Goal: Task Accomplishment & Management: Manage account settings

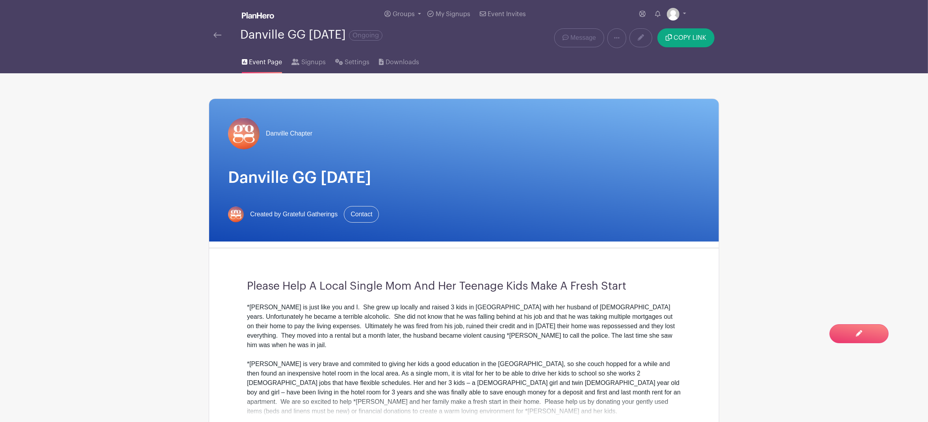
scroll to position [198, 0]
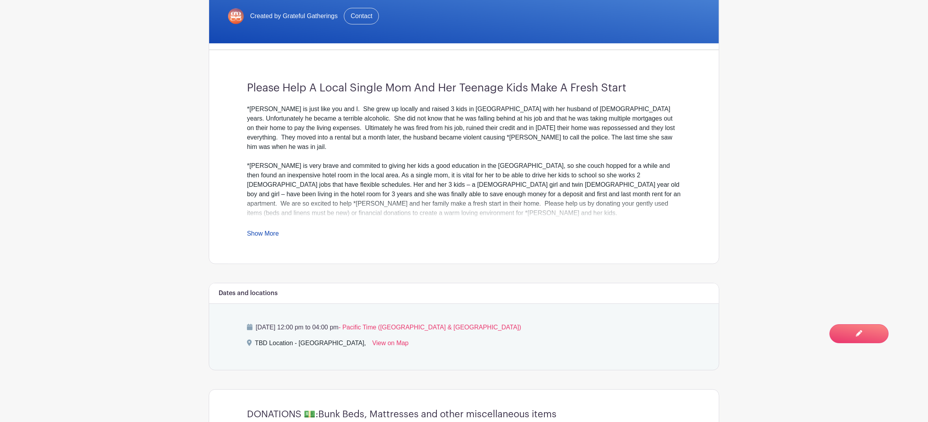
click at [271, 234] on link "Show More" at bounding box center [263, 235] width 32 height 10
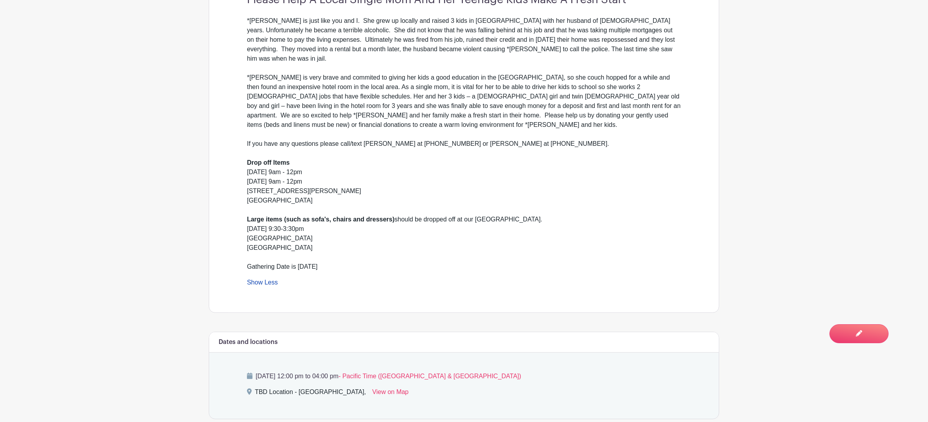
scroll to position [0, 0]
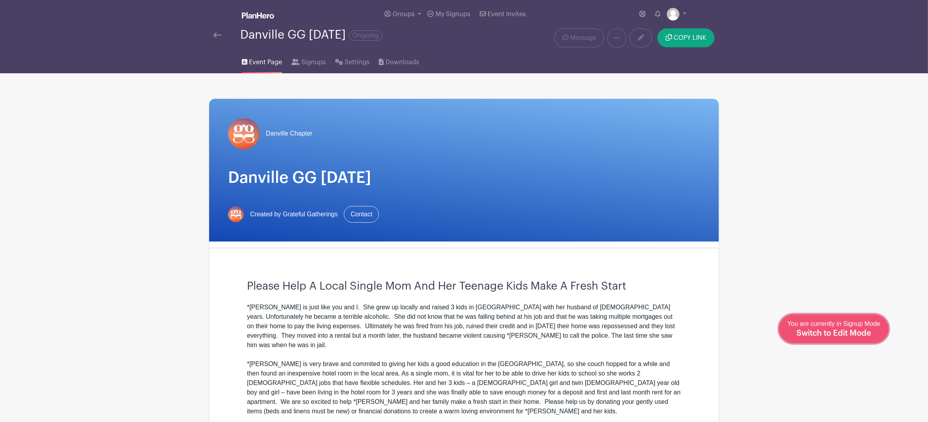
click at [855, 338] on link "Edit Event You are currently in Signup Mode Switch to Edit Mode" at bounding box center [834, 328] width 110 height 29
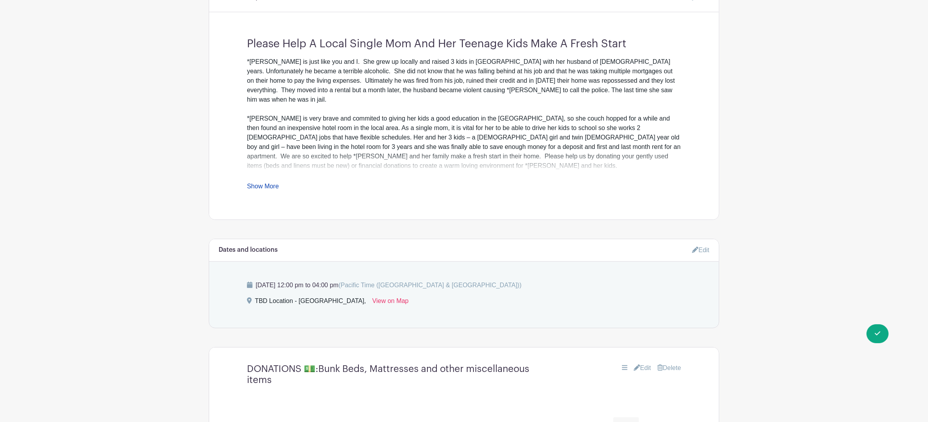
scroll to position [384, 0]
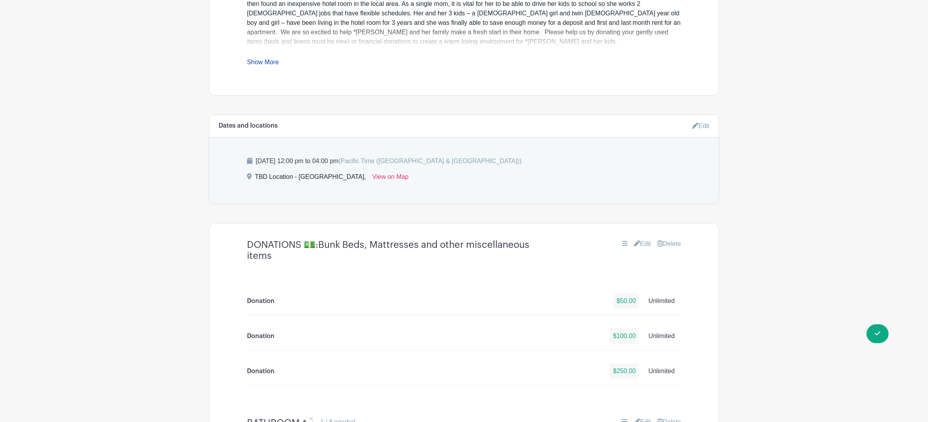
click at [703, 125] on link "Edit" at bounding box center [700, 125] width 17 height 13
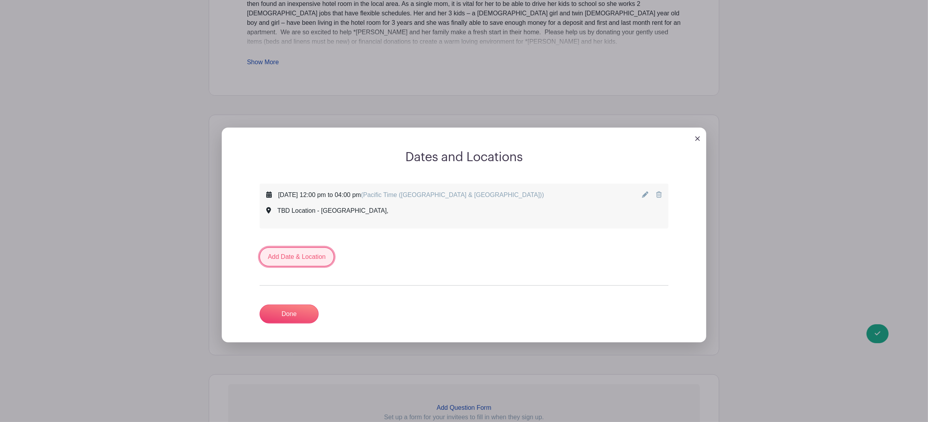
click at [316, 262] on link "Add Date & Location" at bounding box center [297, 256] width 74 height 19
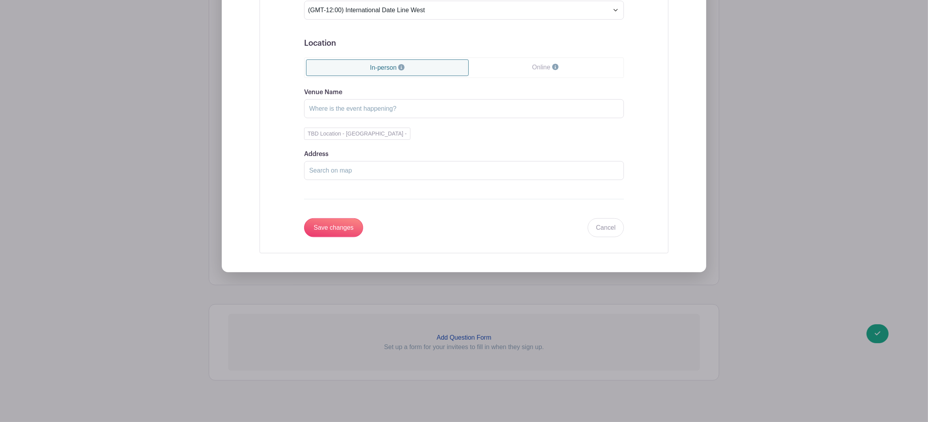
scroll to position [438, 0]
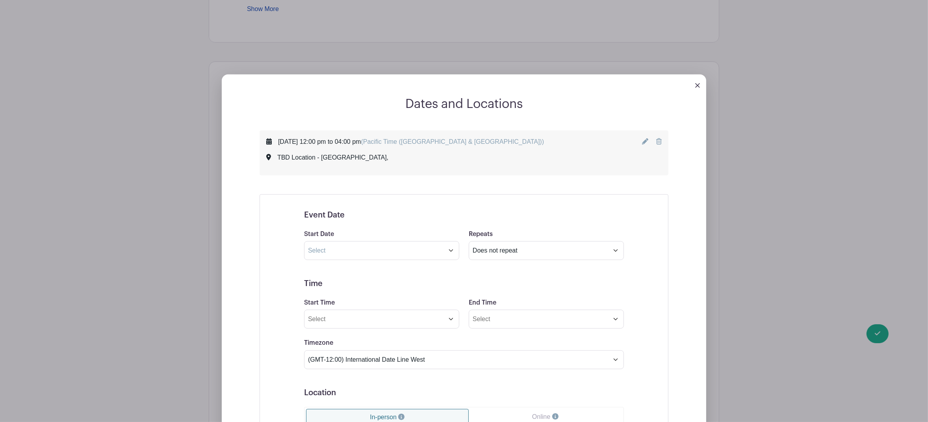
click at [696, 87] on img at bounding box center [697, 85] width 5 height 5
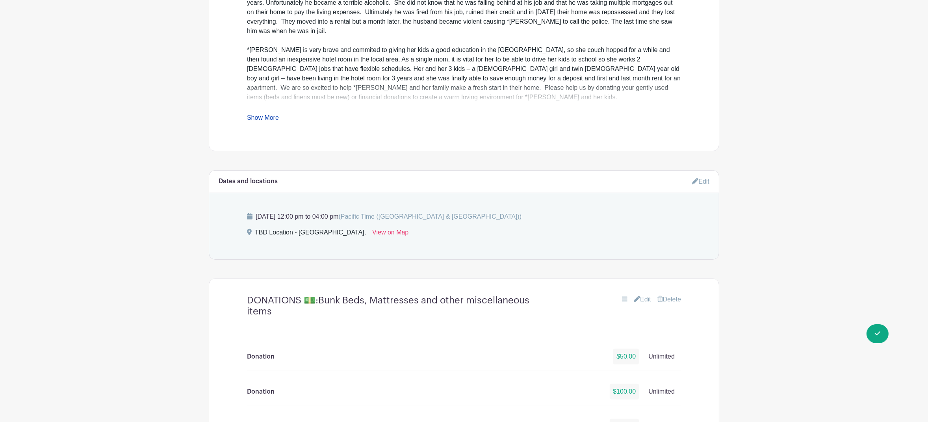
scroll to position [236, 0]
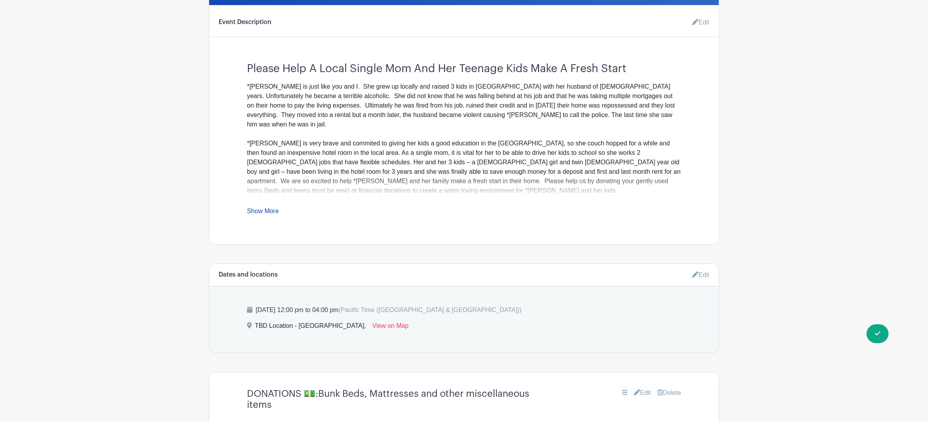
click at [273, 212] on link "Show More" at bounding box center [263, 213] width 32 height 10
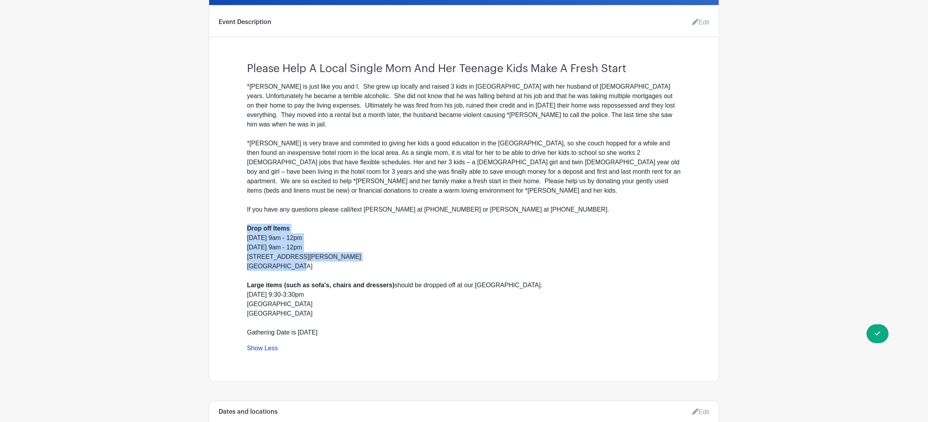
drag, startPoint x: 297, startPoint y: 257, endPoint x: 240, endPoint y: 222, distance: 66.5
click at [240, 222] on div "Please Help A Local Single Mom And Her Teenage Kids Make A Fresh Start *Carolin…" at bounding box center [464, 204] width 472 height 297
click at [332, 254] on div "If you have any questions please call/text Christy Watson at 925-788-4706 or Kr…" at bounding box center [464, 266] width 434 height 142
drag, startPoint x: 301, startPoint y: 256, endPoint x: 247, endPoint y: 251, distance: 53.4
click at [247, 251] on div "If you have any questions please call/text Christy Watson at 925-788-4706 or Kr…" at bounding box center [464, 266] width 434 height 142
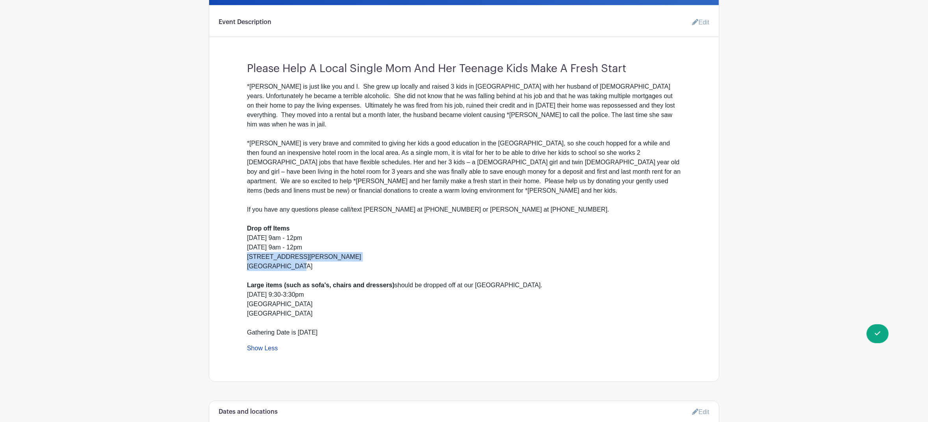
copy div "153 Smith Road Alamo, CA 94507"
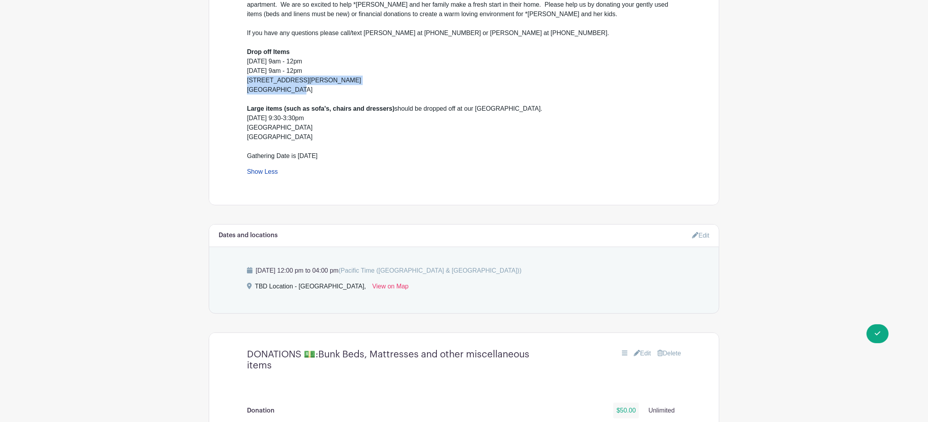
scroll to position [417, 0]
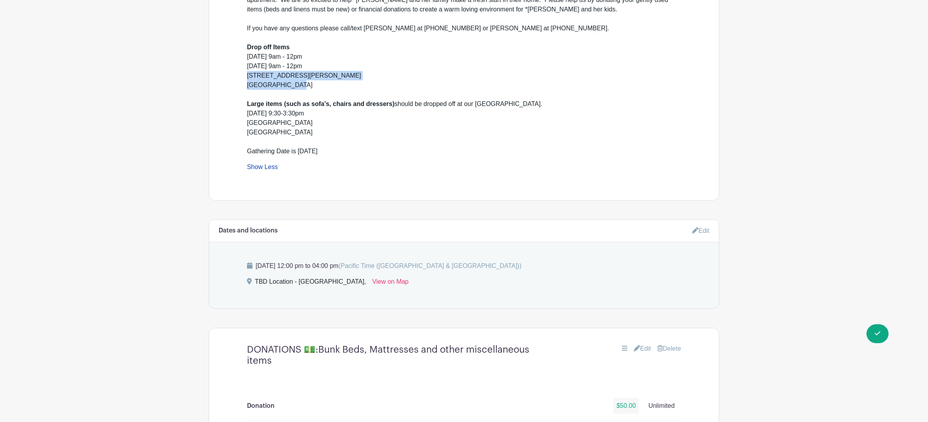
click at [704, 224] on link "Edit" at bounding box center [700, 230] width 17 height 13
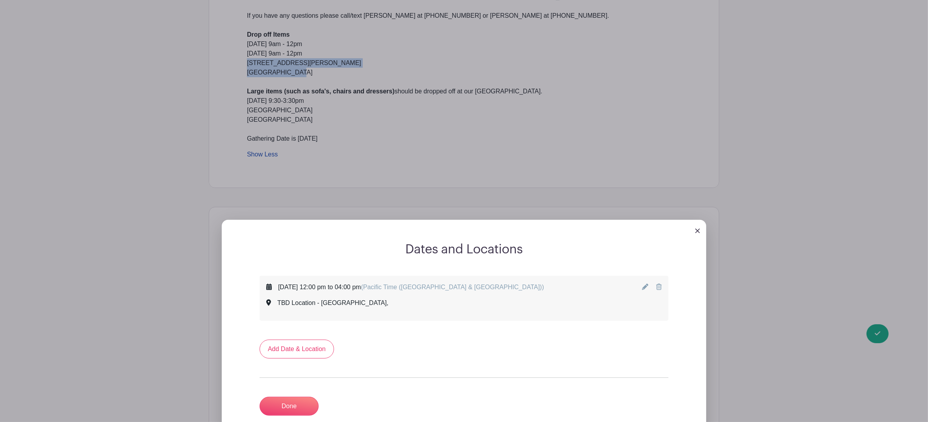
scroll to position [488, 0]
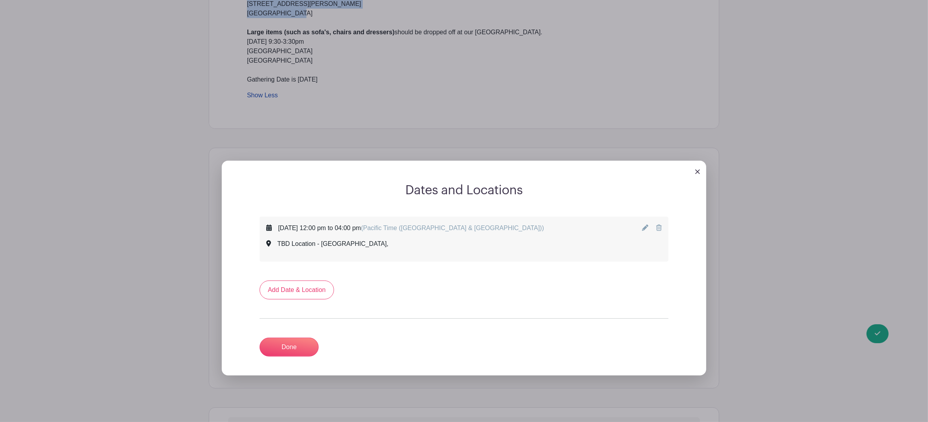
click at [643, 225] on icon at bounding box center [645, 228] width 6 height 6
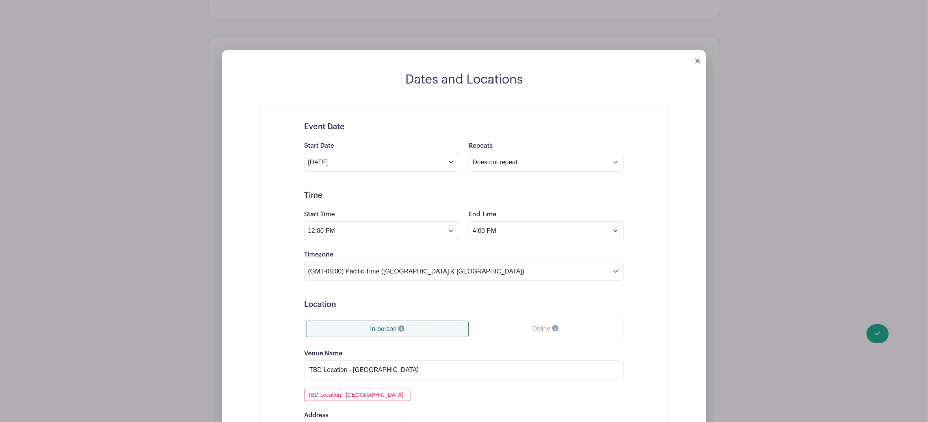
scroll to position [620, 0]
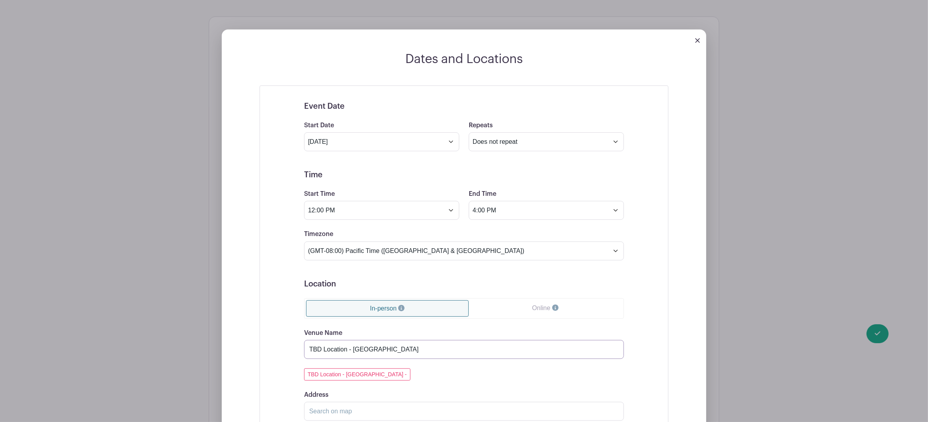
click at [406, 342] on input "TBD Location - Danville" at bounding box center [464, 349] width 320 height 19
drag, startPoint x: 406, startPoint y: 342, endPoint x: 304, endPoint y: 342, distance: 101.6
click at [302, 340] on div "Event Date Start Date Sep 17 2025 Repeats Does not repeat Daily Weekly Monthly …" at bounding box center [464, 289] width 358 height 395
paste input "153 Smith Road Alamo, CA 94507"
type input "153 Smith Road Alamo, CA 94507"
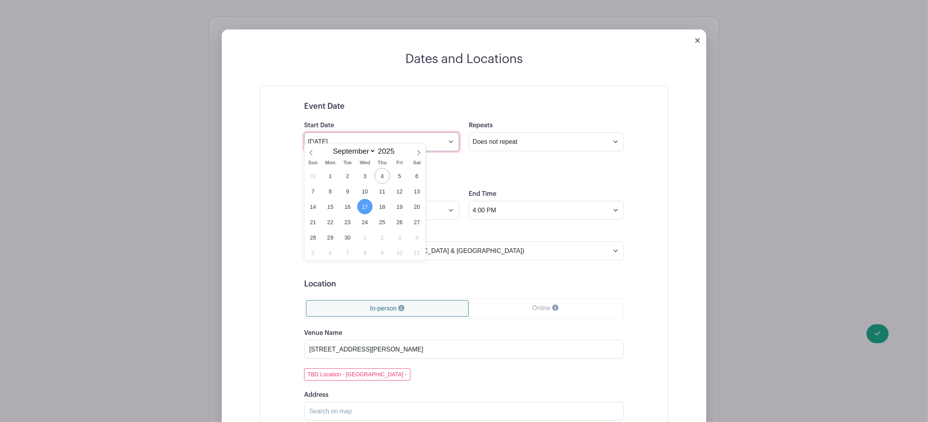
click at [452, 135] on input "Sep 17 2025" at bounding box center [381, 141] width 155 height 19
click at [419, 193] on span "13" at bounding box center [416, 191] width 15 height 15
type input "Sep 13 2025"
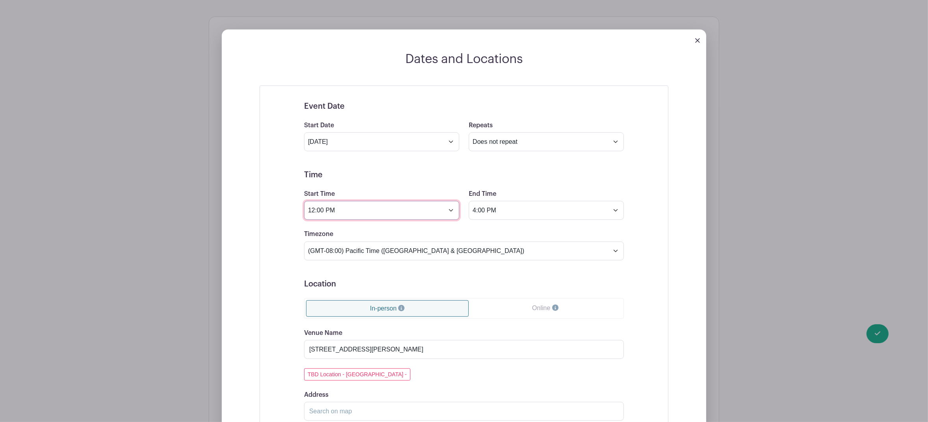
click at [384, 202] on input "12:00 PM" at bounding box center [381, 210] width 155 height 19
click at [321, 223] on div at bounding box center [319, 220] width 26 height 15
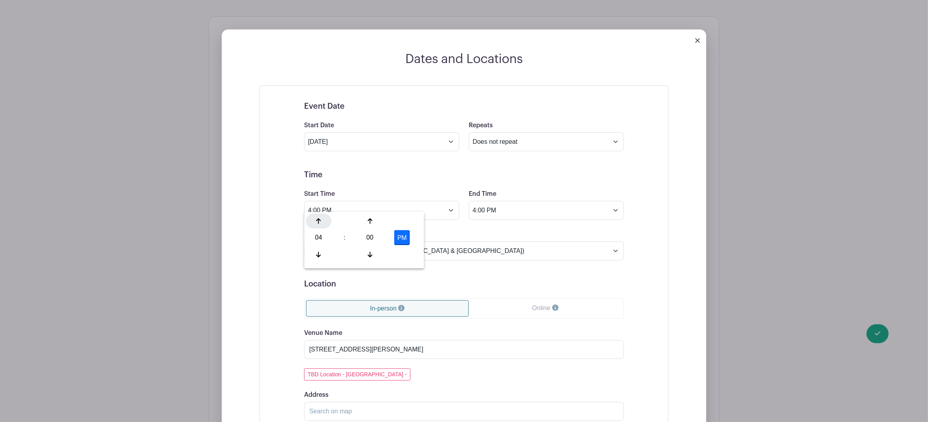
click at [321, 223] on div at bounding box center [319, 220] width 26 height 15
click at [321, 222] on icon at bounding box center [318, 221] width 5 height 6
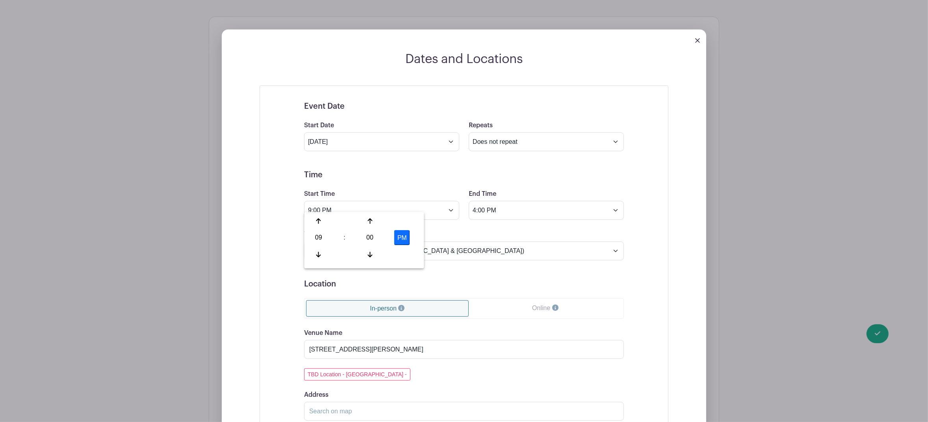
click at [401, 236] on button "PM" at bounding box center [402, 237] width 16 height 15
type input "9:00 AM"
click at [496, 205] on input "4:00 PM" at bounding box center [546, 210] width 155 height 19
click at [483, 254] on icon at bounding box center [483, 255] width 5 height 6
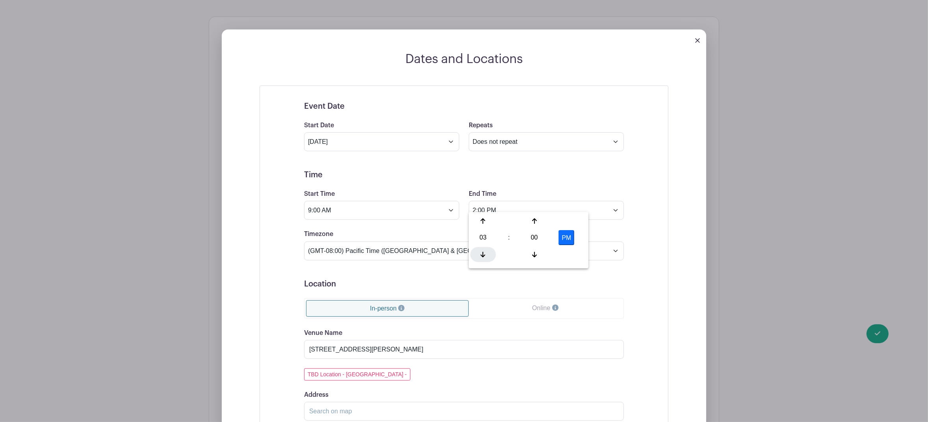
click at [483, 254] on icon at bounding box center [483, 255] width 5 height 6
click at [483, 255] on icon at bounding box center [483, 255] width 5 height 6
type input "12:00 PM"
click at [650, 214] on div "Event Date Start Date Sep 13 2025 Repeats Does not repeat Daily Weekly Monthly …" at bounding box center [464, 289] width 409 height 408
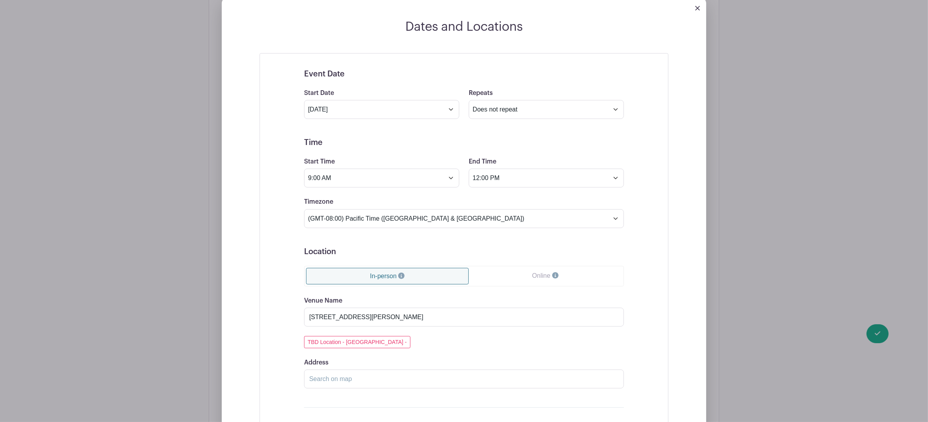
scroll to position [672, 0]
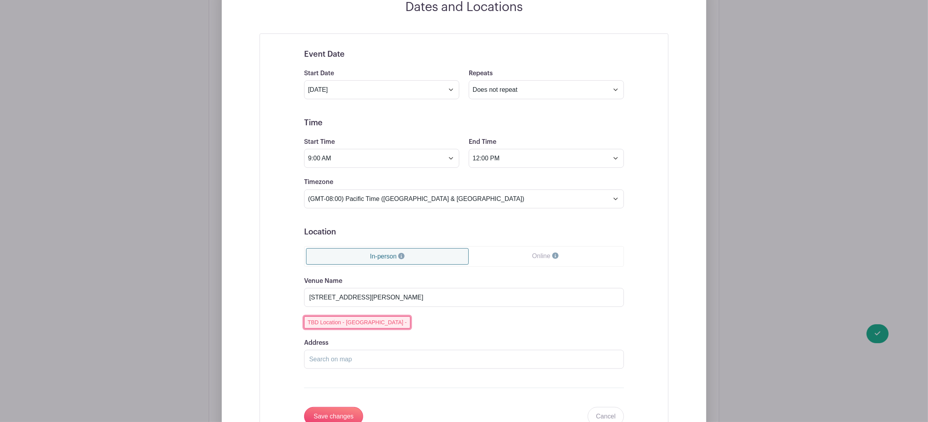
click at [368, 316] on button "TBD Location - Danville -" at bounding box center [357, 322] width 106 height 12
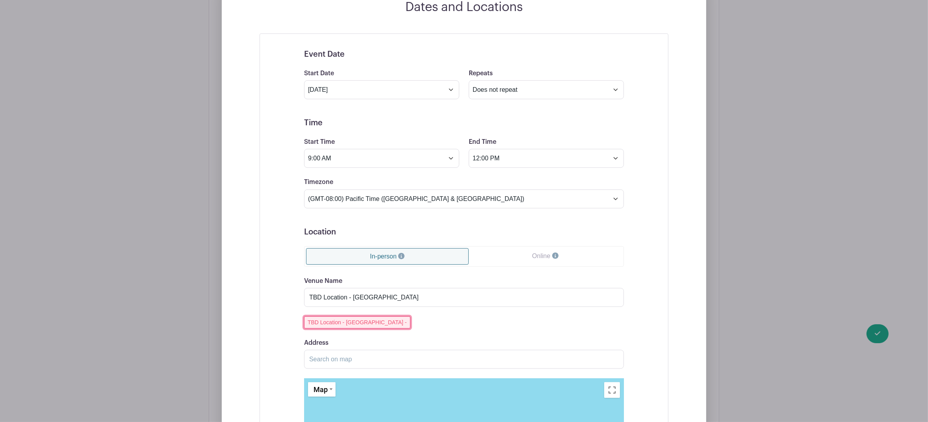
click at [368, 316] on button "TBD Location - Danville -" at bounding box center [357, 322] width 106 height 12
drag, startPoint x: 383, startPoint y: 290, endPoint x: 303, endPoint y: 293, distance: 79.6
click at [303, 293] on div "Event Date Start Date Sep 13 2025 Repeats Does not repeat Daily Weekly Monthly …" at bounding box center [464, 326] width 358 height 572
paste input "153 Smith Road Alamo, CA 94507"
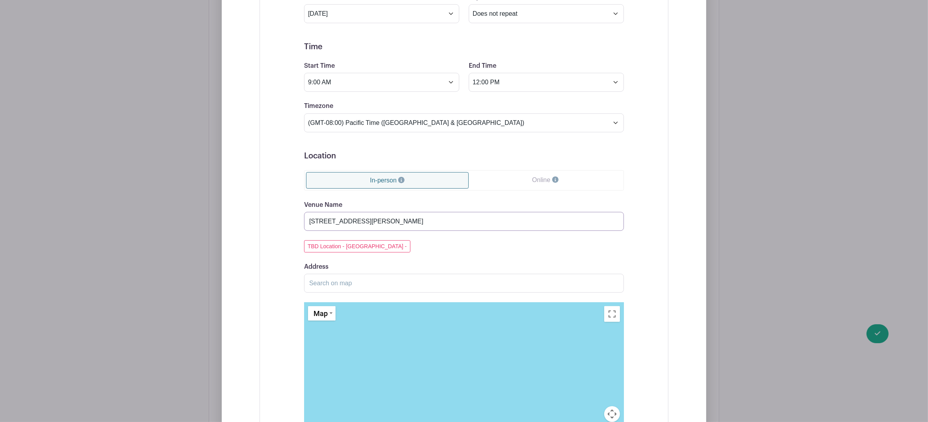
scroll to position [937, 0]
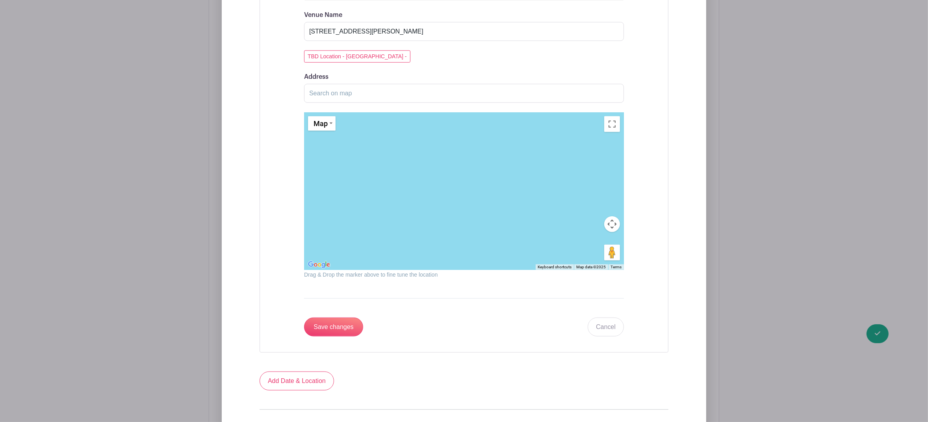
click at [350, 206] on div at bounding box center [464, 191] width 320 height 158
click at [364, 22] on input "153 Smith Road Alamo, CA 94507" at bounding box center [464, 31] width 320 height 19
click at [409, 24] on input "153 Smith Road Alamo, CA 94507" at bounding box center [464, 31] width 320 height 19
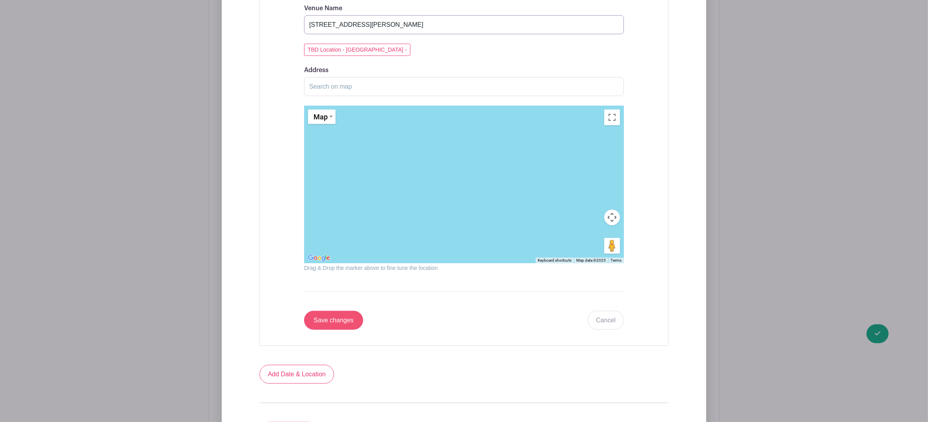
type input "153 Smith Road, Alamo CA"
click at [345, 317] on input "Save changes" at bounding box center [333, 320] width 59 height 19
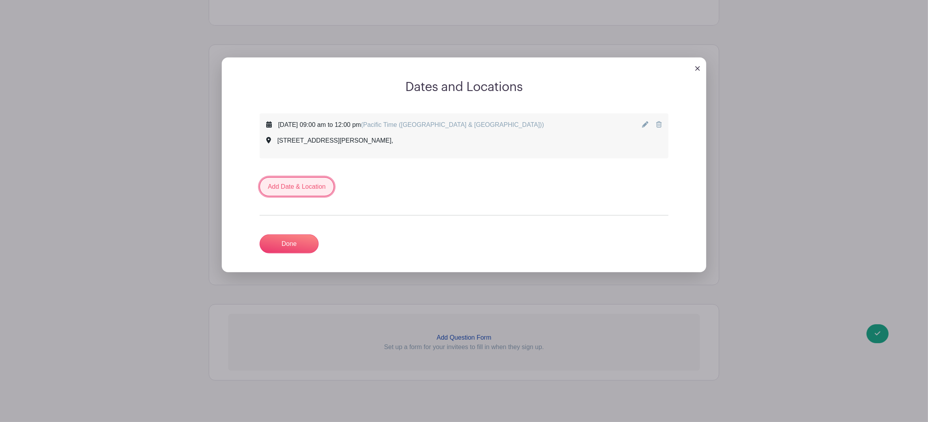
click at [303, 182] on link "Add Date & Location" at bounding box center [297, 186] width 74 height 19
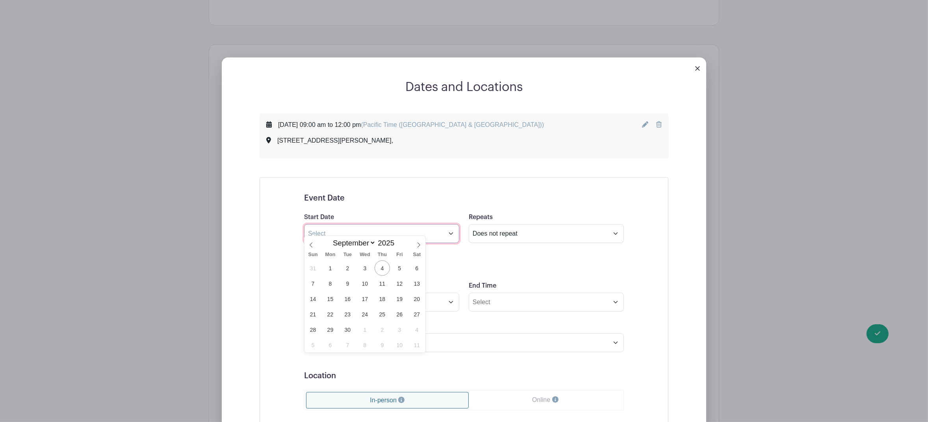
click at [364, 227] on input "text" at bounding box center [381, 233] width 155 height 19
click at [319, 299] on span "14" at bounding box center [312, 298] width 15 height 15
type input "Sep 14 2025"
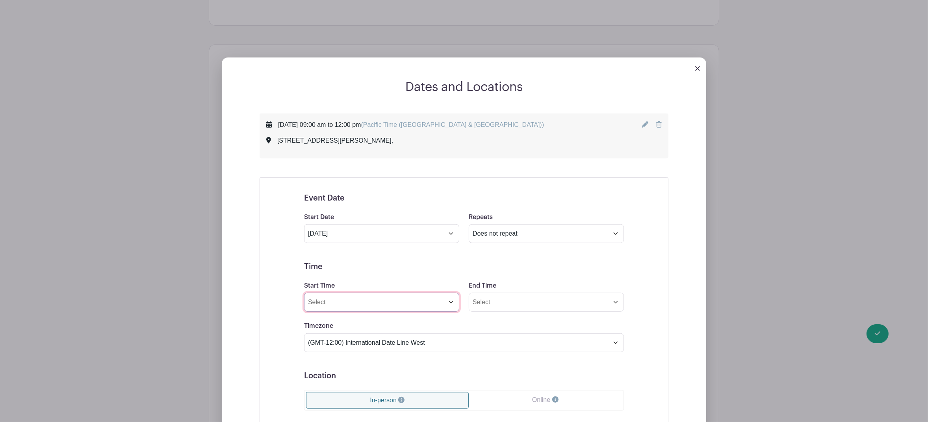
click at [373, 299] on input "Start Time" at bounding box center [381, 302] width 155 height 19
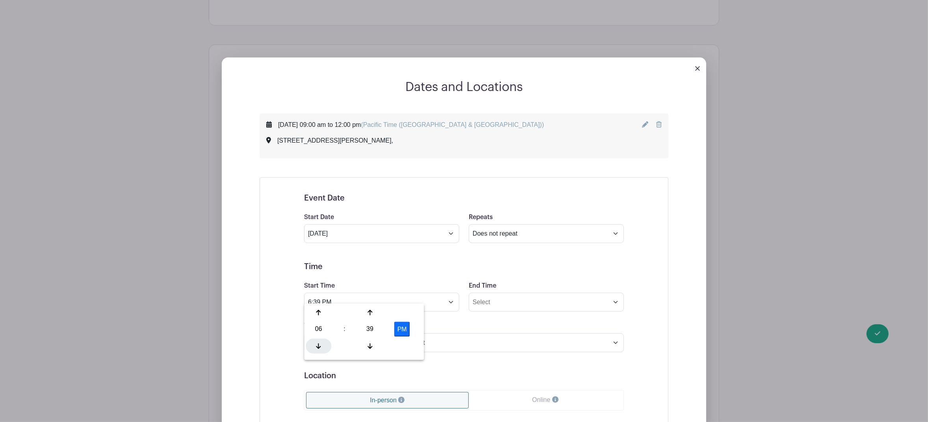
click at [322, 349] on div at bounding box center [319, 345] width 26 height 15
click at [322, 348] on div at bounding box center [319, 345] width 26 height 15
click at [318, 316] on div at bounding box center [319, 312] width 26 height 15
click at [318, 315] on icon at bounding box center [318, 313] width 5 height 6
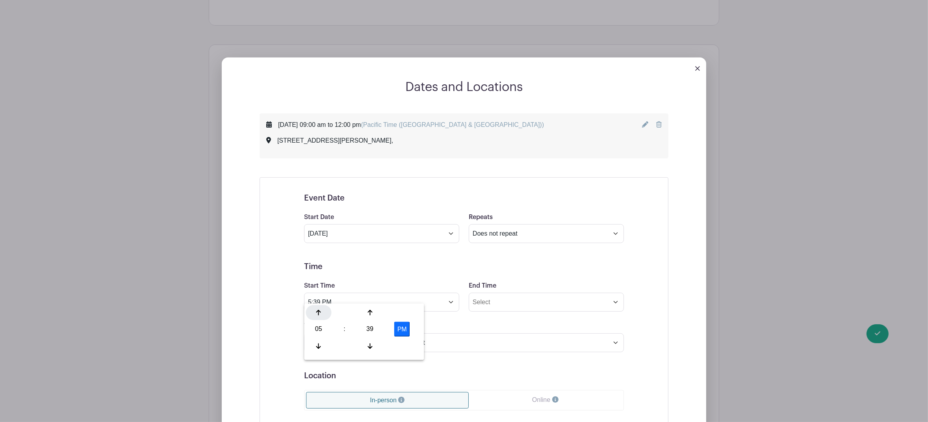
click at [318, 314] on icon at bounding box center [318, 313] width 5 height 6
click at [317, 314] on icon at bounding box center [318, 313] width 5 height 6
click at [372, 346] on icon at bounding box center [370, 346] width 5 height 6
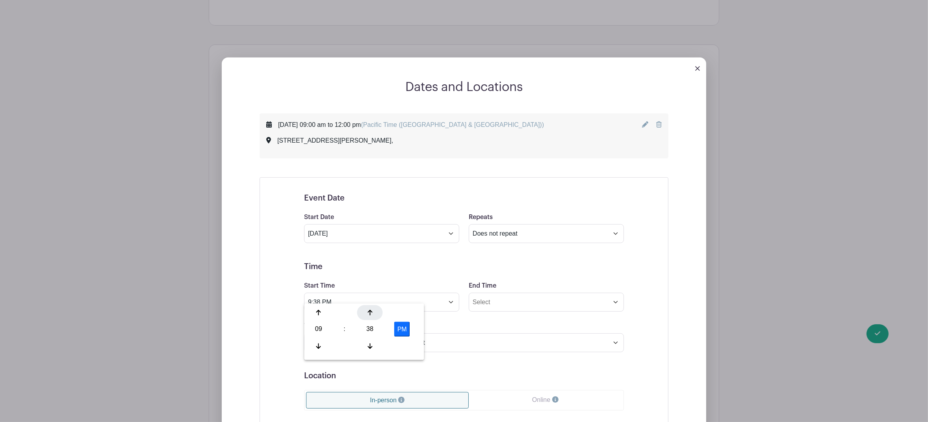
click at [369, 316] on div at bounding box center [370, 312] width 26 height 15
click at [370, 314] on icon at bounding box center [370, 313] width 5 height 6
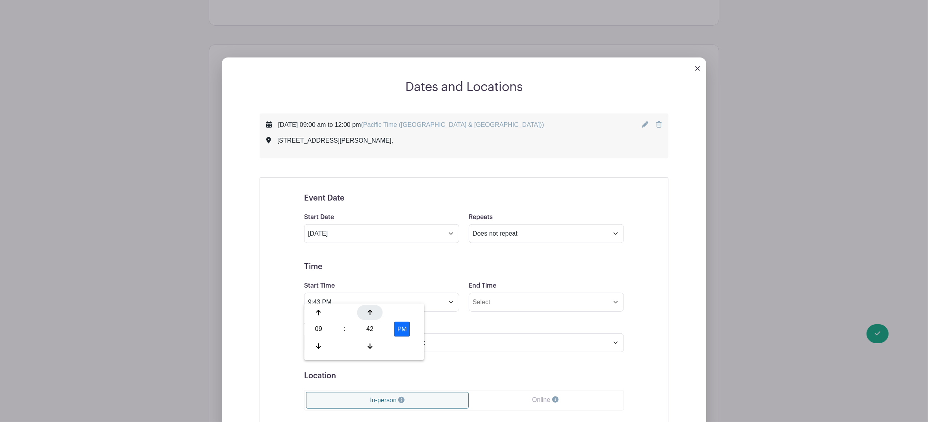
click at [370, 314] on icon at bounding box center [370, 313] width 5 height 6
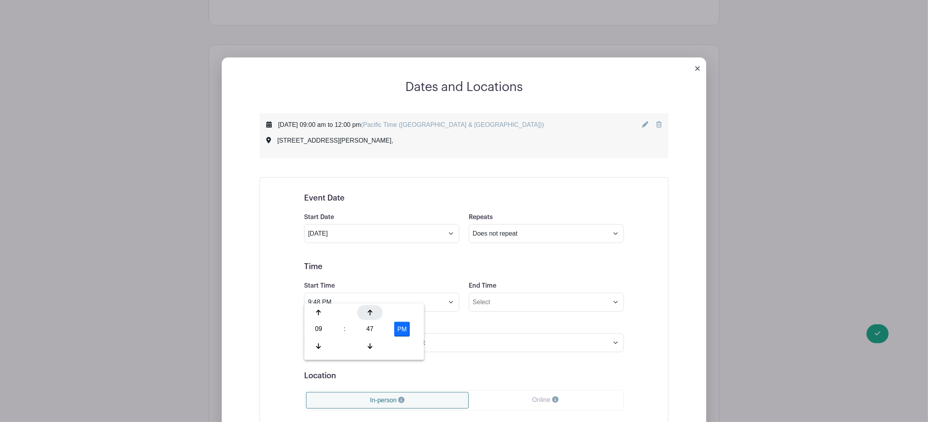
click at [369, 313] on icon at bounding box center [370, 313] width 5 height 6
click at [369, 312] on icon at bounding box center [370, 313] width 5 height 6
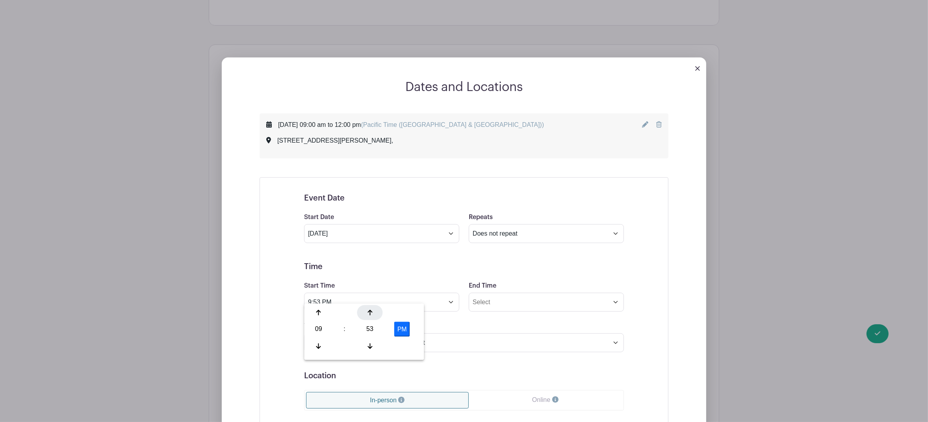
click at [369, 312] on icon at bounding box center [370, 313] width 5 height 6
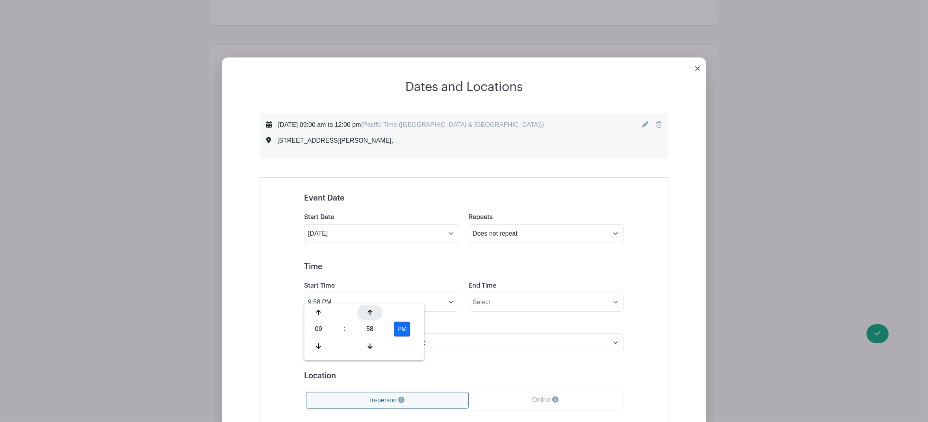
click at [369, 312] on icon at bounding box center [370, 313] width 5 height 6
click at [316, 347] on icon at bounding box center [318, 346] width 5 height 6
click at [410, 329] on div "PM" at bounding box center [402, 329] width 33 height 15
click at [404, 330] on button "PM" at bounding box center [402, 329] width 16 height 15
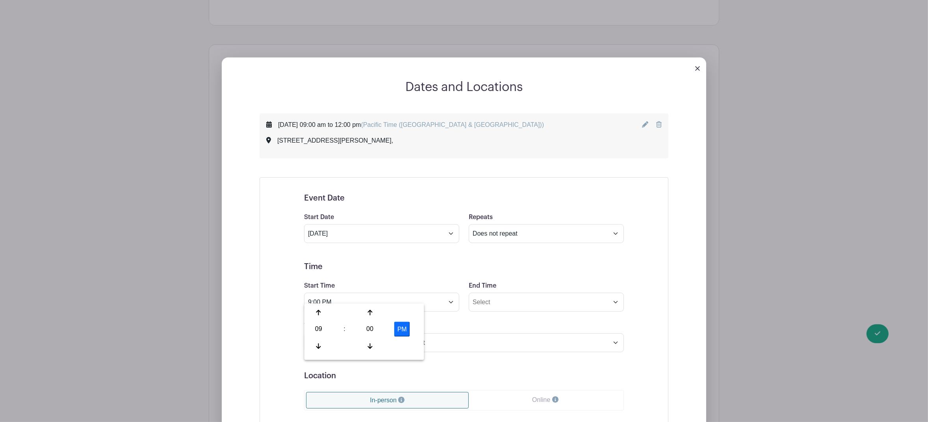
type input "9:00 AM"
click at [488, 296] on input "End Time" at bounding box center [546, 302] width 155 height 19
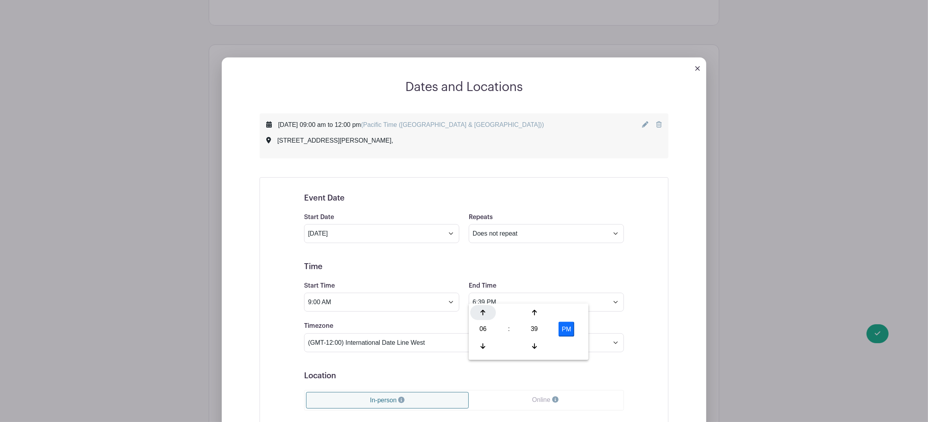
click at [483, 315] on icon at bounding box center [483, 313] width 5 height 6
click at [483, 314] on icon at bounding box center [483, 313] width 5 height 6
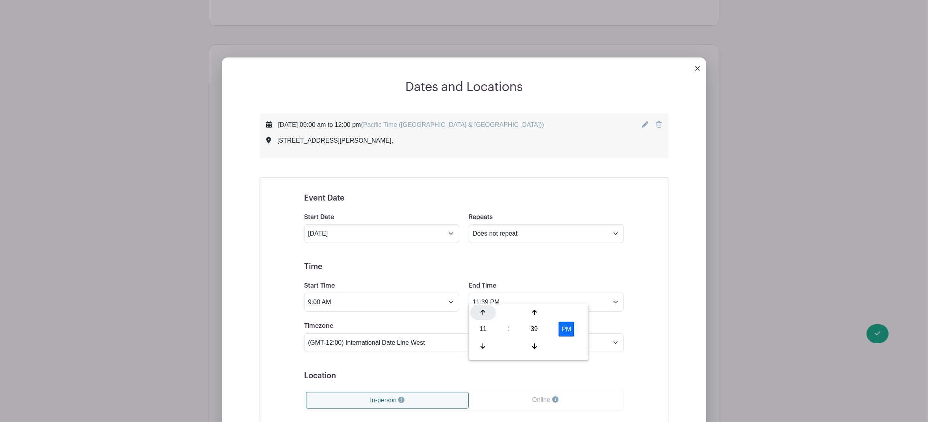
click at [483, 314] on icon at bounding box center [483, 313] width 5 height 6
click at [535, 343] on icon at bounding box center [534, 346] width 5 height 6
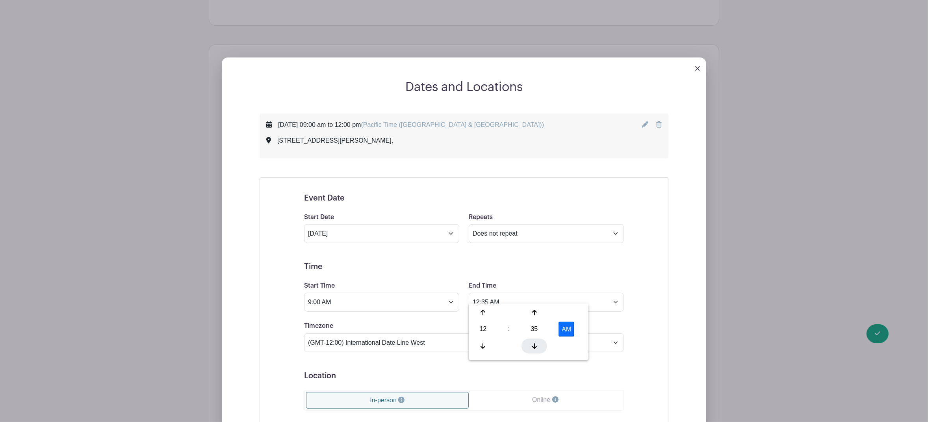
click at [535, 343] on icon at bounding box center [534, 346] width 5 height 6
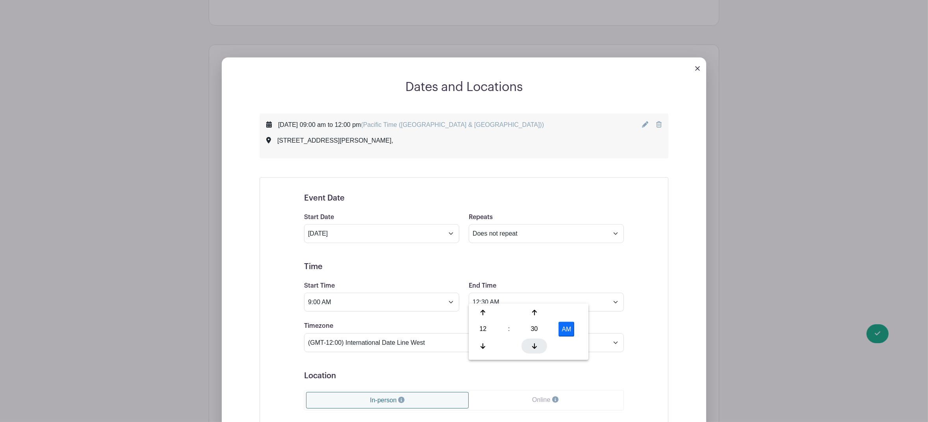
click at [536, 344] on icon at bounding box center [534, 346] width 5 height 6
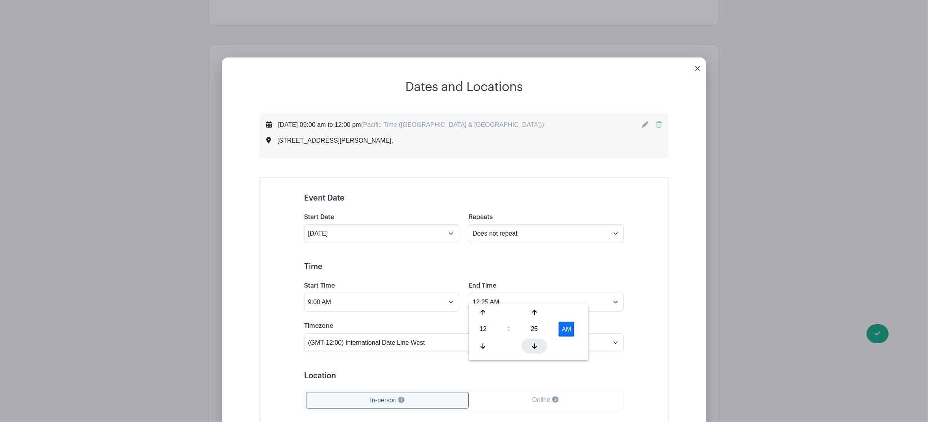
click at [536, 344] on icon at bounding box center [534, 346] width 5 height 6
click at [535, 345] on icon at bounding box center [534, 346] width 5 height 6
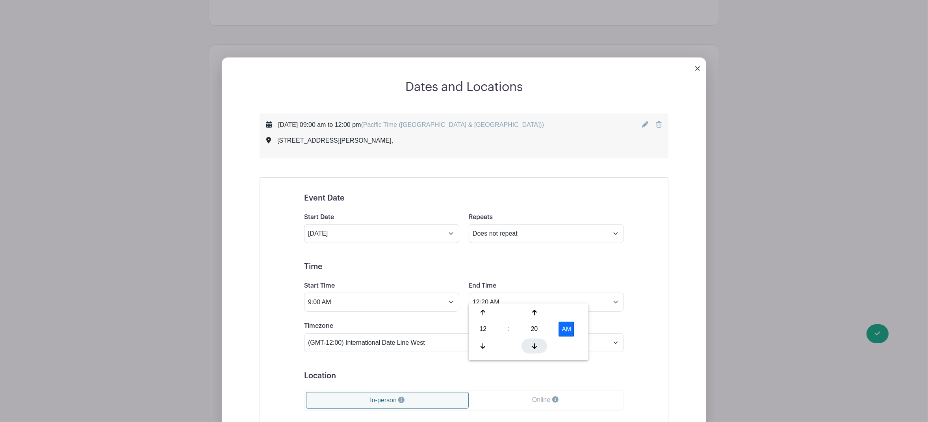
click at [535, 345] on icon at bounding box center [534, 346] width 5 height 6
click at [535, 344] on icon at bounding box center [534, 346] width 5 height 6
click at [535, 346] on icon at bounding box center [534, 346] width 5 height 6
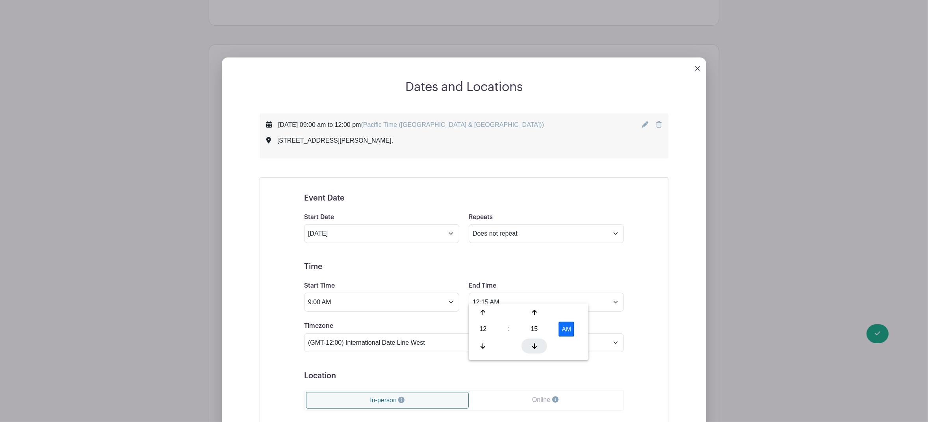
click at [535, 345] on icon at bounding box center [534, 346] width 5 height 6
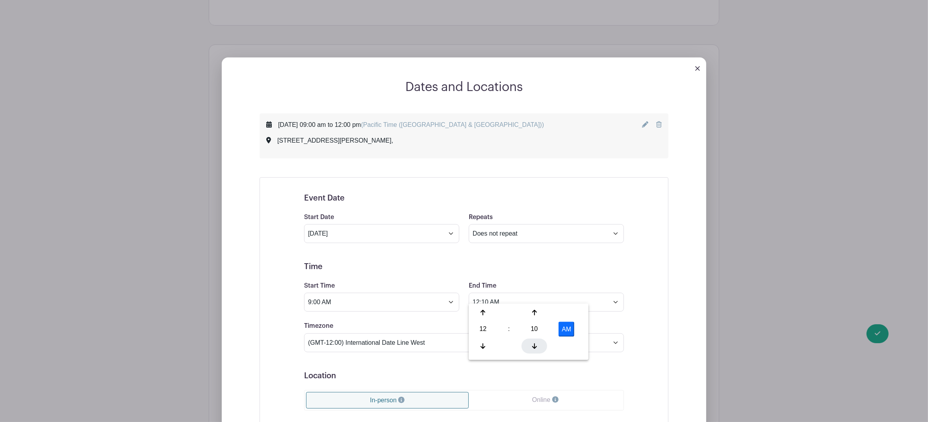
click at [535, 344] on icon at bounding box center [534, 346] width 5 height 6
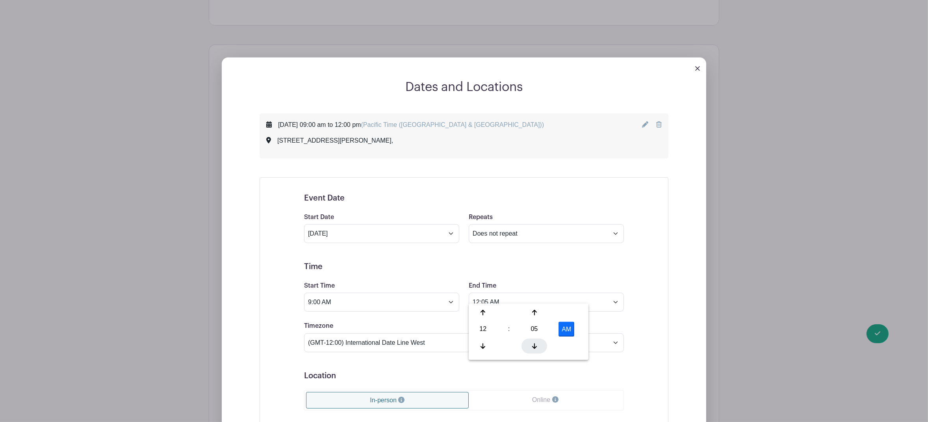
click at [534, 346] on icon at bounding box center [534, 346] width 5 height 6
click at [534, 345] on icon at bounding box center [534, 346] width 5 height 6
click at [534, 347] on icon at bounding box center [534, 346] width 5 height 6
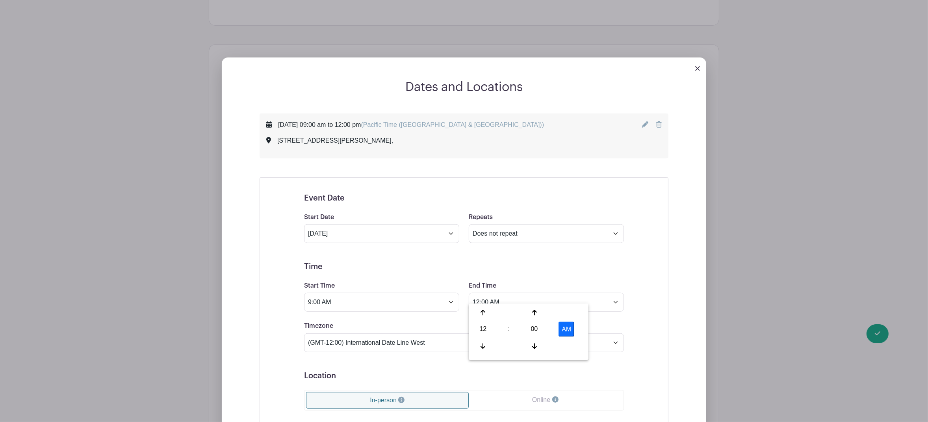
click at [569, 331] on button "AM" at bounding box center [567, 329] width 16 height 15
type input "12:00 PM"
click at [674, 267] on div "Saturday, September 13, 2025 at 09:00 am to 12:00 pm (Pacific Time (US & Canada…" at bounding box center [464, 349] width 447 height 472
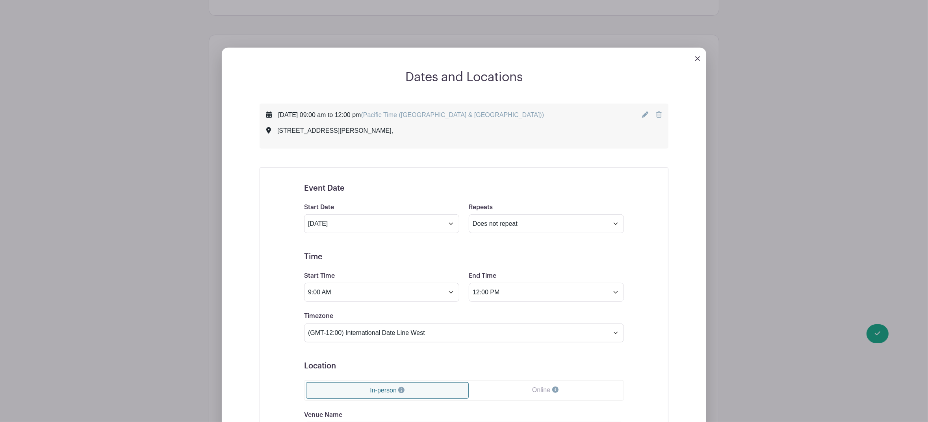
scroll to position [683, 0]
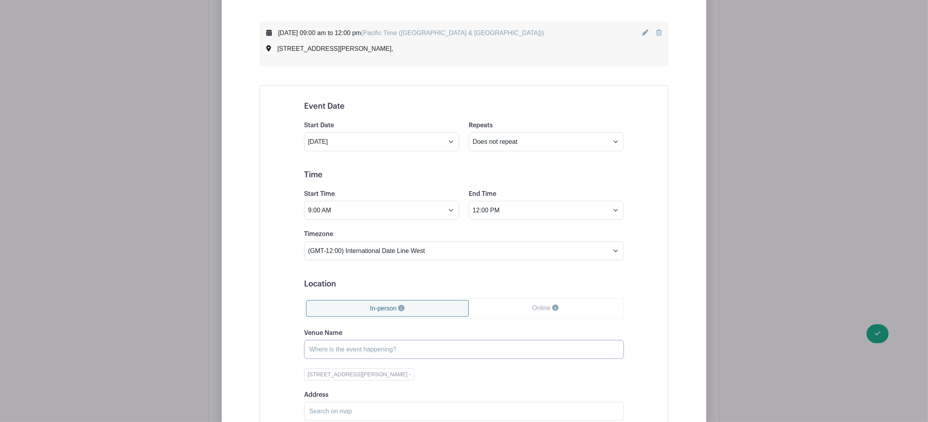
click at [362, 345] on input "Venue Name" at bounding box center [464, 349] width 320 height 19
click at [347, 369] on button "153 Smith Road, Alamo CA -" at bounding box center [359, 374] width 110 height 12
type input "153 Smith Road, Alamo CA"
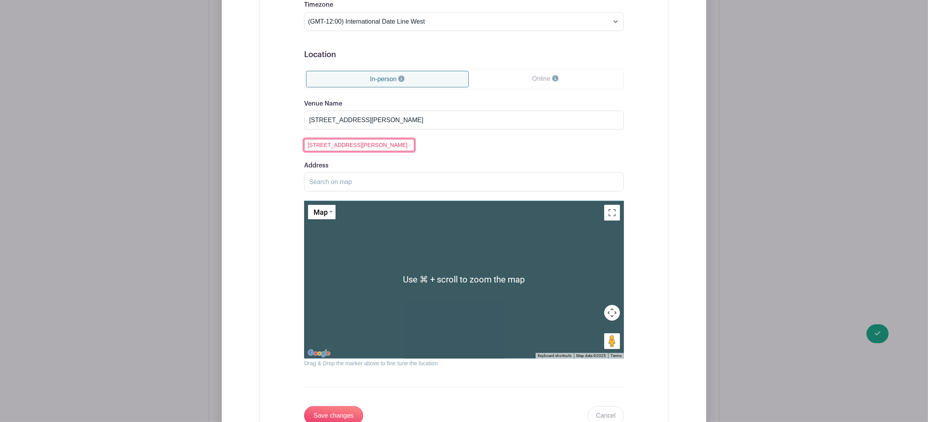
scroll to position [1048, 0]
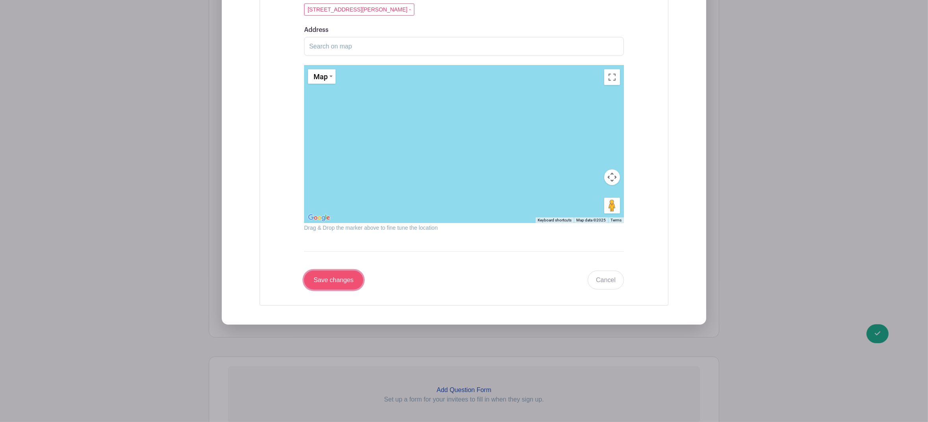
click at [328, 273] on input "Save changes" at bounding box center [333, 280] width 59 height 19
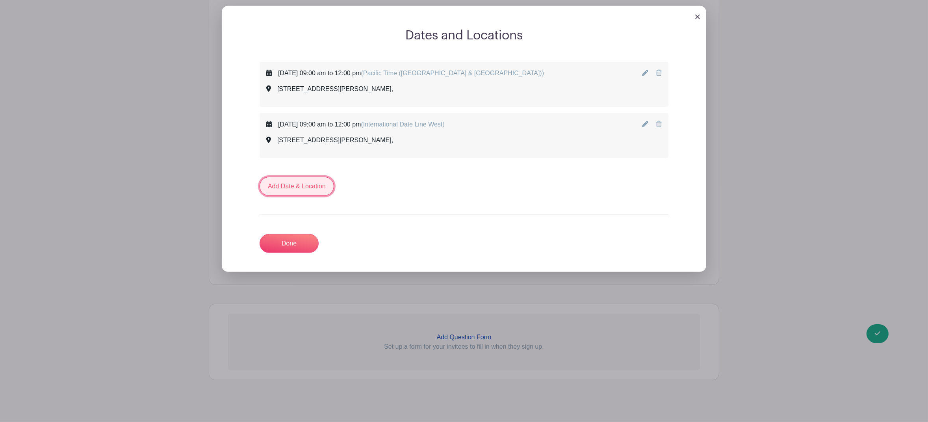
click at [312, 181] on link "Add Date & Location" at bounding box center [297, 186] width 74 height 19
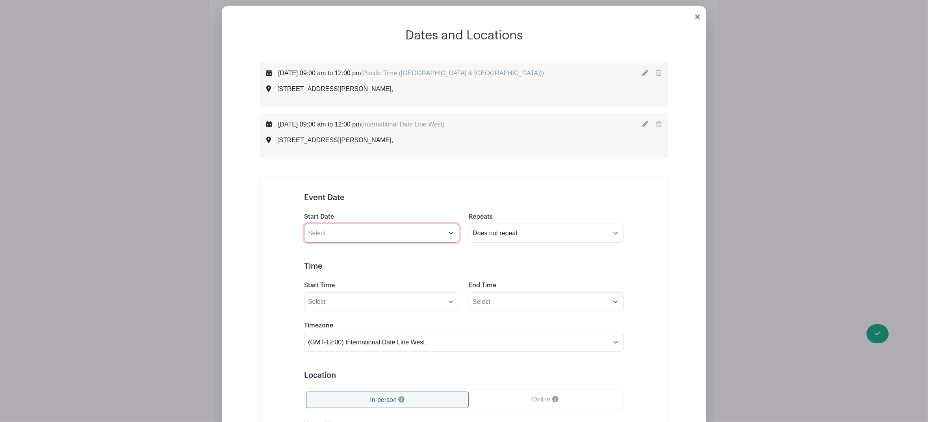
click at [335, 225] on input "text" at bounding box center [381, 233] width 155 height 19
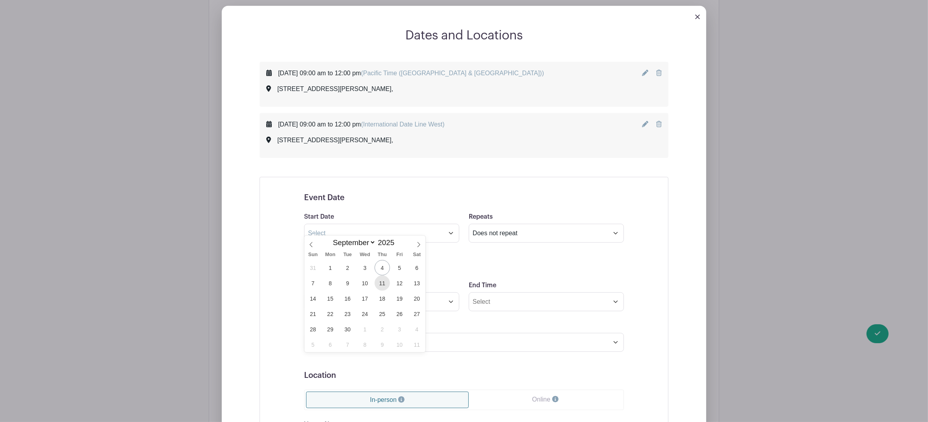
click at [384, 284] on span "11" at bounding box center [382, 282] width 15 height 15
type input "Sep 11 2025"
click at [362, 293] on input "Start Time" at bounding box center [381, 301] width 155 height 19
click at [323, 314] on div at bounding box center [319, 312] width 26 height 15
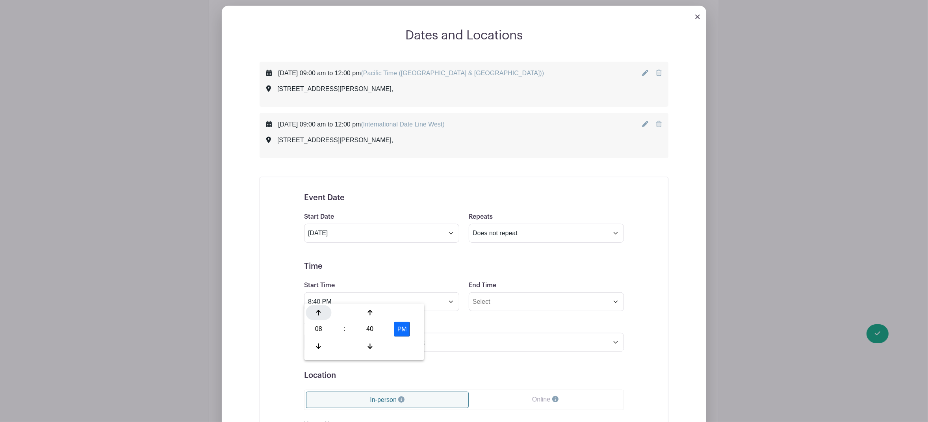
click at [323, 314] on div at bounding box center [319, 312] width 26 height 15
click at [369, 348] on icon at bounding box center [370, 346] width 5 height 6
click at [370, 347] on icon at bounding box center [370, 346] width 5 height 6
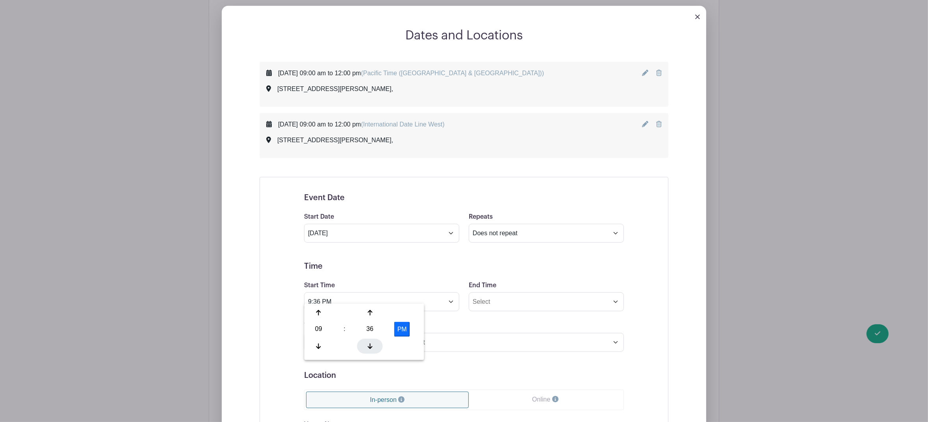
click at [370, 346] on icon at bounding box center [370, 346] width 5 height 6
click at [370, 345] on icon at bounding box center [370, 346] width 5 height 6
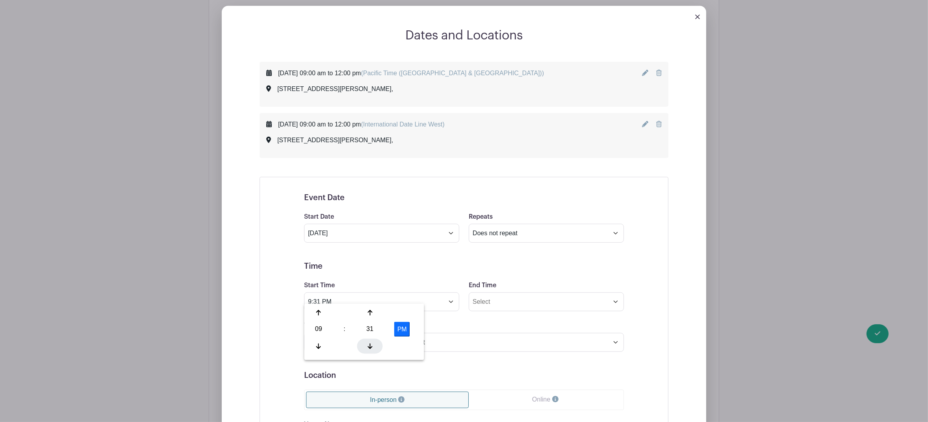
click at [370, 345] on icon at bounding box center [370, 346] width 5 height 6
click at [406, 330] on button "PM" at bounding box center [402, 329] width 16 height 15
type input "9:30 AM"
click at [525, 293] on input "End Time" at bounding box center [546, 301] width 155 height 19
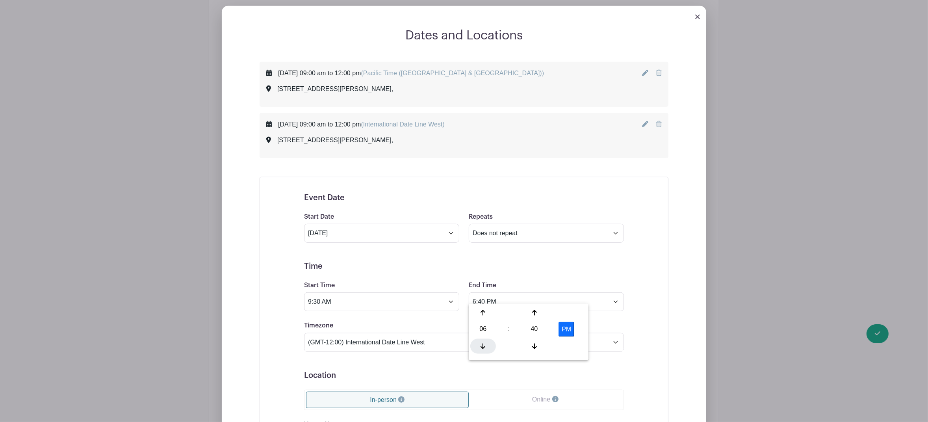
click at [485, 348] on div at bounding box center [483, 345] width 26 height 15
click at [485, 347] on icon at bounding box center [483, 346] width 5 height 6
click at [530, 347] on div at bounding box center [535, 345] width 26 height 15
click at [531, 347] on div at bounding box center [535, 345] width 26 height 15
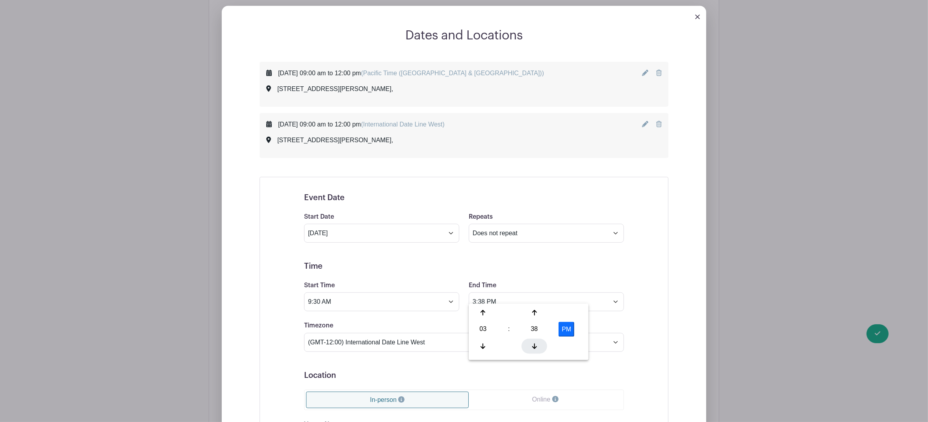
click at [531, 346] on div at bounding box center [535, 345] width 26 height 15
click at [531, 345] on div at bounding box center [535, 345] width 26 height 15
click at [531, 344] on div at bounding box center [535, 345] width 26 height 15
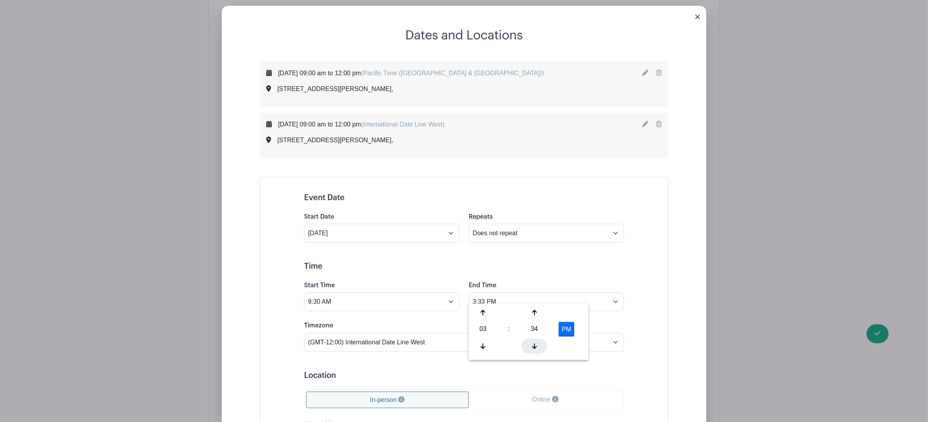
click at [531, 344] on div at bounding box center [535, 345] width 26 height 15
type input "3:30 PM"
click at [657, 342] on div "Event Date Start Date Sep 11 2025 Repeats Does not repeat Daily Weekly Monthly …" at bounding box center [464, 381] width 409 height 408
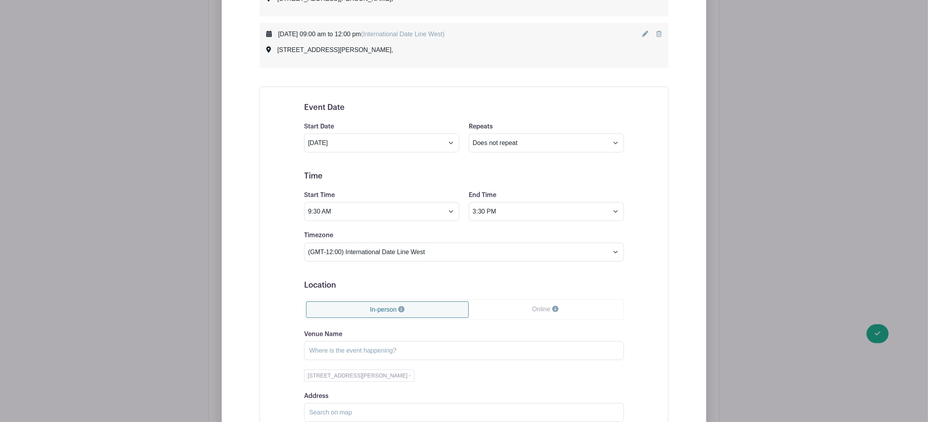
scroll to position [735, 0]
click at [404, 345] on input "Venue Name" at bounding box center [464, 348] width 320 height 19
drag, startPoint x: 311, startPoint y: 342, endPoint x: 316, endPoint y: 358, distance: 16.9
click at [311, 342] on input "(LARGE ITEMS such" at bounding box center [464, 348] width 320 height 19
click at [387, 342] on input "(LARGE ITEMS such" at bounding box center [464, 348] width 320 height 19
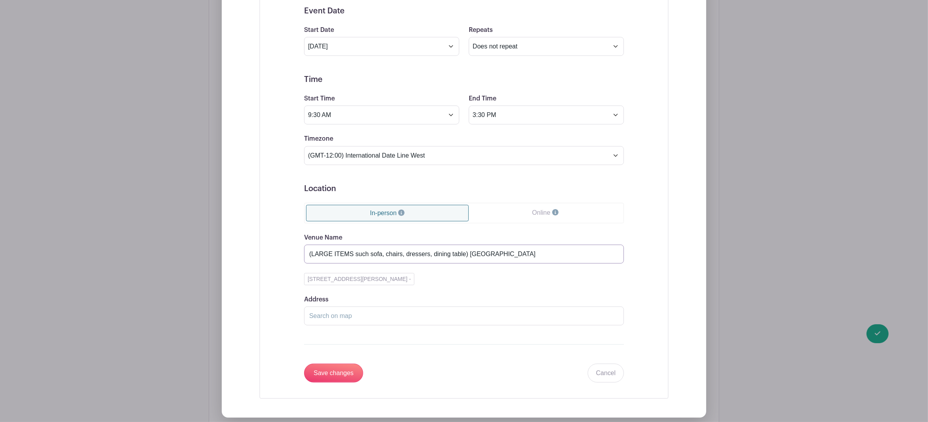
scroll to position [832, 0]
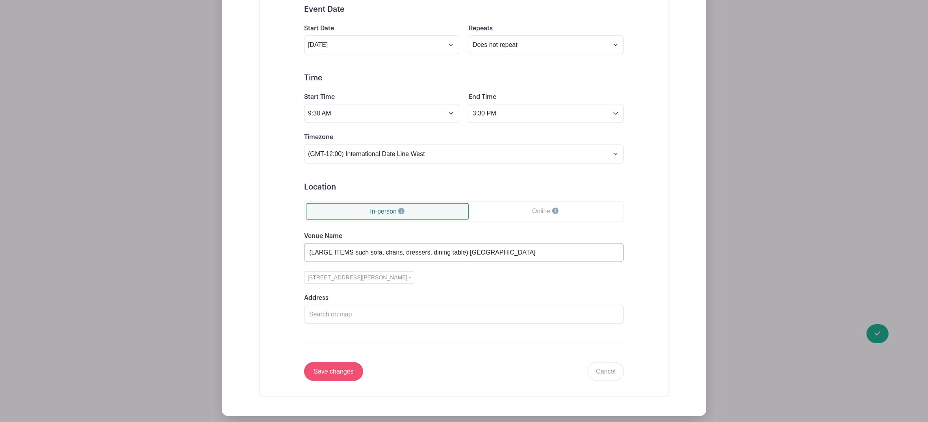
type input "(LARGE ITEMS such sofa, chairs, dressers, dining table) 1243 Boulevard Way, Wal…"
click at [349, 364] on input "Save changes" at bounding box center [333, 371] width 59 height 19
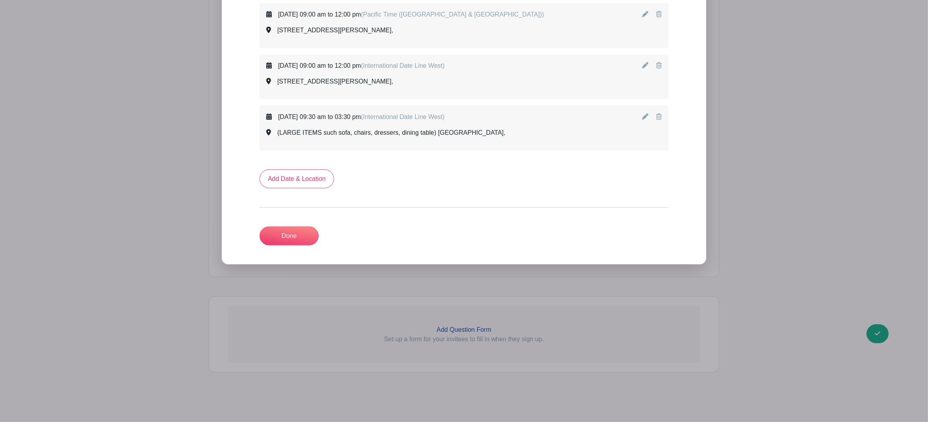
scroll to position [694, 0]
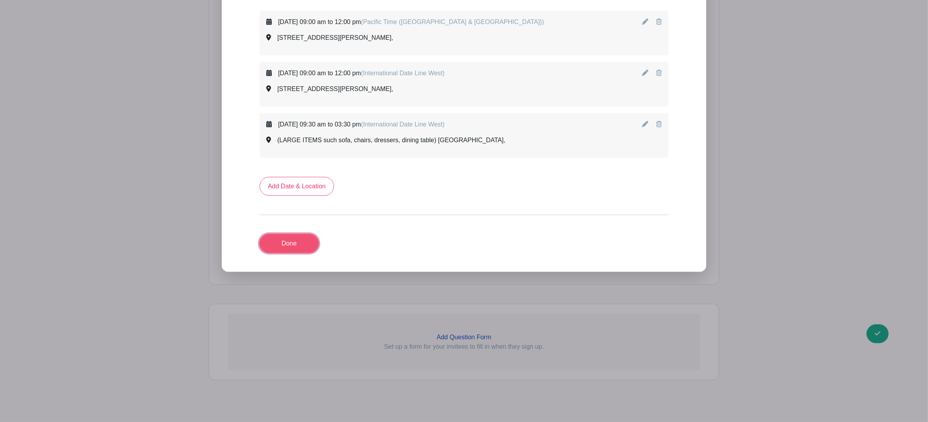
click at [287, 239] on link "Done" at bounding box center [289, 243] width 59 height 19
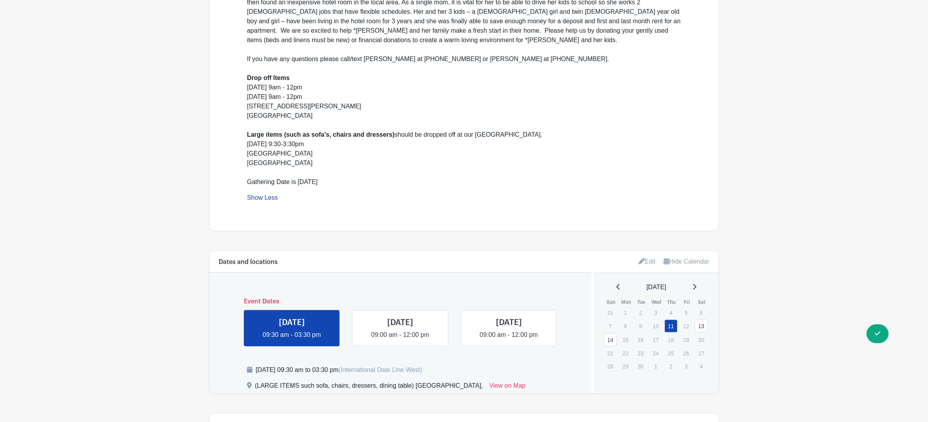
scroll to position [48, 0]
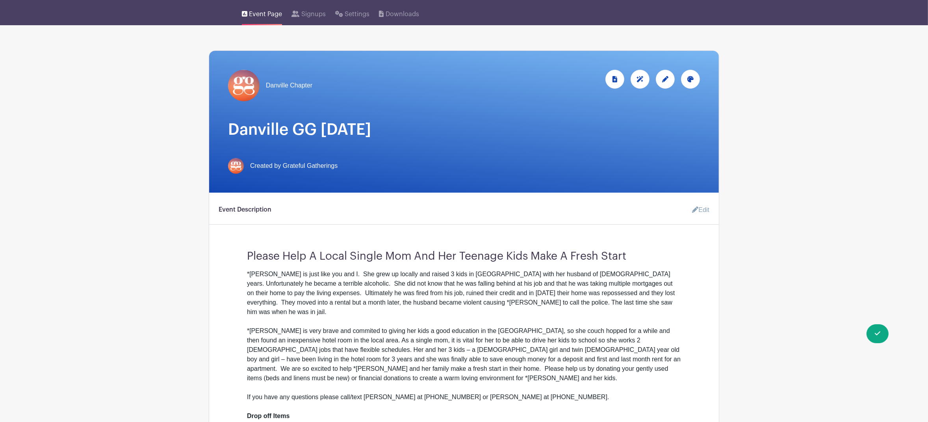
click at [703, 212] on link "Edit" at bounding box center [698, 210] width 24 height 16
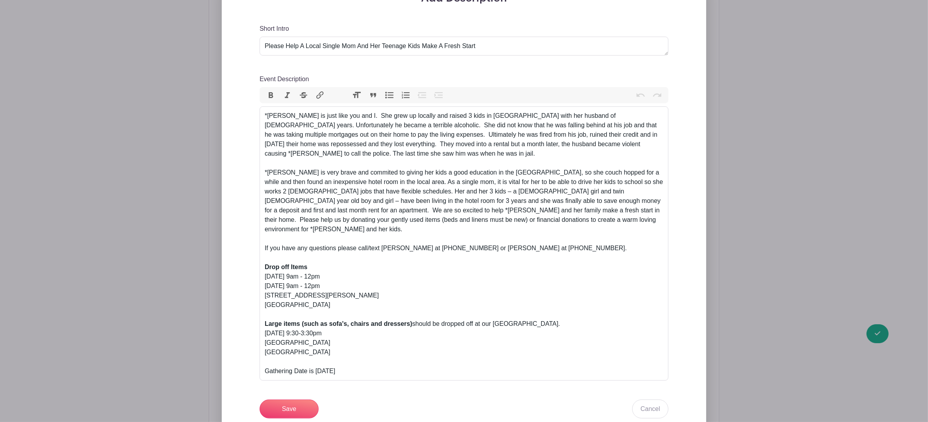
scroll to position [332, 0]
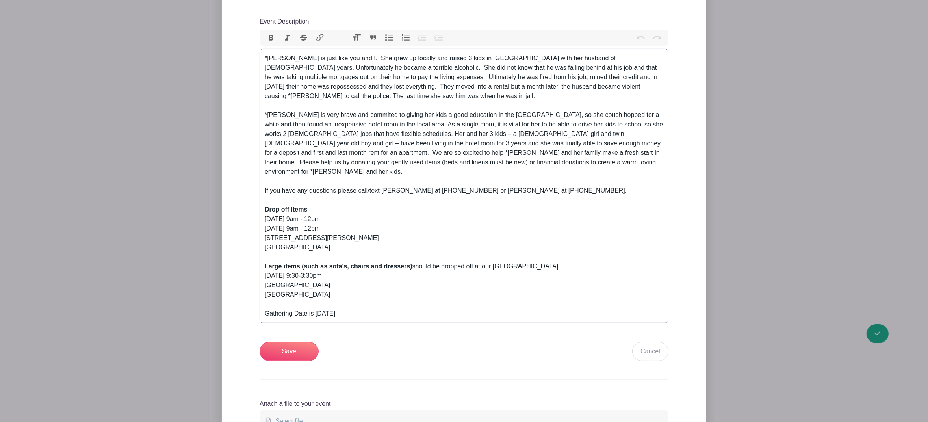
click at [307, 305] on div "If you have any questions please call/text Christy Watson at 925-788-4706 or Kr…" at bounding box center [464, 247] width 399 height 142
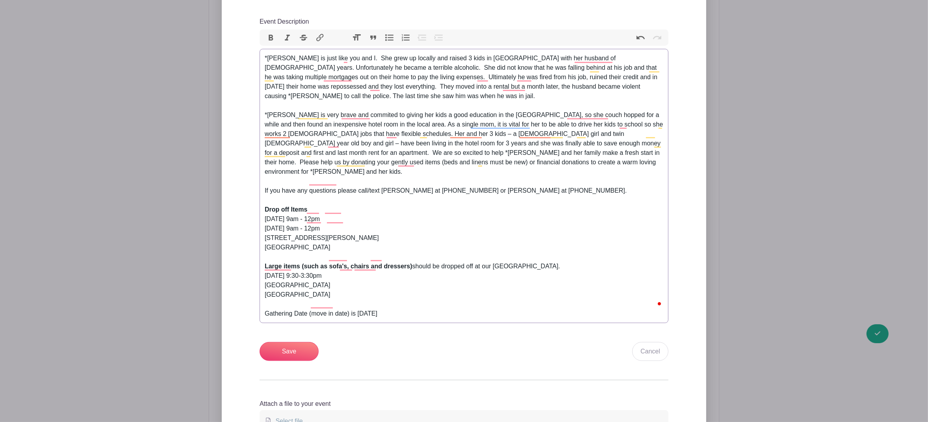
type trix-editor "<div>*Caroline is just like you and I.&nbsp; She grew up locally and raised 3 k…"
click at [304, 345] on input "Save" at bounding box center [289, 351] width 59 height 19
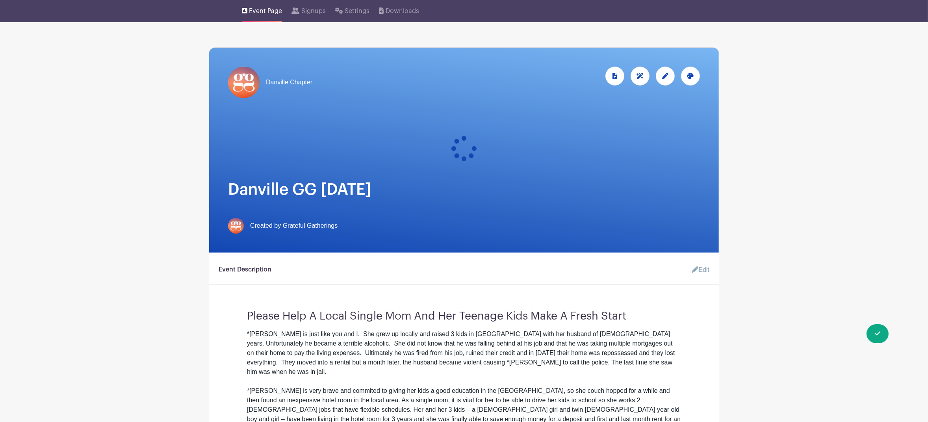
scroll to position [247, 0]
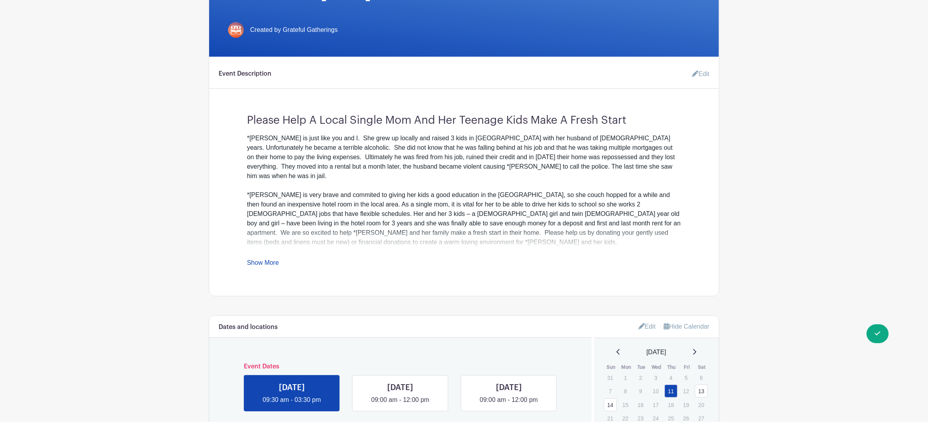
click at [274, 264] on link "Show More" at bounding box center [263, 264] width 32 height 10
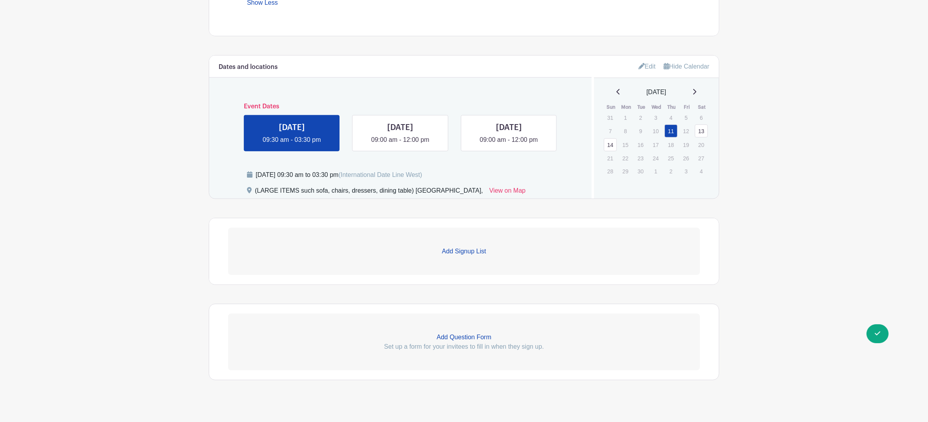
scroll to position [449, 0]
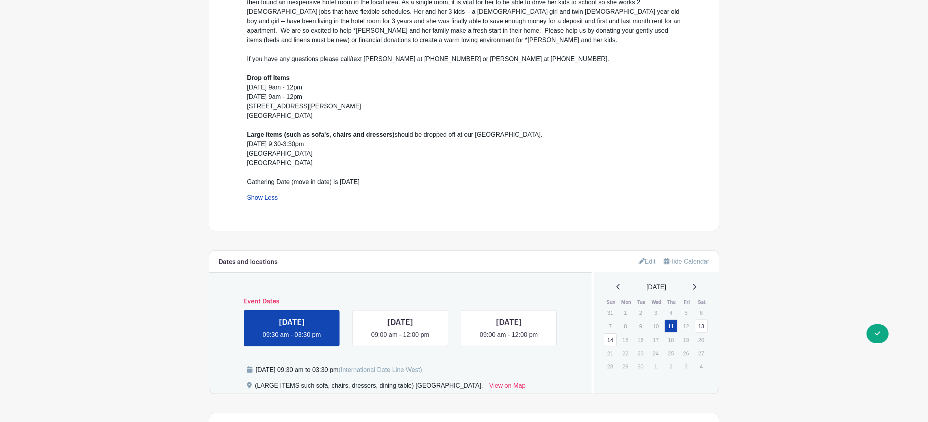
click at [686, 258] on link "Hide Calendar" at bounding box center [687, 261] width 46 height 7
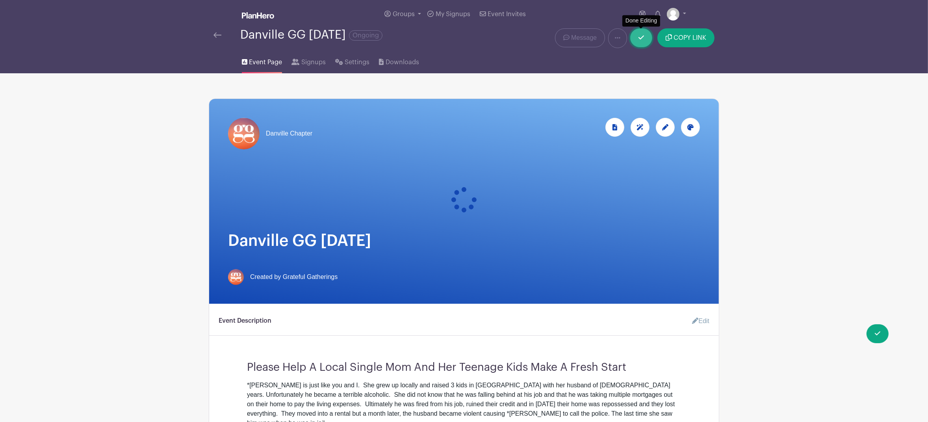
click at [645, 42] on link at bounding box center [641, 37] width 22 height 19
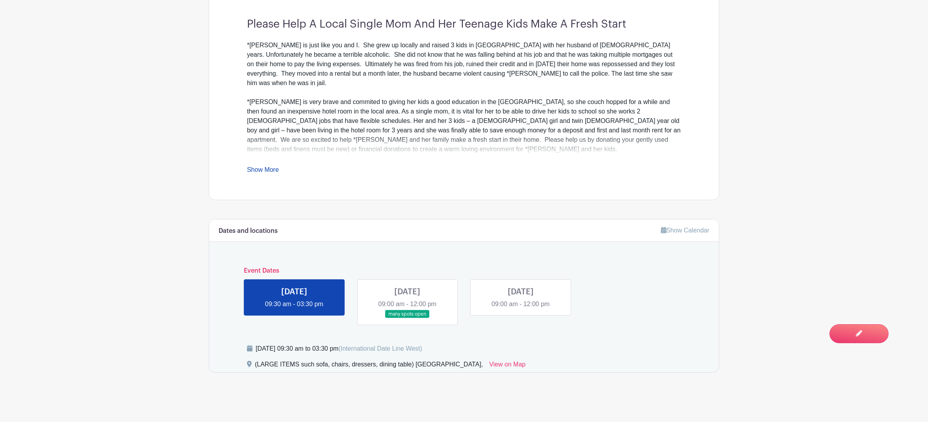
scroll to position [264, 0]
click at [294, 309] on link at bounding box center [294, 309] width 0 height 0
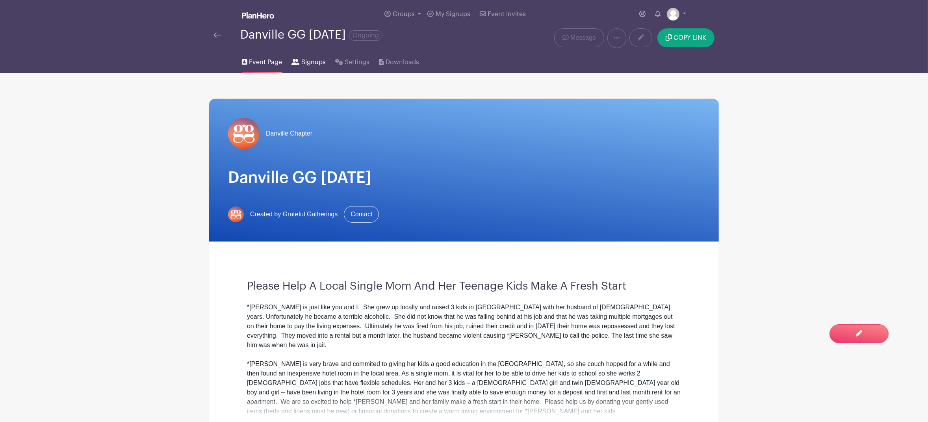
click at [319, 63] on span "Signups" at bounding box center [313, 62] width 24 height 9
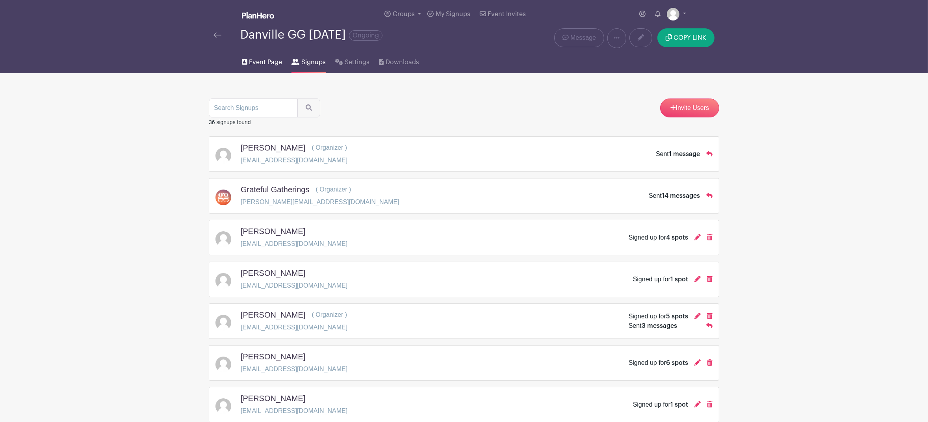
click at [273, 65] on span "Event Page" at bounding box center [265, 62] width 33 height 9
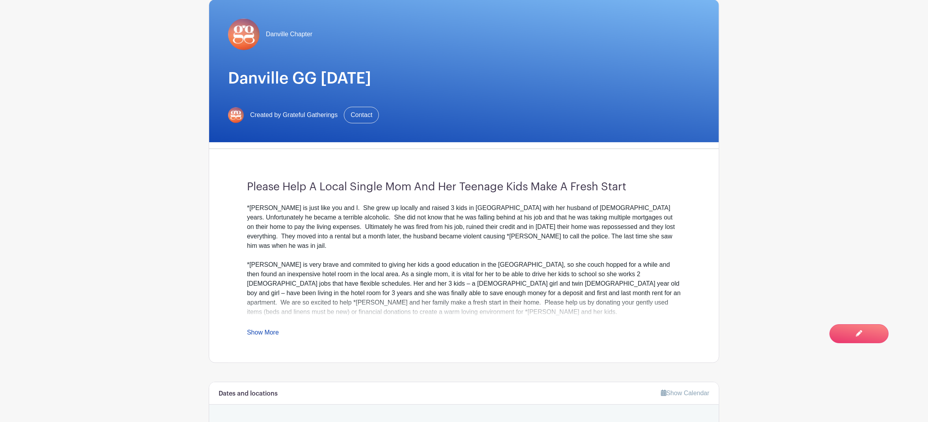
scroll to position [264, 0]
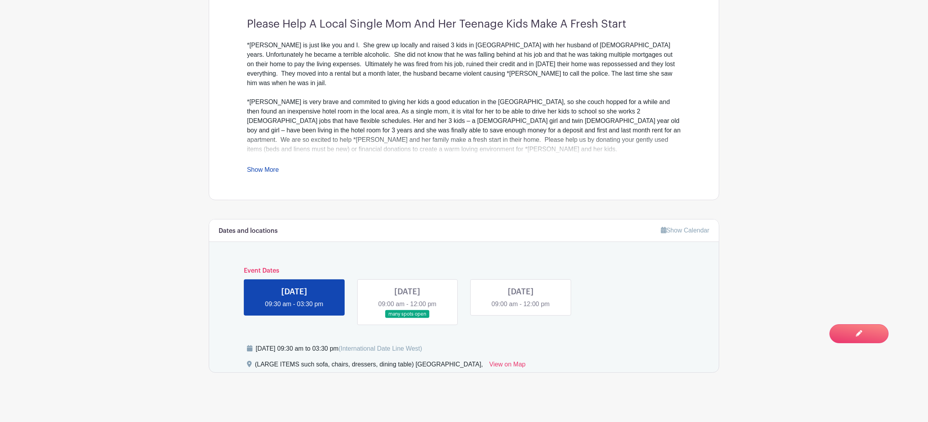
click at [407, 318] on link at bounding box center [407, 318] width 0 height 0
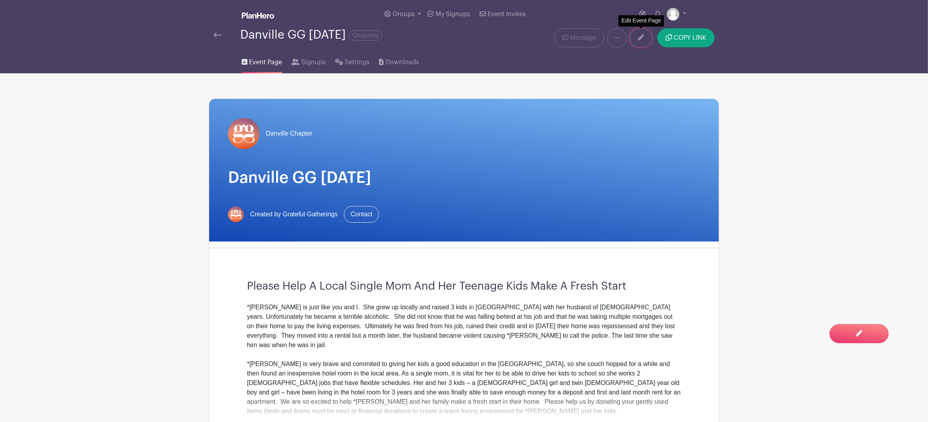
click at [644, 40] on link at bounding box center [640, 37] width 23 height 19
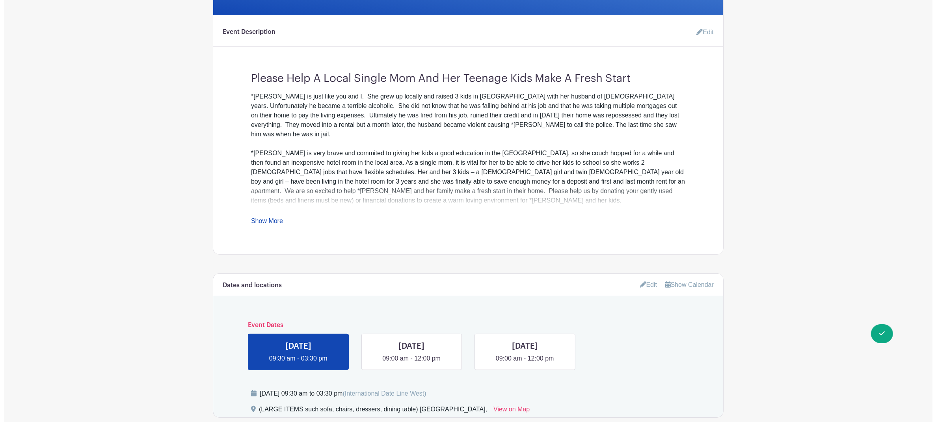
scroll to position [454, 0]
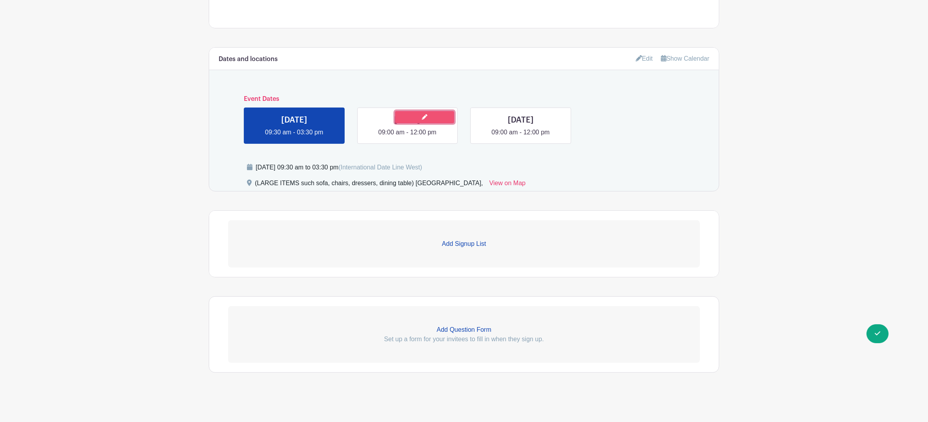
click at [427, 117] on icon at bounding box center [425, 117] width 6 height 6
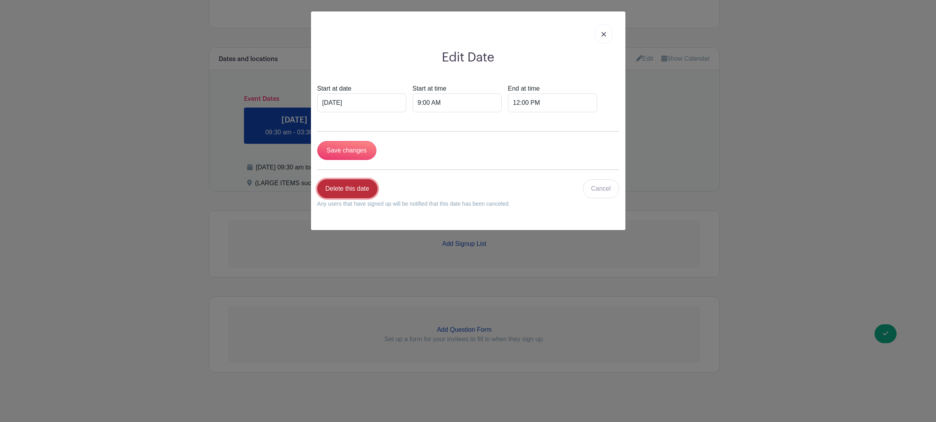
click at [354, 191] on link "Delete this date" at bounding box center [347, 188] width 60 height 19
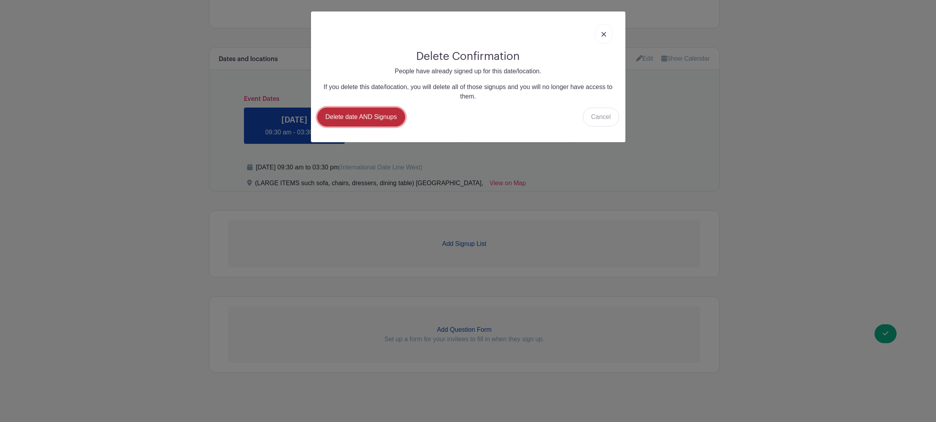
click at [358, 123] on link "Delete date AND Signups" at bounding box center [361, 117] width 88 height 19
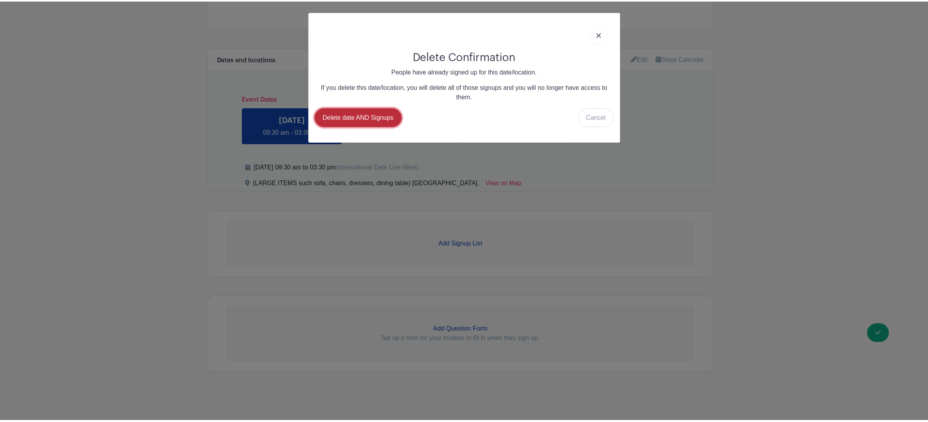
scroll to position [516, 0]
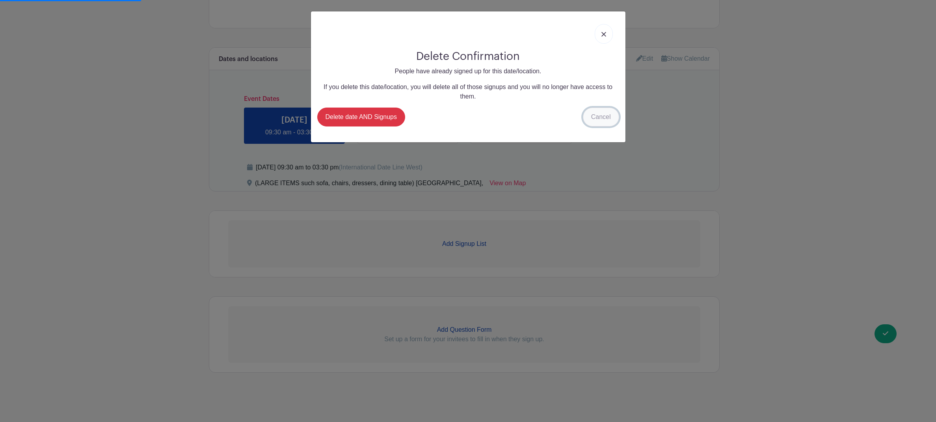
click at [614, 119] on link "Cancel" at bounding box center [601, 117] width 36 height 19
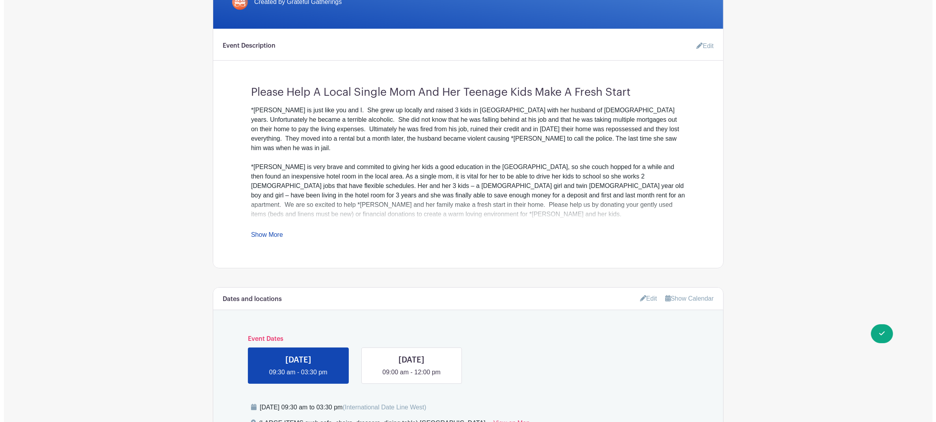
scroll to position [473, 0]
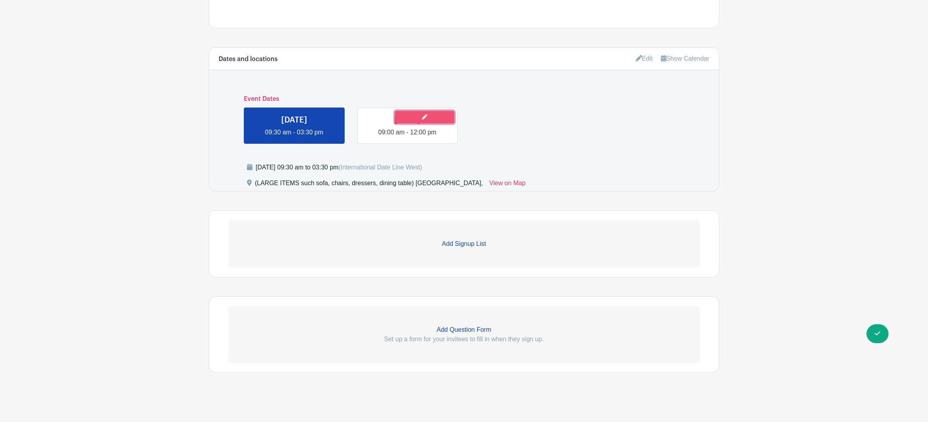
click at [420, 118] on link at bounding box center [424, 117] width 59 height 12
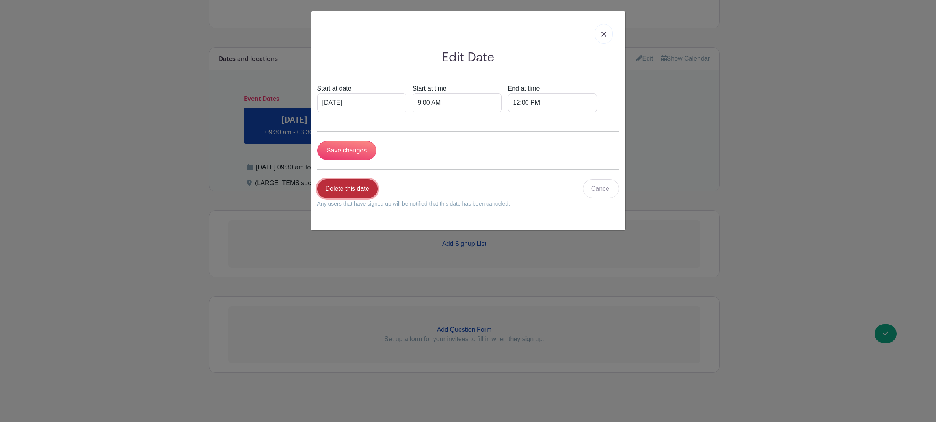
click at [365, 193] on link "Delete this date" at bounding box center [347, 188] width 60 height 19
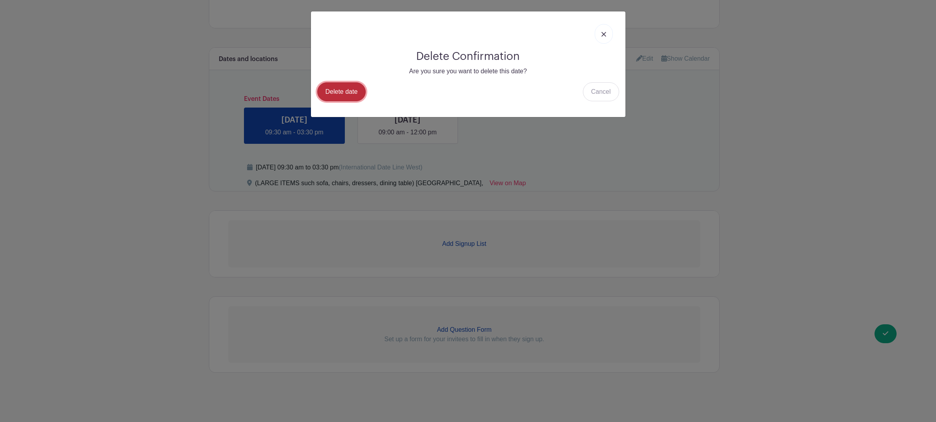
click at [345, 95] on link "Delete date" at bounding box center [341, 91] width 49 height 19
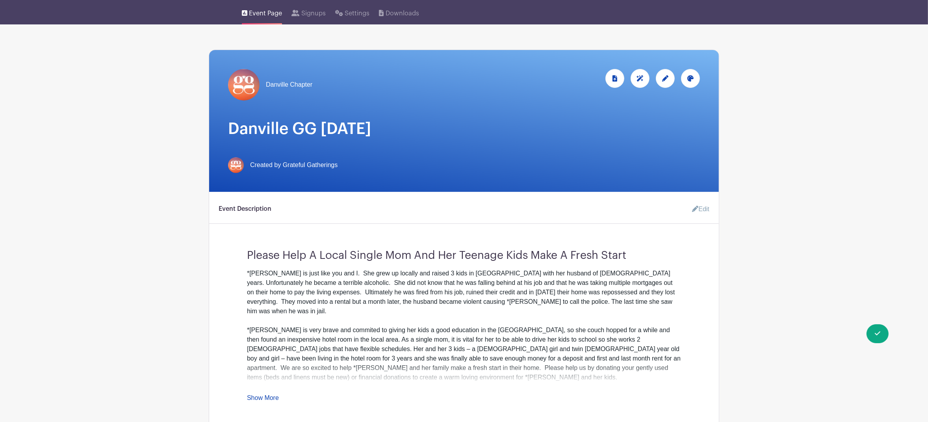
scroll to position [414, 0]
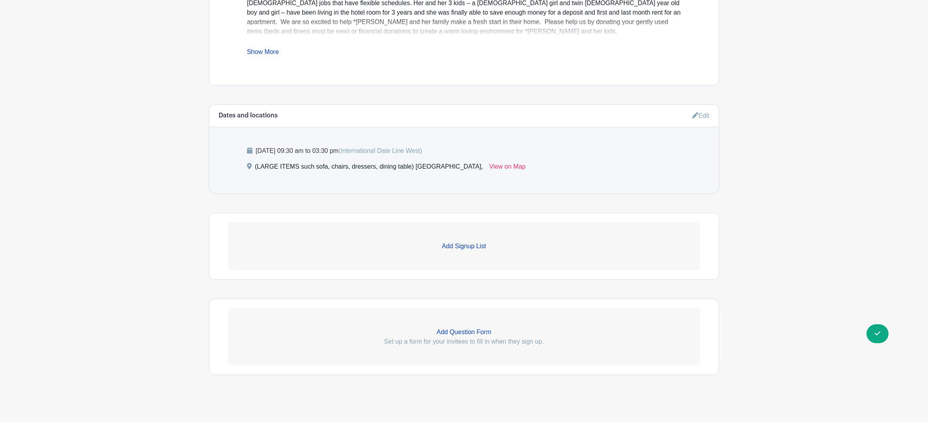
click at [470, 251] on p "Add Signup List" at bounding box center [464, 245] width 472 height 9
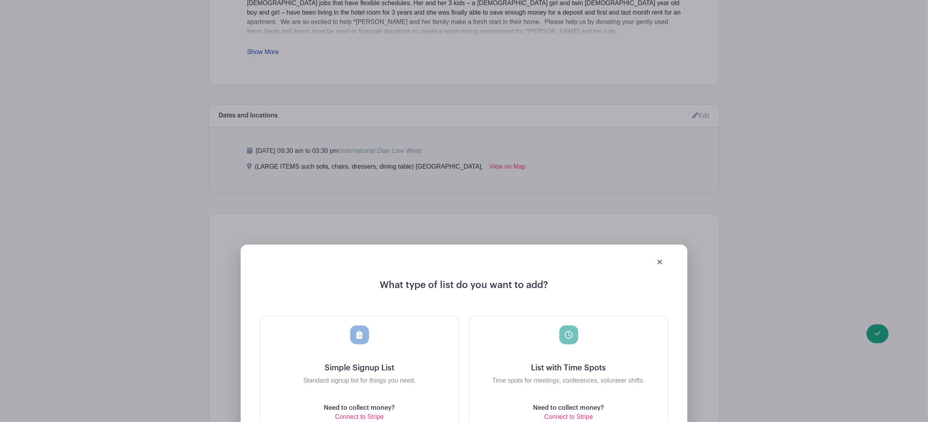
click at [655, 265] on div at bounding box center [464, 262] width 409 height 22
click at [661, 264] on img at bounding box center [659, 262] width 5 height 5
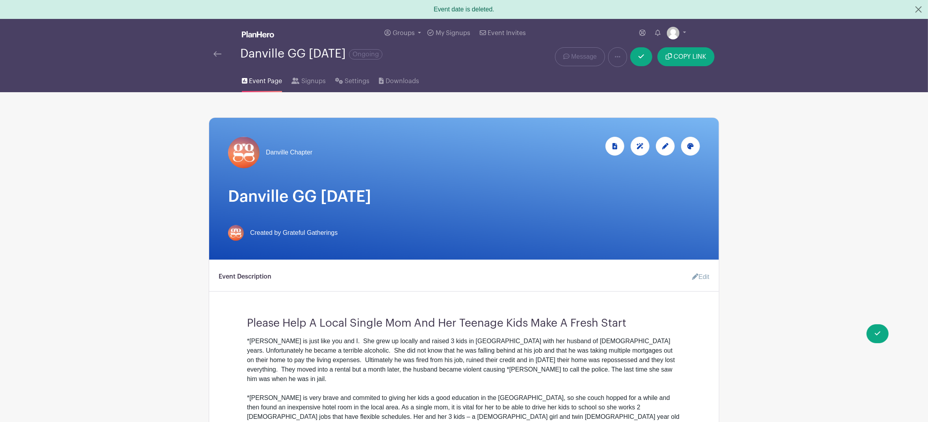
scroll to position [418, 0]
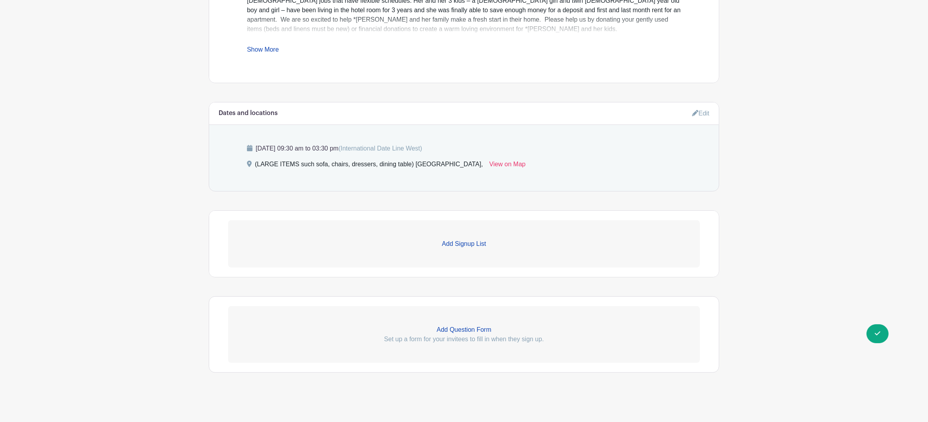
click at [694, 113] on icon at bounding box center [695, 113] width 6 height 6
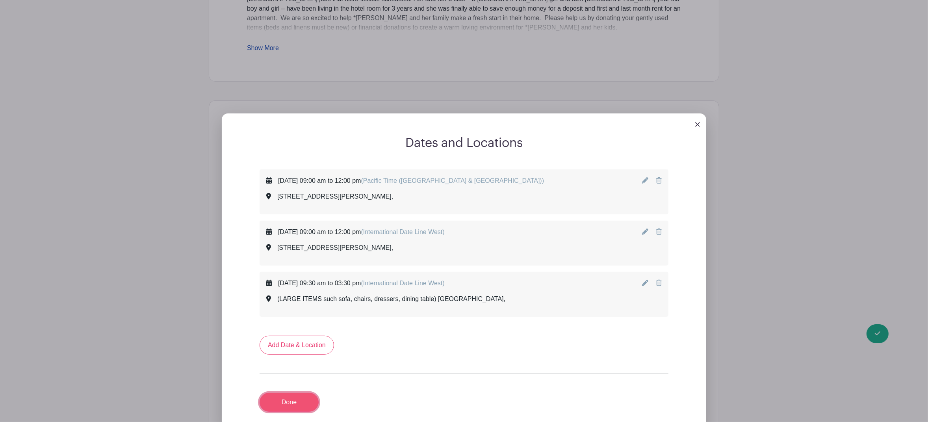
click at [287, 407] on link "Done" at bounding box center [289, 402] width 59 height 19
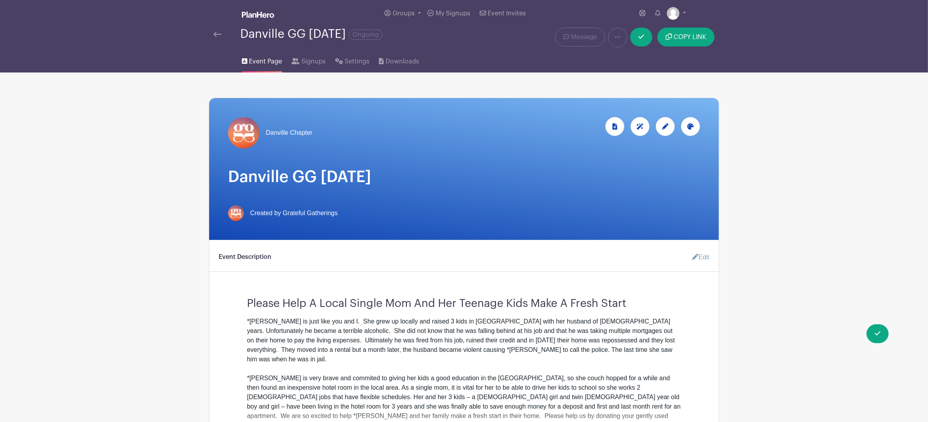
scroll to position [20, 0]
click at [643, 41] on link at bounding box center [641, 36] width 22 height 19
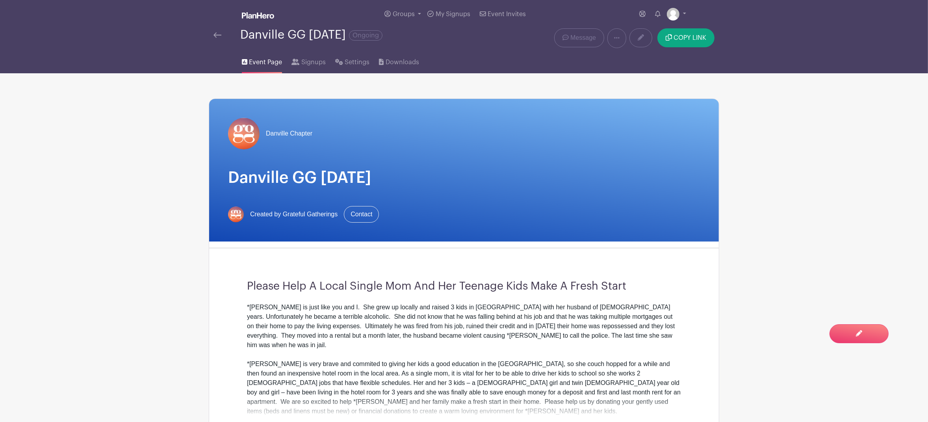
click at [262, 67] on span "Event Page" at bounding box center [265, 62] width 33 height 9
click at [308, 62] on span "Signups" at bounding box center [313, 62] width 24 height 9
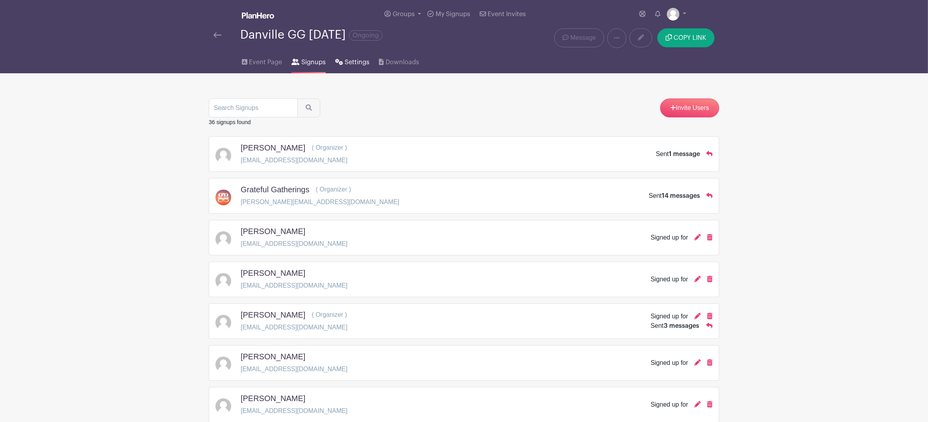
click at [348, 63] on span "Settings" at bounding box center [357, 62] width 25 height 9
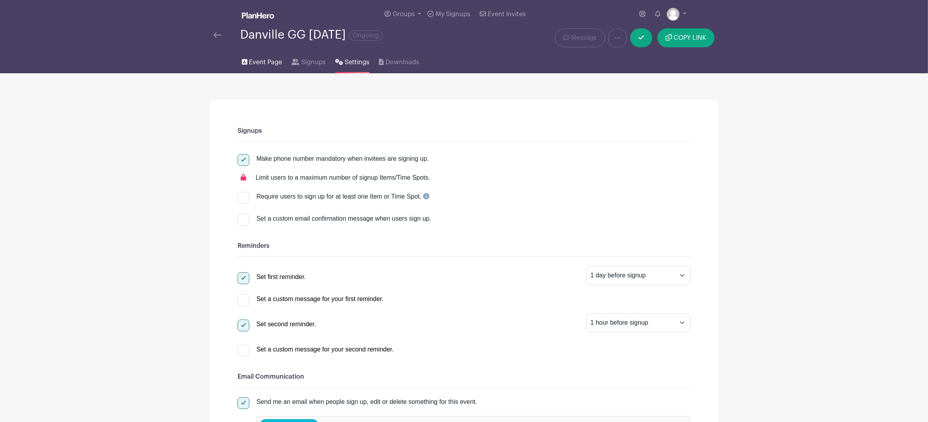
click at [265, 66] on span "Event Page" at bounding box center [265, 62] width 33 height 9
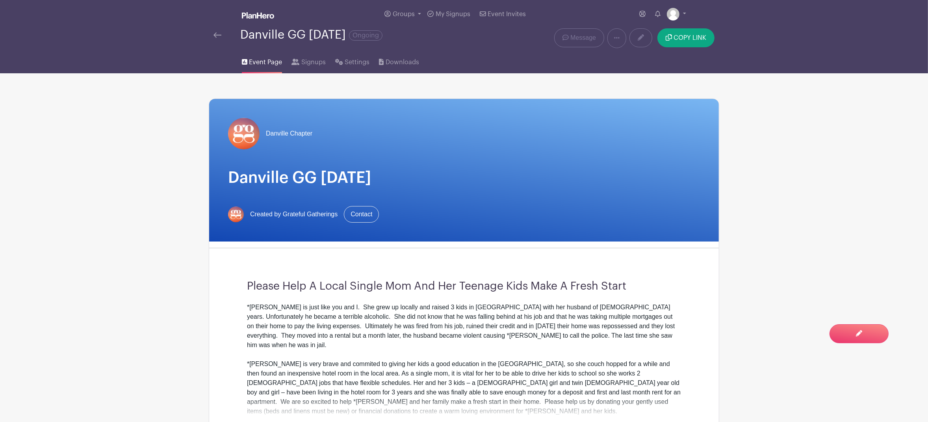
click at [277, 65] on span "Event Page" at bounding box center [265, 62] width 33 height 9
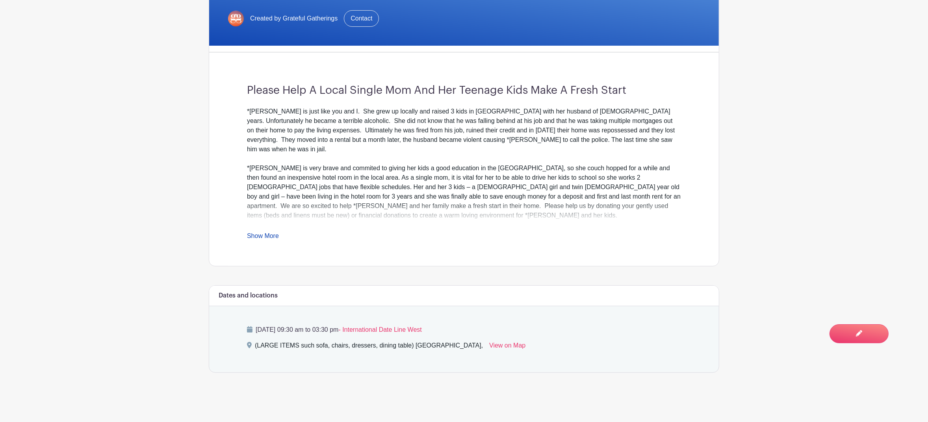
click at [275, 236] on link "Show More" at bounding box center [263, 237] width 32 height 10
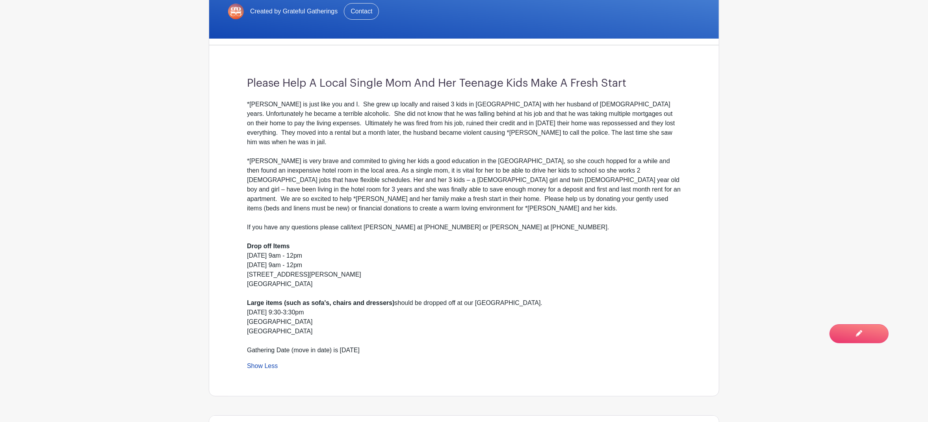
scroll to position [325, 0]
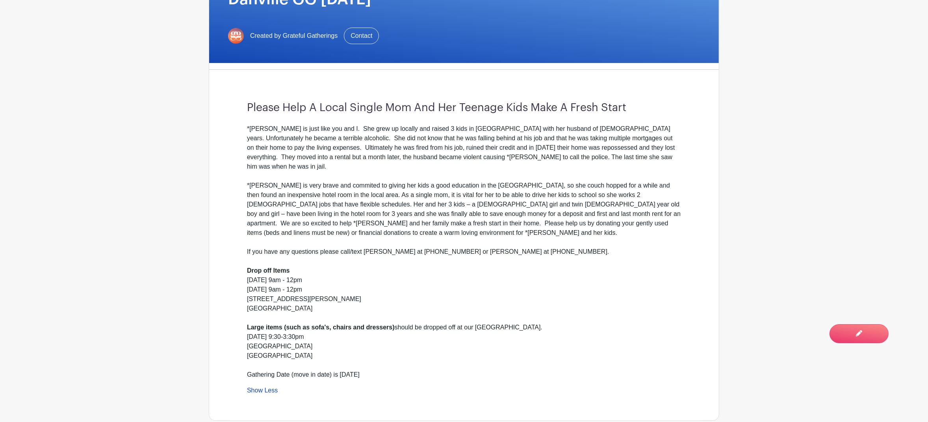
scroll to position [325, 0]
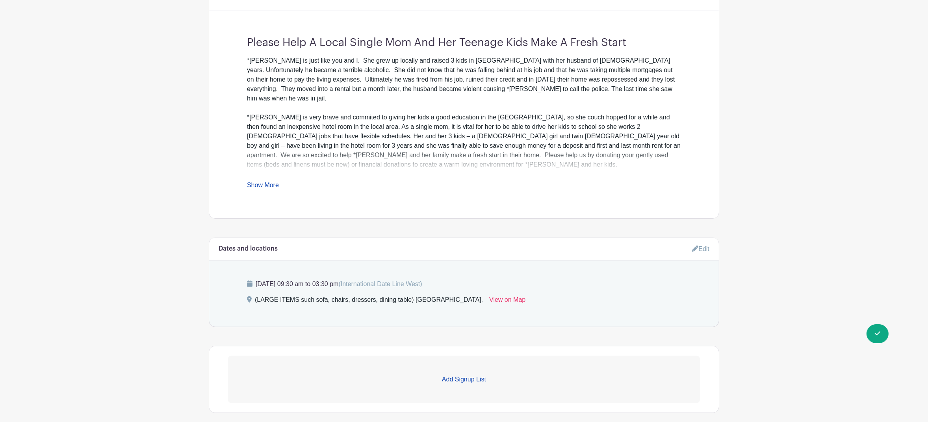
scroll to position [418, 0]
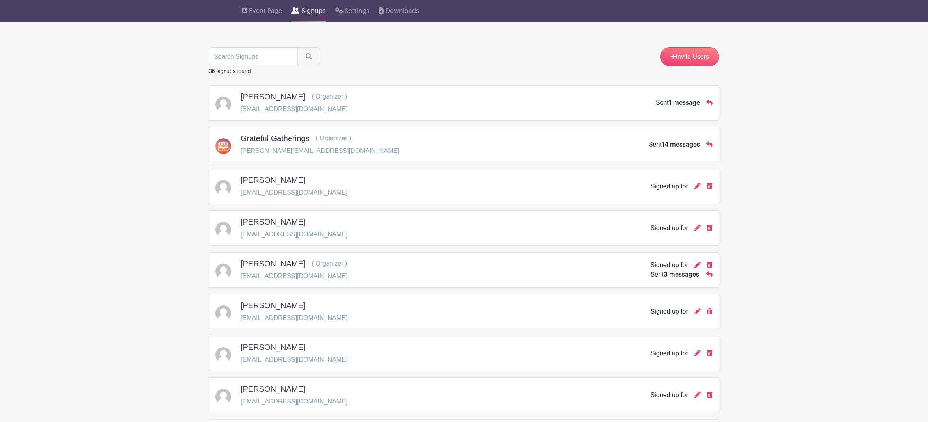
scroll to position [0, 0]
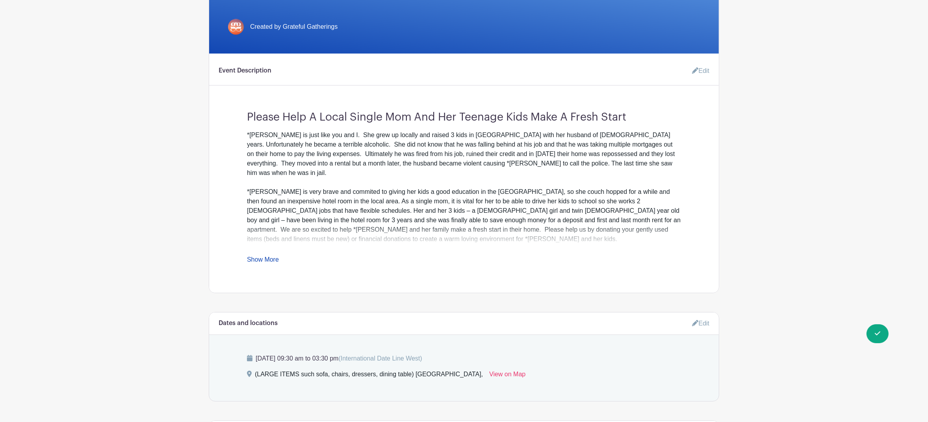
scroll to position [418, 0]
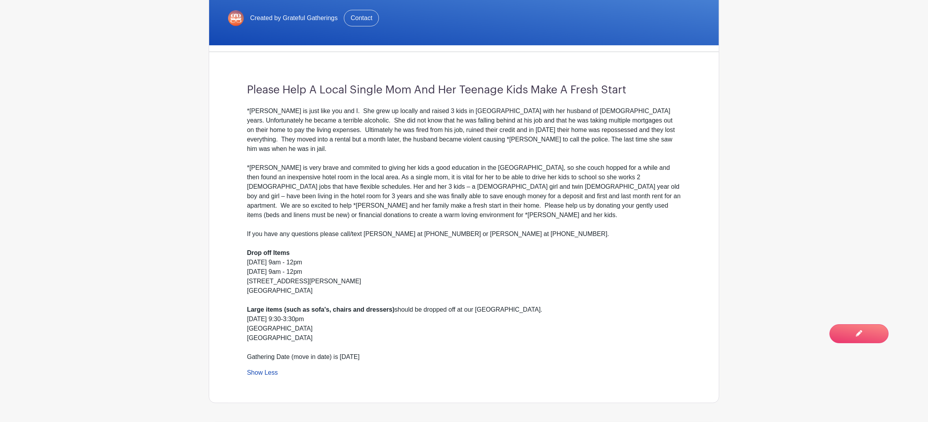
scroll to position [10, 0]
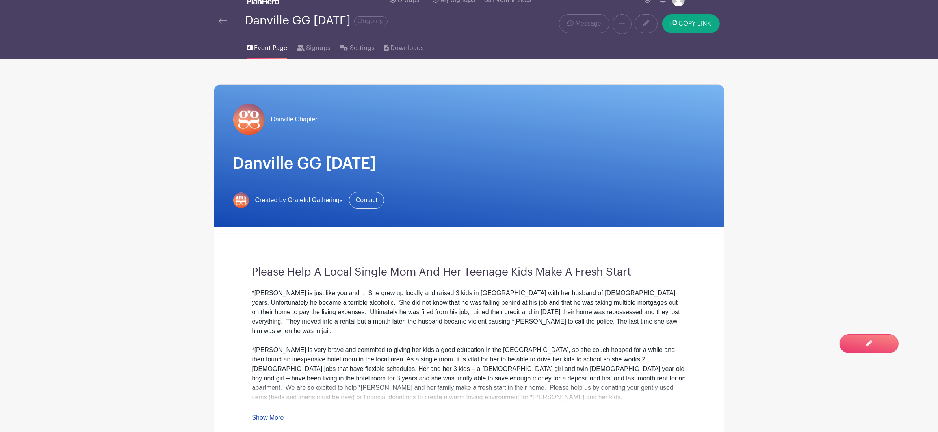
scroll to position [223, 0]
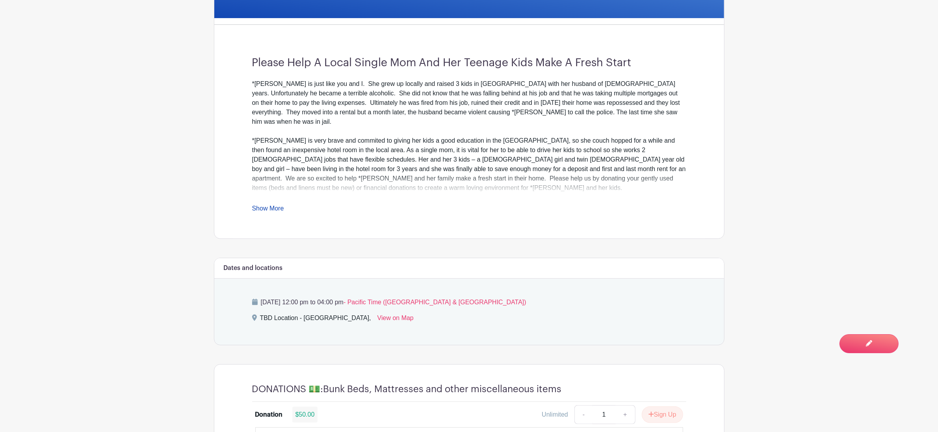
click at [276, 212] on link "Show More" at bounding box center [268, 210] width 32 height 10
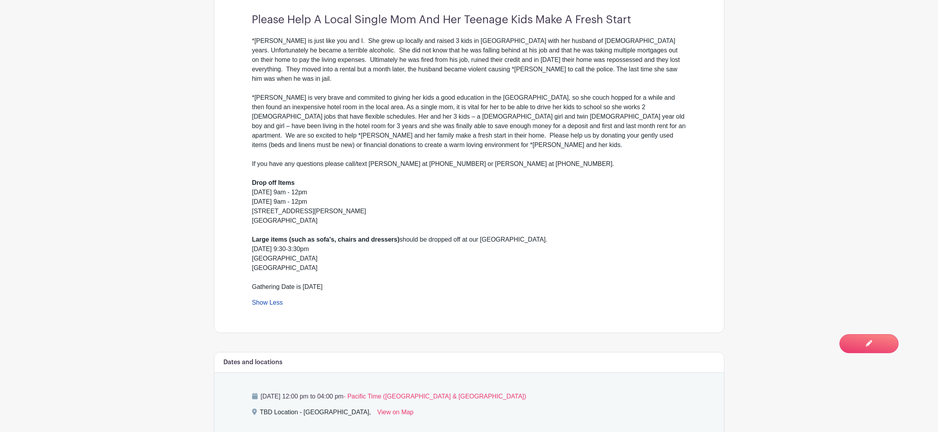
scroll to position [273, 0]
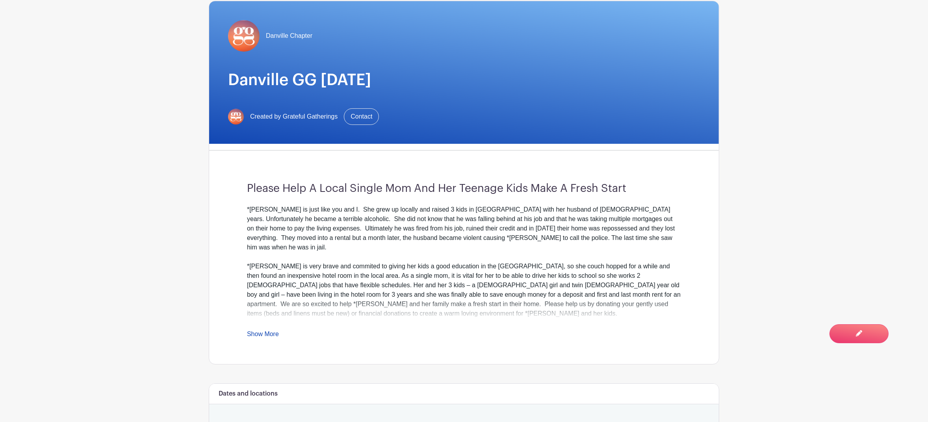
scroll to position [197, 0]
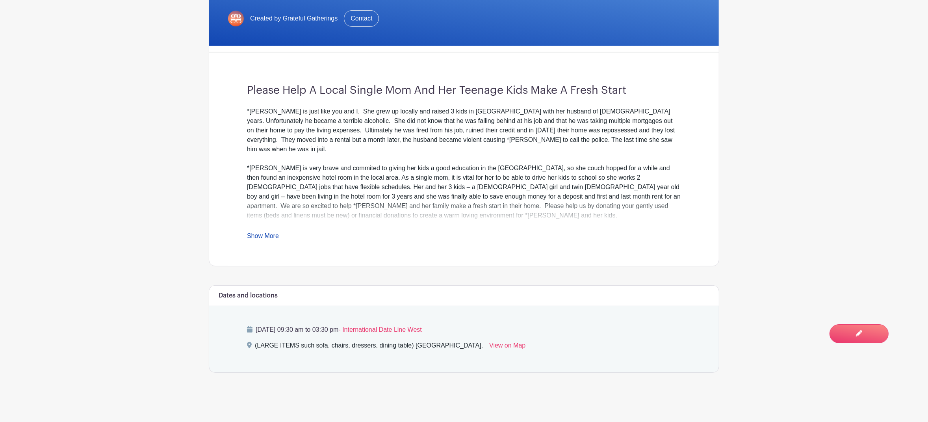
click at [275, 236] on link "Show More" at bounding box center [263, 237] width 32 height 10
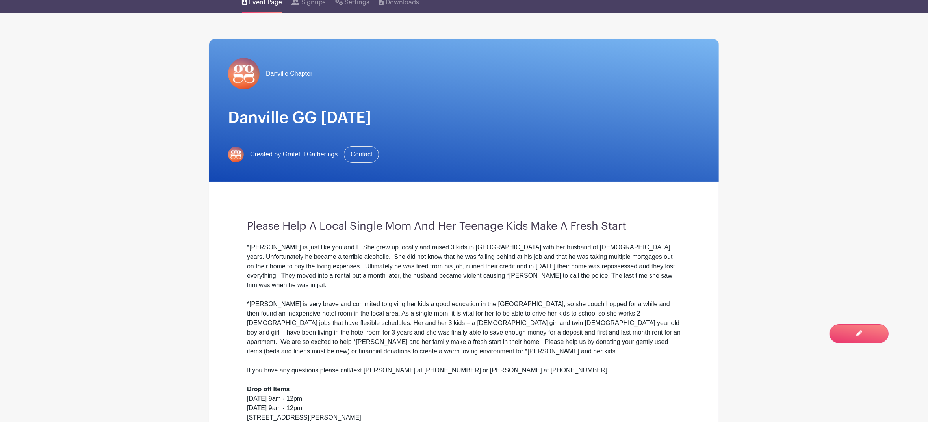
scroll to position [0, 0]
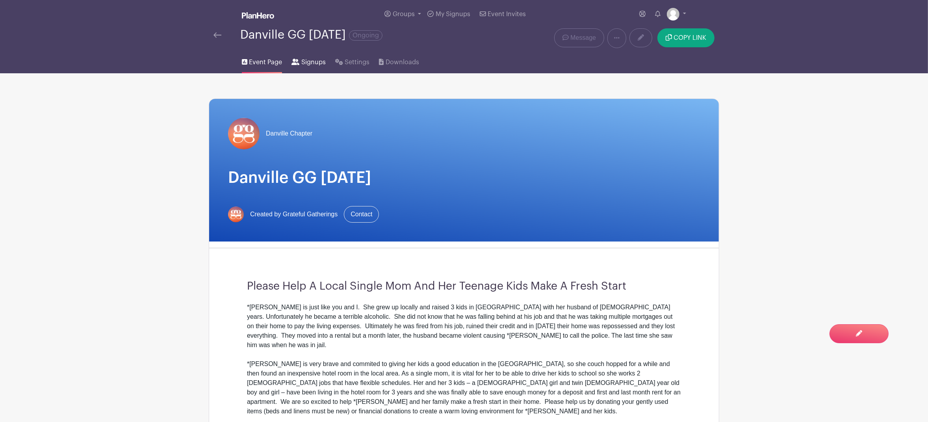
click at [309, 67] on span "Signups" at bounding box center [313, 62] width 24 height 9
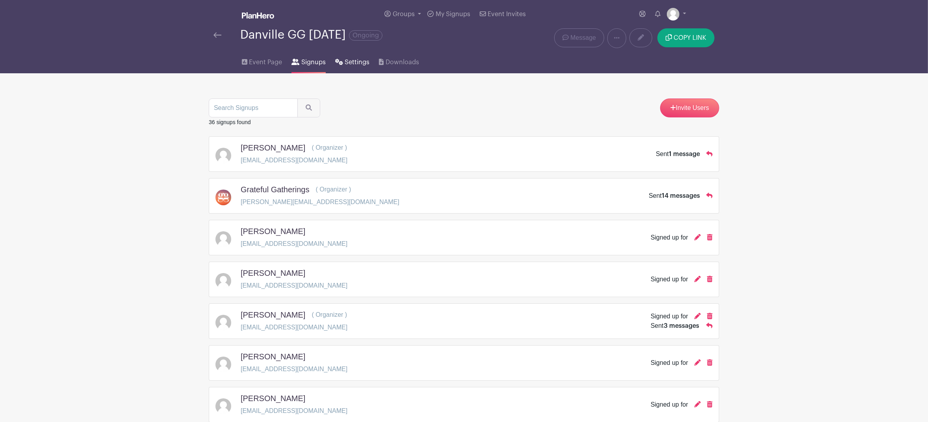
click at [354, 64] on span "Settings" at bounding box center [357, 62] width 25 height 9
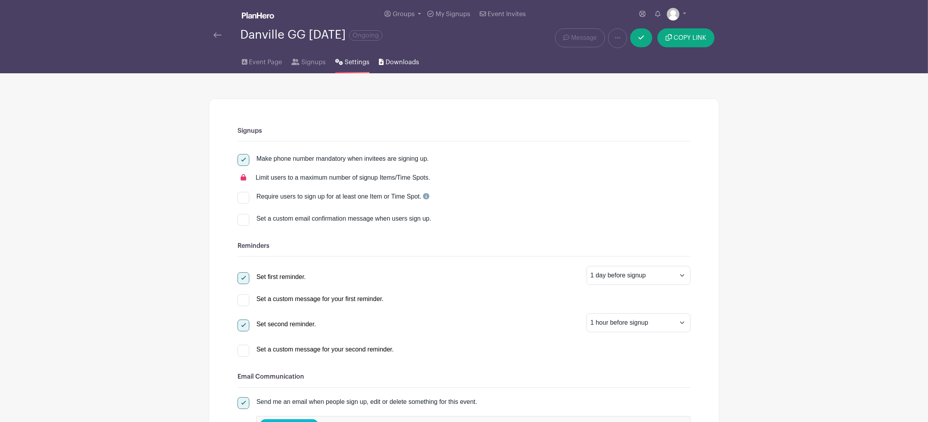
click at [386, 63] on span "Downloads" at bounding box center [402, 62] width 33 height 9
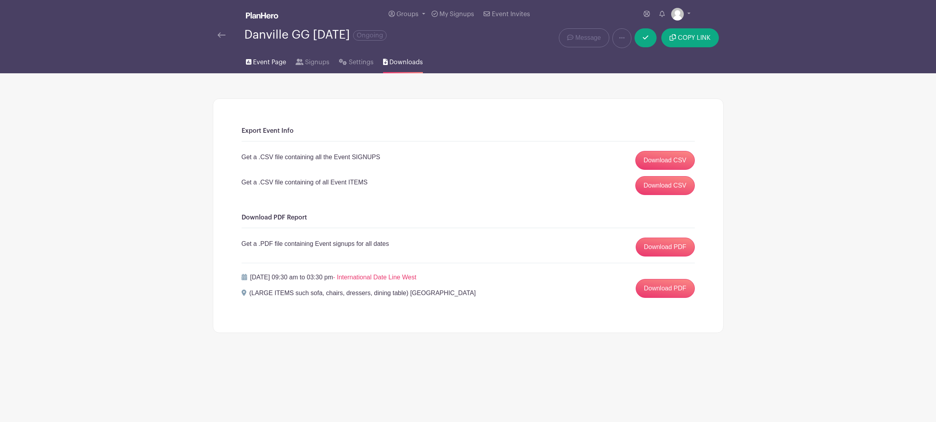
click at [256, 62] on span "Event Page" at bounding box center [269, 62] width 33 height 9
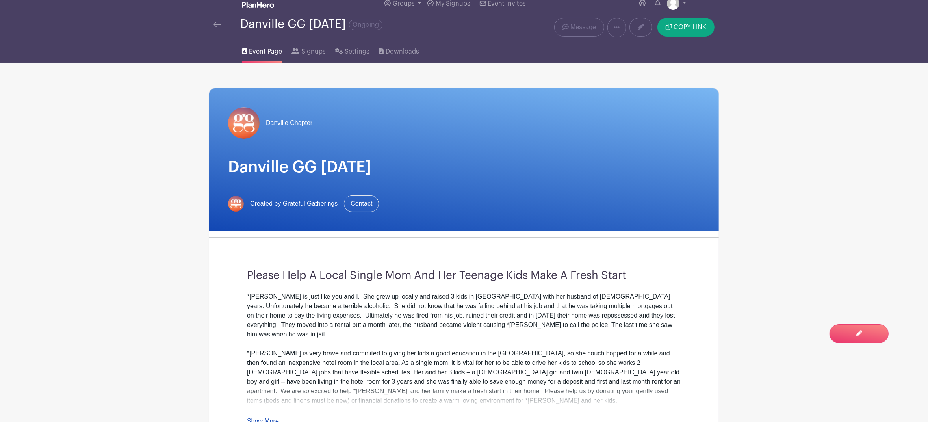
scroll to position [9, 0]
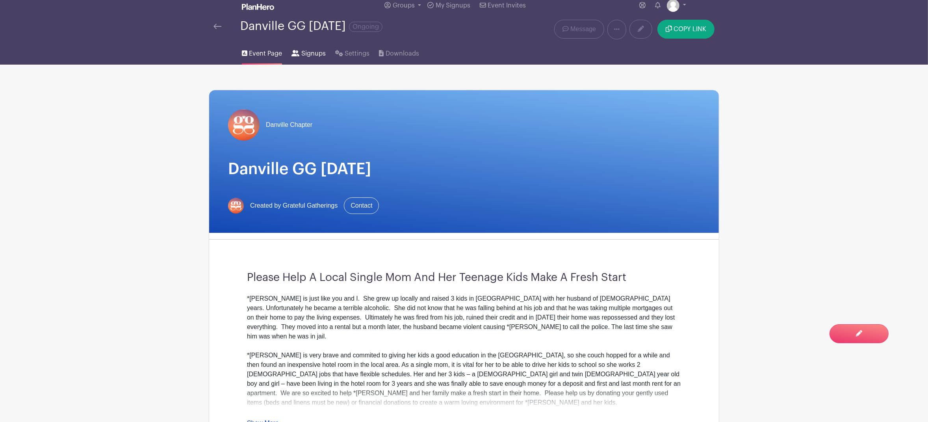
click at [303, 54] on span "Signups" at bounding box center [313, 53] width 24 height 9
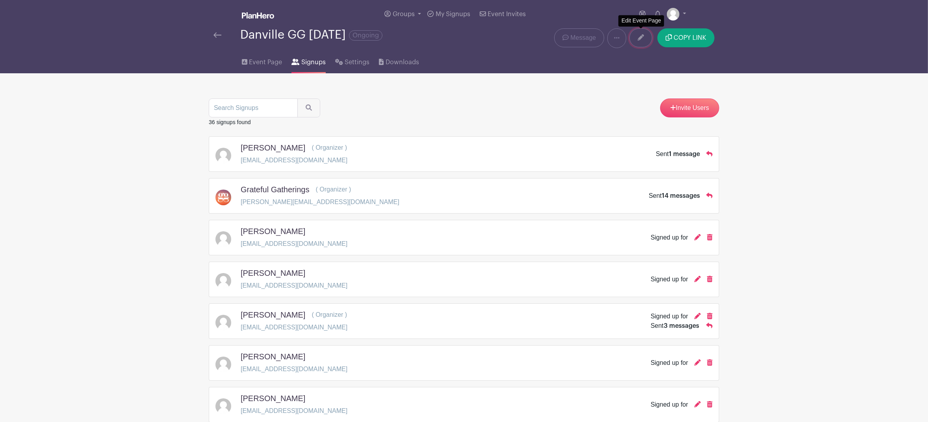
click at [646, 39] on link at bounding box center [640, 37] width 23 height 19
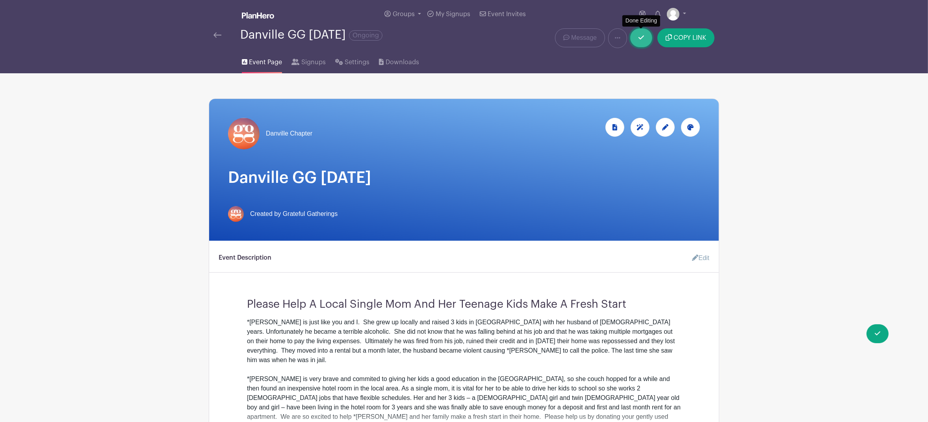
click at [644, 41] on link at bounding box center [641, 37] width 22 height 19
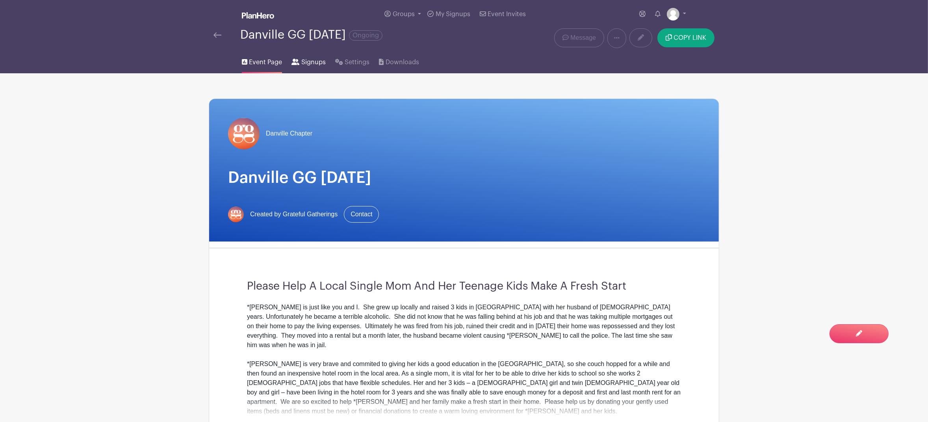
click at [304, 61] on span "Signups" at bounding box center [313, 62] width 24 height 9
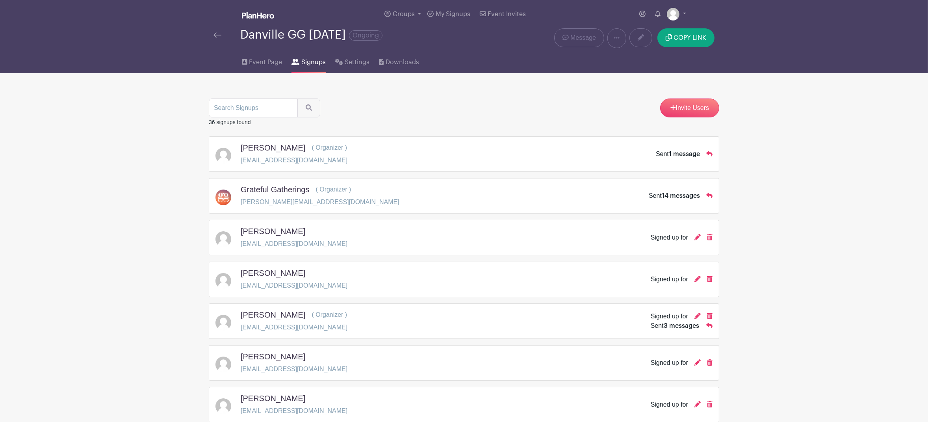
click at [217, 38] on img at bounding box center [217, 35] width 8 height 6
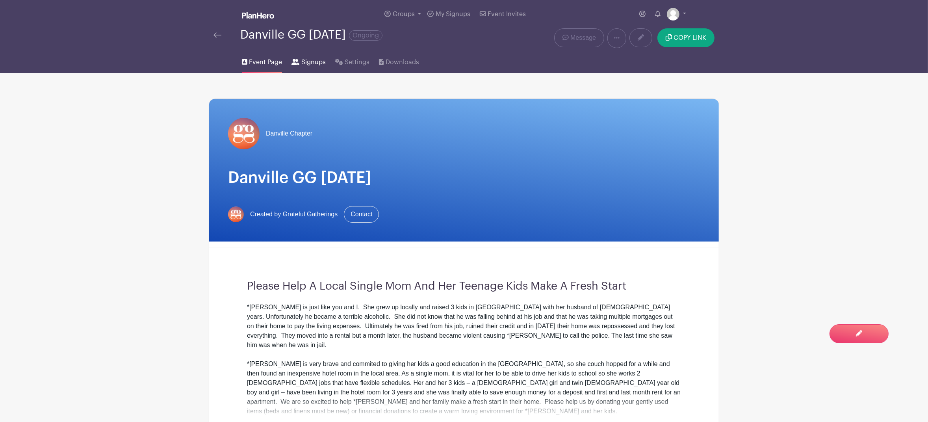
click at [314, 62] on span "Signups" at bounding box center [313, 62] width 24 height 9
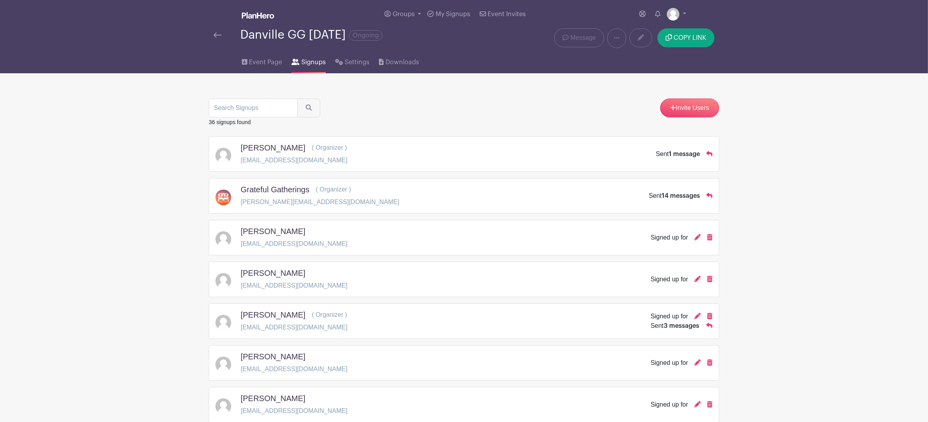
click at [219, 36] on img at bounding box center [217, 35] width 8 height 6
click at [263, 63] on span "Event Page" at bounding box center [265, 62] width 33 height 9
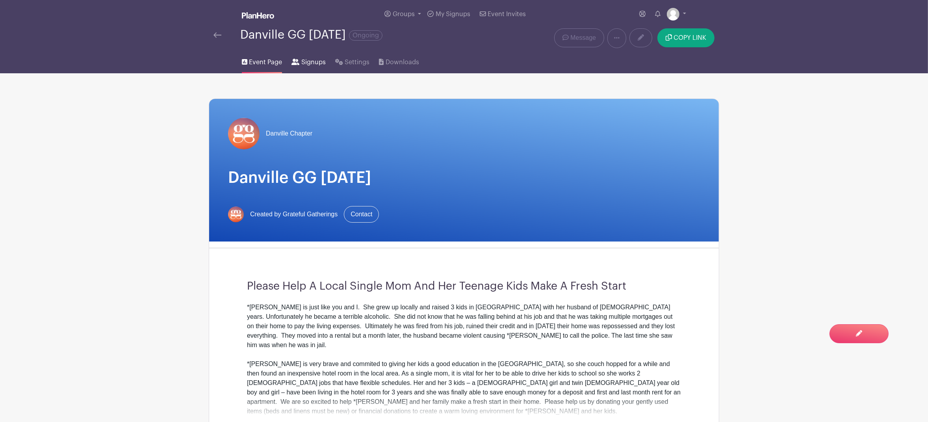
click at [304, 61] on span "Signups" at bounding box center [313, 62] width 24 height 9
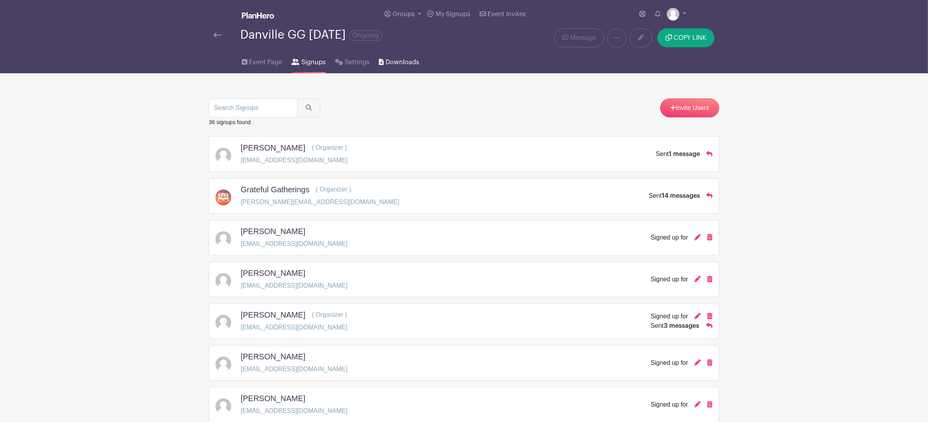
click at [411, 61] on span "Downloads" at bounding box center [402, 62] width 33 height 9
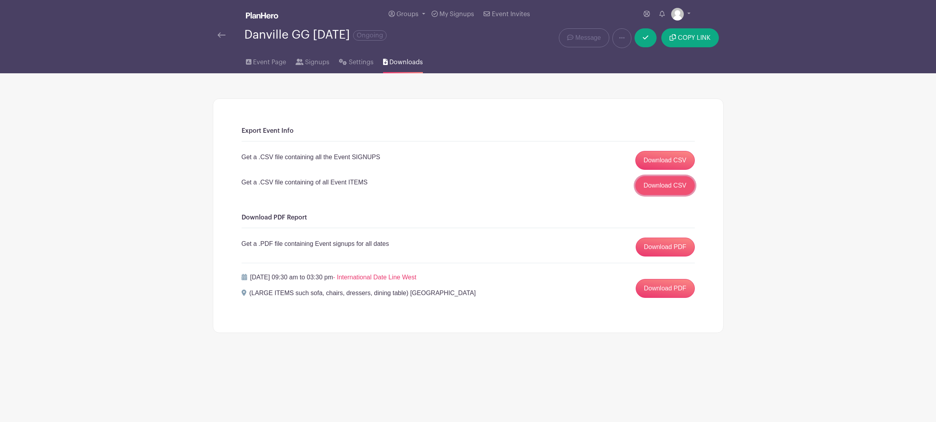
click at [669, 187] on link "Download CSV" at bounding box center [664, 185] width 59 height 19
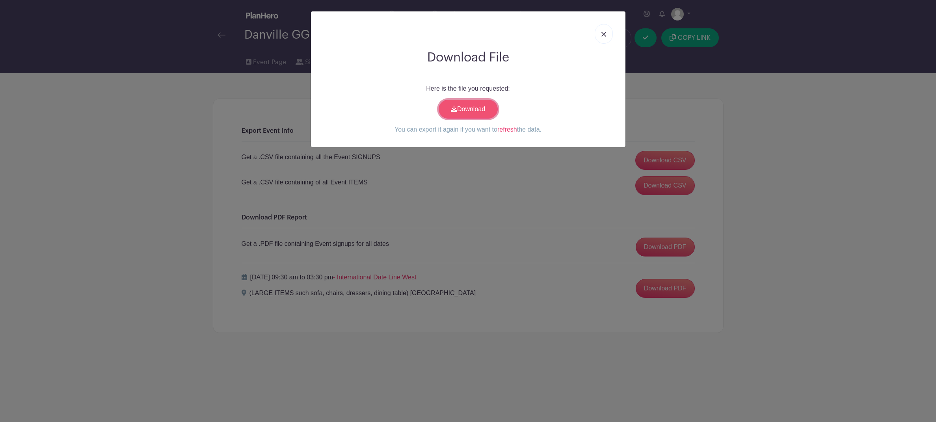
click at [486, 111] on link "Download" at bounding box center [467, 109] width 59 height 19
click at [603, 36] on img at bounding box center [603, 34] width 5 height 5
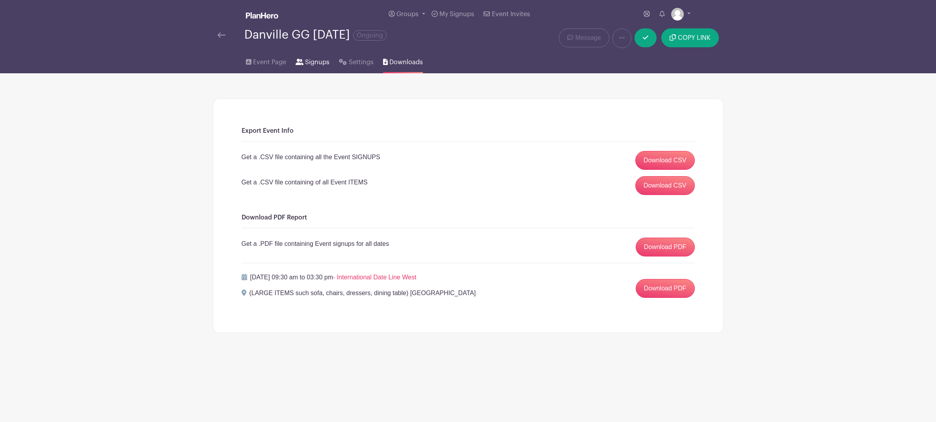
click at [309, 64] on span "Signups" at bounding box center [317, 62] width 24 height 9
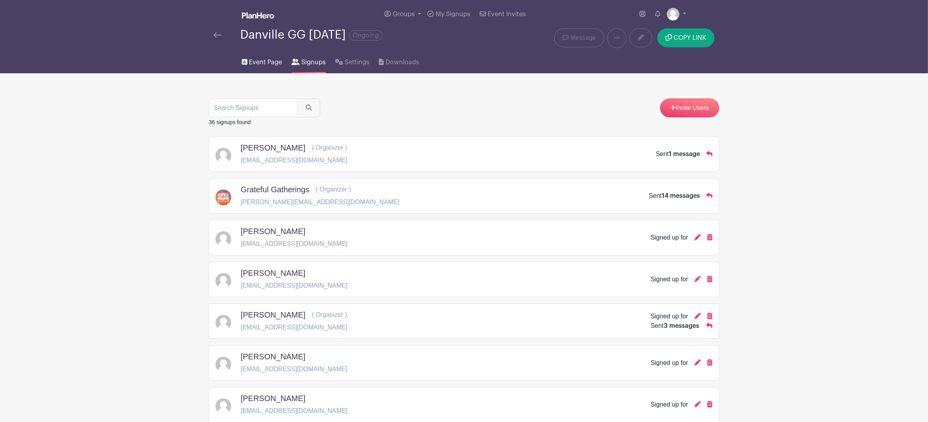
click at [252, 66] on span "Event Page" at bounding box center [265, 62] width 33 height 9
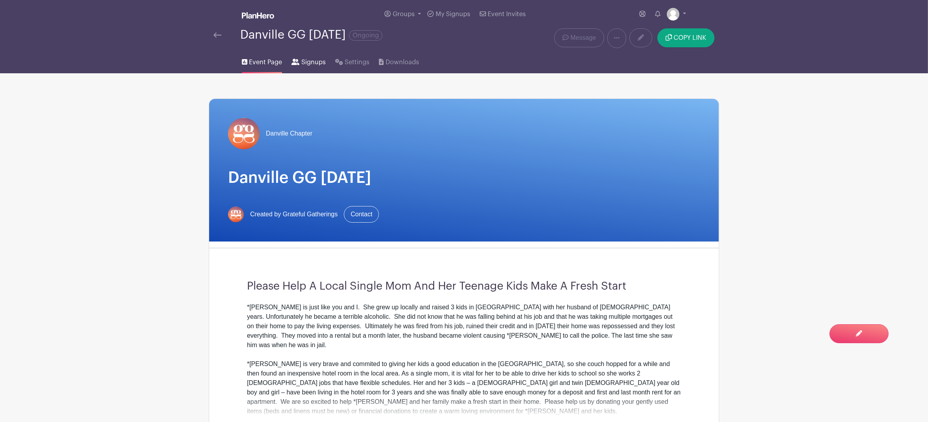
click at [319, 64] on span "Signups" at bounding box center [313, 62] width 24 height 9
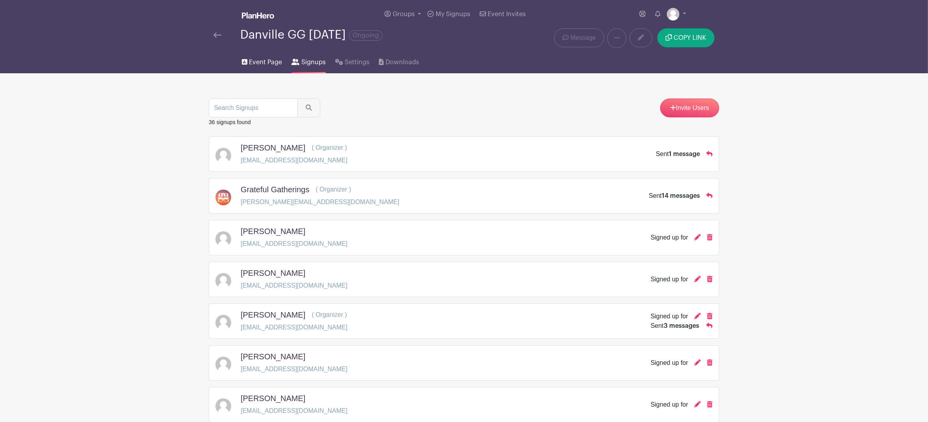
click at [276, 65] on span "Event Page" at bounding box center [265, 62] width 33 height 9
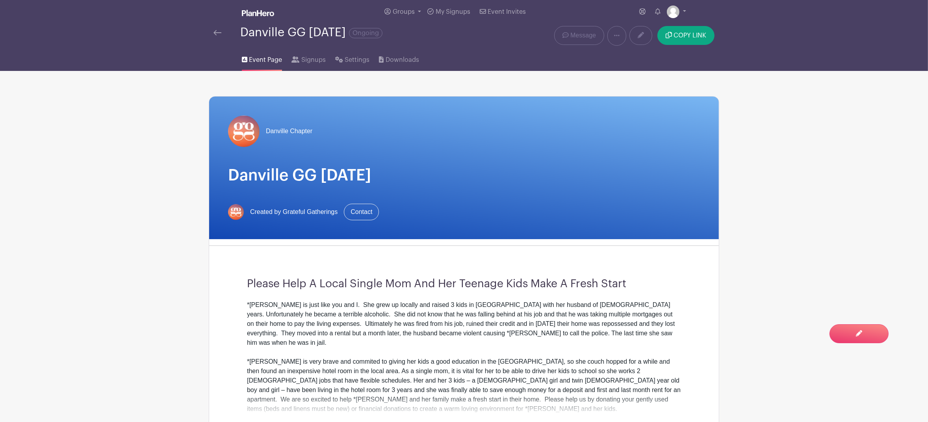
scroll to position [197, 0]
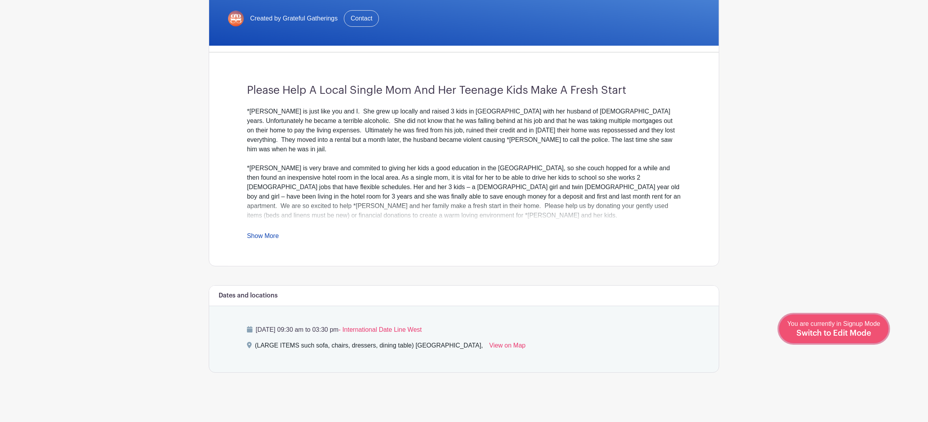
click at [858, 336] on span "Switch to Edit Mode" at bounding box center [833, 333] width 75 height 8
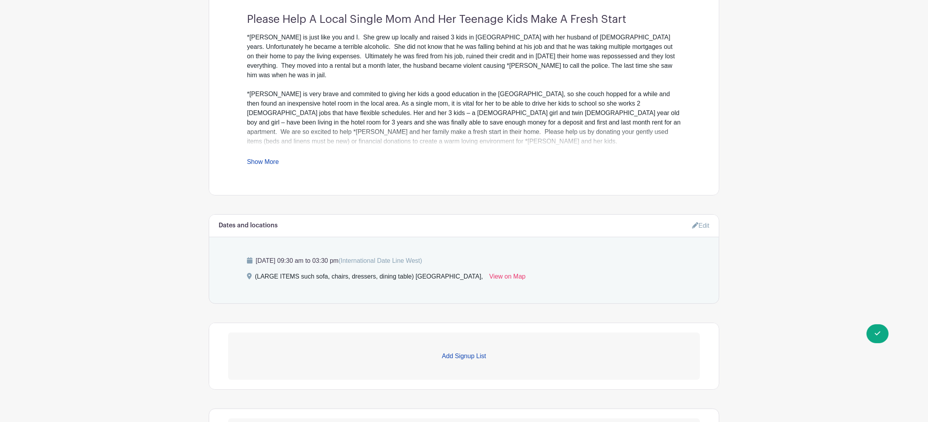
scroll to position [399, 0]
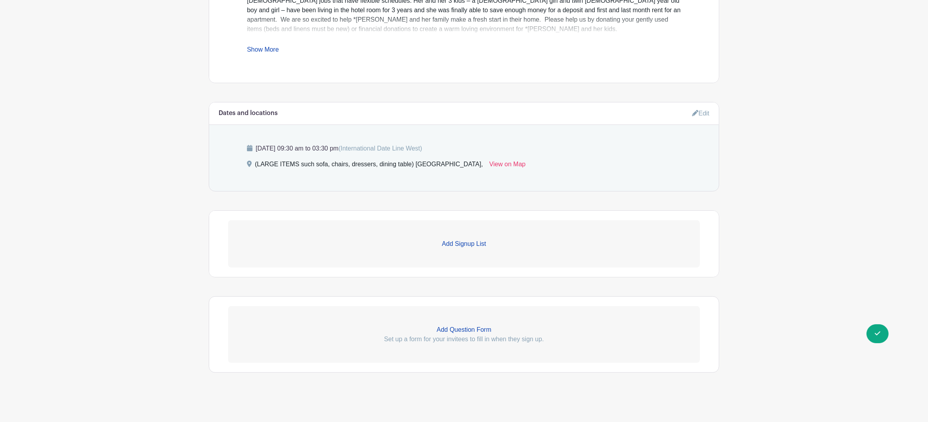
click at [476, 243] on p "Add Signup List" at bounding box center [464, 243] width 472 height 9
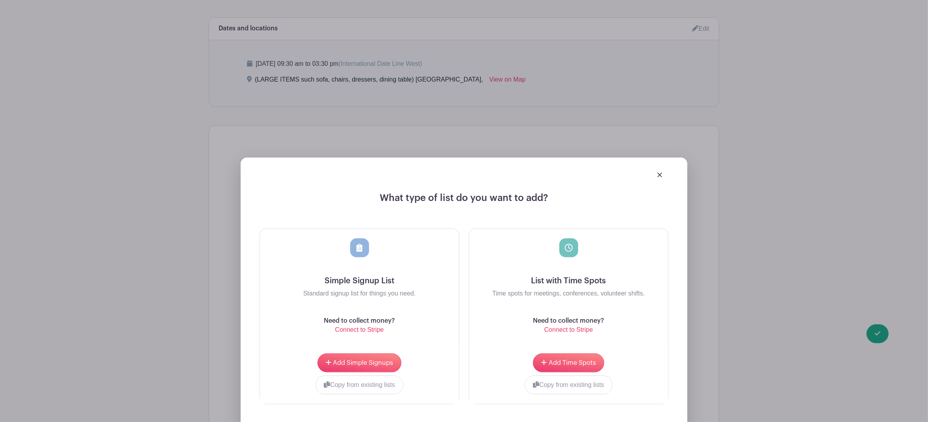
scroll to position [484, 0]
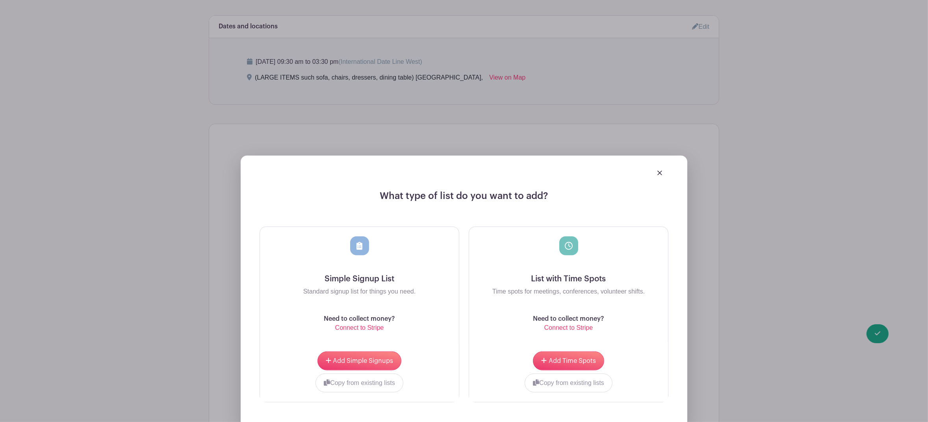
click at [658, 175] on img at bounding box center [659, 173] width 5 height 5
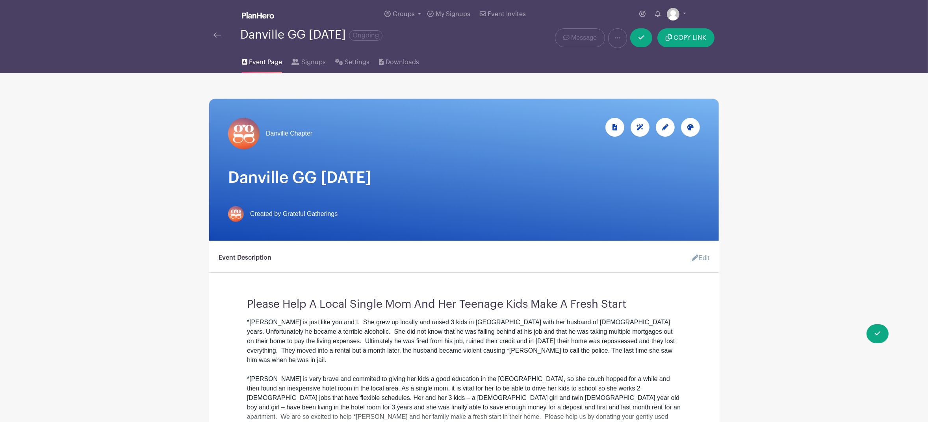
scroll to position [399, 0]
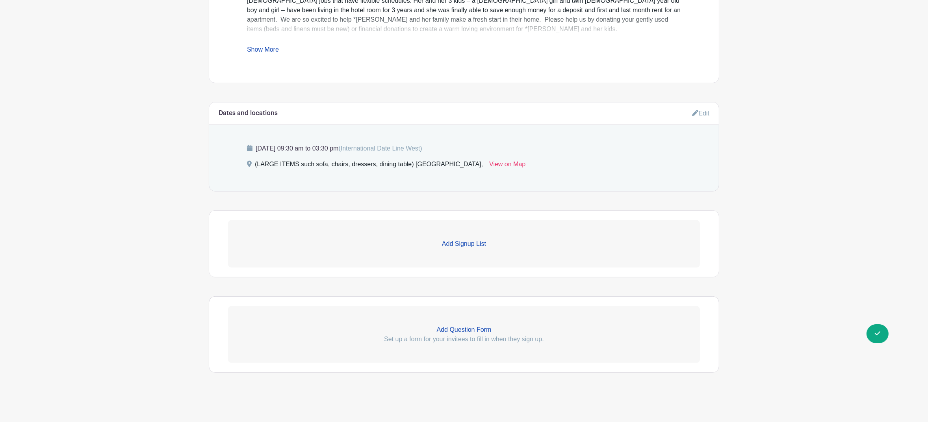
click at [269, 51] on link "Show More" at bounding box center [263, 51] width 32 height 10
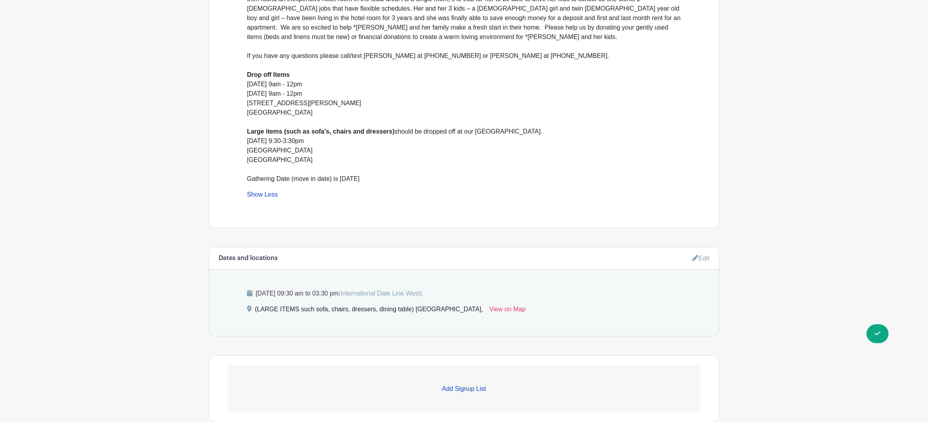
scroll to position [398, 0]
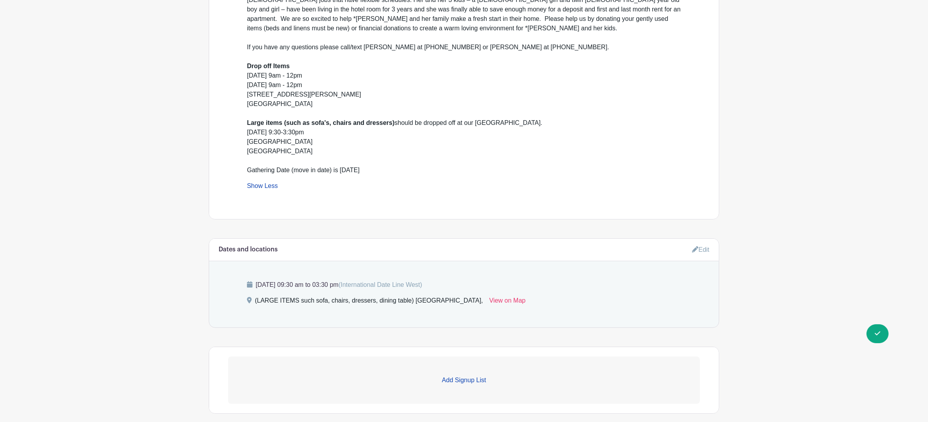
click at [447, 375] on p "Add Signup List" at bounding box center [464, 379] width 472 height 9
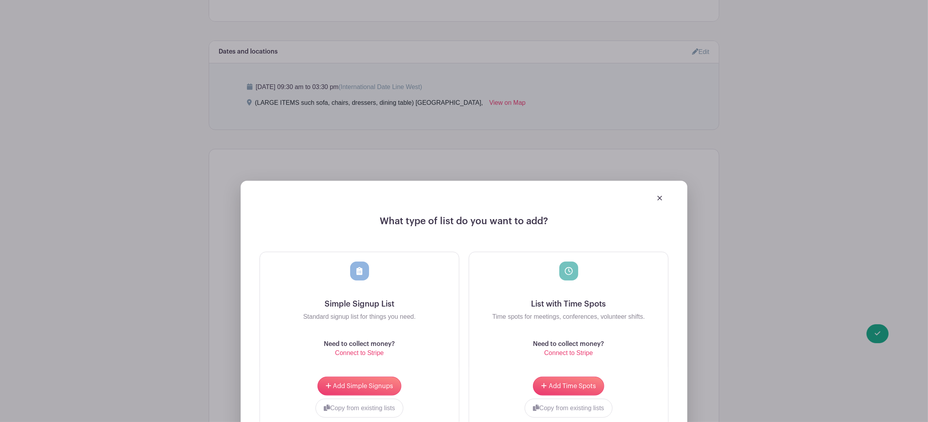
scroll to position [733, 0]
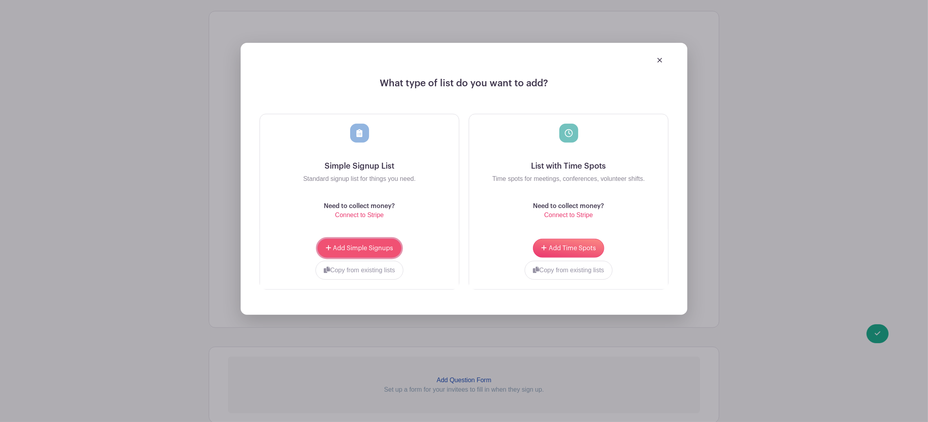
click at [371, 245] on span "Add Simple Signups" at bounding box center [363, 248] width 60 height 6
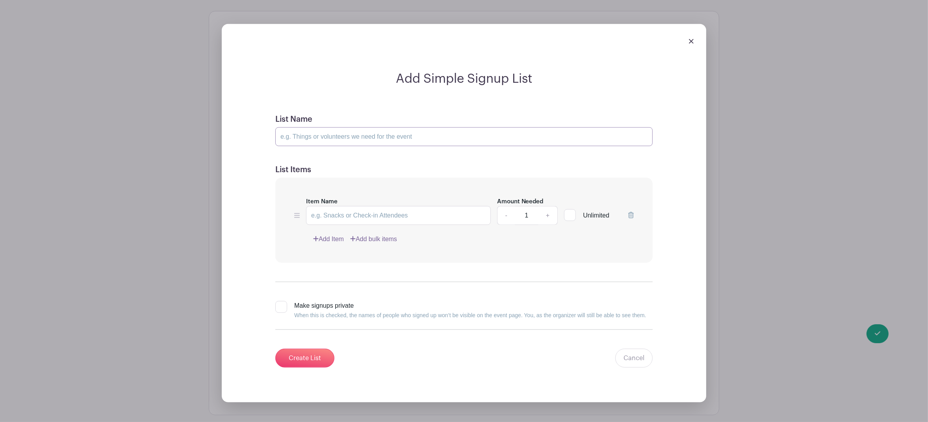
click at [324, 128] on input "List Name" at bounding box center [463, 136] width 377 height 19
type input "KITCHEN 🎛"
click at [352, 206] on input "Item Name" at bounding box center [398, 215] width 185 height 19
click at [625, 349] on link "Cancel" at bounding box center [633, 358] width 37 height 19
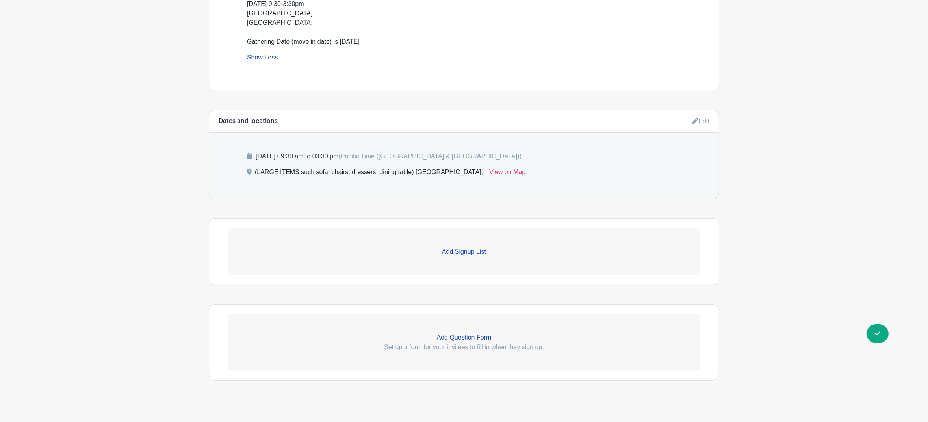
click at [443, 239] on link "Add Signup List" at bounding box center [464, 251] width 472 height 47
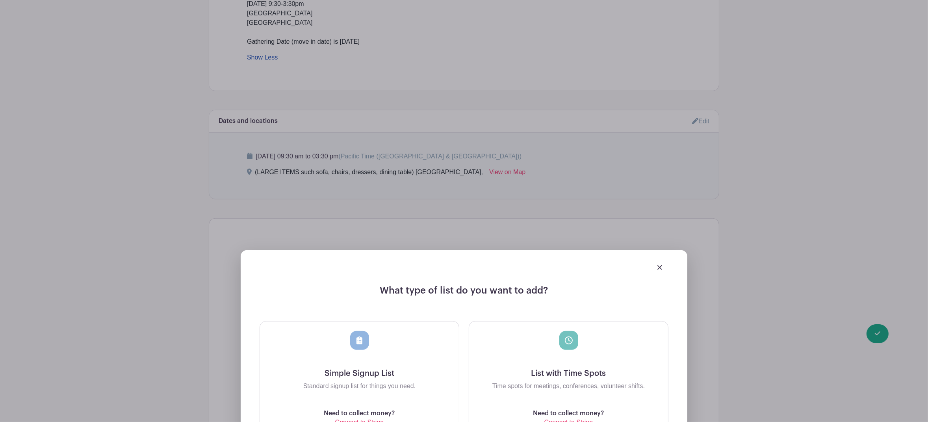
scroll to position [788, 0]
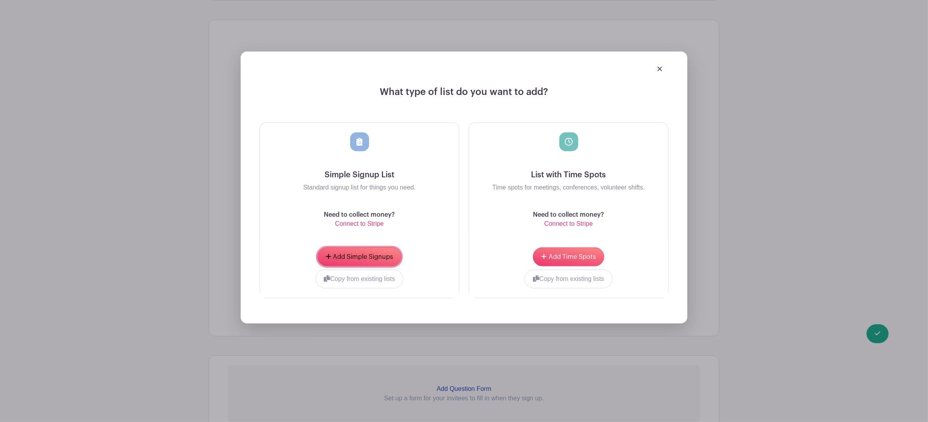
click at [378, 254] on span "Add Simple Signups" at bounding box center [363, 257] width 60 height 6
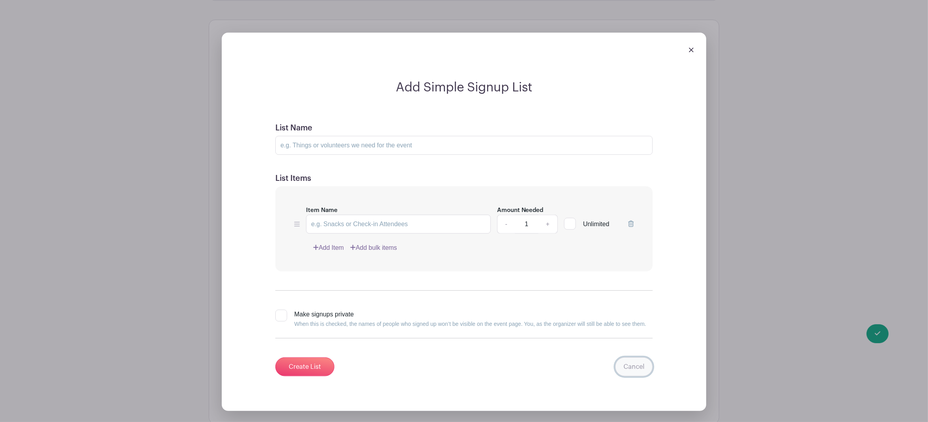
click at [631, 363] on link "Cancel" at bounding box center [633, 366] width 37 height 19
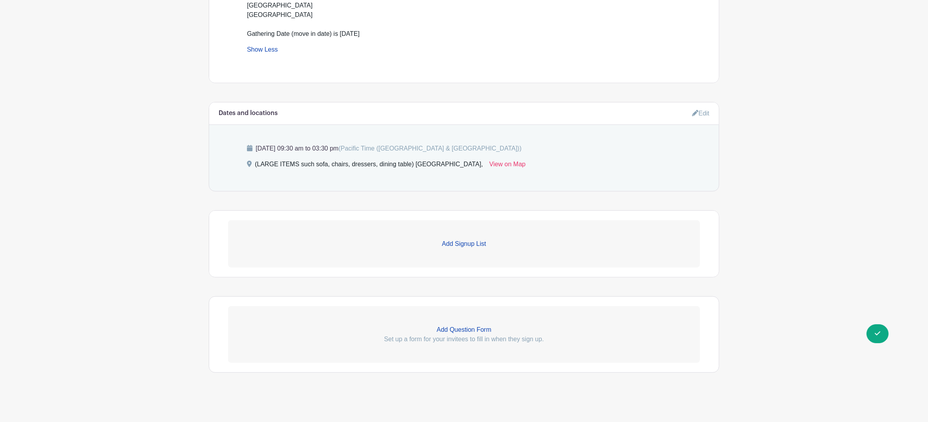
scroll to position [589, 0]
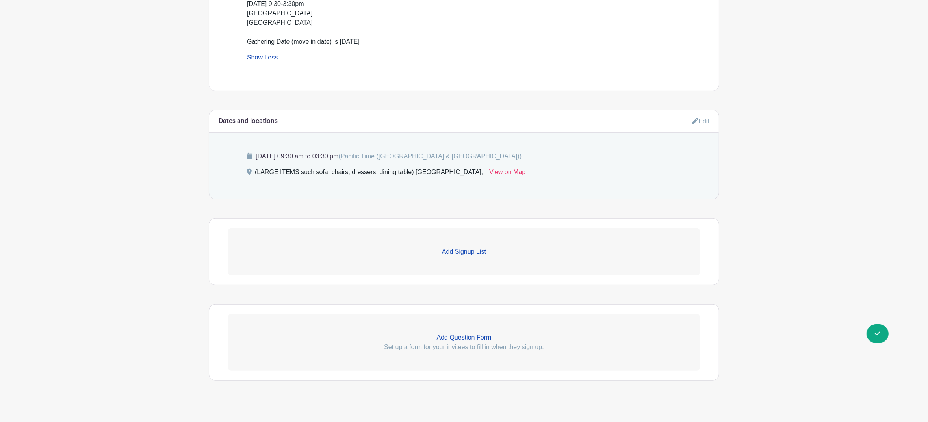
click at [465, 247] on p "Add Signup List" at bounding box center [464, 251] width 472 height 9
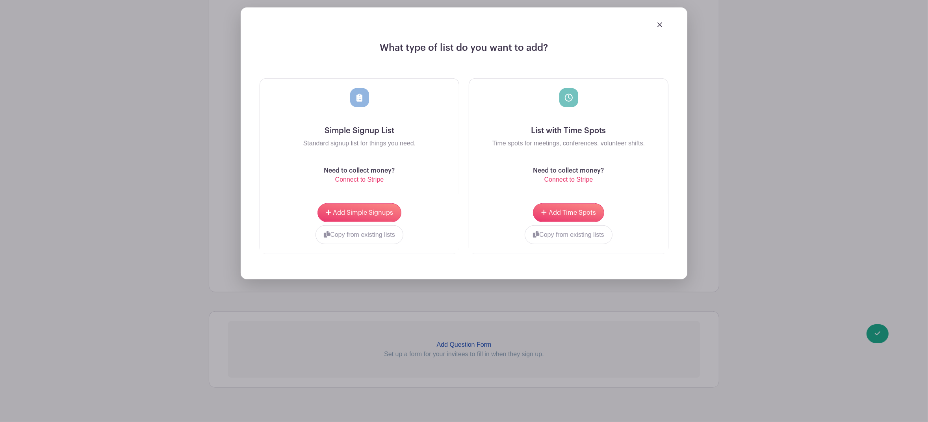
scroll to position [840, 0]
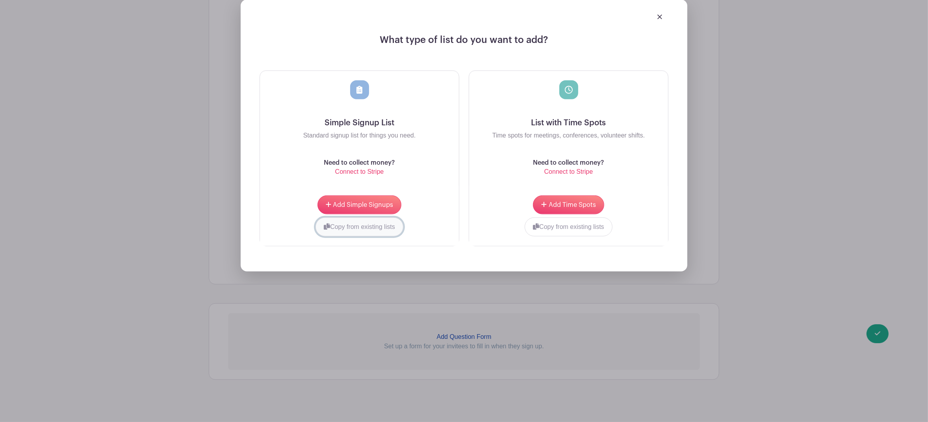
click at [353, 222] on button "Copy from existing lists" at bounding box center [360, 226] width 88 height 19
click at [387, 223] on div at bounding box center [330, 224] width 121 height 3
type input "kitchen"
click at [661, 15] on img at bounding box center [659, 17] width 5 height 5
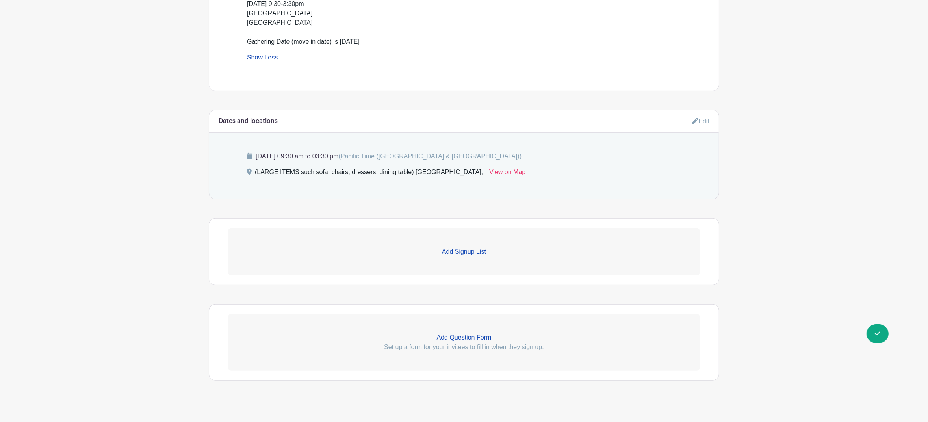
click at [485, 247] on p "Add Signup List" at bounding box center [464, 251] width 472 height 9
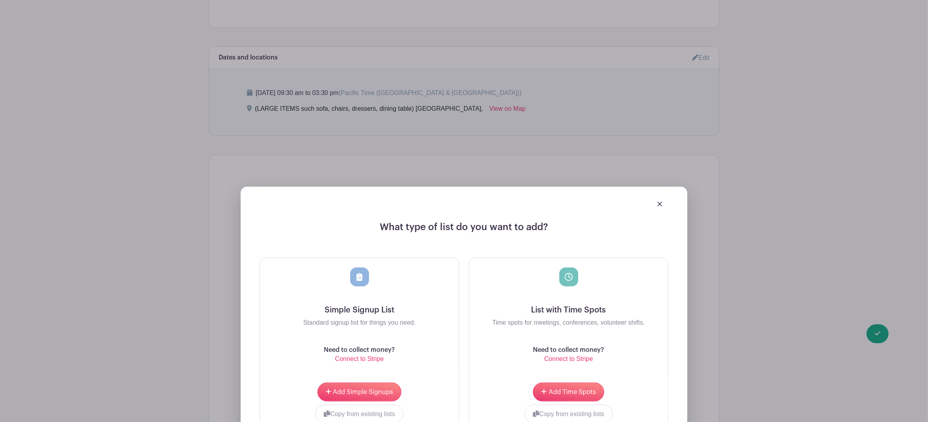
scroll to position [775, 0]
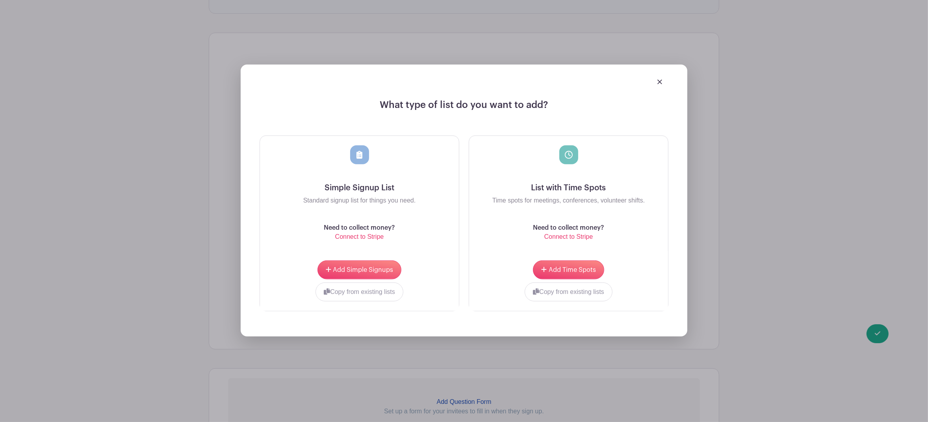
click at [659, 80] on img at bounding box center [659, 82] width 5 height 5
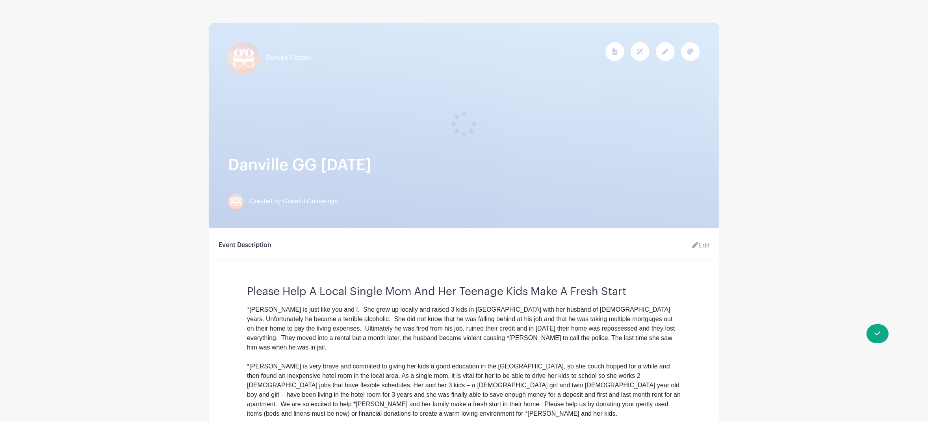
scroll to position [0, 0]
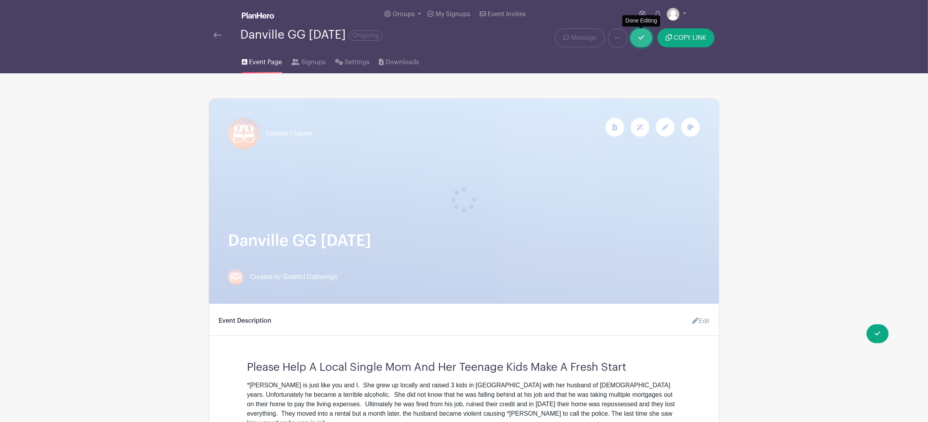
click at [644, 44] on link at bounding box center [641, 37] width 22 height 19
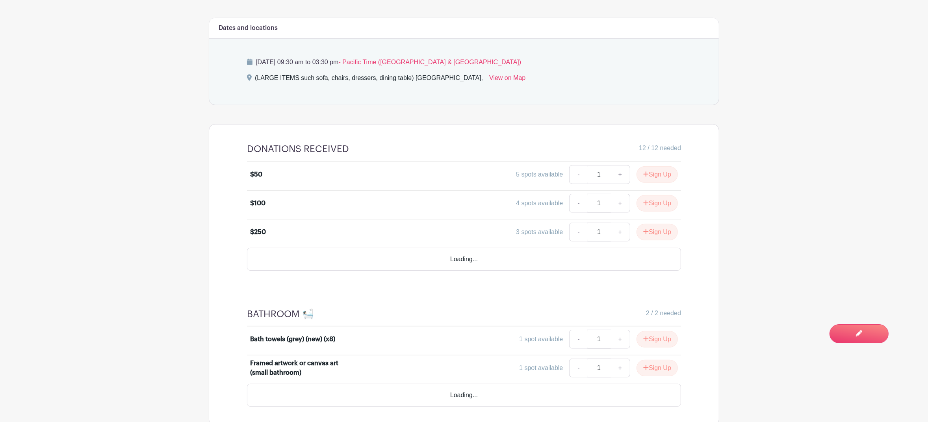
scroll to position [464, 0]
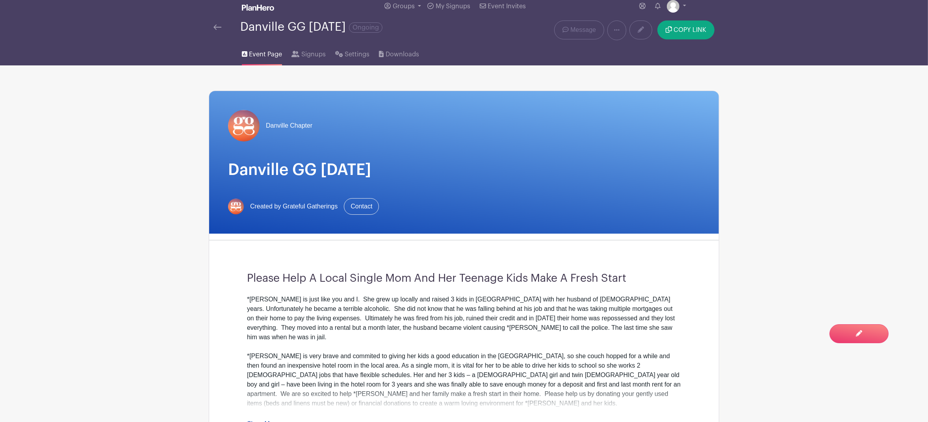
scroll to position [9, 0]
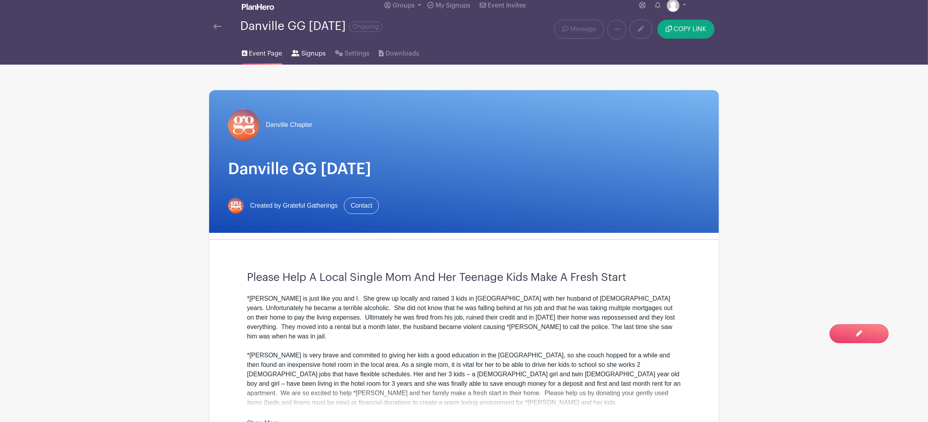
click at [308, 55] on span "Signups" at bounding box center [313, 53] width 24 height 9
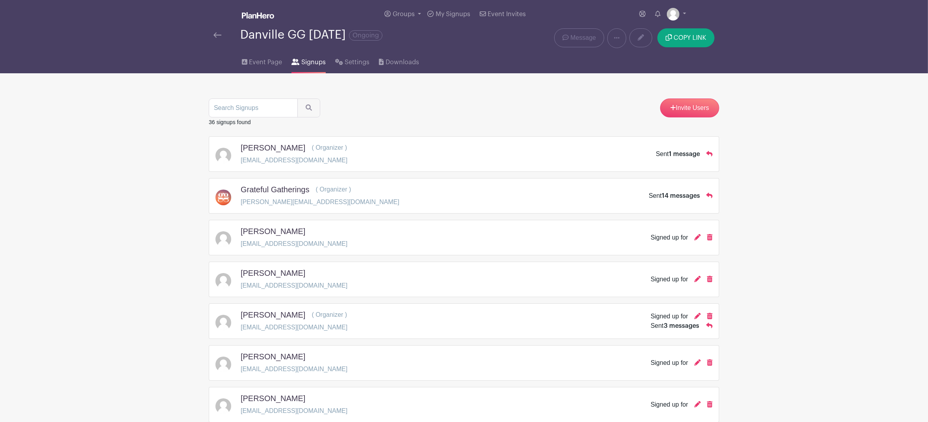
click at [298, 249] on p "[EMAIL_ADDRESS][DOMAIN_NAME]" at bounding box center [294, 243] width 107 height 9
click at [269, 236] on h5 "[PERSON_NAME]" at bounding box center [273, 230] width 65 height 9
click at [698, 240] on icon at bounding box center [697, 237] width 6 height 6
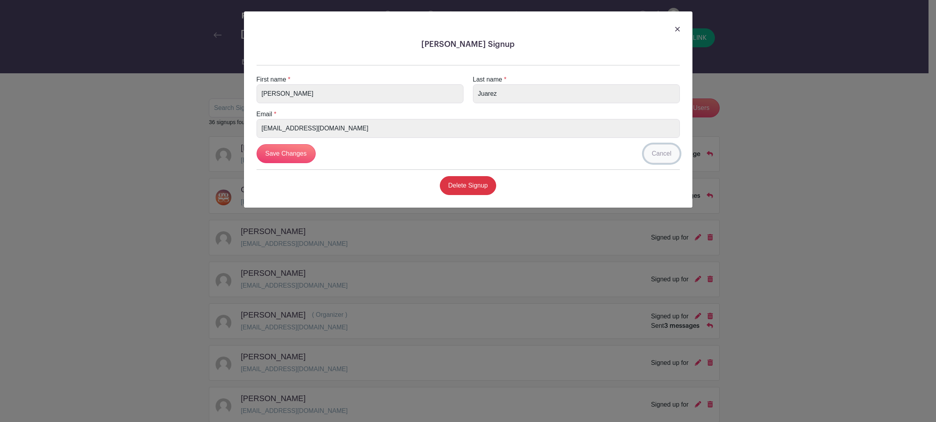
click at [665, 157] on link "Cancel" at bounding box center [661, 153] width 36 height 19
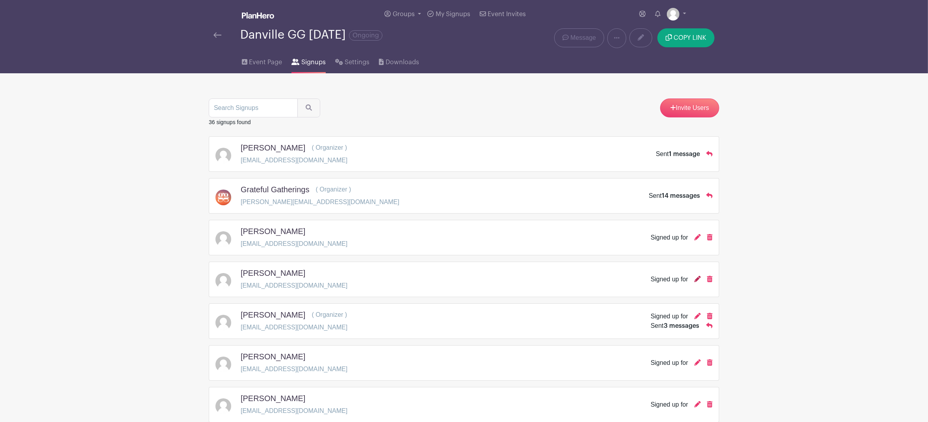
click at [697, 282] on icon at bounding box center [697, 279] width 6 height 6
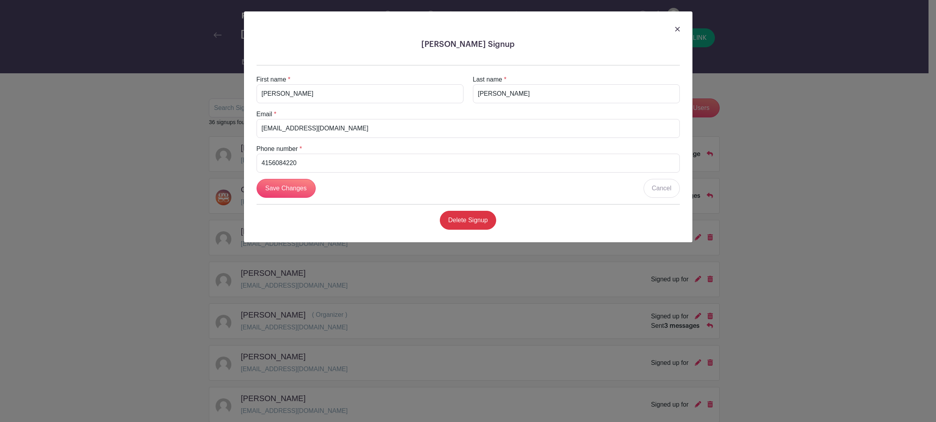
drag, startPoint x: 677, startPoint y: 30, endPoint x: 724, endPoint y: 60, distance: 56.7
click at [677, 30] on img at bounding box center [677, 29] width 5 height 5
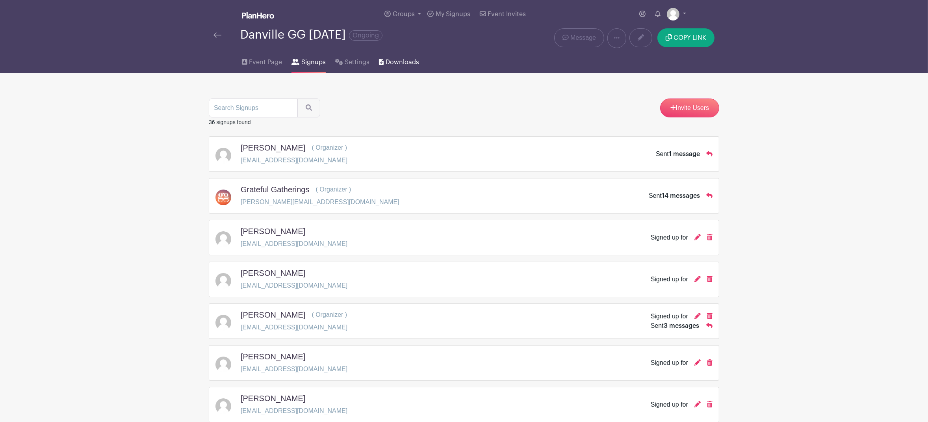
click at [407, 64] on span "Downloads" at bounding box center [402, 62] width 33 height 9
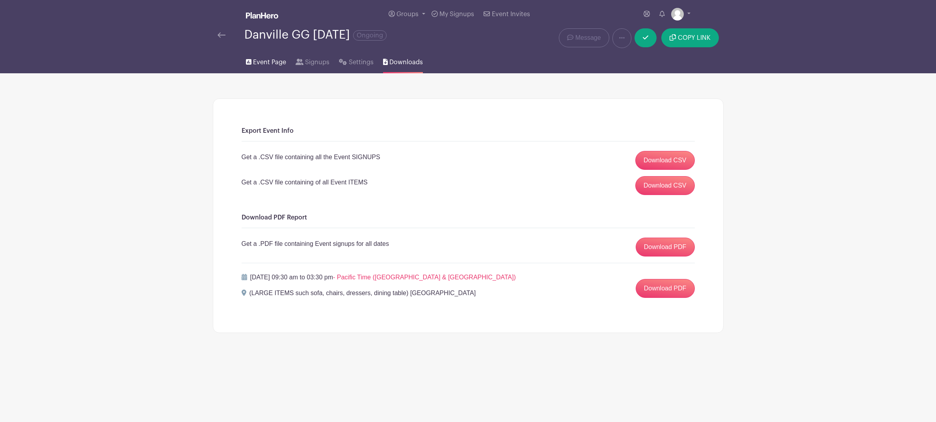
click at [269, 66] on span "Event Page" at bounding box center [269, 62] width 33 height 9
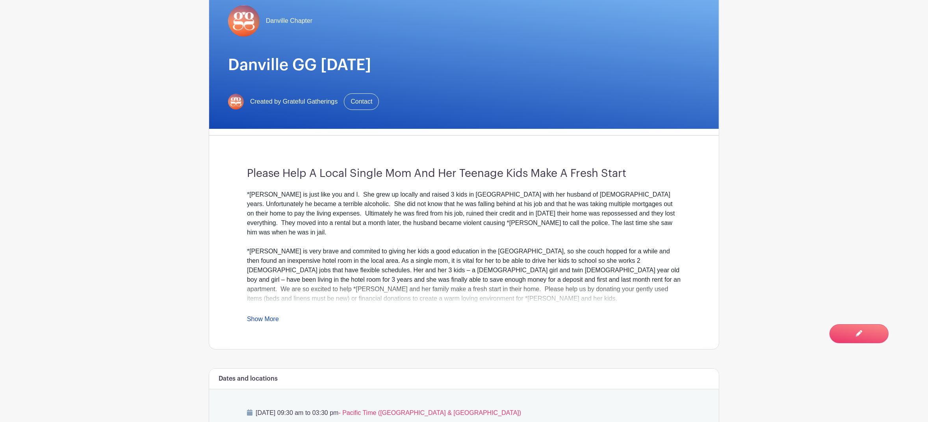
scroll to position [210, 0]
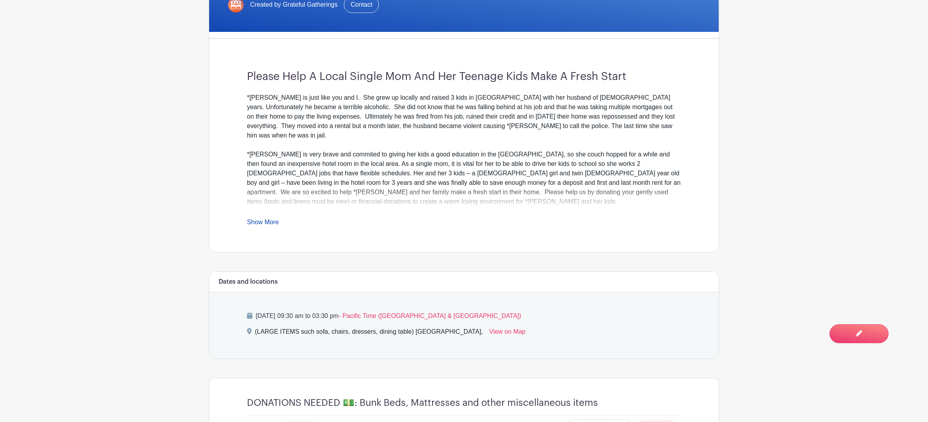
click at [271, 225] on link "Show More" at bounding box center [263, 224] width 32 height 10
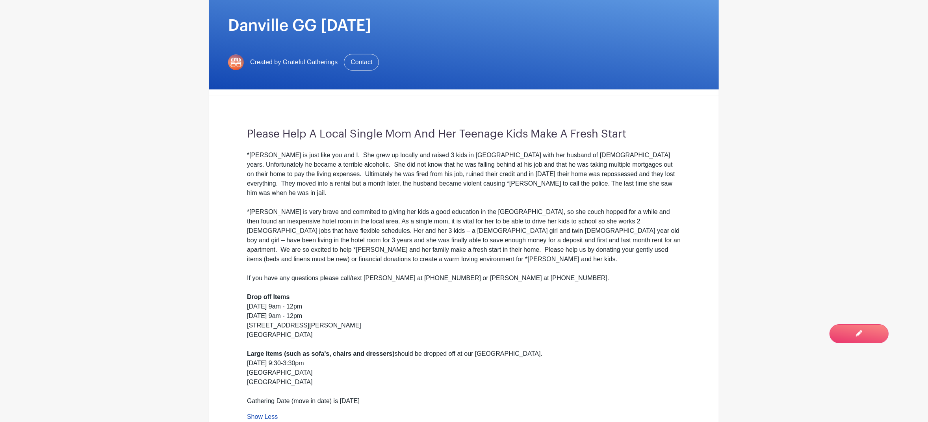
scroll to position [0, 0]
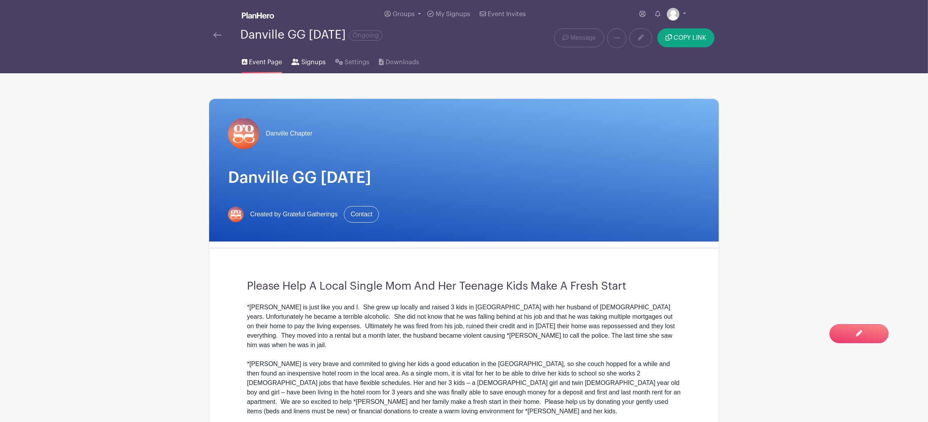
click at [308, 67] on span "Signups" at bounding box center [313, 62] width 24 height 9
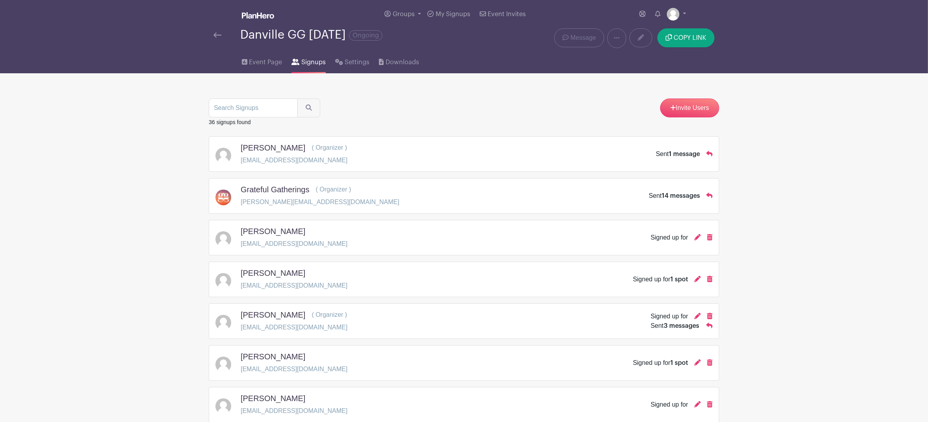
click at [651, 284] on div "Signed up for 1 spot" at bounding box center [660, 279] width 55 height 9
click at [682, 282] on span "1 spot" at bounding box center [679, 279] width 18 height 6
click at [267, 281] on div "[PERSON_NAME]" at bounding box center [294, 274] width 107 height 13
click at [266, 277] on h5 "[PERSON_NAME]" at bounding box center [273, 272] width 65 height 9
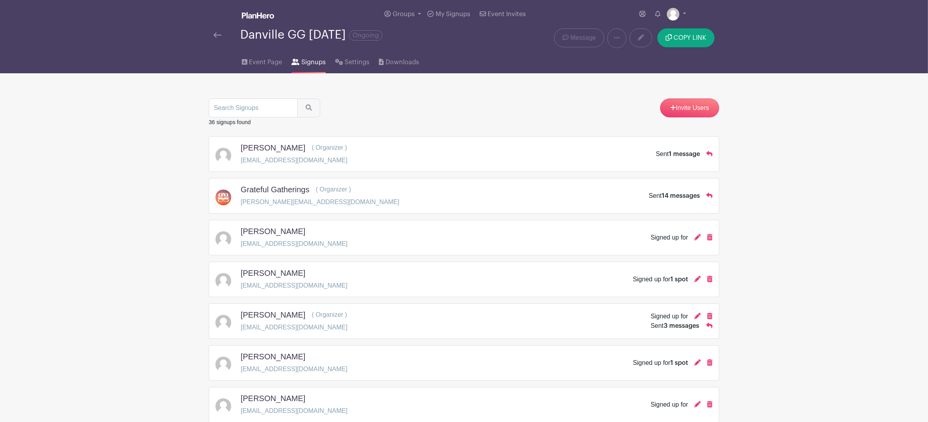
click at [266, 277] on h5 "[PERSON_NAME]" at bounding box center [273, 272] width 65 height 9
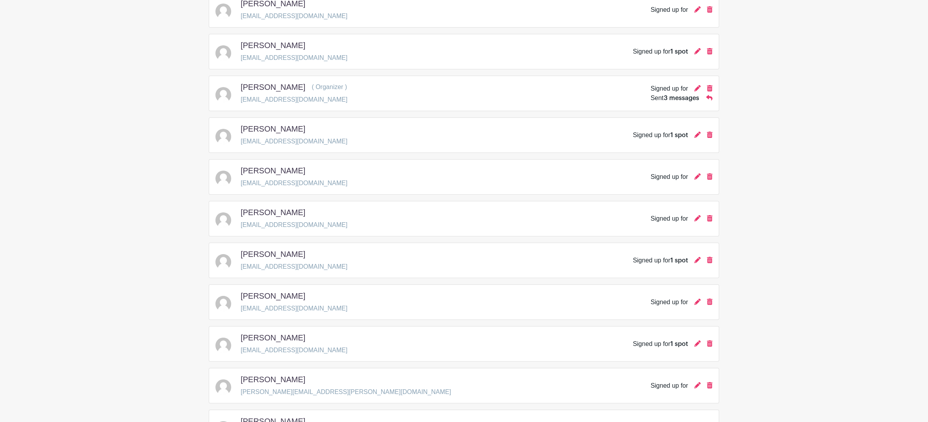
scroll to position [260, 0]
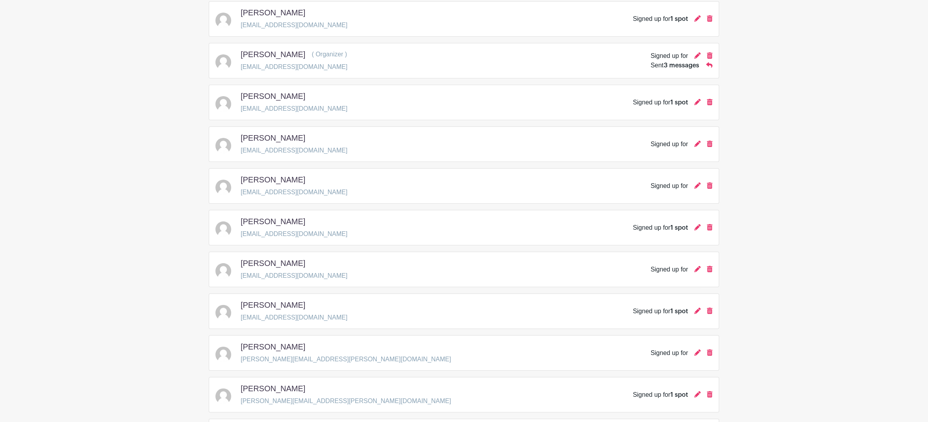
click at [274, 229] on div "[PERSON_NAME]" at bounding box center [294, 223] width 107 height 13
click at [273, 239] on p "[EMAIL_ADDRESS][DOMAIN_NAME]" at bounding box center [294, 233] width 107 height 9
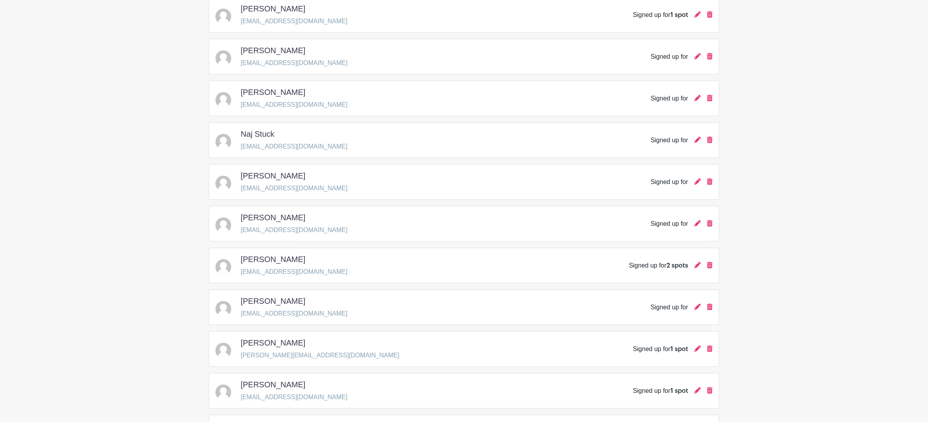
scroll to position [1028, 0]
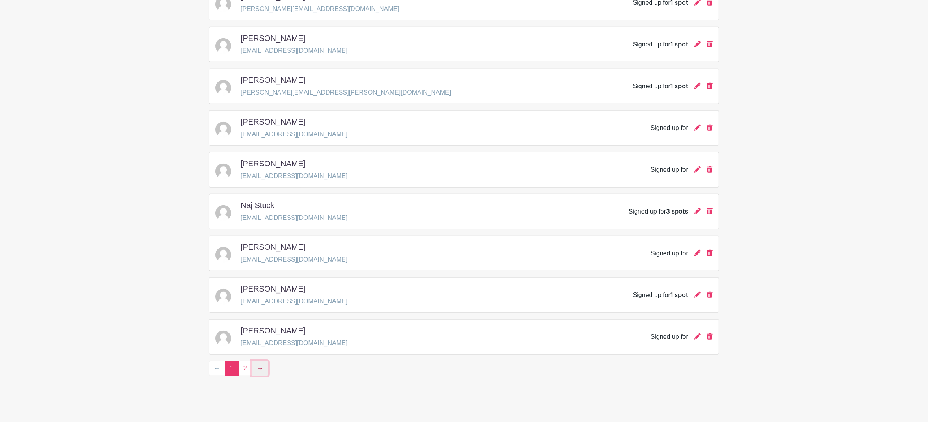
click at [263, 374] on link "→" at bounding box center [260, 368] width 17 height 15
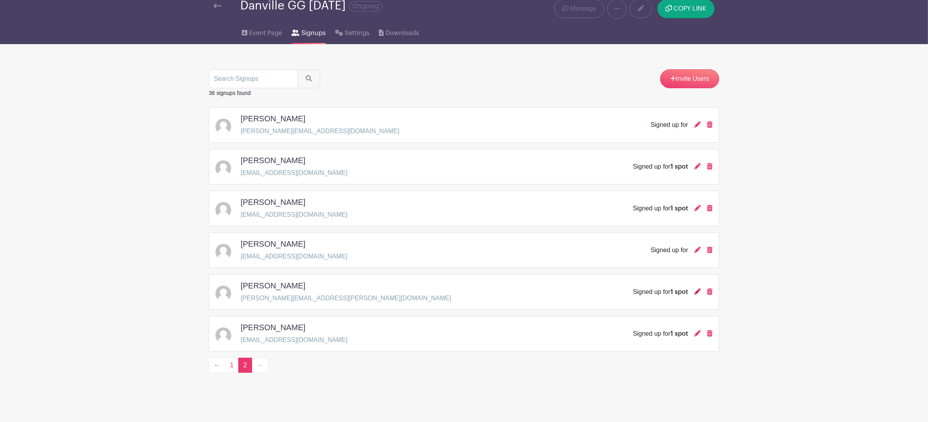
click at [698, 292] on icon at bounding box center [697, 291] width 6 height 6
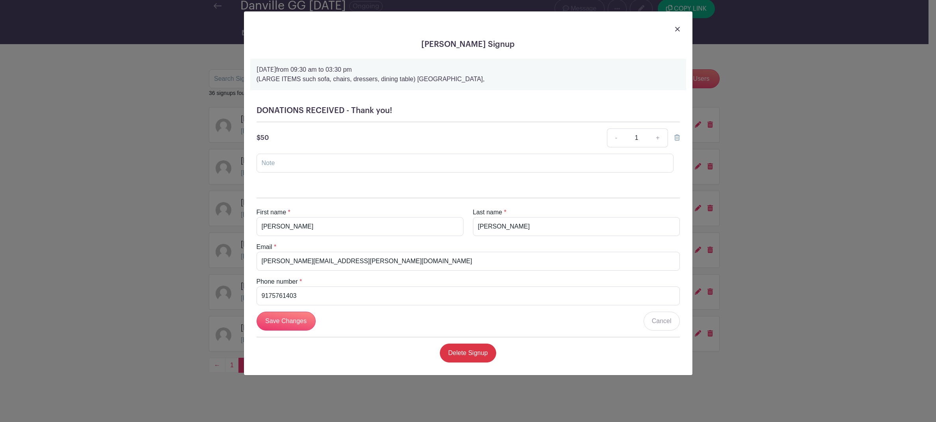
click at [676, 29] on img at bounding box center [677, 29] width 5 height 5
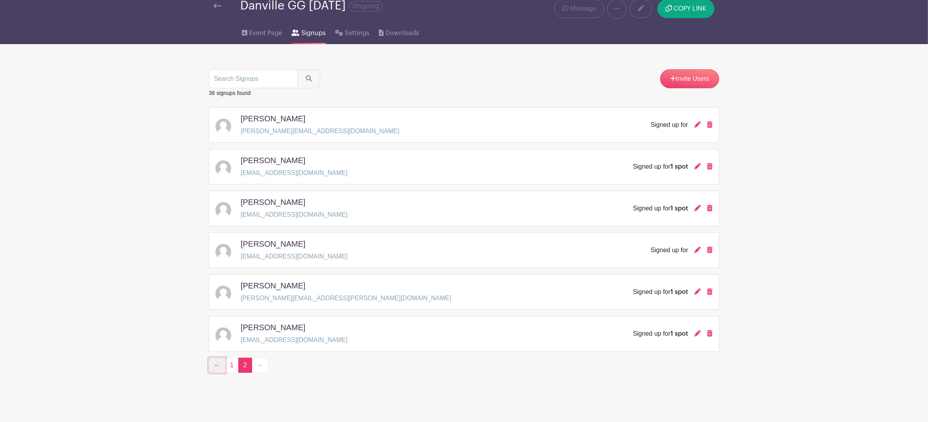
click at [218, 367] on link "←" at bounding box center [217, 365] width 17 height 15
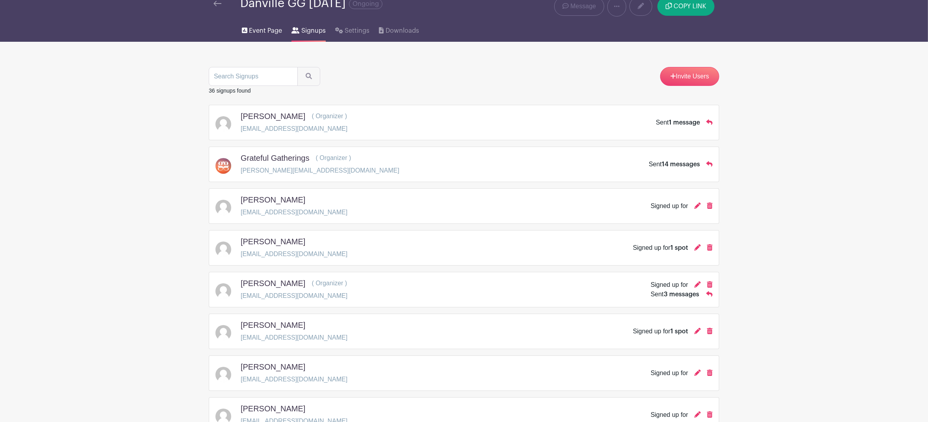
click at [267, 33] on span "Event Page" at bounding box center [265, 30] width 33 height 9
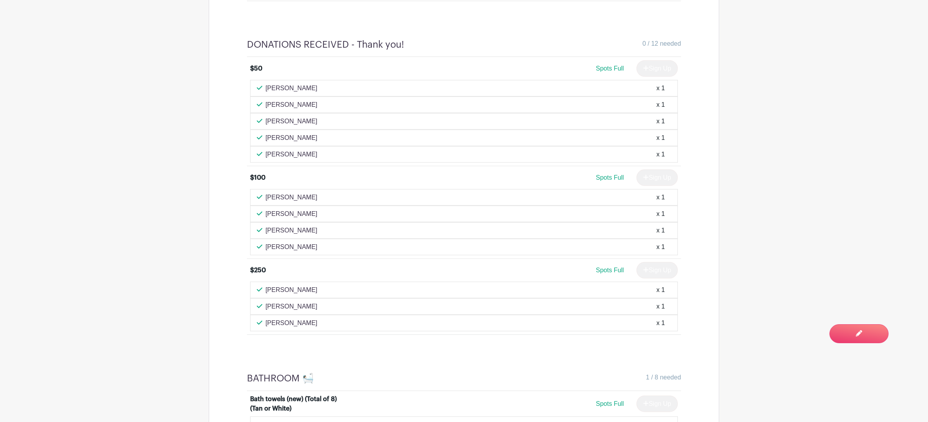
scroll to position [414, 0]
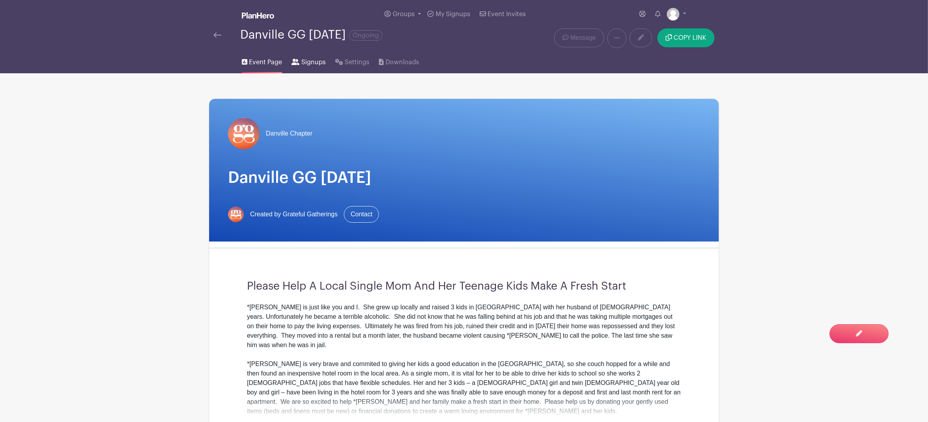
click at [312, 67] on span "Signups" at bounding box center [313, 62] width 24 height 9
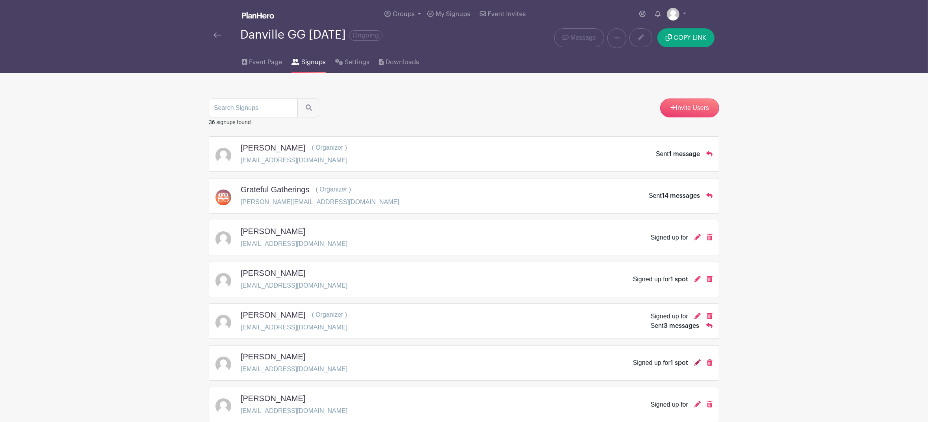
click at [696, 365] on icon at bounding box center [697, 362] width 6 height 6
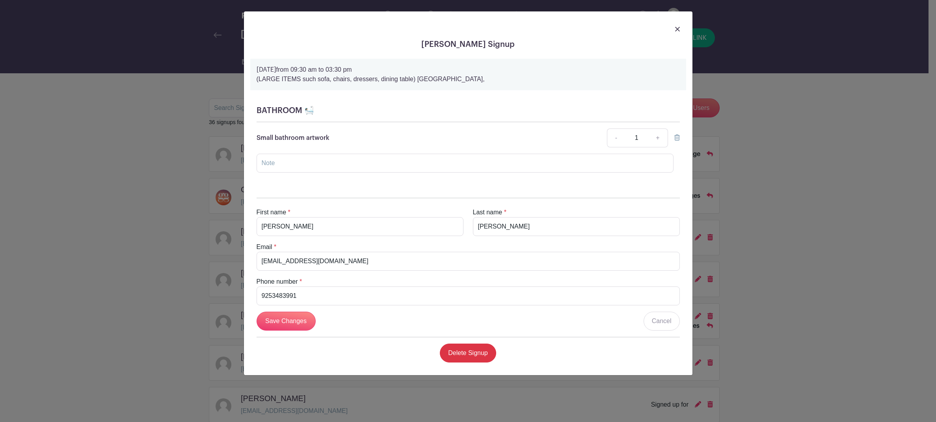
click at [677, 28] on img at bounding box center [677, 29] width 5 height 5
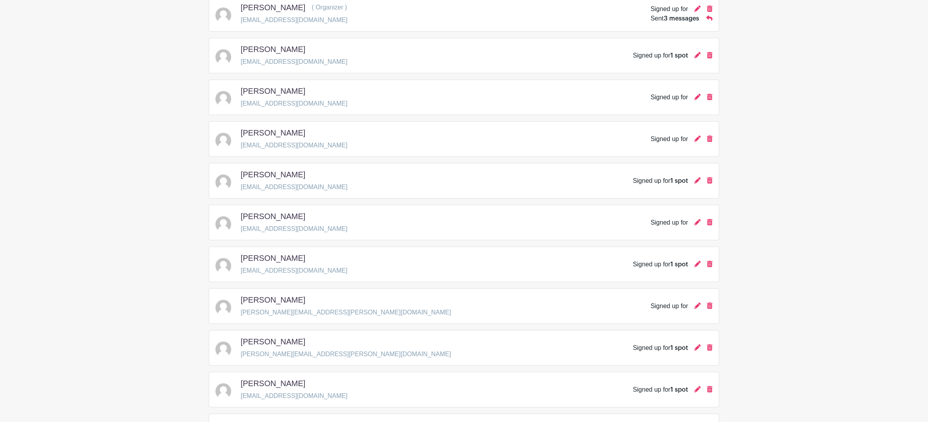
scroll to position [323, 0]
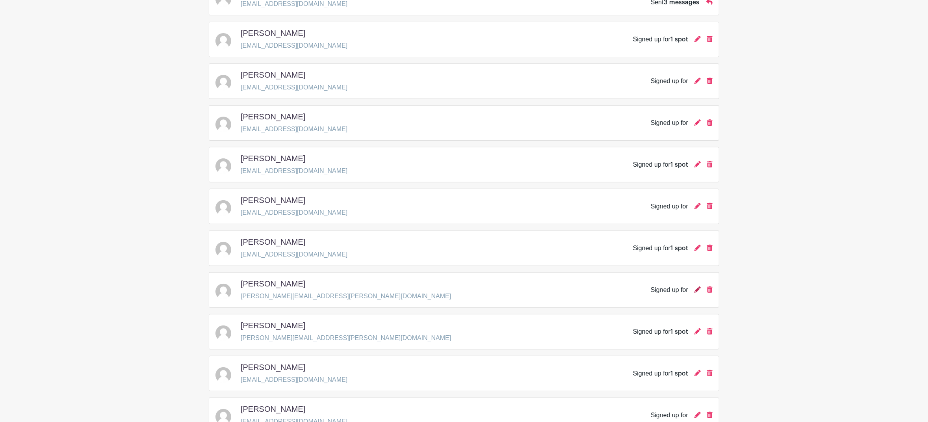
click at [697, 293] on icon at bounding box center [697, 289] width 6 height 6
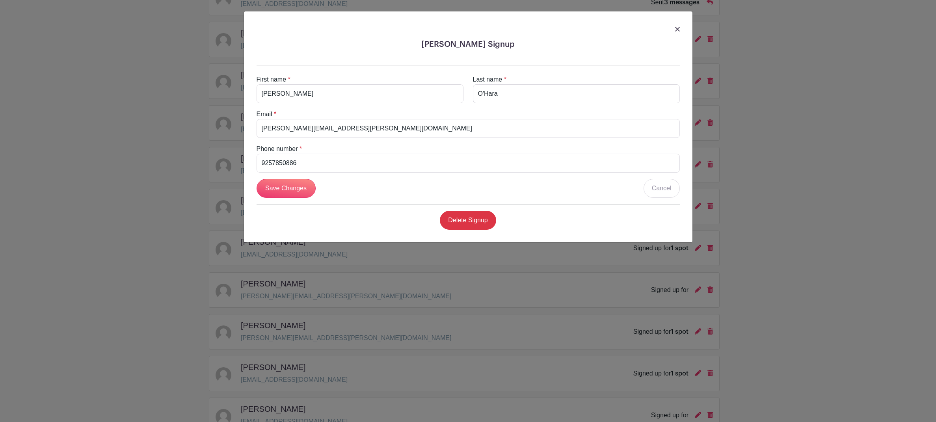
click at [676, 32] on img at bounding box center [677, 29] width 5 height 5
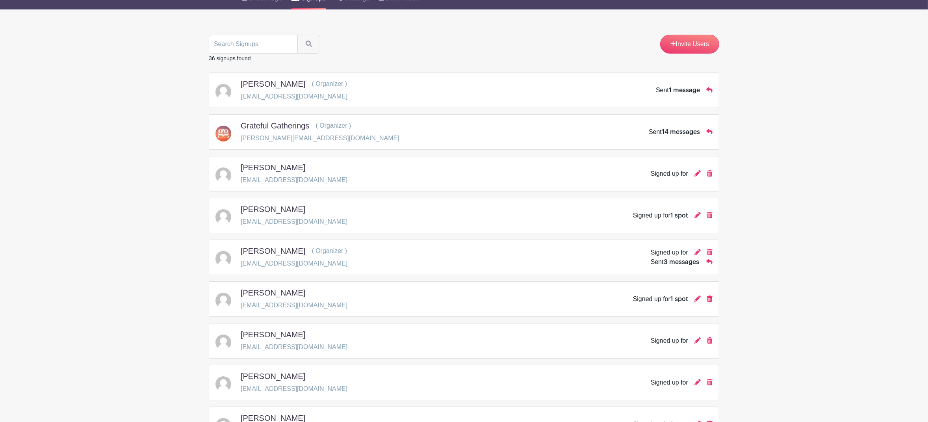
scroll to position [0, 0]
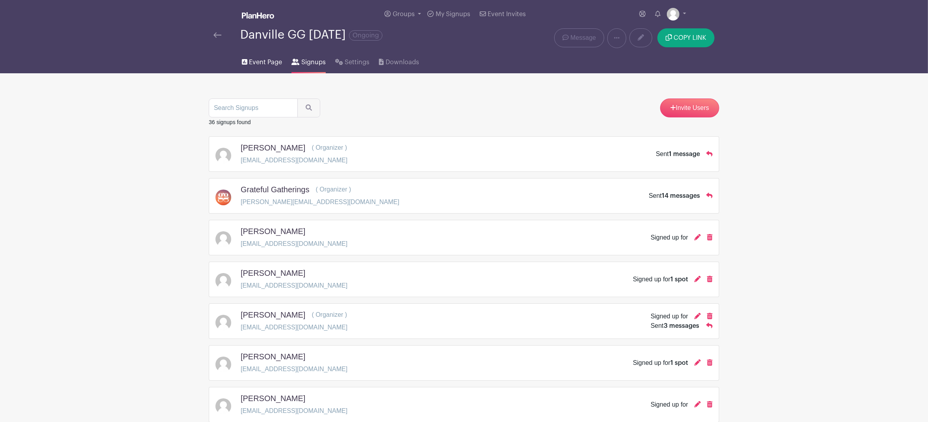
click at [258, 66] on span "Event Page" at bounding box center [265, 62] width 33 height 9
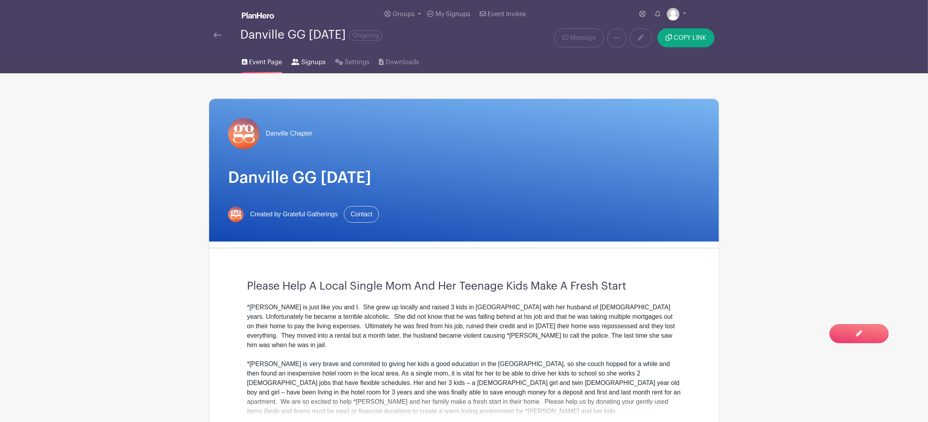
click at [312, 65] on span "Signups" at bounding box center [313, 62] width 24 height 9
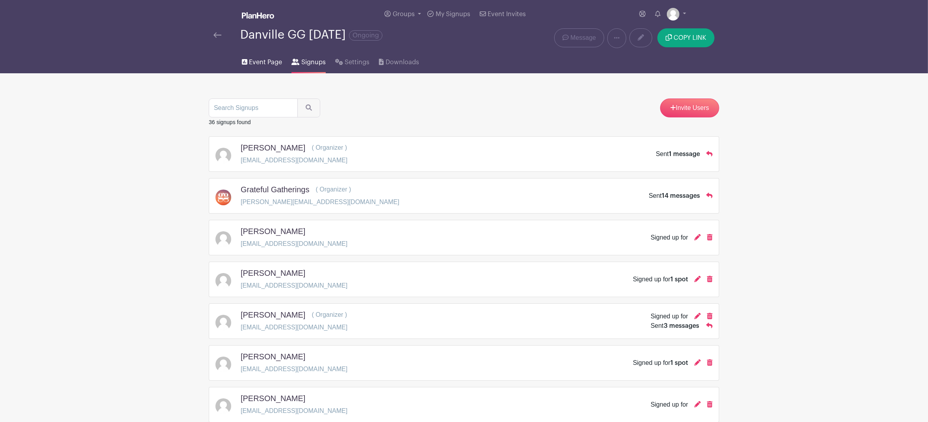
click at [252, 63] on span "Event Page" at bounding box center [265, 62] width 33 height 9
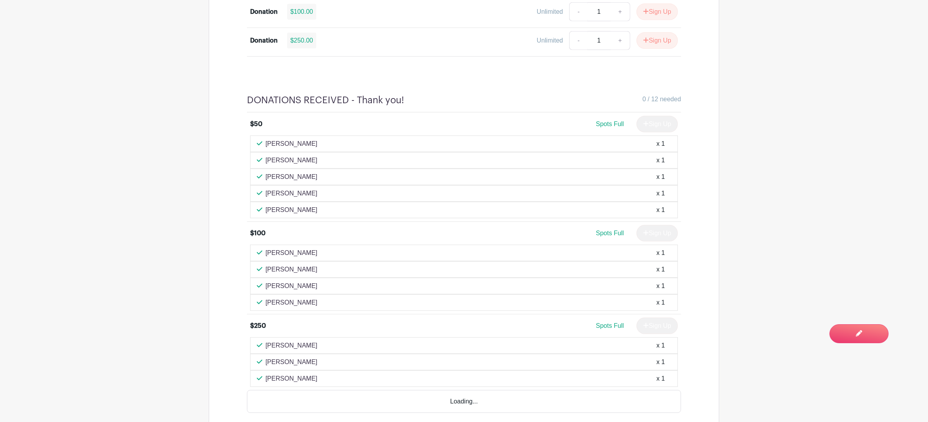
scroll to position [655, 0]
click at [835, 327] on span "You are currently in Signup Mode Switch to Edit Mode" at bounding box center [833, 328] width 93 height 17
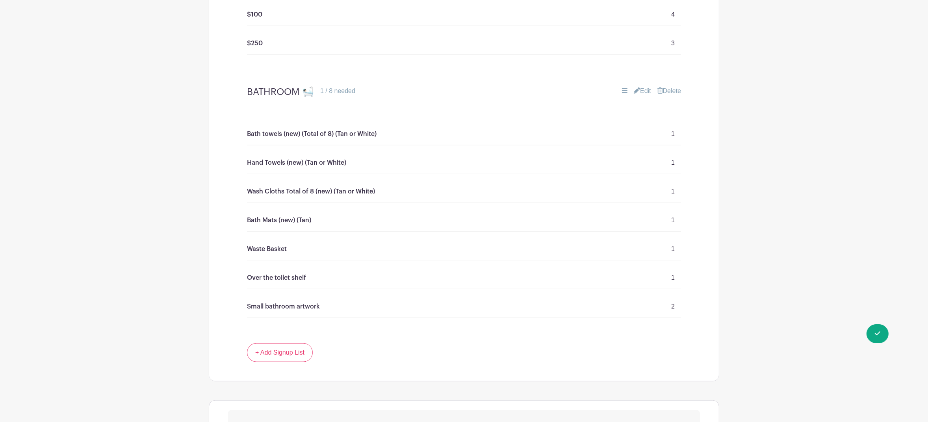
scroll to position [867, 0]
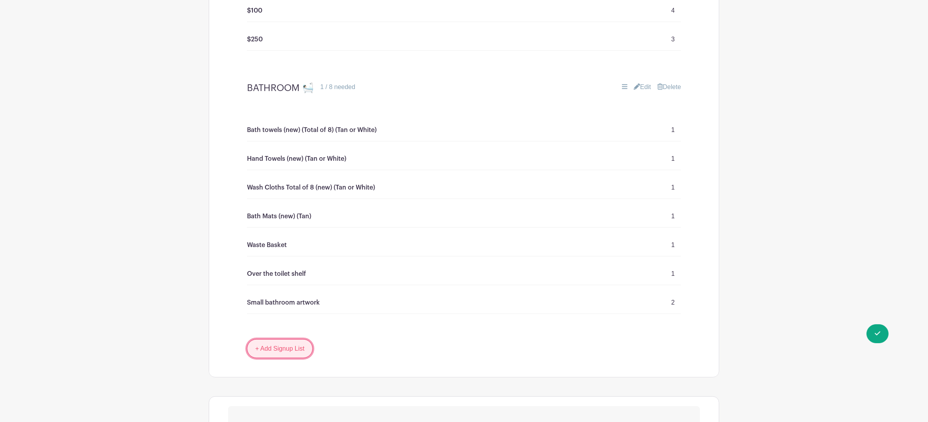
click at [272, 353] on link "+ Add Signup List" at bounding box center [280, 348] width 66 height 19
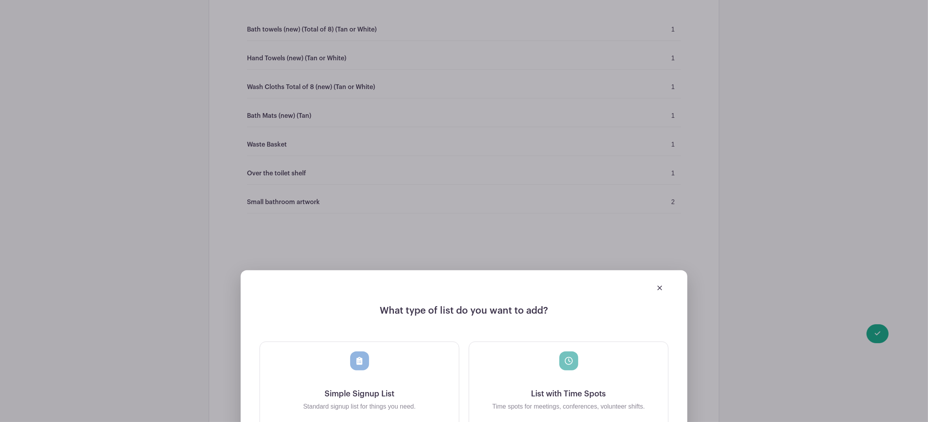
scroll to position [1077, 0]
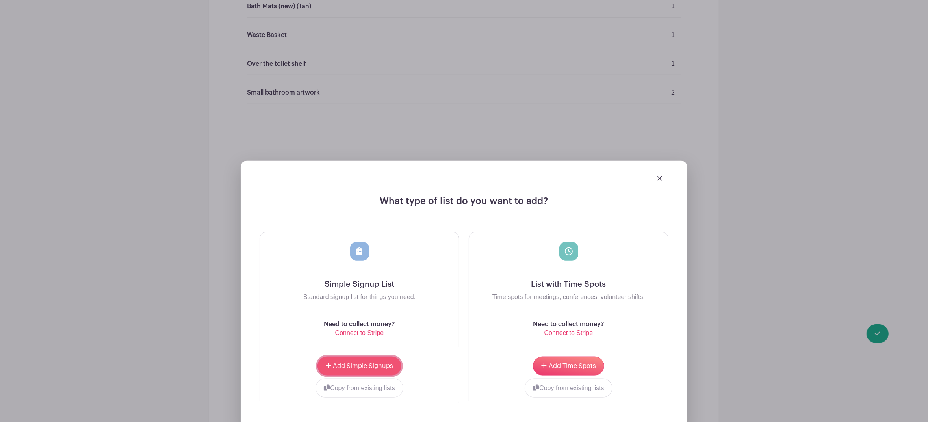
click at [344, 368] on span "Add Simple Signups" at bounding box center [363, 366] width 60 height 6
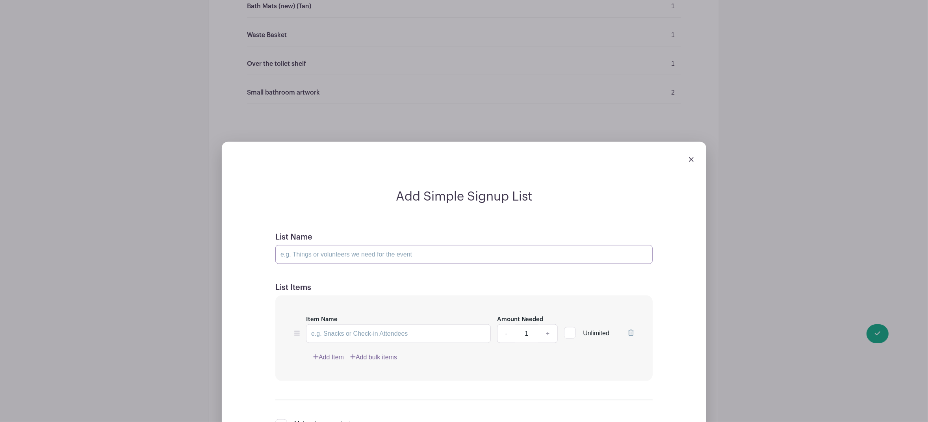
click at [348, 264] on input "List Name" at bounding box center [463, 254] width 377 height 19
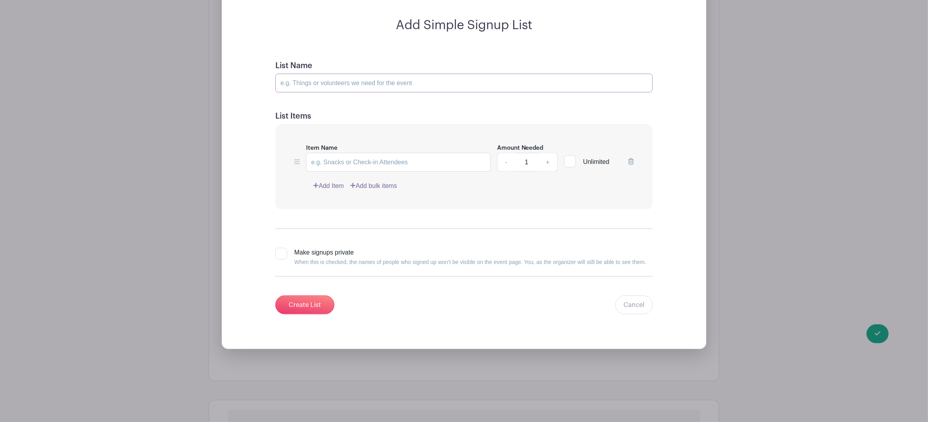
scroll to position [1314, 0]
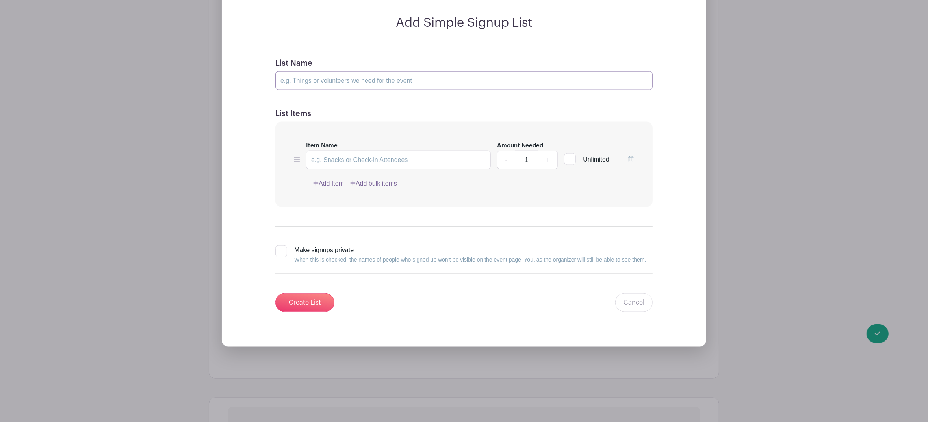
click at [332, 84] on input "List Name" at bounding box center [463, 80] width 377 height 19
type input "MISCELLANEOUS 🕑"
click at [354, 163] on input "Item Name" at bounding box center [398, 159] width 185 height 19
paste input "Art supplies for Teenage girls"
type input "Art supplies for Teenage girls"
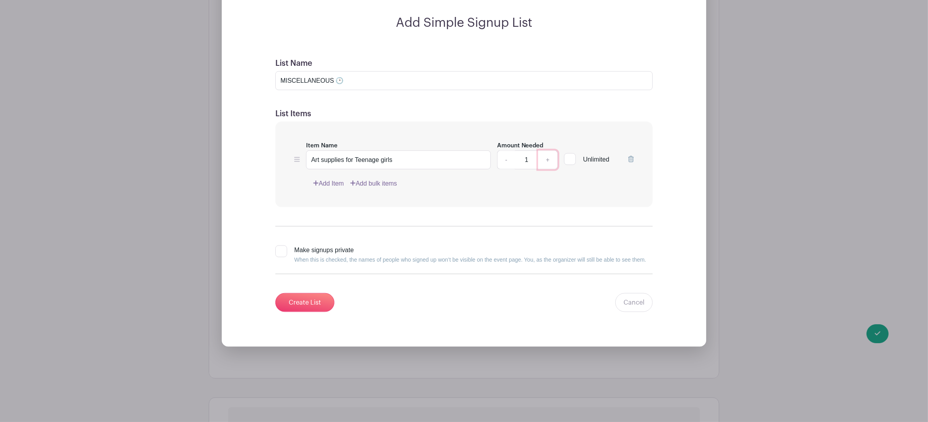
click at [547, 163] on link "+" at bounding box center [548, 159] width 20 height 19
type input "2"
click at [332, 187] on link "Add Item" at bounding box center [328, 183] width 31 height 9
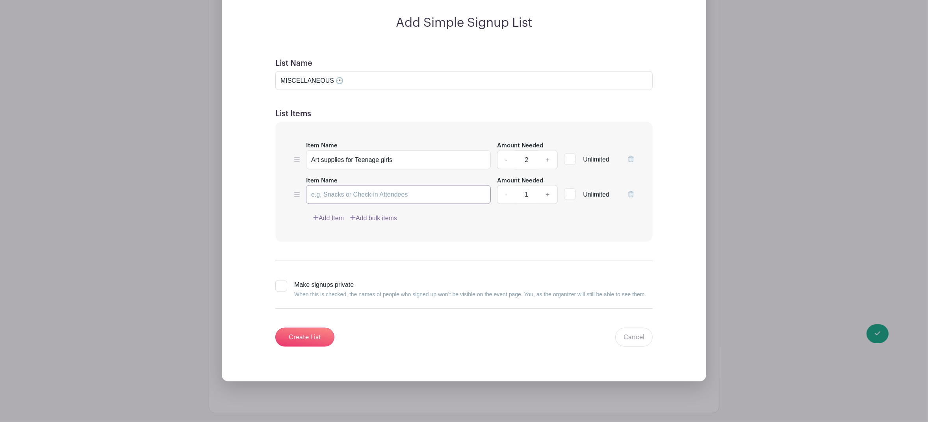
click at [348, 197] on input "Item Name" at bounding box center [398, 194] width 185 height 19
paste input "Bicycles (Twins are 4'10" Mom [DEMOGRAPHIC_DATA]'0" daughter [DEMOGRAPHIC_DATA]…"
type input "Bicycles (Twins are 4'10" Mom [DEMOGRAPHIC_DATA]'0" daughter [DEMOGRAPHIC_DATA]…"
click at [548, 198] on link "+" at bounding box center [548, 194] width 20 height 19
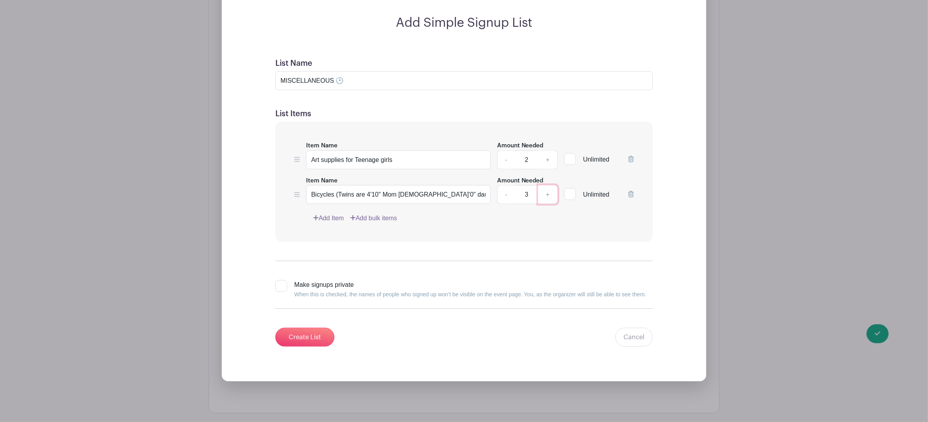
click at [548, 198] on link "+" at bounding box center [548, 194] width 20 height 19
type input "4"
click at [326, 219] on link "Add Item" at bounding box center [328, 217] width 31 height 9
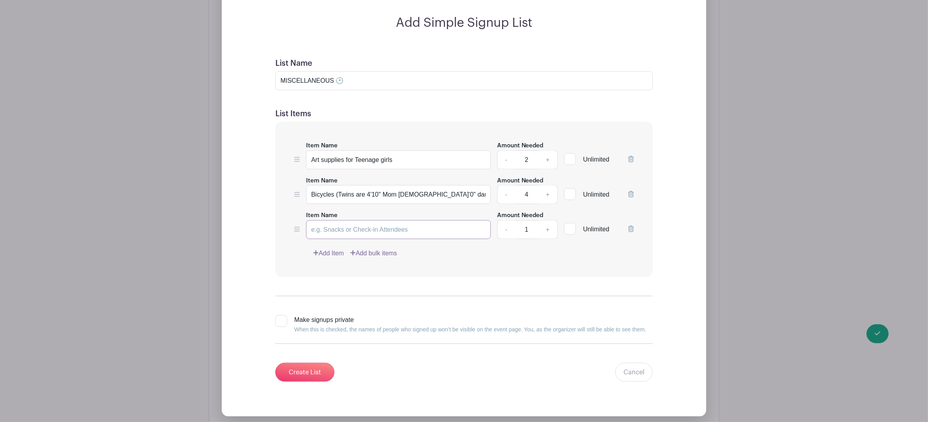
click at [326, 234] on input "Item Name" at bounding box center [398, 229] width 185 height 19
paste input "Board games for teenagers"
type input "Board games for teenagers"
click at [322, 256] on link "Add Item" at bounding box center [328, 253] width 31 height 9
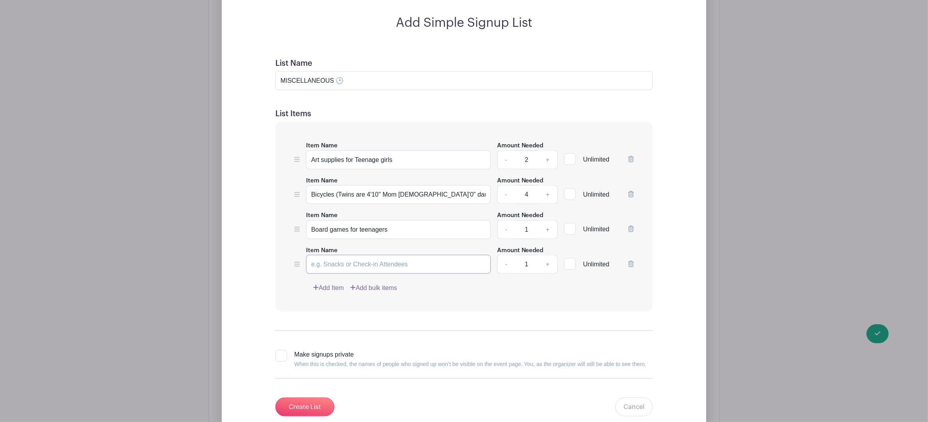
click at [386, 267] on input "Item Name" at bounding box center [398, 264] width 185 height 19
paste input "Board games for teenagers"
type input "Board games for teenagers"
click at [547, 268] on link "+" at bounding box center [548, 264] width 20 height 19
type input "2"
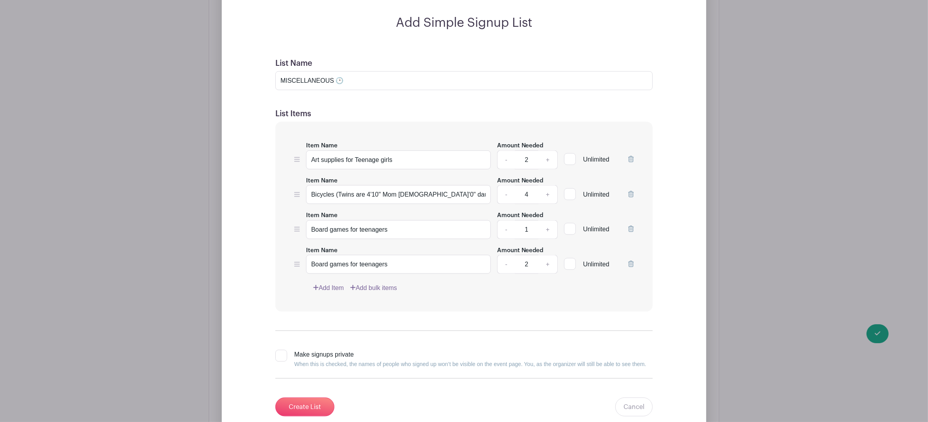
click at [340, 290] on link "Add Item" at bounding box center [328, 287] width 31 height 9
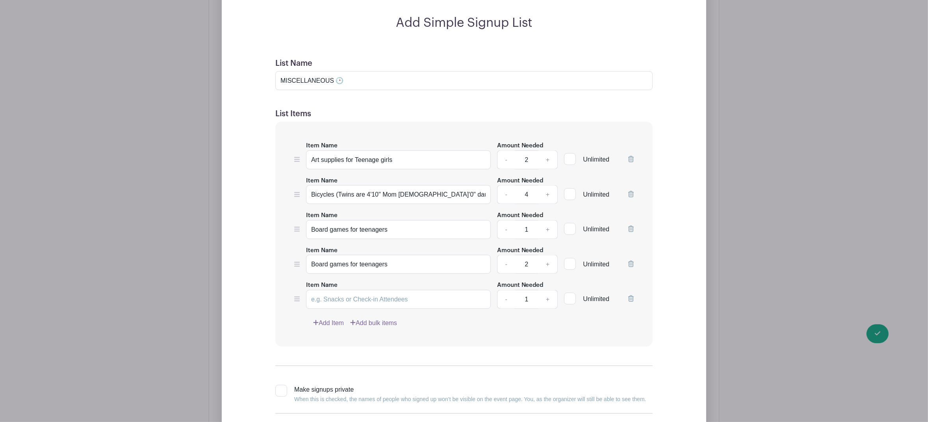
click at [326, 290] on label "Item Name" at bounding box center [322, 285] width 32 height 9
click at [326, 291] on input "Item Name" at bounding box center [398, 299] width 185 height 19
paste input "Board games for teenagers"
type input "Board games for teenagers"
drag, startPoint x: 390, startPoint y: 302, endPoint x: 301, endPoint y: 302, distance: 89.4
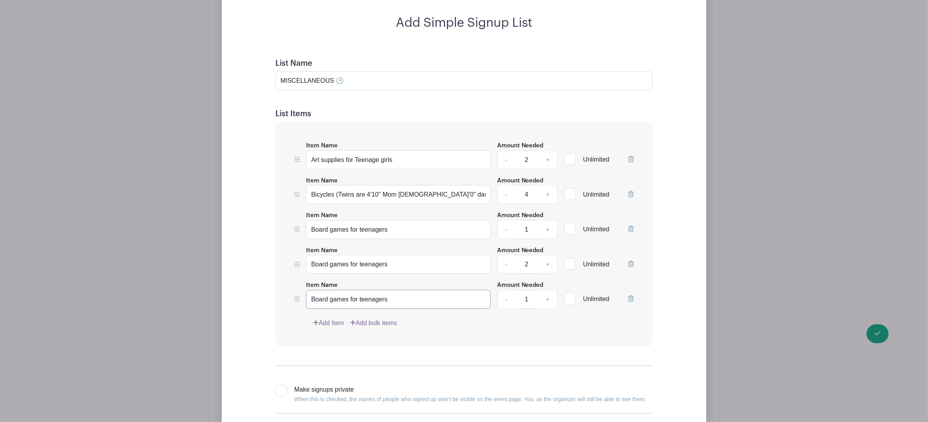
click at [301, 302] on div "Item Name Board games for teenagers Amount Needed - 1 + Unlimited" at bounding box center [464, 294] width 340 height 29
paste input "Indoor plant"
type input "Indoor plant"
click at [343, 325] on link "Add Item" at bounding box center [328, 322] width 31 height 9
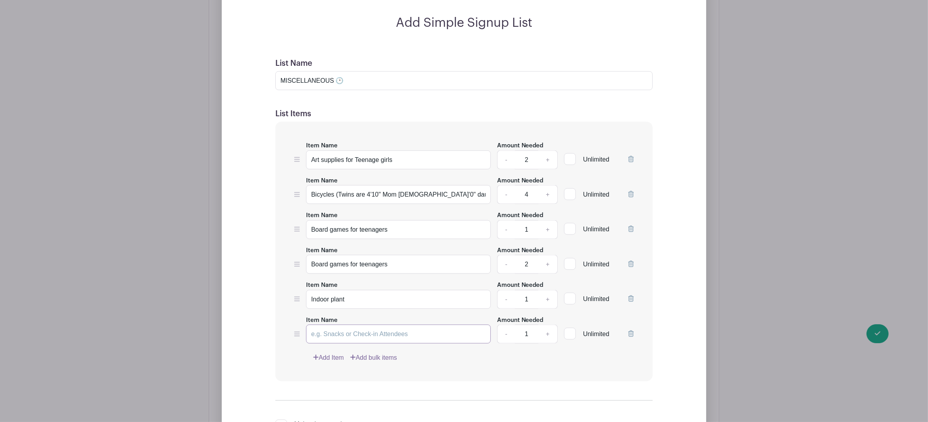
click at [358, 340] on input "Item Name" at bounding box center [398, 334] width 185 height 19
paste input "Small outdoor side table and chairs or loveseat (narrow)"
type input "Small outdoor side table and chairs or loveseat (narrow)"
click at [332, 361] on link "Add Item" at bounding box center [328, 357] width 31 height 9
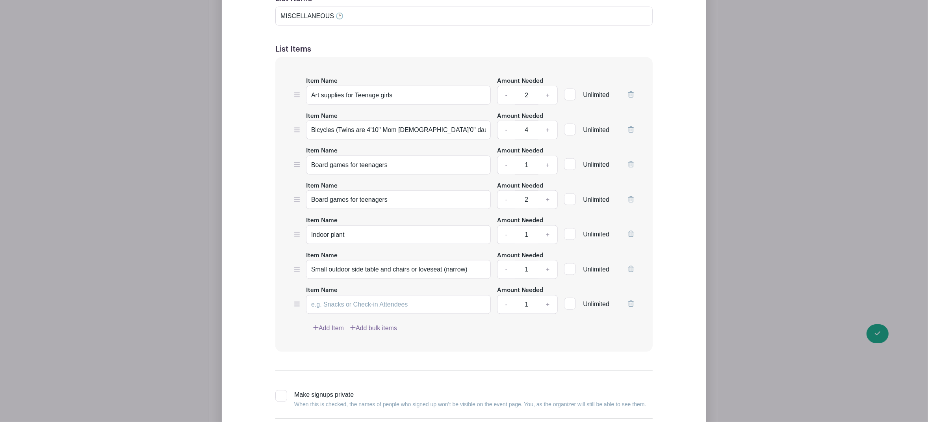
scroll to position [1451, 0]
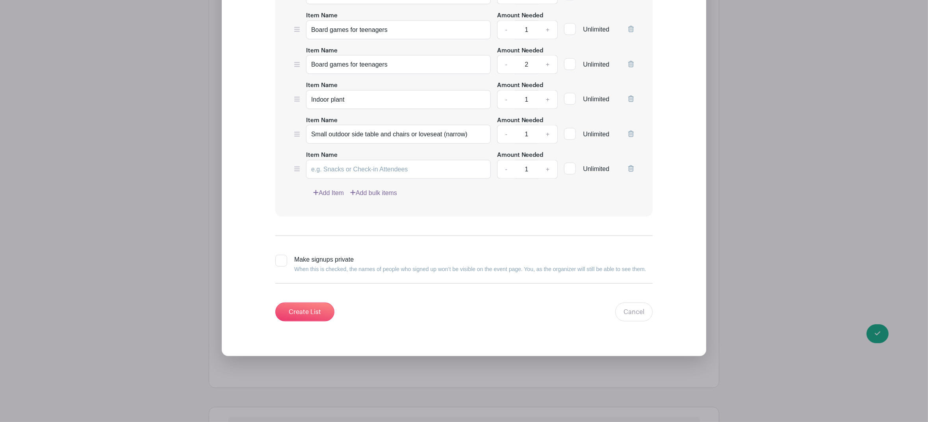
click at [330, 195] on link "Add Item" at bounding box center [328, 192] width 31 height 9
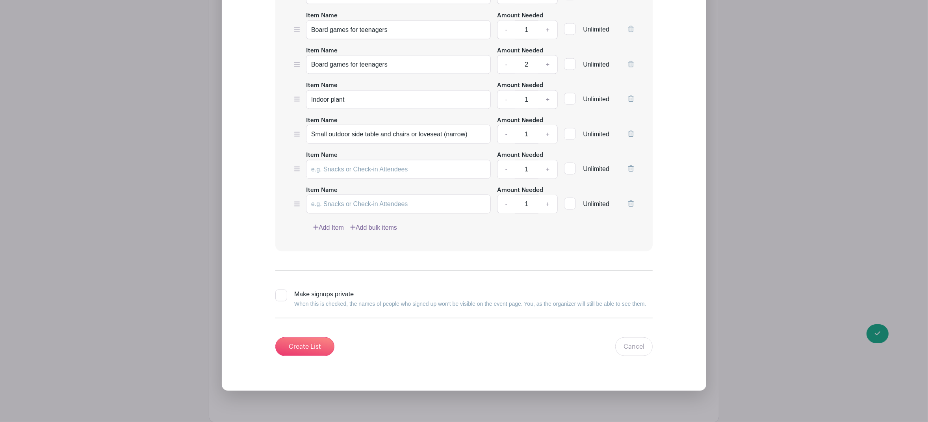
click at [332, 230] on link "Add Item" at bounding box center [328, 227] width 31 height 9
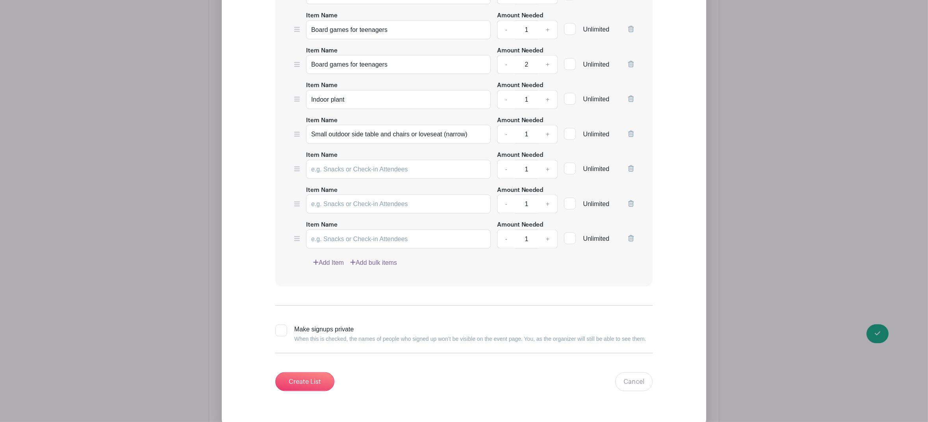
click at [340, 264] on link "Add Item" at bounding box center [328, 262] width 31 height 9
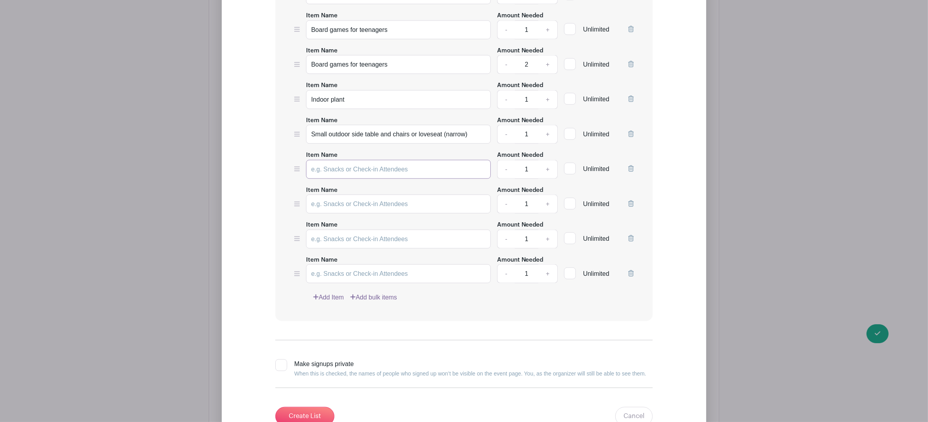
click at [323, 174] on input "Item Name" at bounding box center [398, 169] width 185 height 19
paste input "Small outdoor side table and chairs or loveseat (narrow)"
type input "Small outdoor side table and chairs or loveseat (narrow)"
drag, startPoint x: 478, startPoint y: 173, endPoint x: 302, endPoint y: 173, distance: 175.7
click at [302, 173] on div "Item Name Small outdoor side table and chairs or loveseat (narrow) Amount Neede…" at bounding box center [464, 164] width 340 height 29
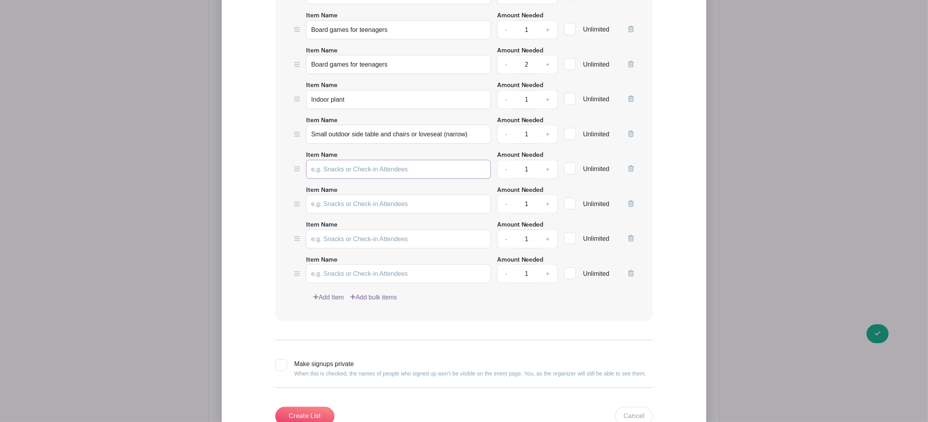
paste input "Small outdoor side table and chairs or loveseat (narrow)"
type input "Small outdoor side table and chairs or loveseat (narrow)"
click at [631, 172] on icon at bounding box center [631, 168] width 6 height 6
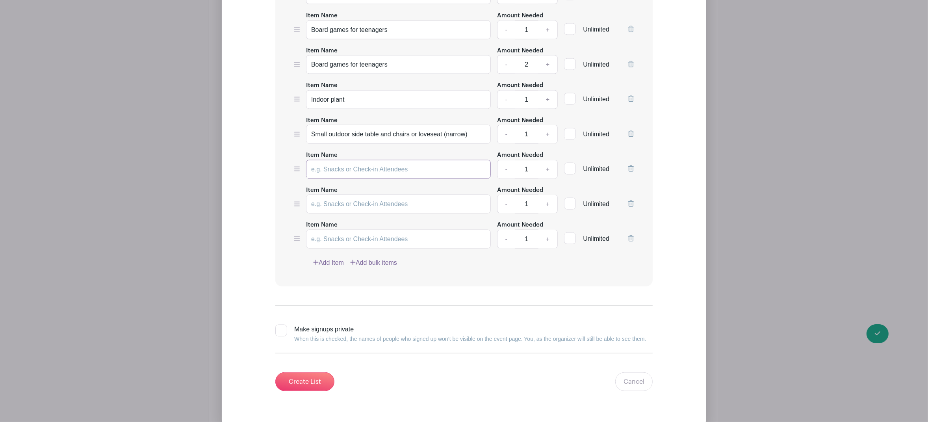
click at [362, 172] on input "Item Name" at bounding box center [398, 169] width 185 height 19
paste input "Small Patio furniture set (like a Bistro Set) send pictures"
type input "Small Patio furniture set (like a Bistro Set) send pictures"
click at [325, 209] on input "Item Name" at bounding box center [398, 204] width 185 height 19
paste input "Storage shelves (hanging) for closet"
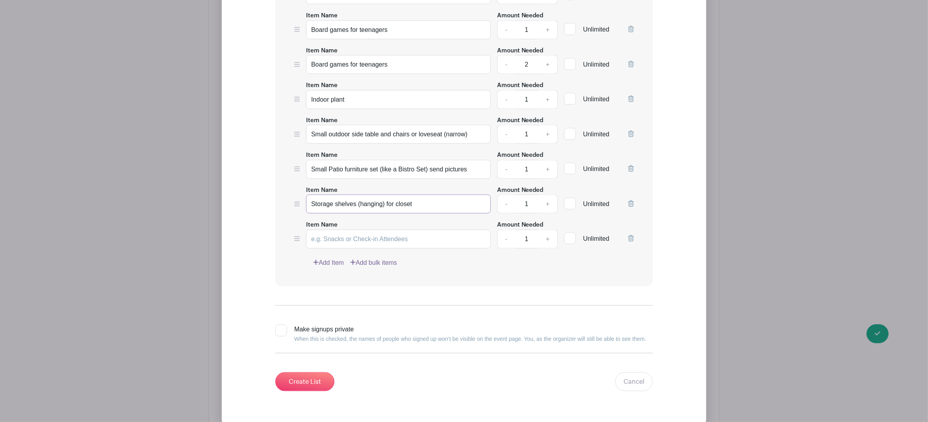
type input "Storage shelves (hanging) for closet"
click at [548, 207] on link "+" at bounding box center [548, 204] width 20 height 19
type input "4"
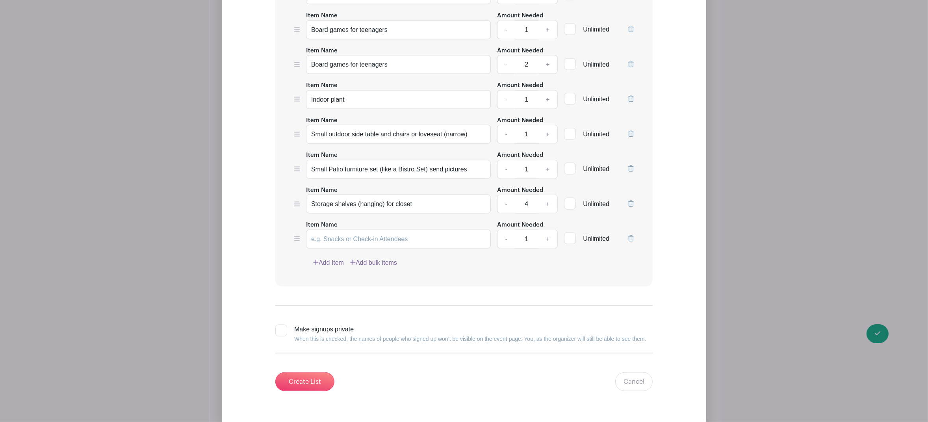
click at [631, 32] on icon at bounding box center [631, 29] width 6 height 6
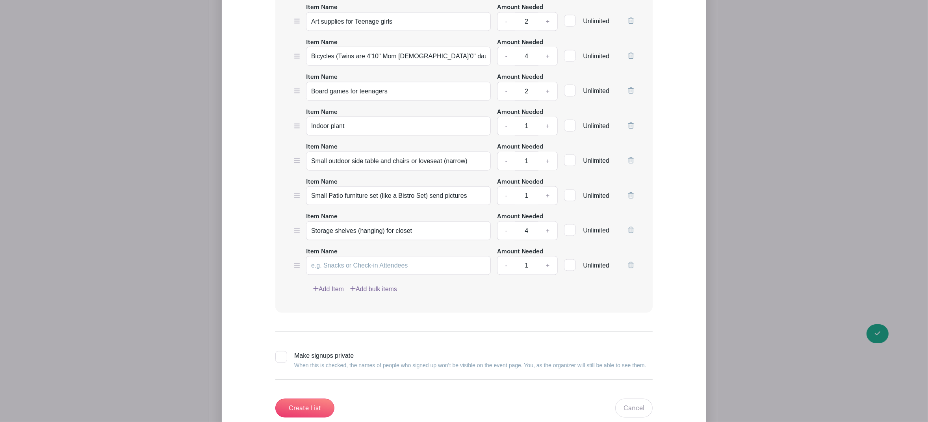
scroll to position [1254, 0]
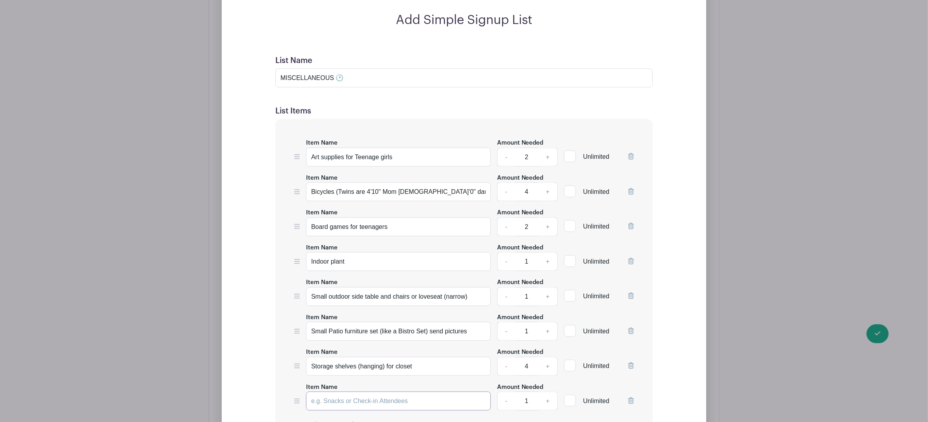
click at [344, 403] on input "Item Name" at bounding box center [398, 401] width 185 height 19
paste input "Extension cords"
type input "Extension cords"
click at [548, 404] on link "+" at bounding box center [548, 401] width 20 height 19
type input "2"
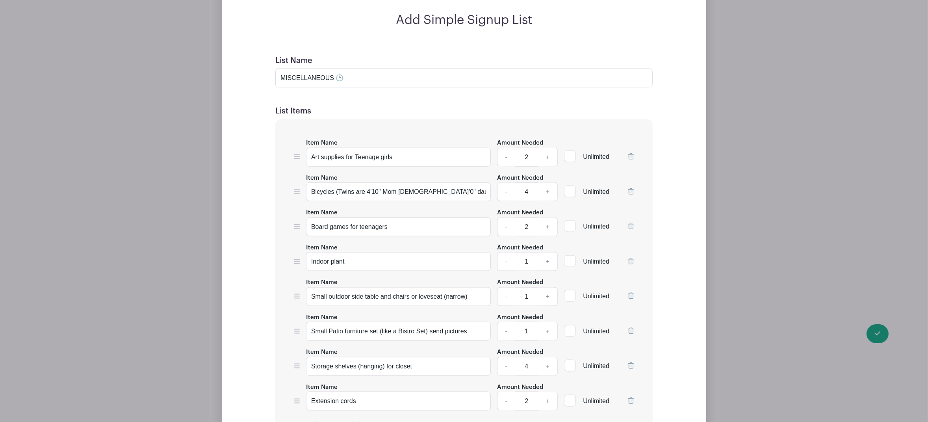
scroll to position [1462, 0]
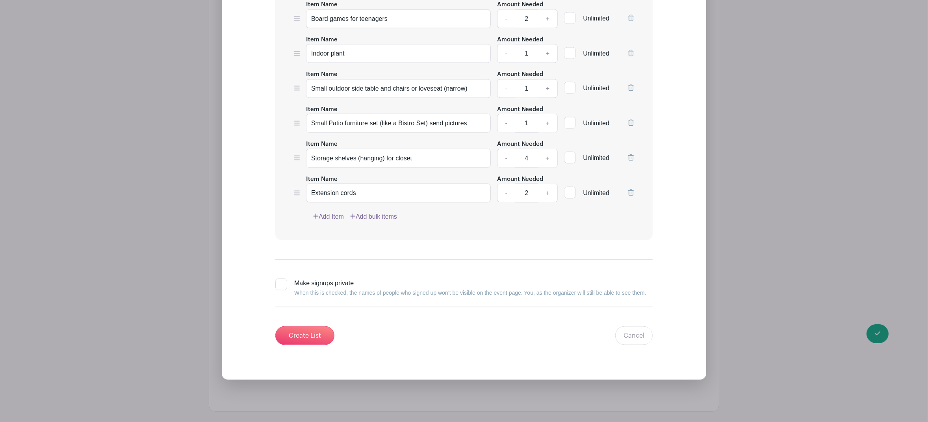
click at [326, 220] on link "Add Item" at bounding box center [328, 216] width 31 height 9
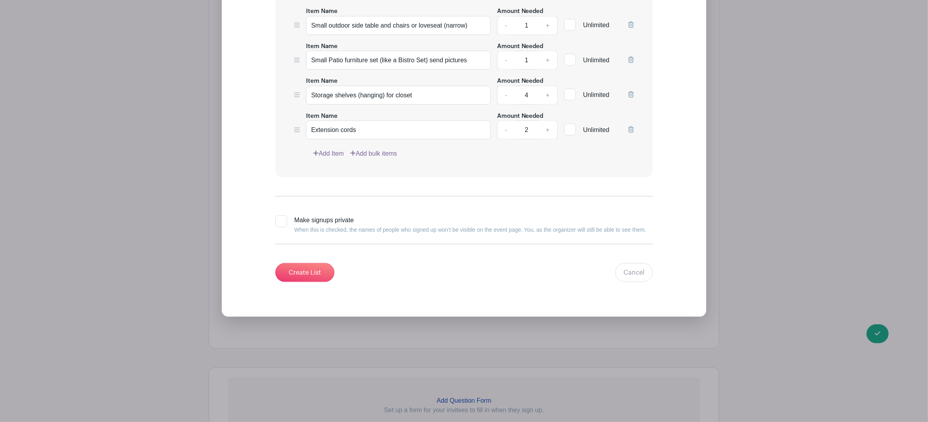
click at [326, 158] on link "Add Item" at bounding box center [328, 153] width 31 height 9
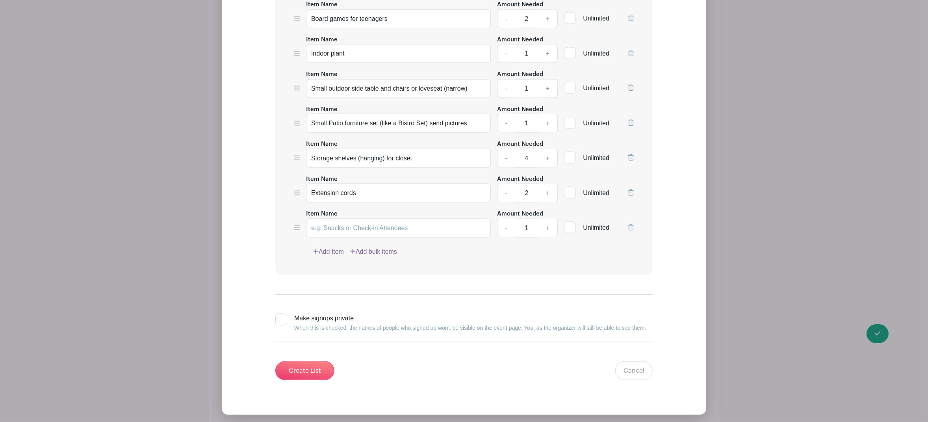
click at [333, 253] on link "Add Item" at bounding box center [328, 251] width 31 height 9
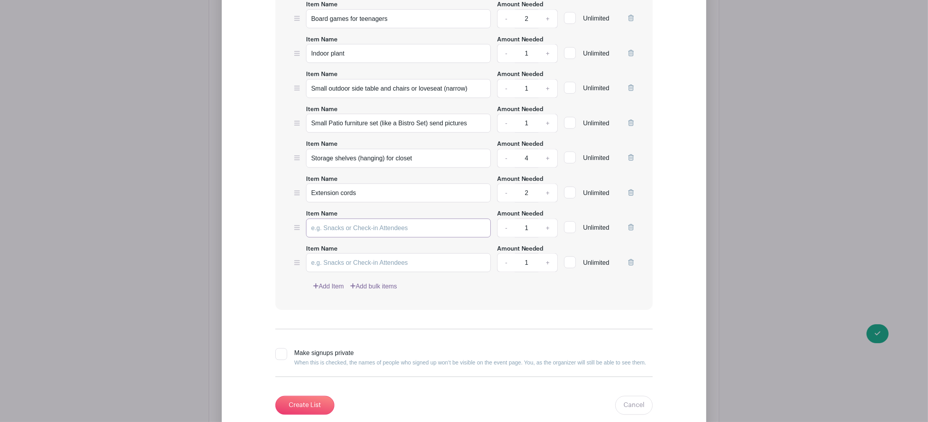
click at [329, 236] on input "Item Name" at bounding box center [398, 228] width 185 height 19
paste input "Toolkit with nails and tape measure"
type input "Toolkit with nails and tape measure"
click at [322, 268] on input "Item Name" at bounding box center [398, 262] width 185 height 19
paste input "Wall clock"
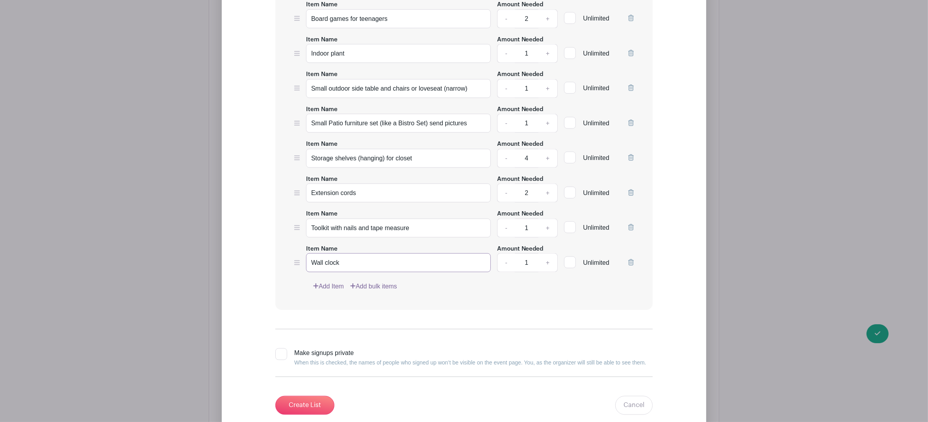
type input "Wall clock"
click at [329, 290] on link "Add Item" at bounding box center [328, 286] width 31 height 9
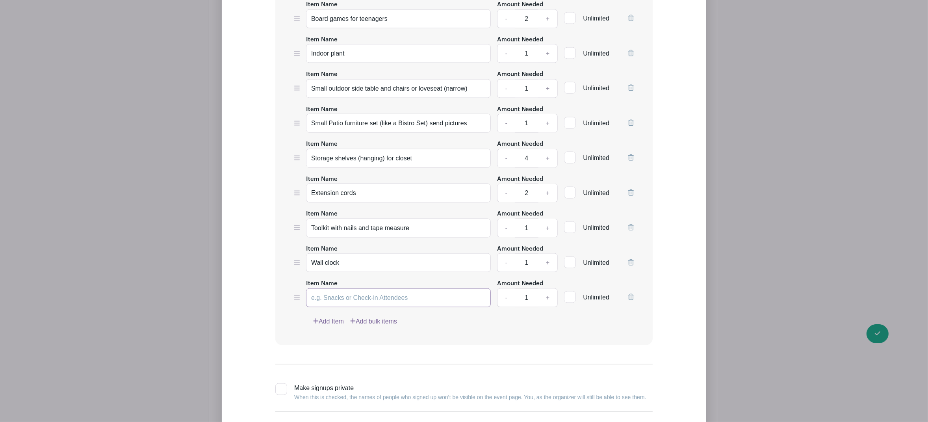
click at [342, 300] on input "Item Name" at bounding box center [398, 297] width 185 height 19
paste input "Welcome mat"
type input "Welcome mat"
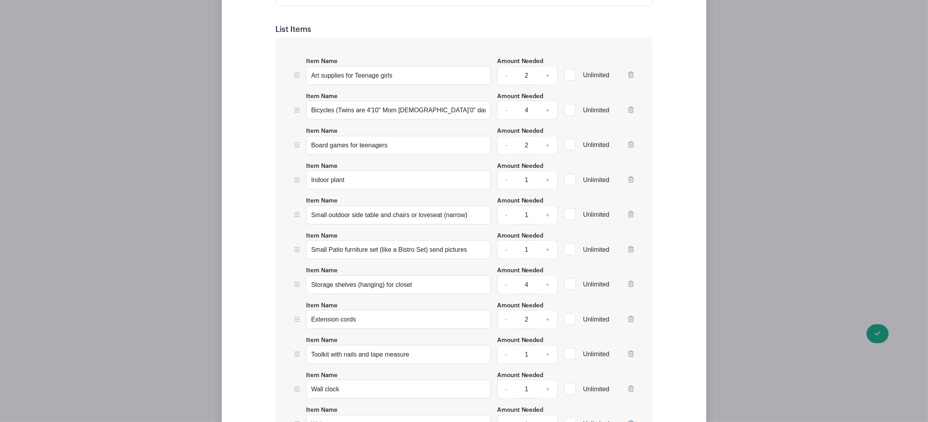
scroll to position [1629, 0]
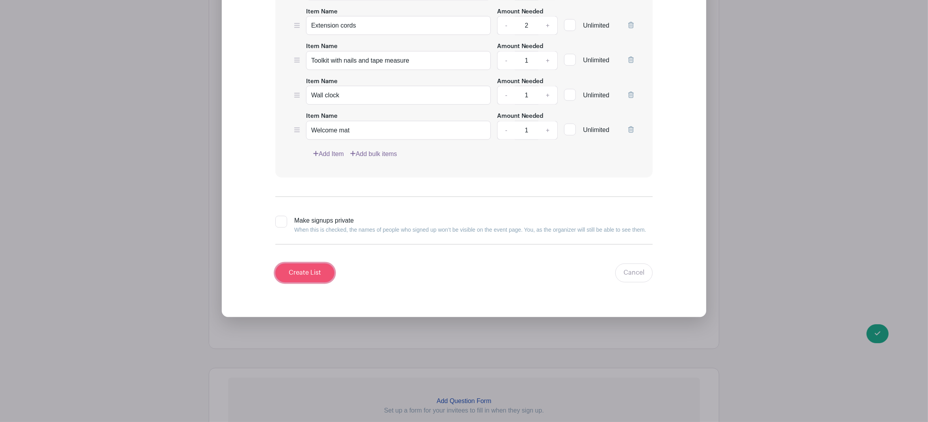
click at [306, 276] on input "Create List" at bounding box center [304, 273] width 59 height 19
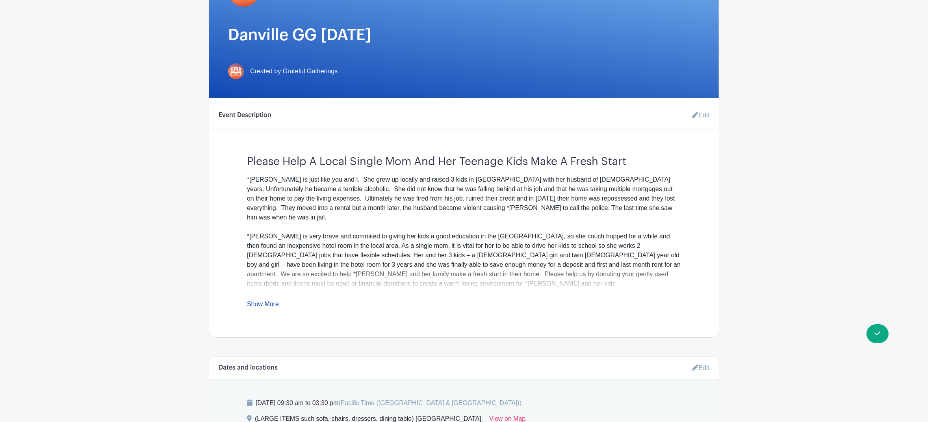
scroll to position [0, 0]
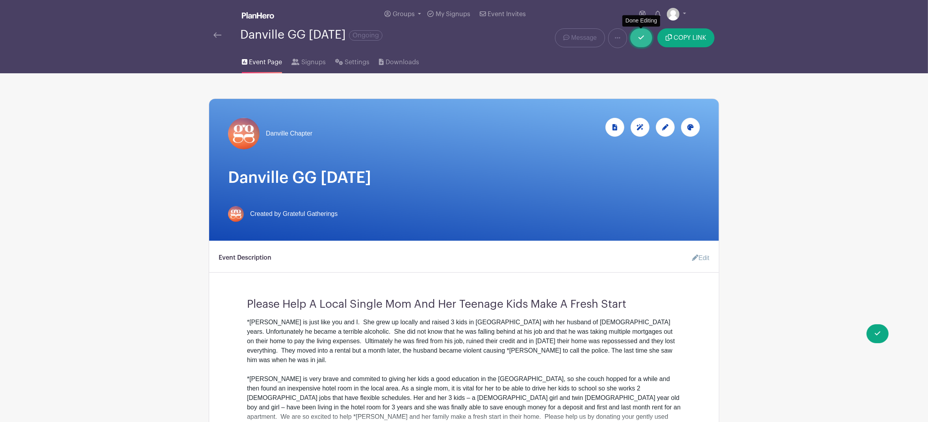
click at [646, 38] on link at bounding box center [641, 37] width 22 height 19
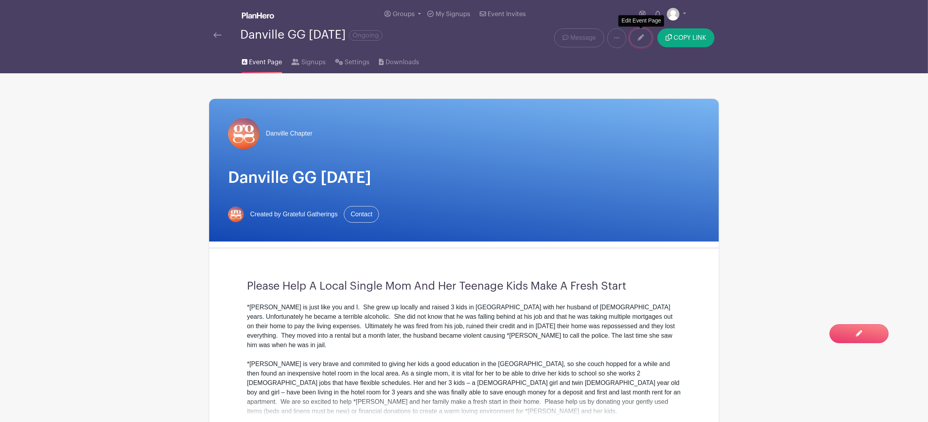
click at [642, 41] on icon at bounding box center [641, 37] width 6 height 6
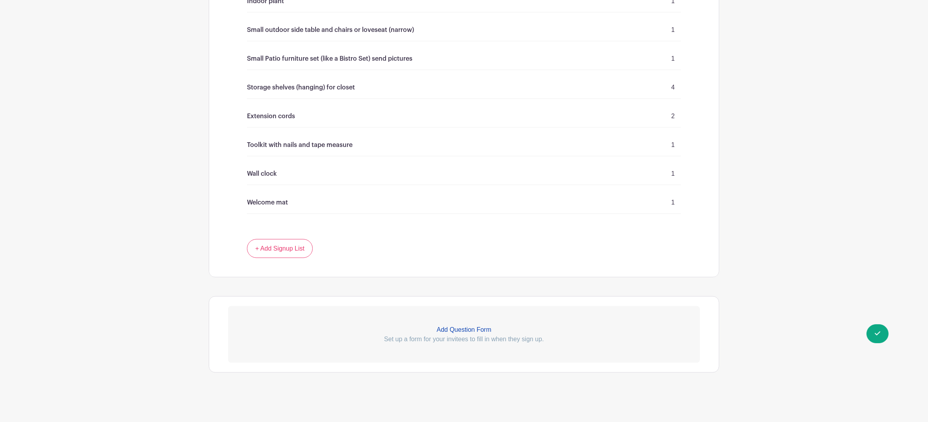
scroll to position [1350, 0]
click at [291, 249] on link "+ Add Signup List" at bounding box center [280, 248] width 66 height 19
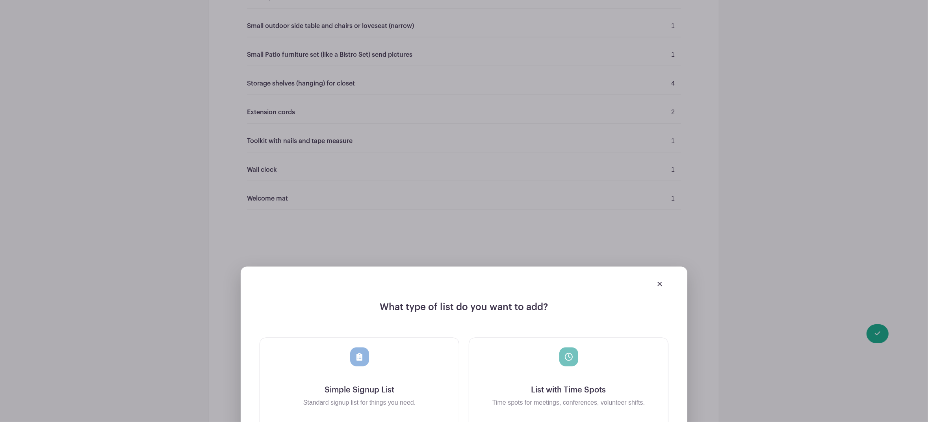
click at [661, 286] on img at bounding box center [659, 284] width 5 height 5
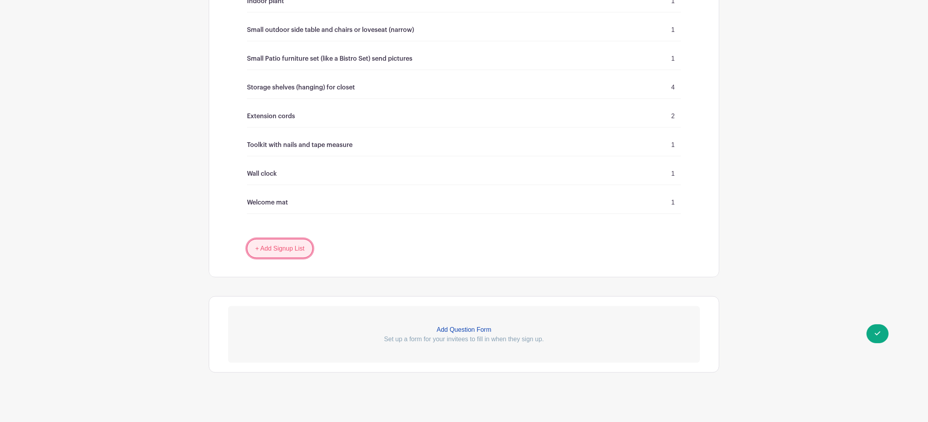
click at [286, 249] on link "+ Add Signup List" at bounding box center [280, 248] width 66 height 19
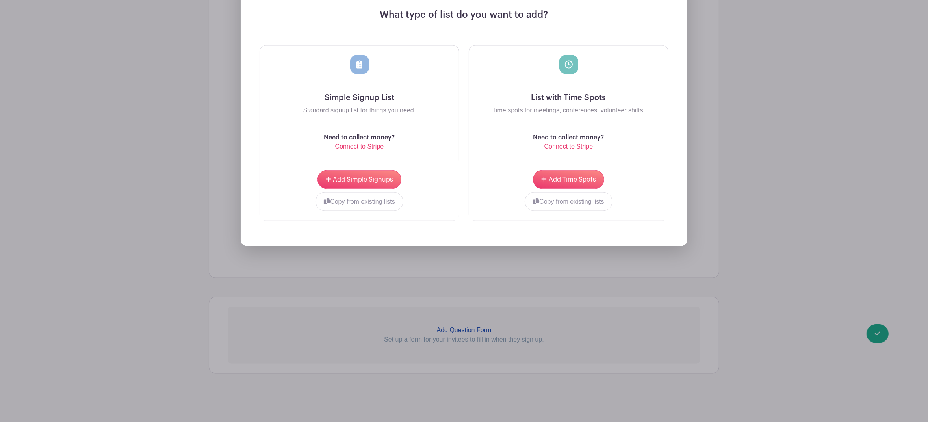
scroll to position [1647, 0]
click at [359, 179] on span "Add Simple Signups" at bounding box center [363, 179] width 60 height 6
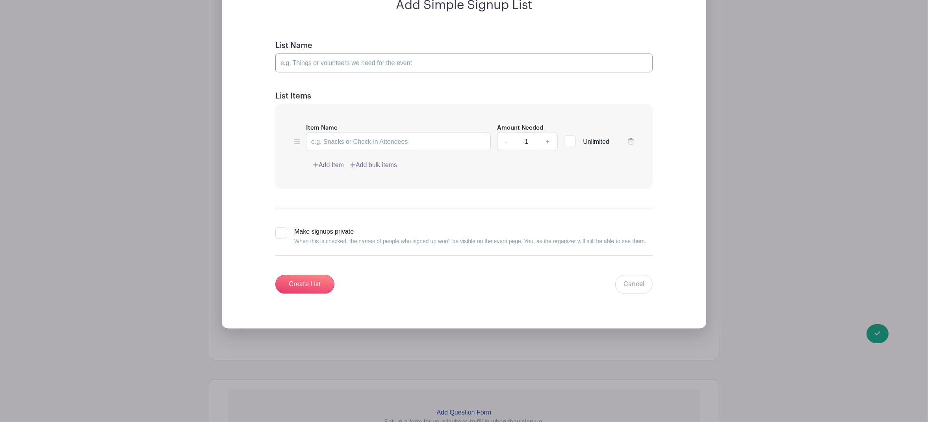
click at [304, 70] on input "List Name" at bounding box center [463, 63] width 377 height 19
click at [364, 147] on input "Item Name" at bounding box center [398, 141] width 185 height 19
click at [385, 66] on input "BEDROOM: MASTER 🛌 MOM AND DAUGHTER" at bounding box center [463, 63] width 377 height 19
type input "BEDROOM: MASTER 🛌 MOM AND TEENAGE DAUGHTER"
click at [342, 147] on input "Item Name" at bounding box center [398, 141] width 185 height 19
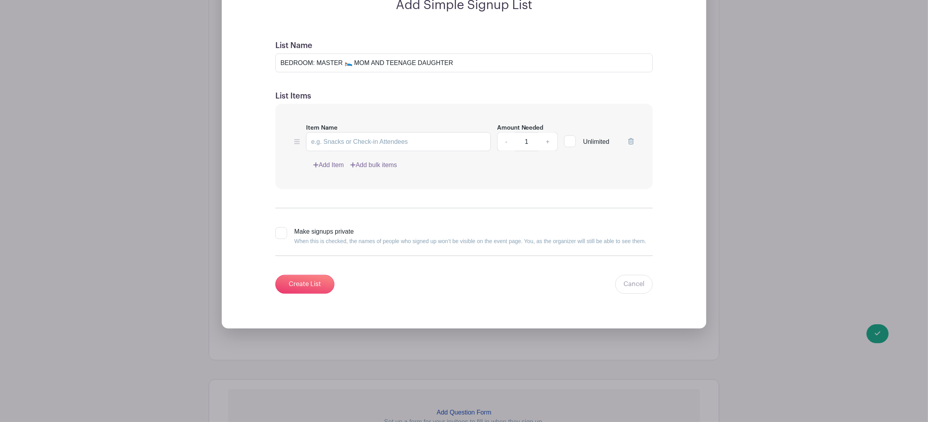
click at [336, 167] on link "Add Item" at bounding box center [328, 165] width 31 height 9
click at [335, 170] on link "Add Item" at bounding box center [328, 165] width 31 height 9
click at [340, 146] on input "Item Name" at bounding box center [398, 141] width 185 height 19
click at [338, 170] on link "Add Item" at bounding box center [328, 165] width 31 height 9
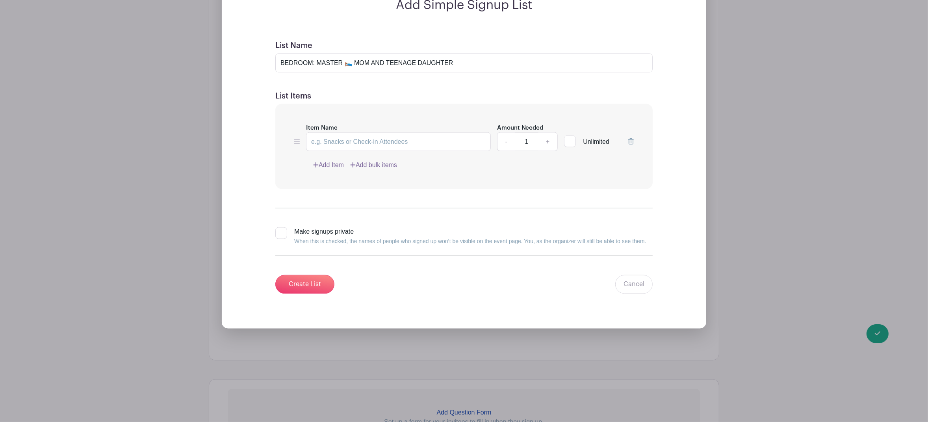
click at [338, 170] on link "Add Item" at bounding box center [328, 165] width 31 height 9
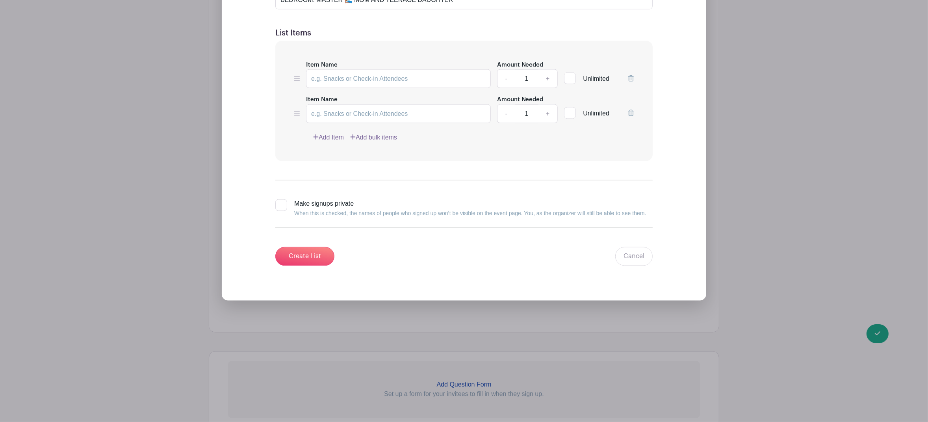
scroll to position [1647, 0]
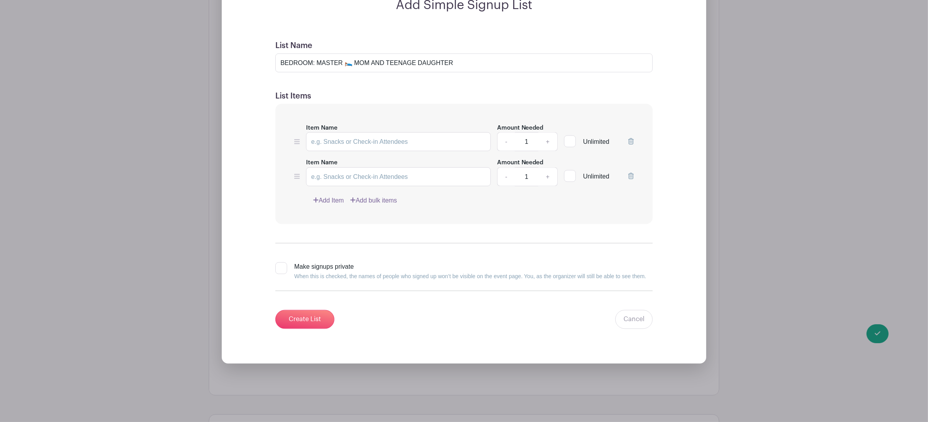
click at [330, 167] on label "Item Name" at bounding box center [322, 162] width 32 height 9
click at [330, 168] on input "Item Name" at bounding box center [398, 176] width 185 height 19
click at [332, 203] on link "Add Item" at bounding box center [328, 200] width 31 height 9
click at [330, 204] on link "Add Item" at bounding box center [328, 200] width 31 height 9
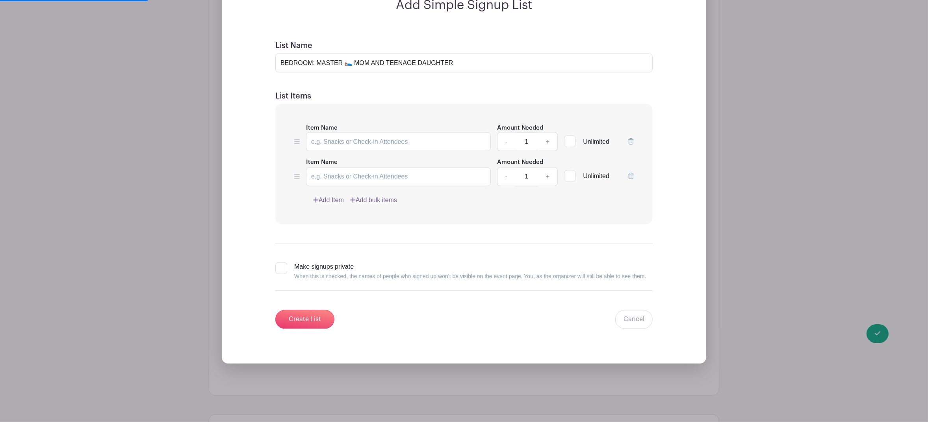
scroll to position [1647, 0]
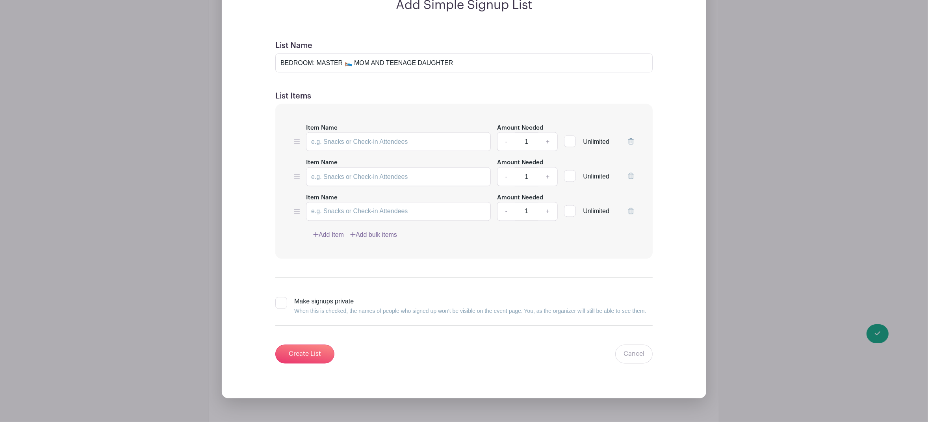
click at [343, 238] on link "Add Item" at bounding box center [328, 234] width 31 height 9
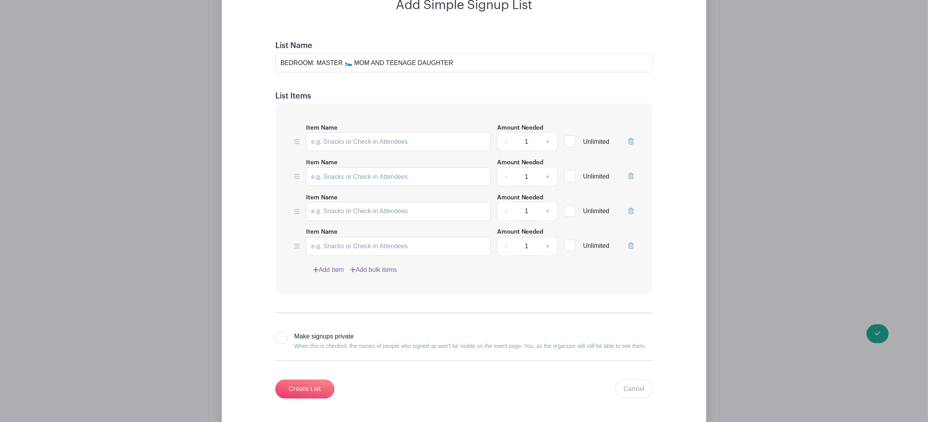
click at [336, 275] on link "Add Item" at bounding box center [328, 269] width 31 height 9
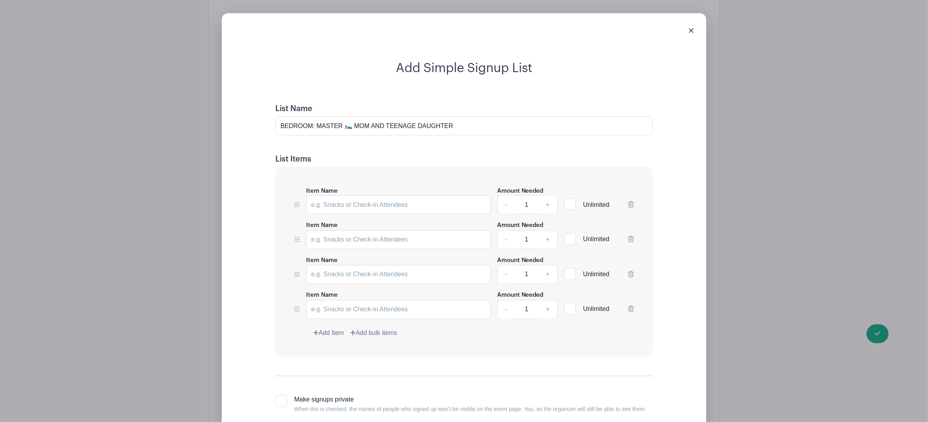
scroll to position [1710, 0]
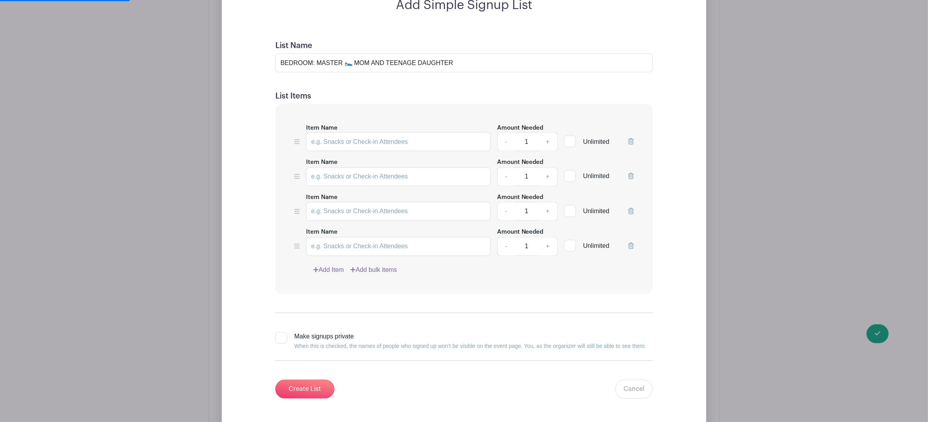
click at [336, 275] on link "Add Item" at bounding box center [328, 269] width 31 height 9
click at [366, 144] on input "Item Name" at bounding box center [398, 141] width 185 height 19
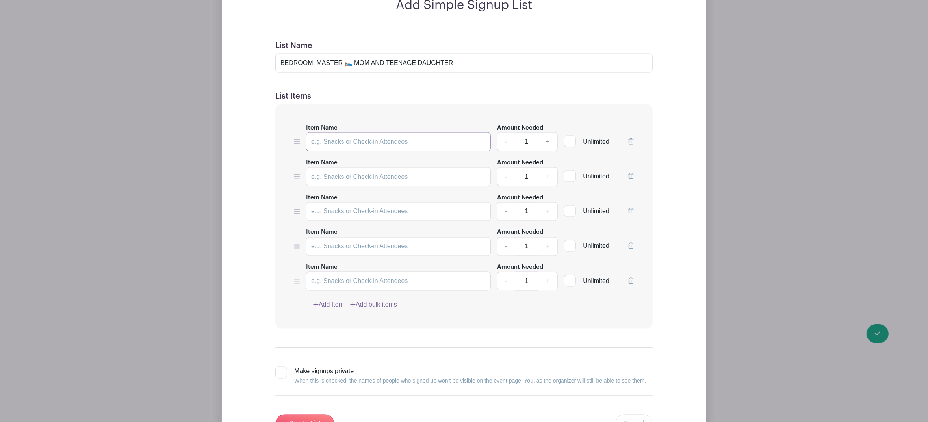
paste input "Area rug Primary(neutral) (5x8 or 3x5)"
type input "Area rug Primary(neutral) (5x8 or 3x5)"
click at [369, 181] on input "Item Name" at bounding box center [398, 176] width 185 height 19
paste input "bookshelf"
type input "bookshelf"
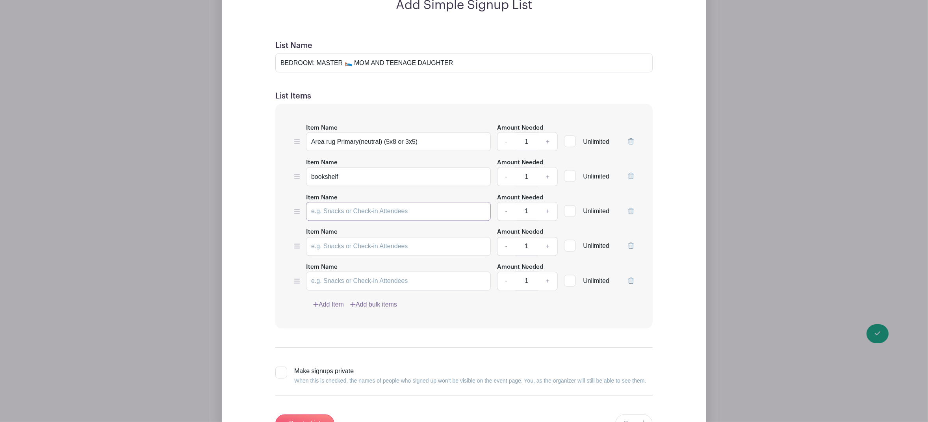
click at [377, 215] on input "Item Name" at bounding box center [398, 211] width 185 height 19
paste input "Canvas Artwork or lightweight framed artwork"
type input "Canvas Artwork or lightweight framed artwork"
click at [549, 217] on link "+" at bounding box center [548, 211] width 20 height 19
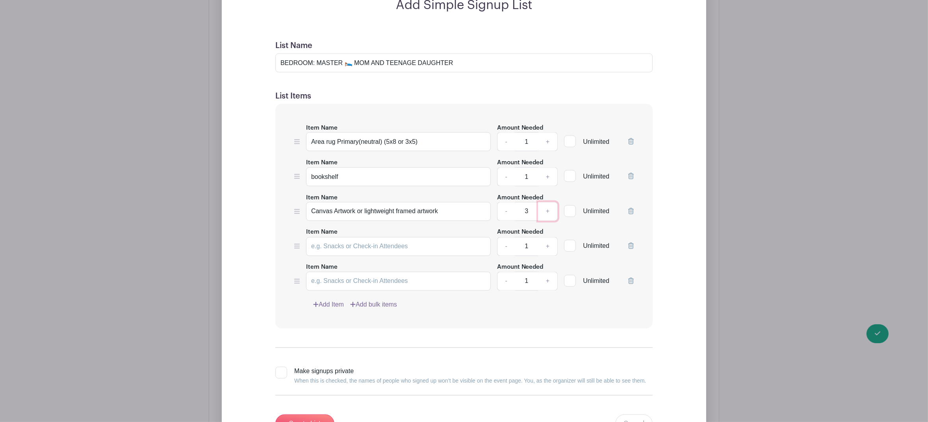
click at [549, 217] on link "+" at bounding box center [548, 211] width 20 height 19
type input "4"
click at [330, 252] on input "Item Name" at bounding box center [398, 246] width 185 height 19
paste input "Dresser Daughter (primary bedroom)"
type input "Dresser Daughter (primary bedroom)"
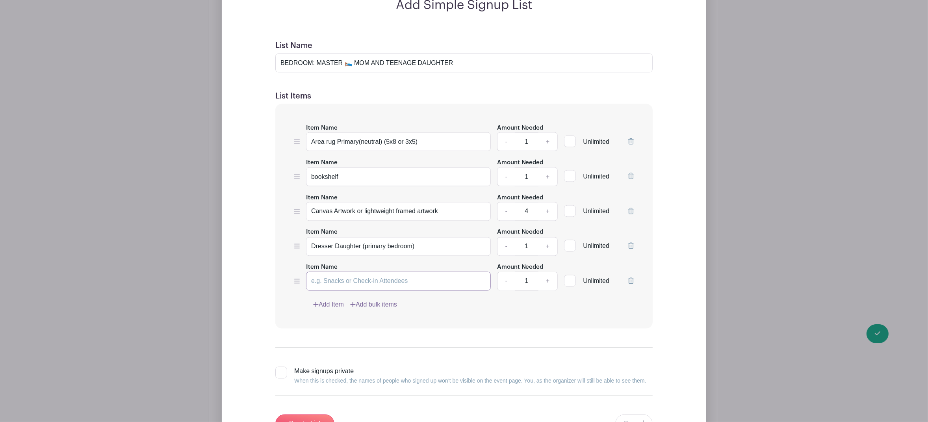
click at [330, 286] on input "Item Name" at bounding box center [398, 281] width 185 height 19
paste input "Dresser- Mom (Primary Bedroom)"
type input "Dresser- Mom (Primary Bedroom)"
click at [337, 309] on link "Add Item" at bounding box center [328, 304] width 31 height 9
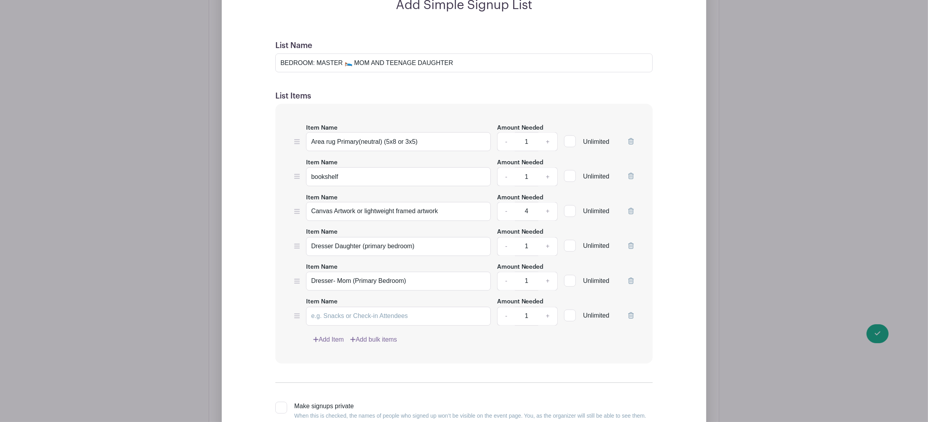
click at [336, 345] on link "Add Item" at bounding box center [328, 339] width 31 height 9
click at [335, 379] on link "Add Item" at bounding box center [328, 374] width 31 height 9
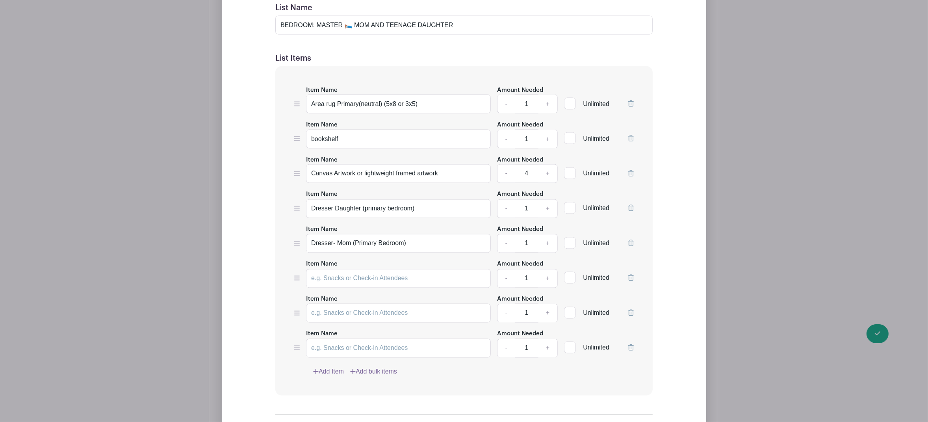
scroll to position [1834, 0]
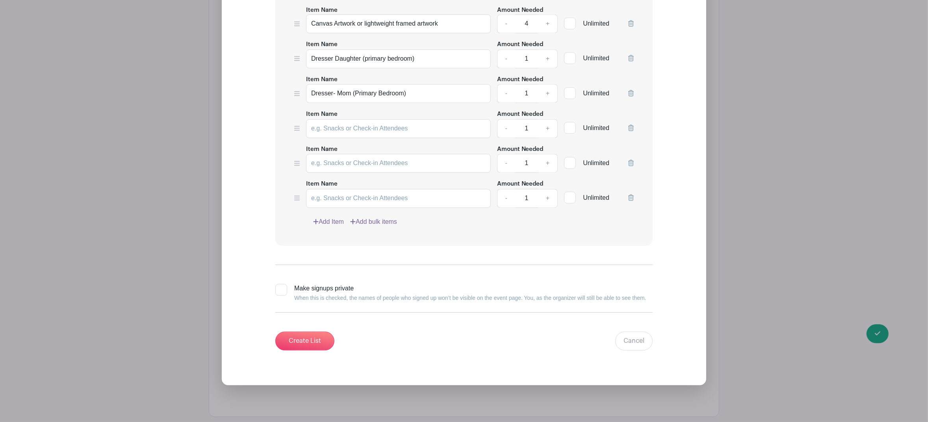
click at [331, 227] on link "Add Item" at bounding box center [328, 221] width 31 height 9
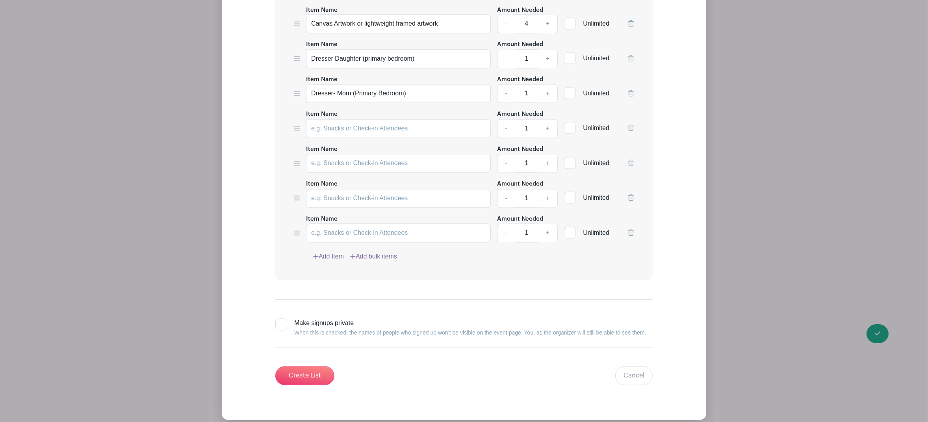
click at [339, 262] on link "Add Item" at bounding box center [328, 256] width 31 height 9
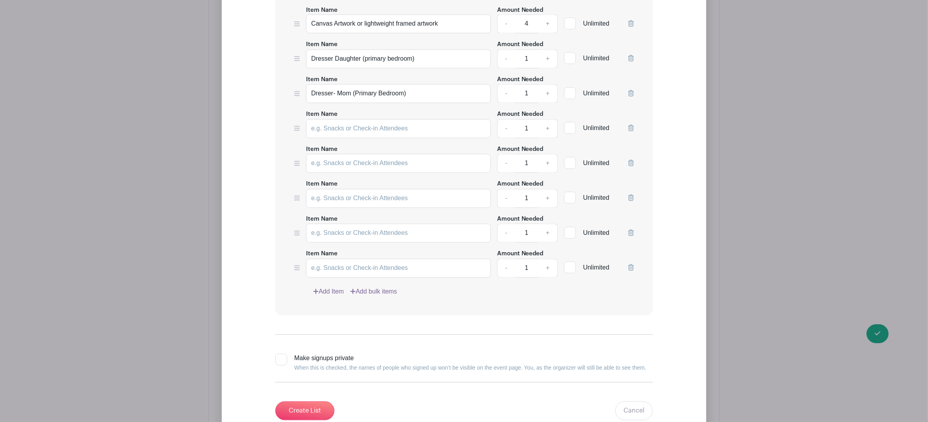
click at [336, 296] on link "Add Item" at bounding box center [328, 291] width 31 height 9
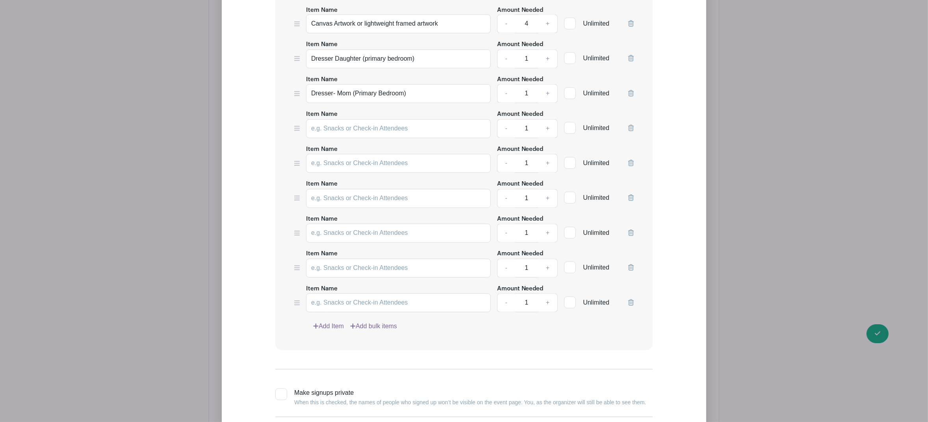
click at [332, 330] on link "Add Item" at bounding box center [328, 326] width 31 height 9
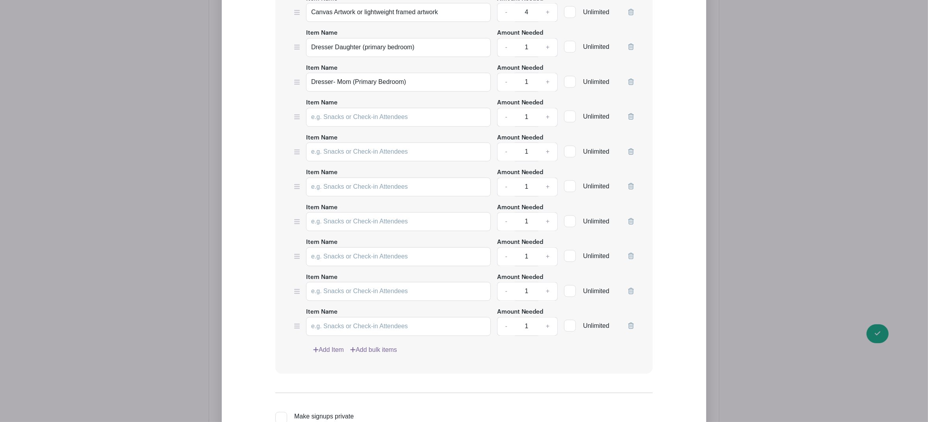
scroll to position [1836, 0]
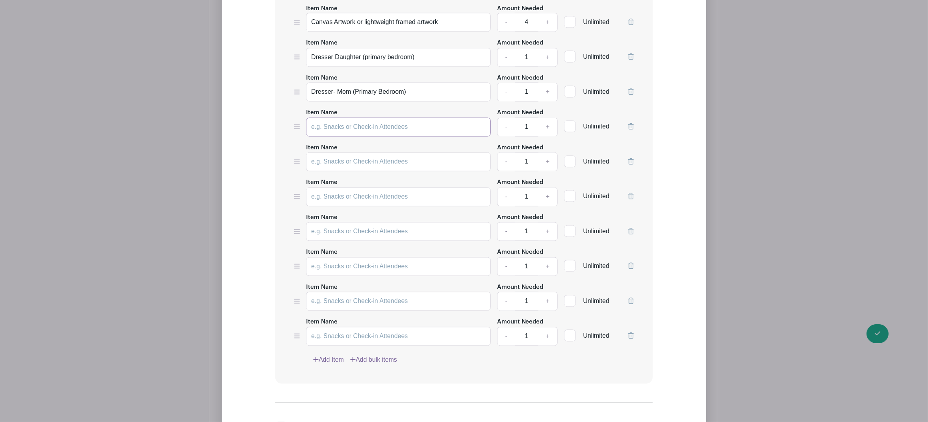
click at [343, 131] on input "Item Name" at bounding box center [398, 127] width 185 height 19
paste input "floor lamp"
type input "floor lamp"
click at [342, 165] on input "Item Name" at bounding box center [398, 161] width 185 height 19
paste input "Full blanket (new- light nuetral color) - Primary/Mom's bedroom"
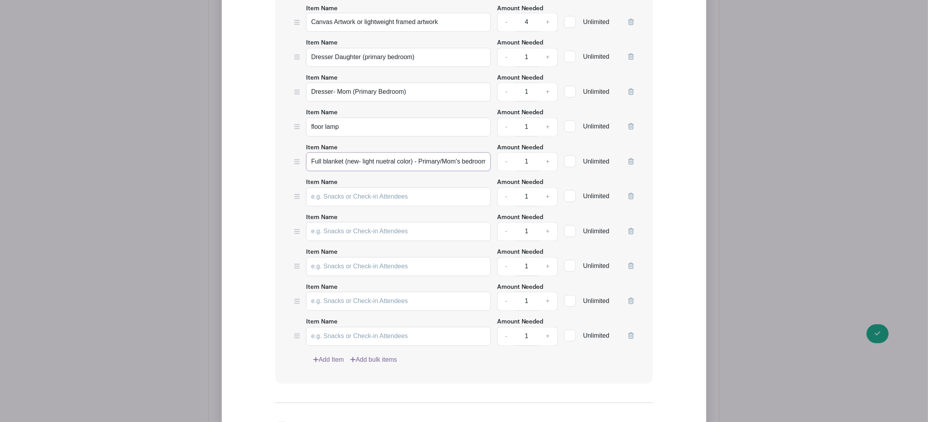
scroll to position [0, 5]
type input "Full blanket (new- light nuetral color) - Primary/Mom's bedroom"
click at [336, 204] on input "Item Name" at bounding box center [398, 196] width 185 height 19
paste input "Full comforter set (new) (White or Light nuetral colors ) - (send picture if po…"
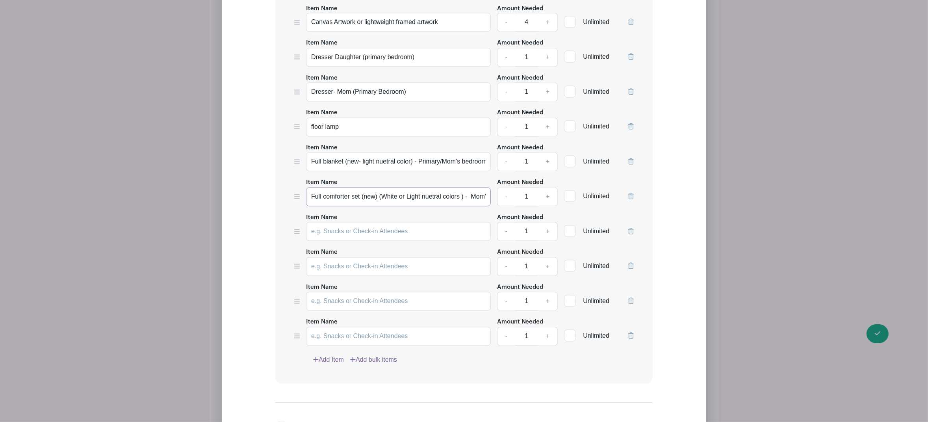
drag, startPoint x: 484, startPoint y: 202, endPoint x: 306, endPoint y: 201, distance: 178.0
click at [306, 201] on input "Full comforter set (new) (White or Light nuetral colors ) - Mom's/Primary bedro…" at bounding box center [398, 196] width 185 height 19
click at [340, 199] on input "Full comforter set (new) (White or Light nuetral colors ) - Mom's/Primary bedro…" at bounding box center [398, 196] width 185 height 19
type input "Full comforter set (new) (White or Light nuetral colors ) - Mom's/Primary bedro…"
click at [346, 234] on input "Item Name" at bounding box center [398, 231] width 185 height 19
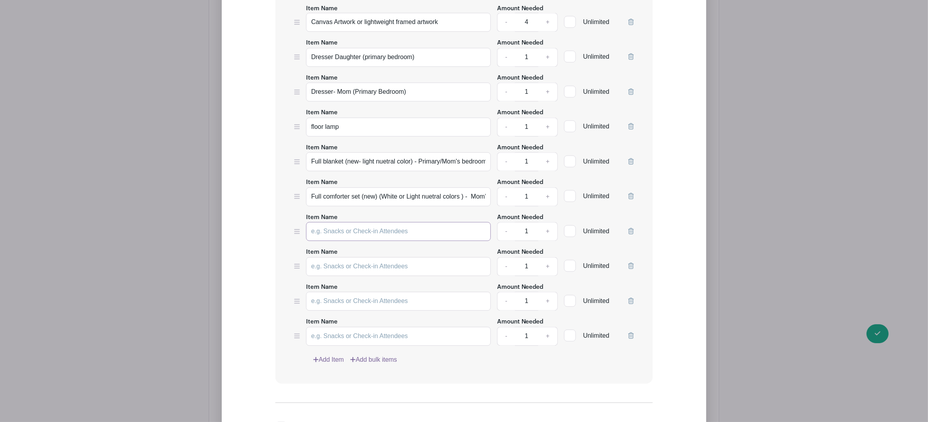
click at [392, 235] on input "Item Name" at bounding box center [398, 231] width 185 height 19
paste input "Full mattress pad (new) - primary/mom's bedroom"
type input "Full mattress pad (new) - primary/mom's bedroom"
click at [330, 271] on input "Item Name" at bounding box center [398, 266] width 185 height 19
paste input "Full sheets (new) (White or light neutral color) - Mom/primary bedroom"
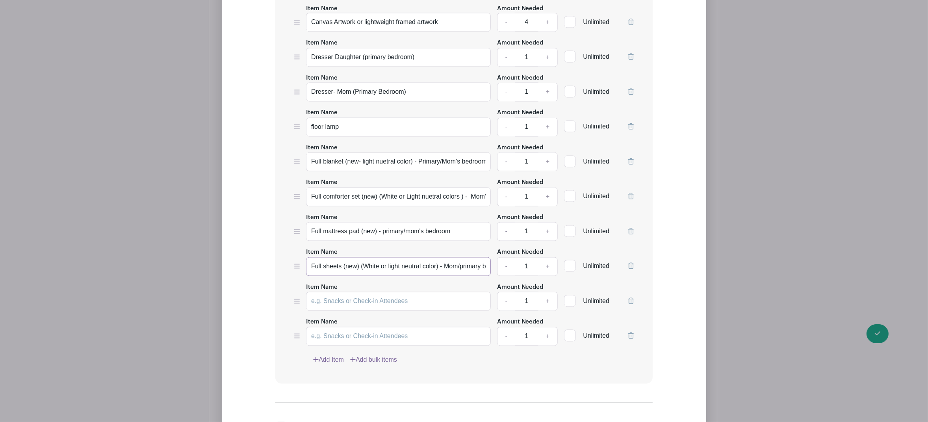
scroll to position [0, 24]
type input "Full sheets (new) (White or light neutral color) - Mom/primary bedroom"
click at [343, 308] on input "Item Name" at bounding box center [398, 301] width 185 height 19
type input "Nightstands"
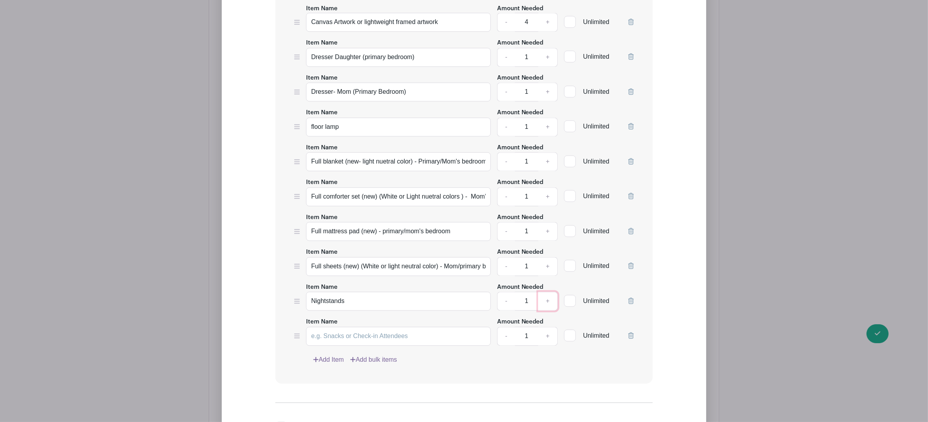
click at [551, 307] on link "+" at bounding box center [548, 301] width 20 height 19
type input "2"
click at [409, 341] on input "Item Name" at bounding box center [398, 336] width 185 height 19
paste input "Full sheets (new) (White or light neutral color) - Mom/primary bedroom"
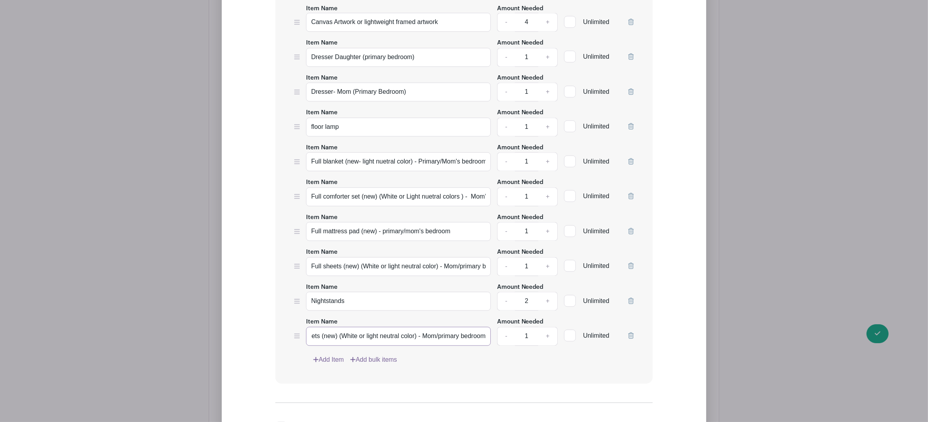
type input "Full sheets (new) (White or light neutral color) - Mom/primary bedroom"
drag, startPoint x: 311, startPoint y: 342, endPoint x: 519, endPoint y: 340, distance: 207.6
click at [519, 340] on div "Item Name Full sheets (new) (White or light neutral color) - Mom/primary bedroo…" at bounding box center [464, 331] width 340 height 29
paste input "Pillows (new) (primary bedroom)"
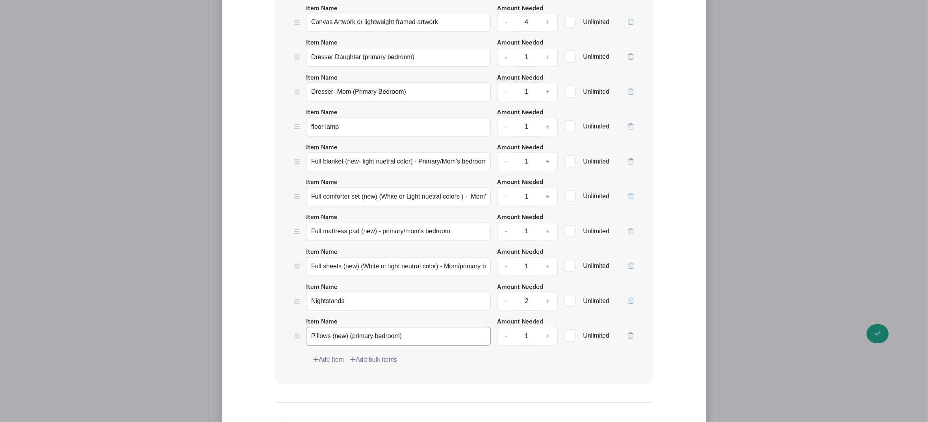
type input "Pillows (new) (primary bedroom)"
click at [547, 340] on link "+" at bounding box center [548, 336] width 20 height 19
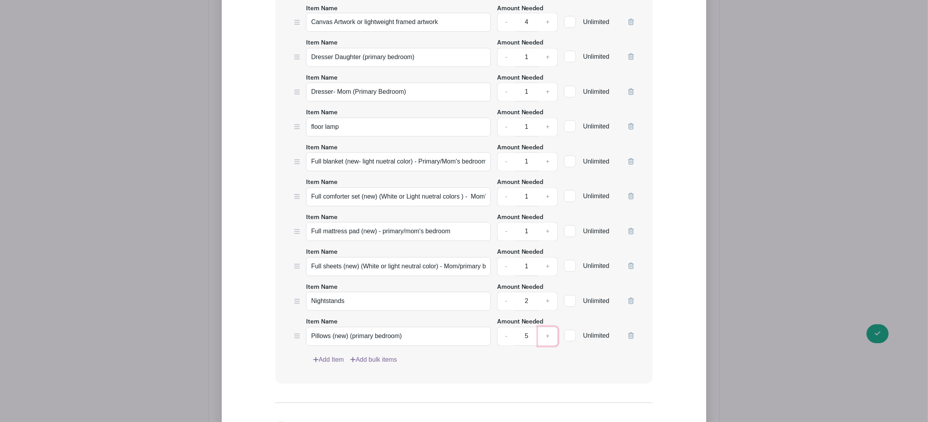
click at [548, 340] on link "+" at bounding box center [548, 336] width 20 height 19
type input "6"
click at [334, 365] on link "Add Item" at bounding box center [328, 359] width 31 height 9
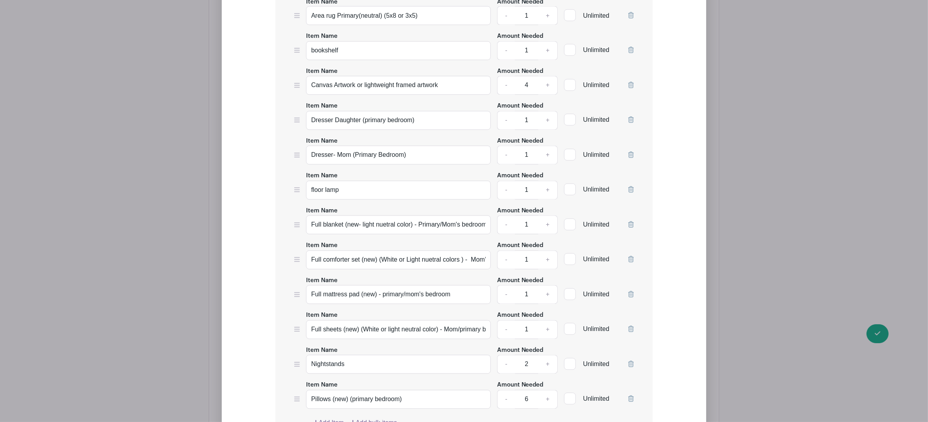
click at [334, 365] on div "Item Name Area rug Primary(neutral) (5x8 or 3x5) Amount Needed - 1 + Unlimited …" at bounding box center [463, 212] width 377 height 469
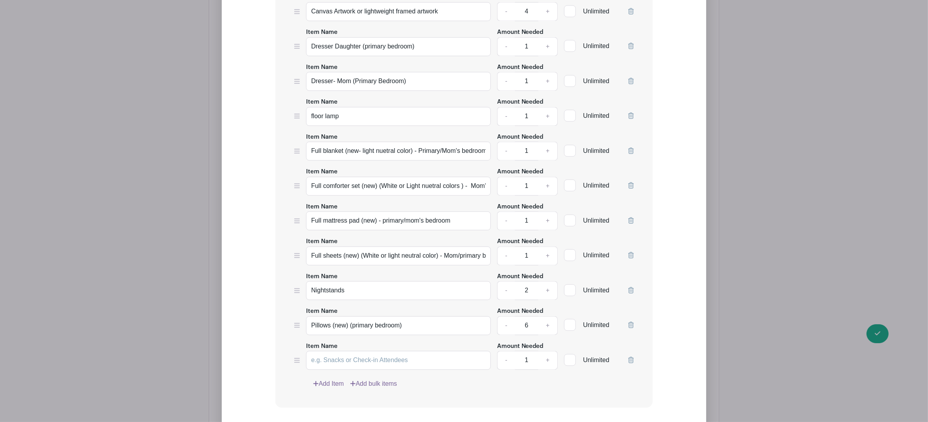
scroll to position [1912, 0]
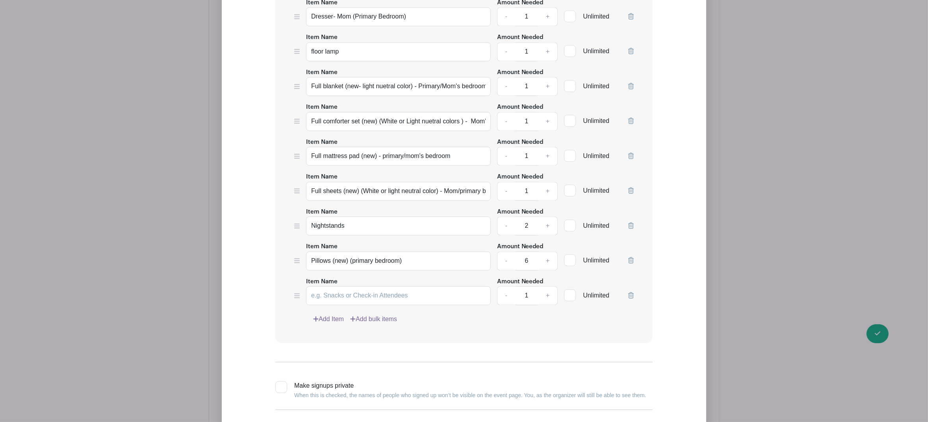
click at [330, 323] on link "Add Item" at bounding box center [328, 318] width 31 height 9
click at [327, 358] on link "Add Item" at bounding box center [328, 353] width 31 height 9
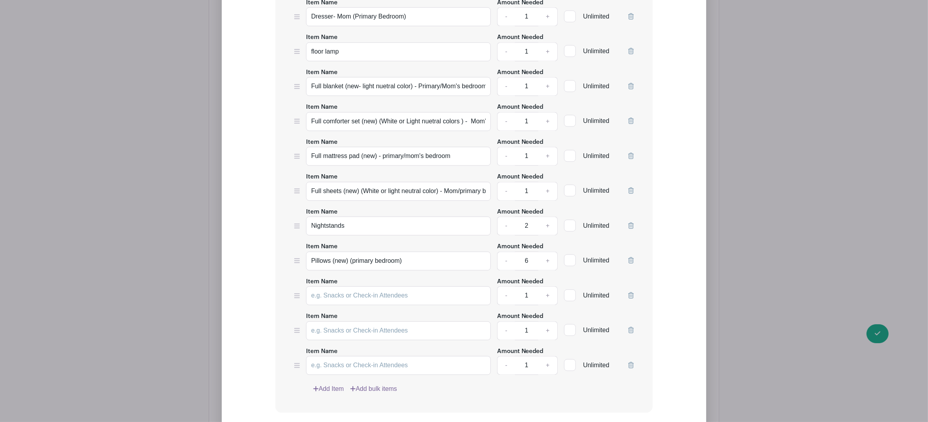
click at [331, 392] on link "Add Item" at bounding box center [328, 388] width 31 height 9
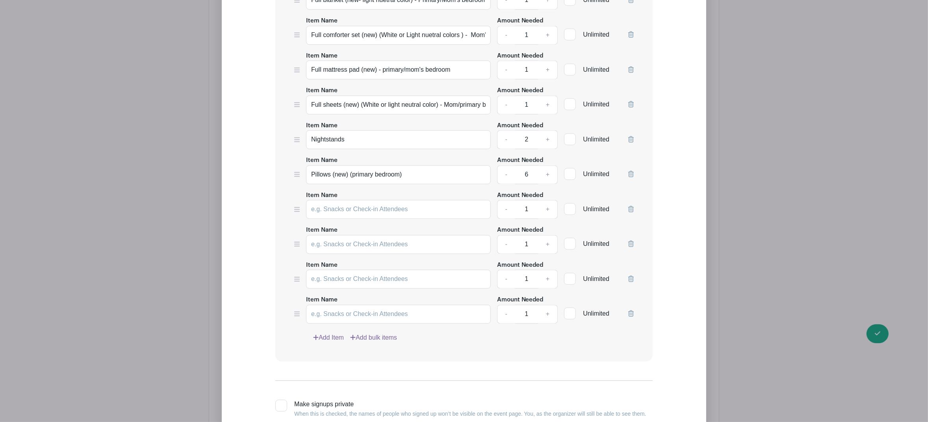
scroll to position [2023, 0]
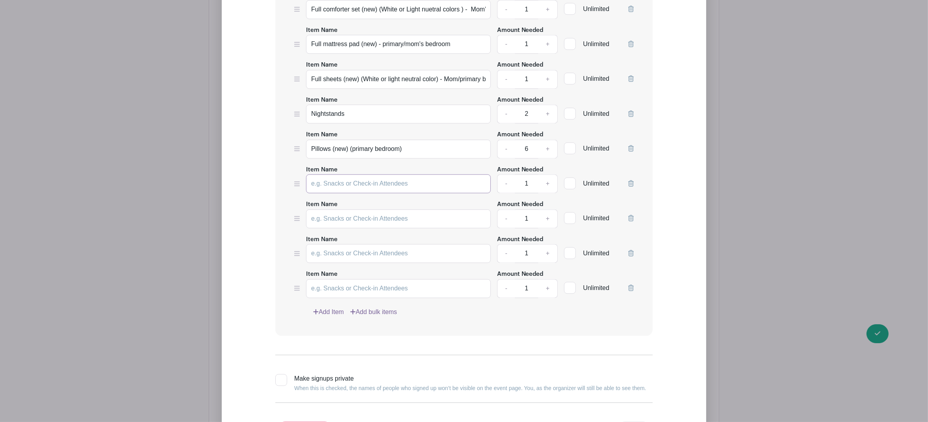
click at [337, 187] on input "Item Name" at bounding box center [398, 183] width 185 height 19
paste input "Table lamp - Primary bedroom"
type input "Table lamp - Primary bedroom"
click at [546, 189] on link "+" at bounding box center [548, 183] width 20 height 19
type input "2"
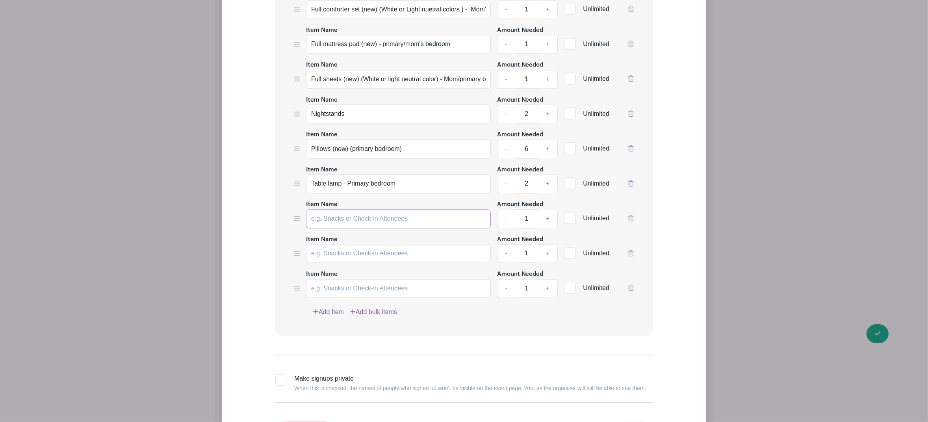
click at [348, 226] on input "Item Name" at bounding box center [398, 218] width 185 height 19
paste input "Twin Blanket (new) White or light neutral color - Daughter"
type input "Twin Blanket (new) White or light neutral color - Daughter"
click at [337, 258] on input "Item Name" at bounding box center [398, 253] width 185 height 19
paste input "Twin comforter set (new) (White or light neutral color) Daughter ([DEMOGRAPHIC_…"
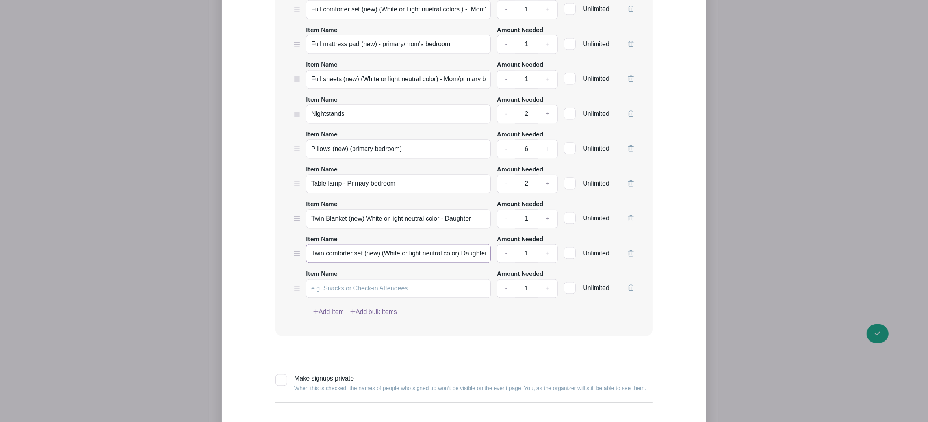
scroll to position [0, 42]
type input "Twin comforter set (new) (White or light neutral color) Daughter ([DEMOGRAPHIC_…"
click at [351, 293] on input "Item Name" at bounding box center [398, 288] width 185 height 19
paste input "Twin Mattress Pad (new) (Daughter"
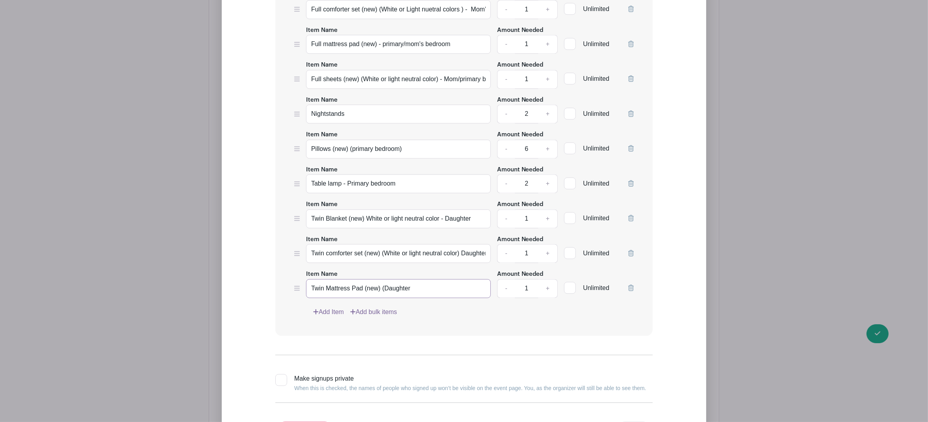
type input "Twin Mattress Pad (new) (Daughter"
click at [324, 315] on link "Add Item" at bounding box center [328, 311] width 31 height 9
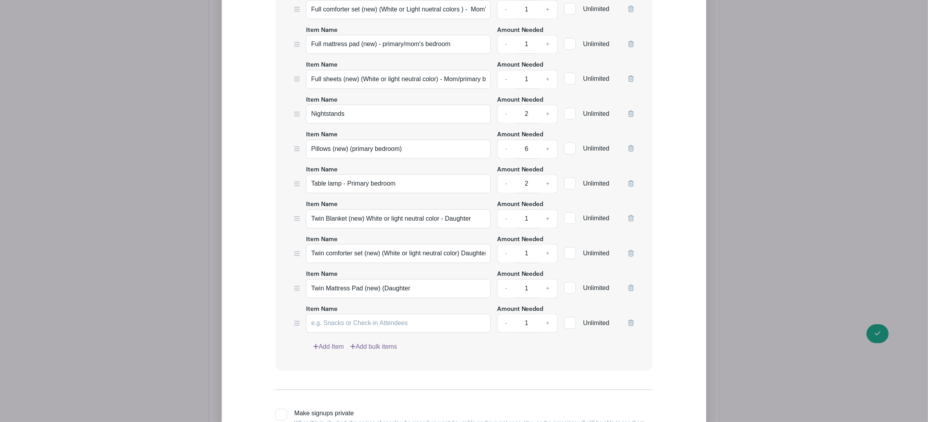
click at [329, 349] on link "Add Item" at bounding box center [328, 346] width 31 height 9
click at [342, 328] on input "Item Name" at bounding box center [398, 323] width 185 height 19
paste input "Twin Sheet Set (New) (White or light neutral color)- Daughter"
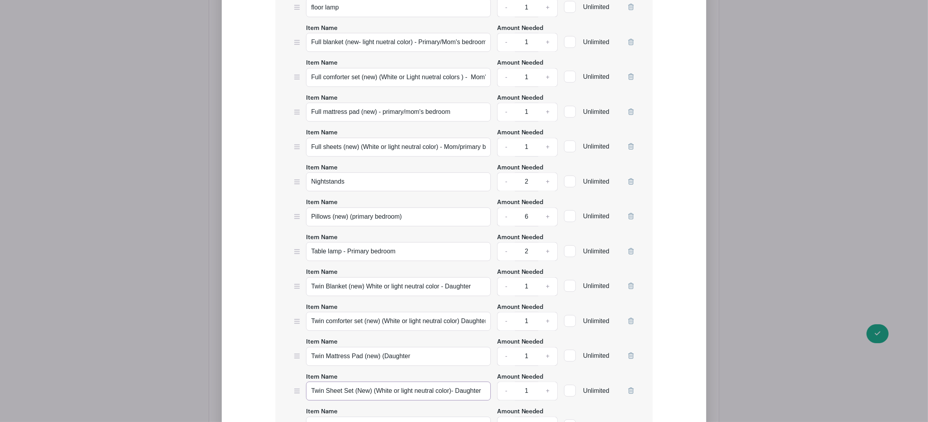
scroll to position [1753, 0]
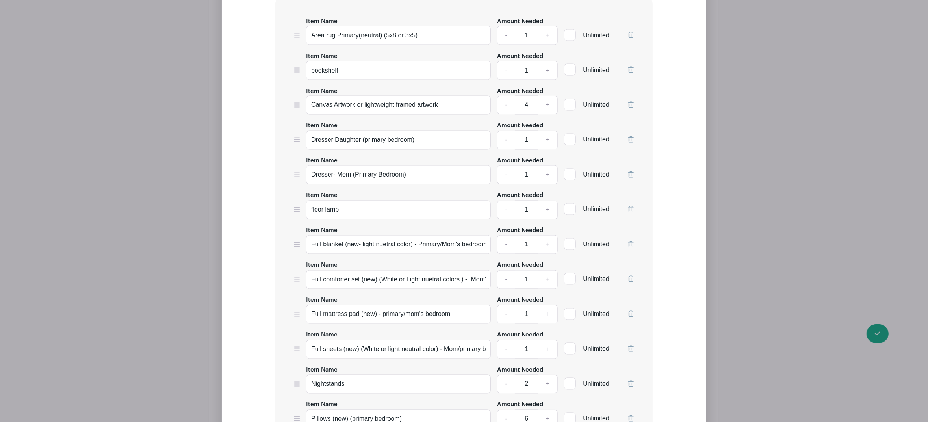
type input "Twin Sheet Set (New) (White or light neutral color)- Daughter"
click at [456, 143] on input "Dresser Daughter (primary bedroom)" at bounding box center [398, 140] width 185 height 19
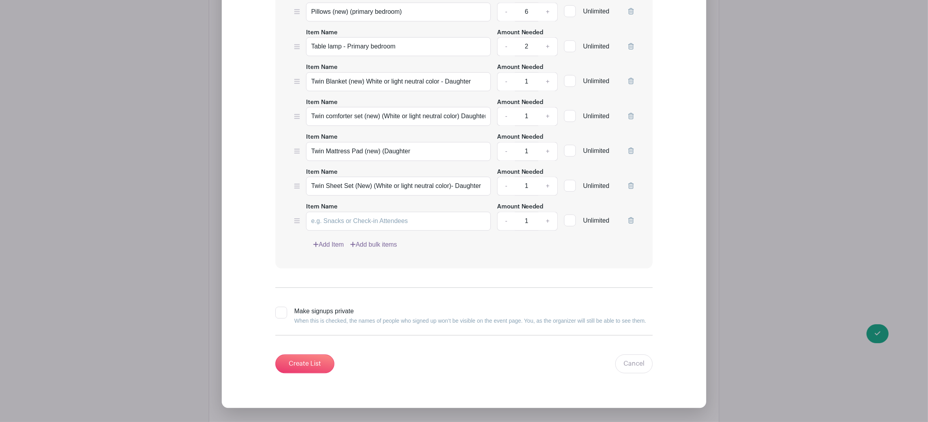
scroll to position [2326, 0]
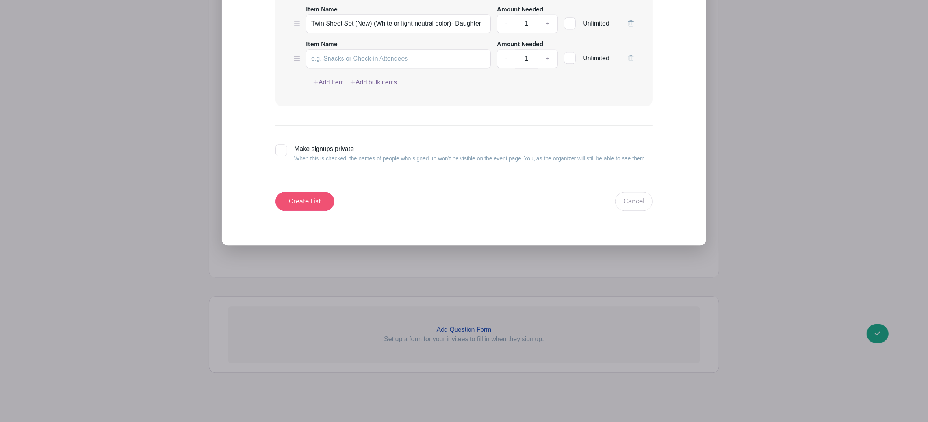
type input "Dresser Daughter (primary bedroom)(preferably highboy due to space)"
click at [313, 202] on input "Create List" at bounding box center [304, 201] width 59 height 19
click at [619, 82] on div "Add Item Add bulk items" at bounding box center [473, 82] width 321 height 9
click at [631, 59] on icon at bounding box center [631, 58] width 6 height 6
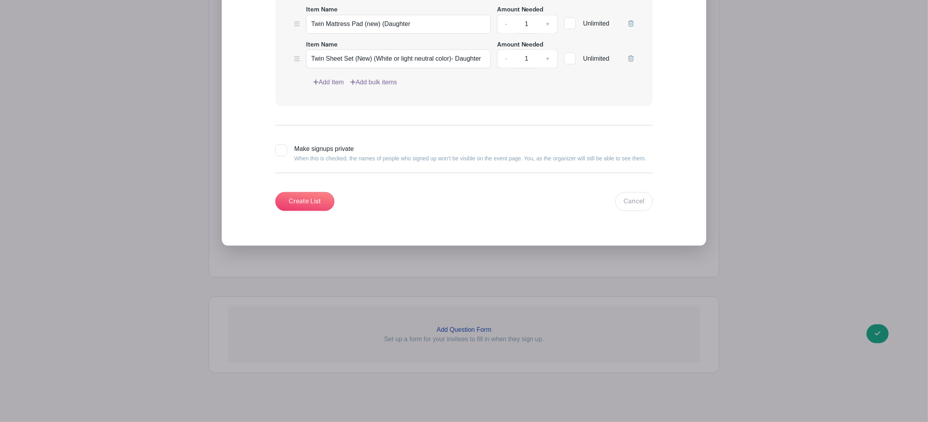
scroll to position [2292, 0]
click at [323, 204] on input "Create List" at bounding box center [304, 201] width 59 height 19
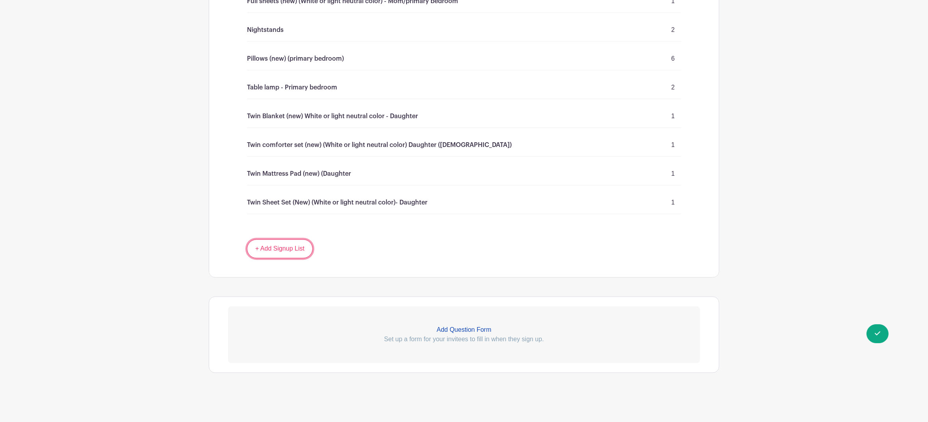
scroll to position [1913, 0]
click at [281, 246] on link "+ Add Signup List" at bounding box center [280, 248] width 66 height 19
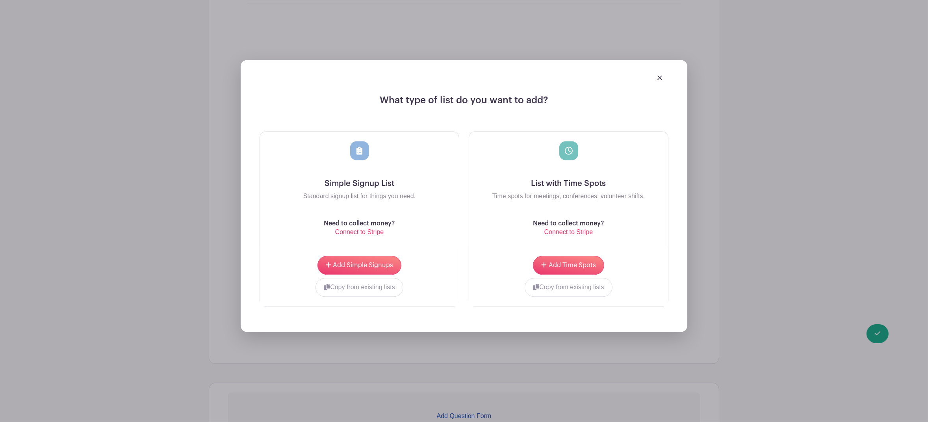
scroll to position [2120, 0]
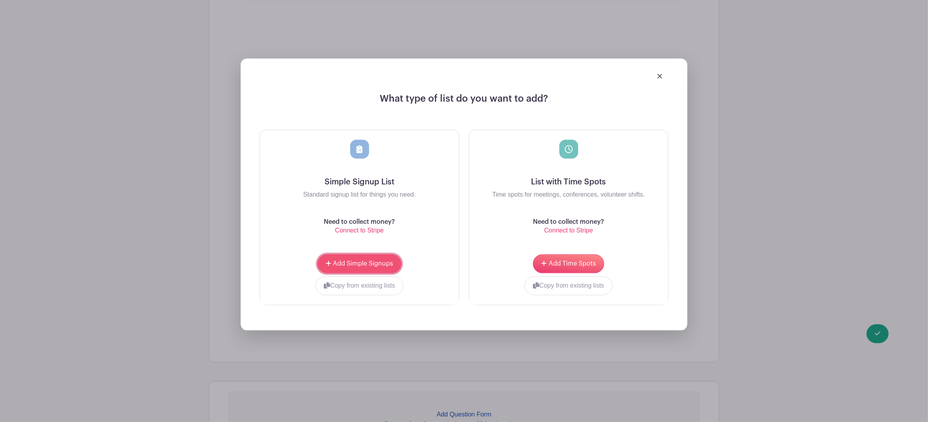
click at [356, 267] on span "Add Simple Signups" at bounding box center [363, 263] width 60 height 6
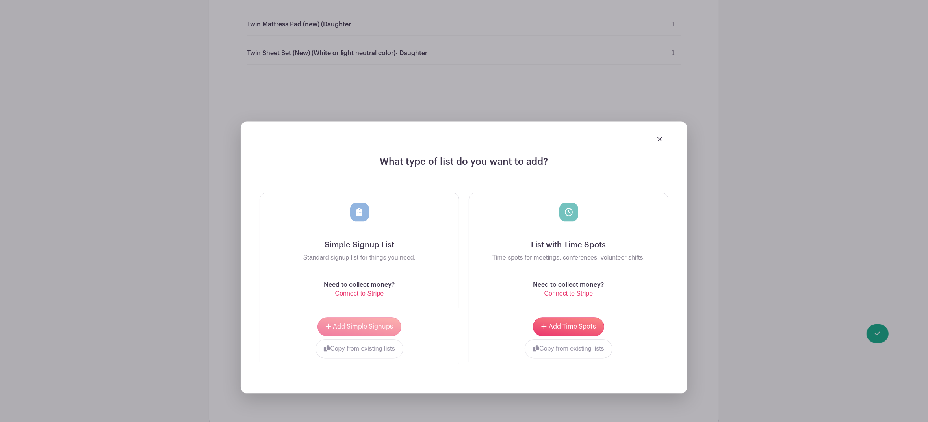
scroll to position [2183, 0]
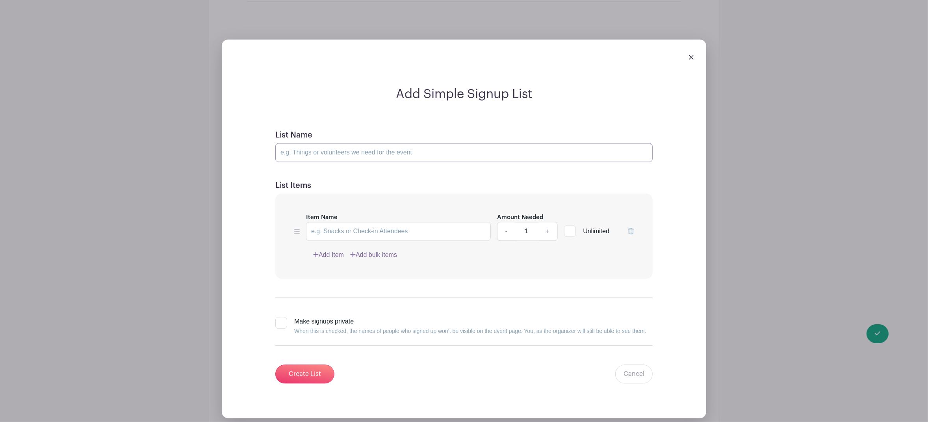
click at [338, 147] on input "List Name" at bounding box center [463, 152] width 377 height 19
drag, startPoint x: 322, startPoint y: 156, endPoint x: 329, endPoint y: 168, distance: 13.8
click at [323, 156] on input "BEDROOM: 2 CHILDREN (One [DEMOGRAPHIC_DATA] Boy, One [DEMOGRAPHIC_DATA] Girl)🛌" at bounding box center [463, 152] width 377 height 19
click at [452, 157] on input "BEDROOM: 2 TWIN CHILDREN (One [DEMOGRAPHIC_DATA] Boy, One [DEMOGRAPHIC_DATA] Gi…" at bounding box center [463, 152] width 377 height 19
click at [393, 159] on input "BEDROOM: 2 TWIN CHILDREN (One [DEMOGRAPHIC_DATA] Boy, One [DEMOGRAPHIC_DATA] Gi…" at bounding box center [463, 152] width 377 height 19
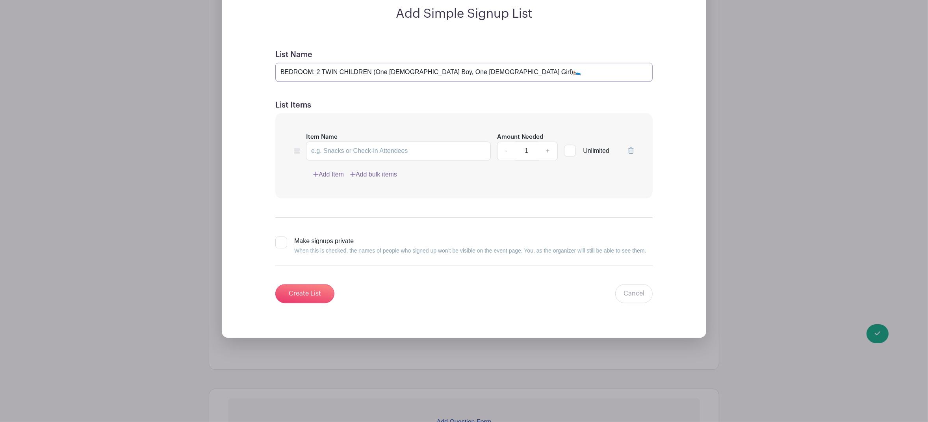
scroll to position [2271, 0]
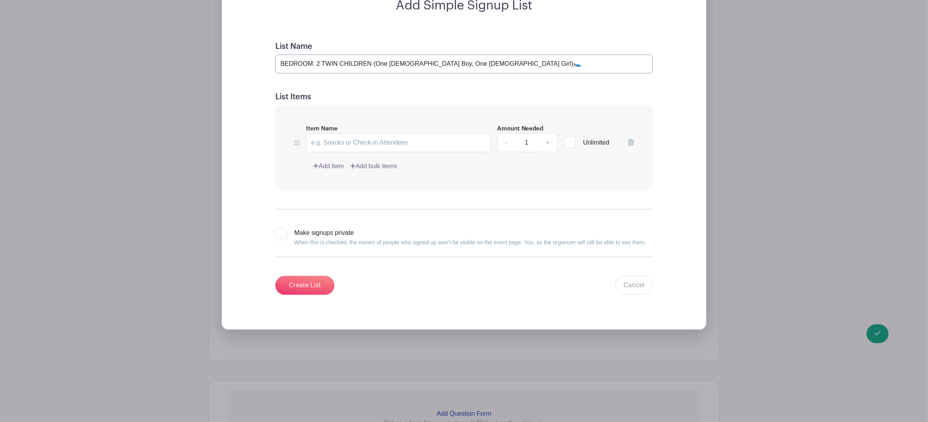
type input "BEDROOM: 2 TWIN CHILDREN (One [DEMOGRAPHIC_DATA] Boy, One [DEMOGRAPHIC_DATA] Gi…"
click at [368, 142] on input "Item Name" at bounding box center [398, 142] width 185 height 19
click at [335, 171] on link "Add Item" at bounding box center [328, 166] width 31 height 9
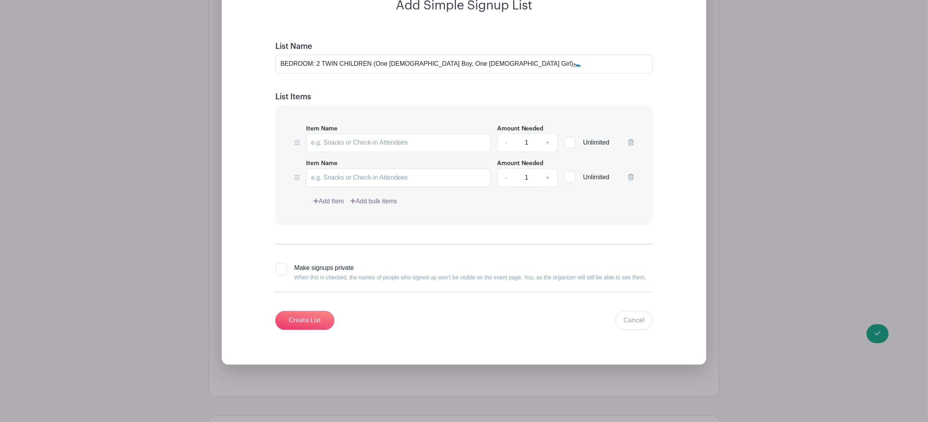
click at [336, 204] on link "Add Item" at bounding box center [328, 201] width 31 height 9
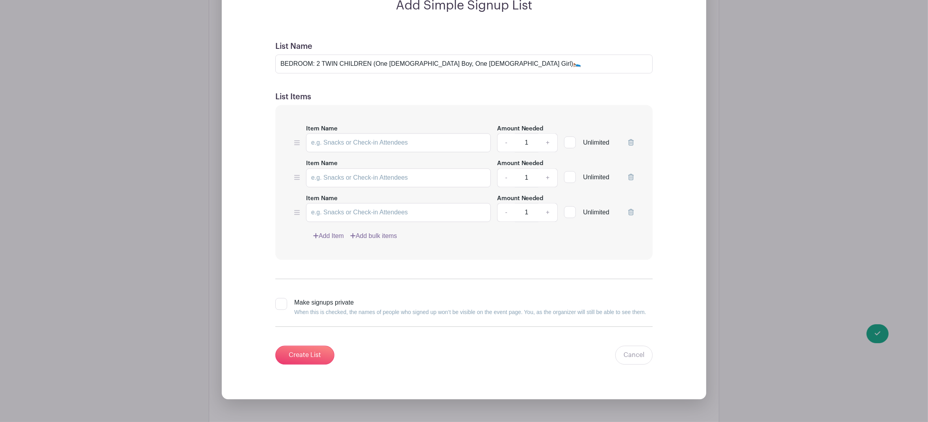
click at [338, 241] on link "Add Item" at bounding box center [328, 235] width 31 height 9
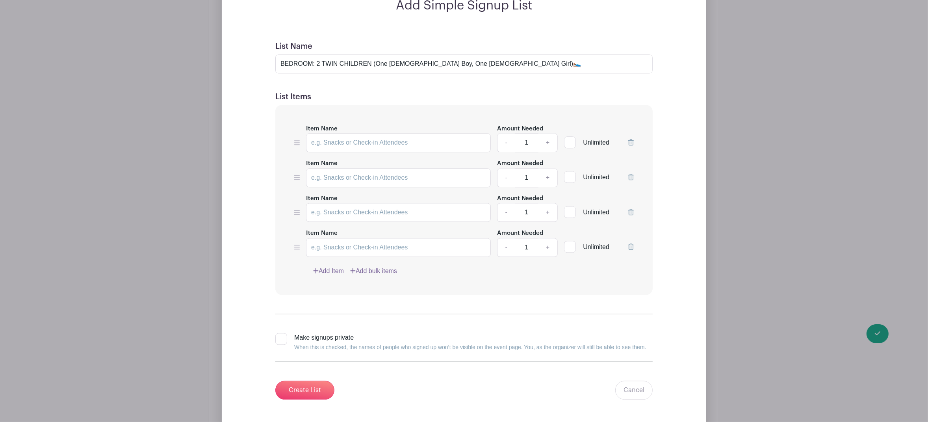
click at [334, 276] on link "Add Item" at bounding box center [328, 270] width 31 height 9
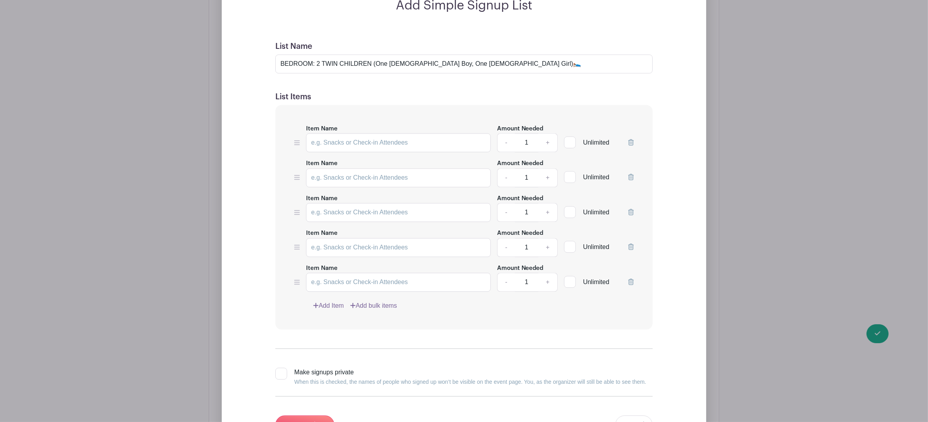
click at [331, 310] on link "Add Item" at bounding box center [328, 305] width 31 height 9
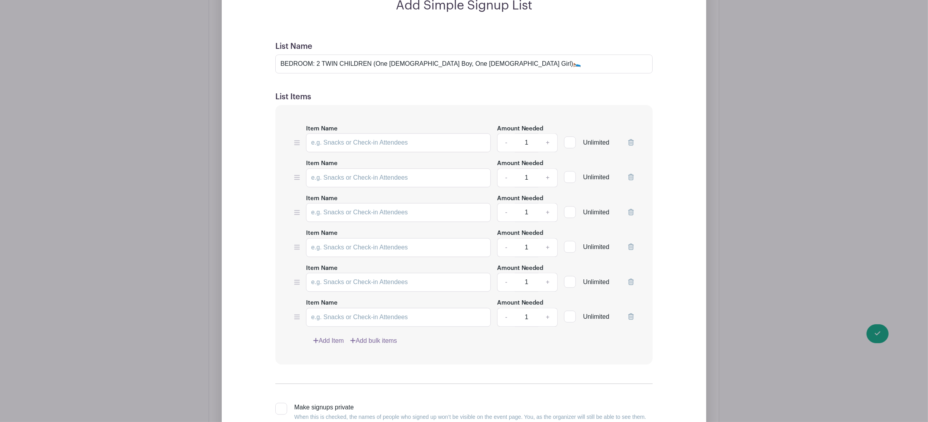
click at [334, 345] on link "Add Item" at bounding box center [328, 340] width 31 height 9
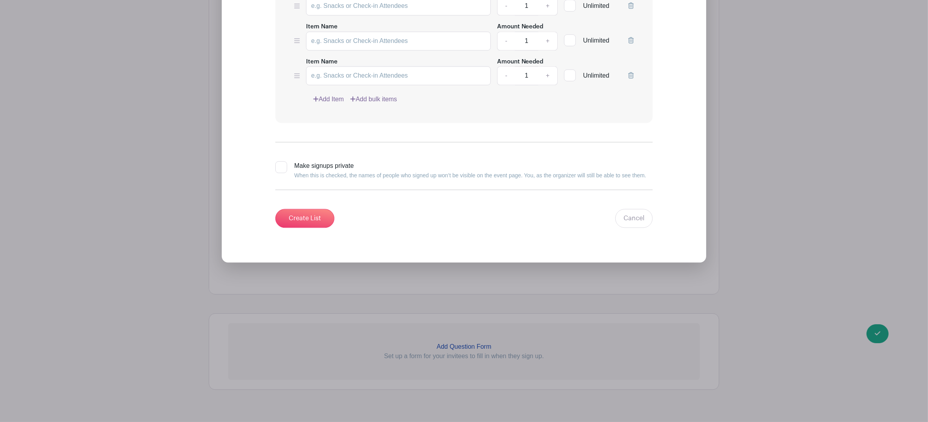
scroll to position [2506, 0]
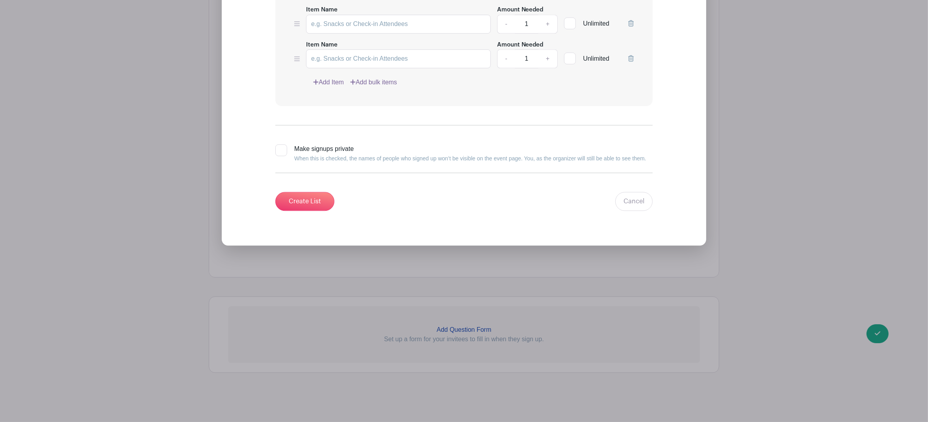
click at [337, 81] on link "Add Item" at bounding box center [328, 82] width 31 height 9
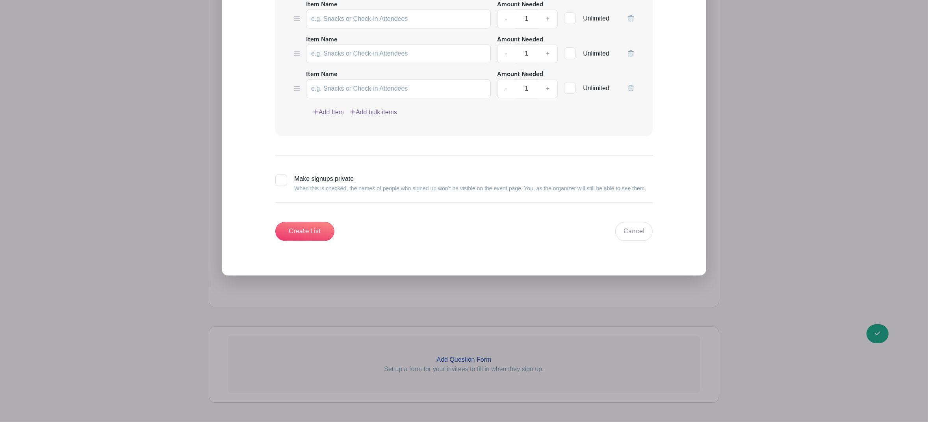
click at [336, 117] on link "Add Item" at bounding box center [328, 112] width 31 height 9
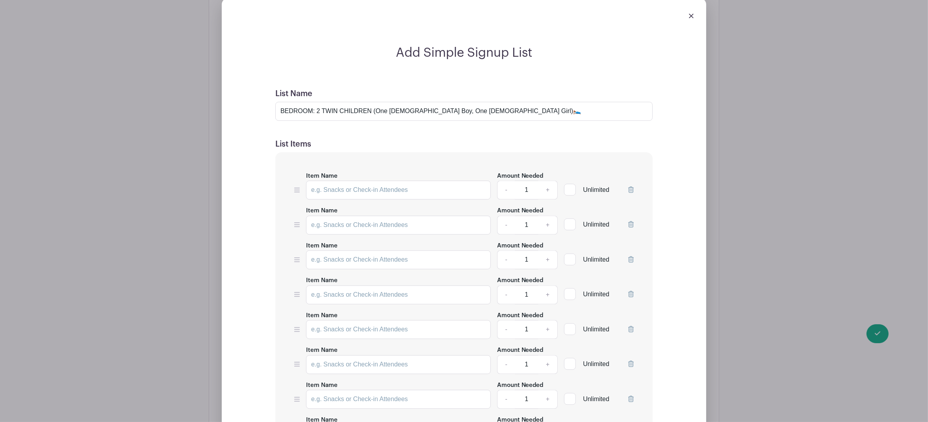
scroll to position [2198, 0]
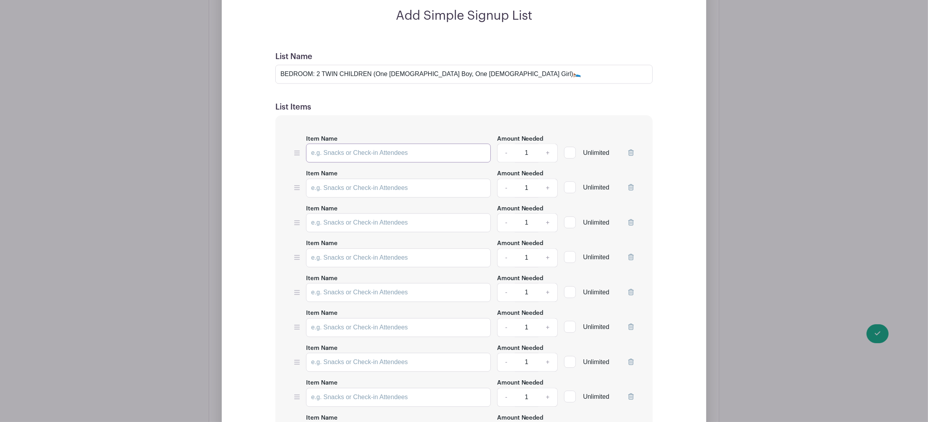
click at [346, 157] on input "Item Name" at bounding box center [398, 152] width 185 height 19
paste input "Area rug (neutral colors) , 5 x 8 or 6' x 9') Twins room"
type input "Area rug (neutral colors) , 5 x 8 or 6' x 9') Twins room"
click at [342, 197] on input "Item Name" at bounding box center [398, 187] width 185 height 19
paste input "Floor Lamp"
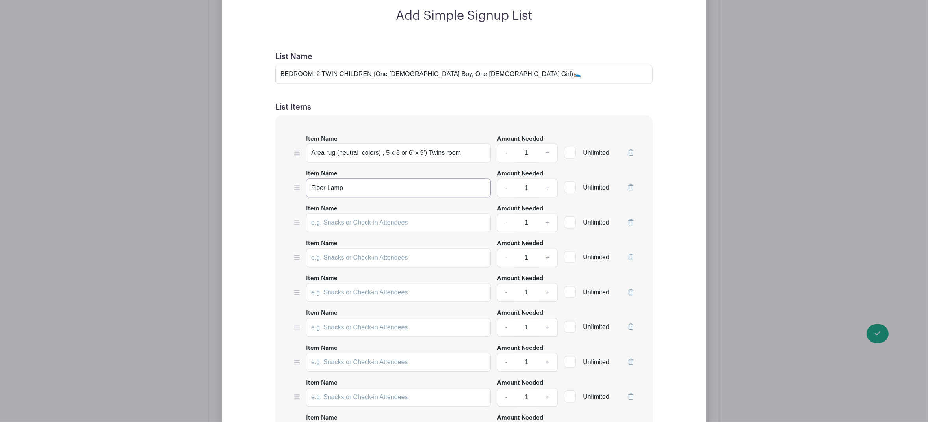
type input "Floor Lamp"
click at [347, 232] on input "Item Name" at bounding box center [398, 222] width 185 height 19
paste input "Framed artwork or canvas art"
type input "Framed artwork or canvas art"
click at [549, 231] on link "+" at bounding box center [548, 222] width 20 height 19
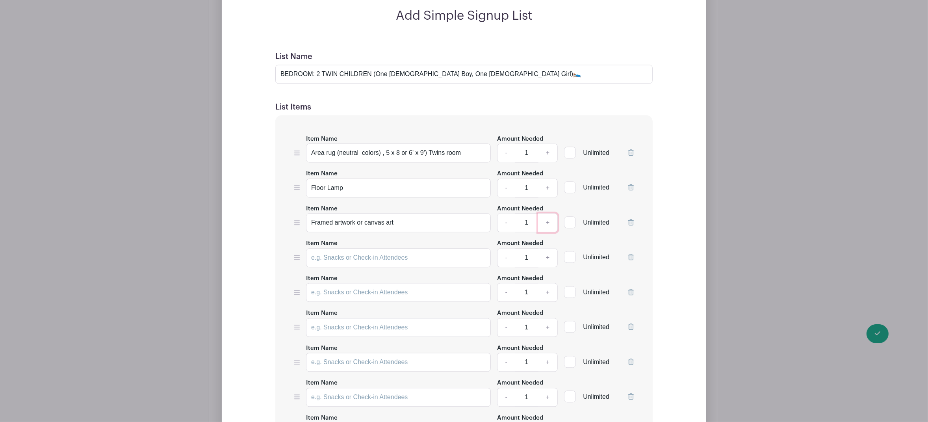
type input "2"
click at [334, 262] on input "Item Name" at bounding box center [398, 257] width 185 height 19
paste input "Nightstand (twins room)"
type input "Nightstand (twins room)"
click at [314, 300] on input "Item Name" at bounding box center [398, 292] width 185 height 19
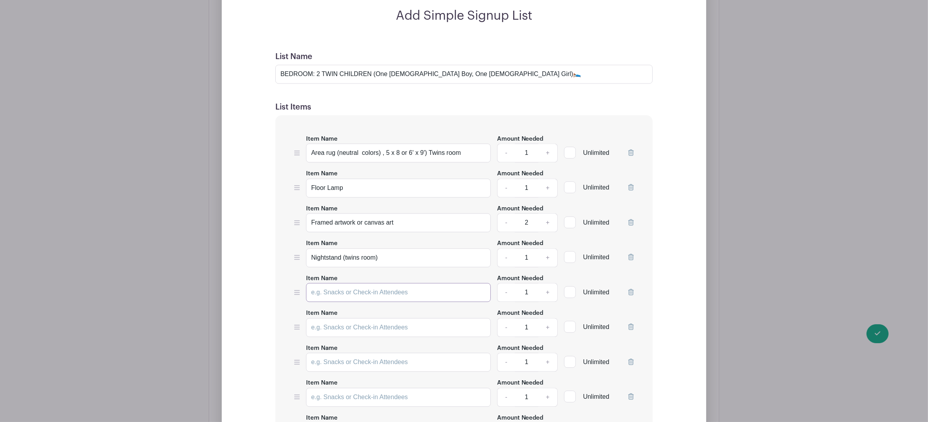
paste input "Pillows"
type input "Pillows"
click at [545, 299] on link "+" at bounding box center [548, 292] width 20 height 19
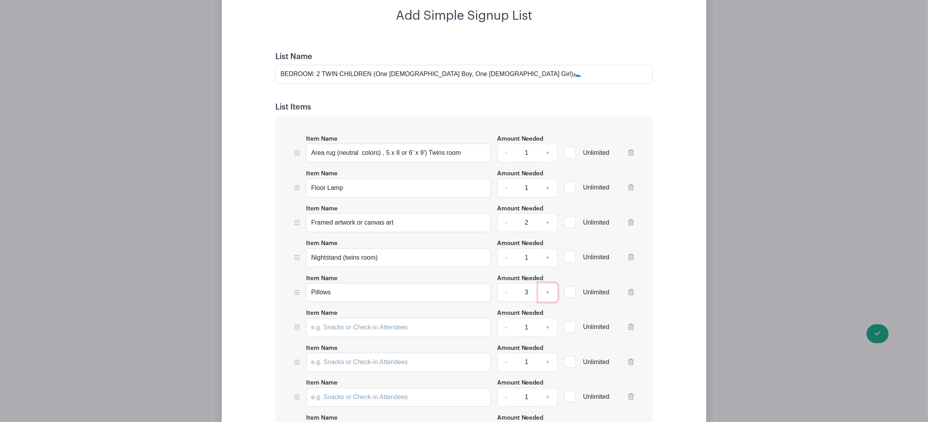
type input "4"
click at [341, 331] on input "Item Name" at bounding box center [398, 327] width 185 height 19
paste input "Small bean bag"
type input "Small bean bag"
click at [352, 370] on input "Item Name" at bounding box center [398, 362] width 185 height 19
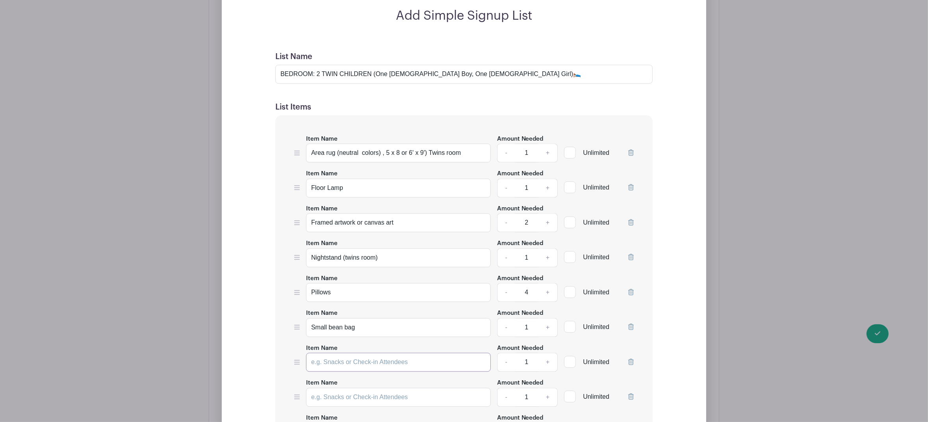
paste input "Sm Low book shelf or cubbies"
type input "Sm Low book shelf or cubbies"
click at [338, 402] on input "Item Name" at bounding box center [398, 397] width 185 height 19
paste input "Table lamps kids bedroom"
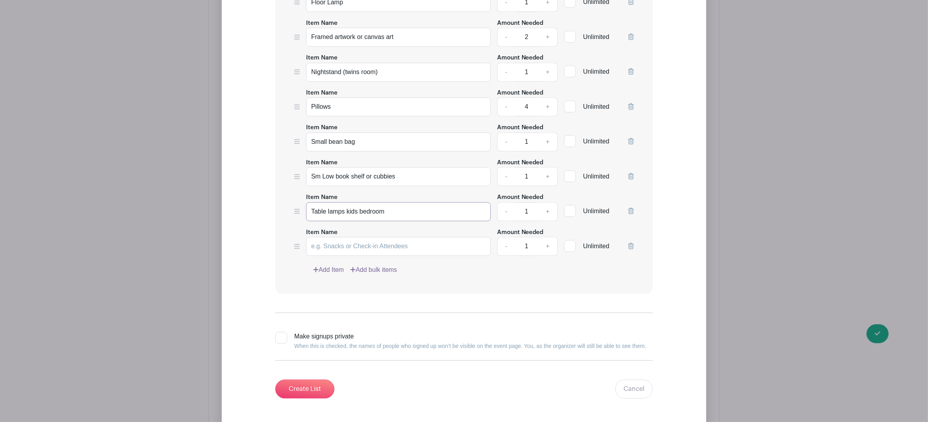
scroll to position [2387, 0]
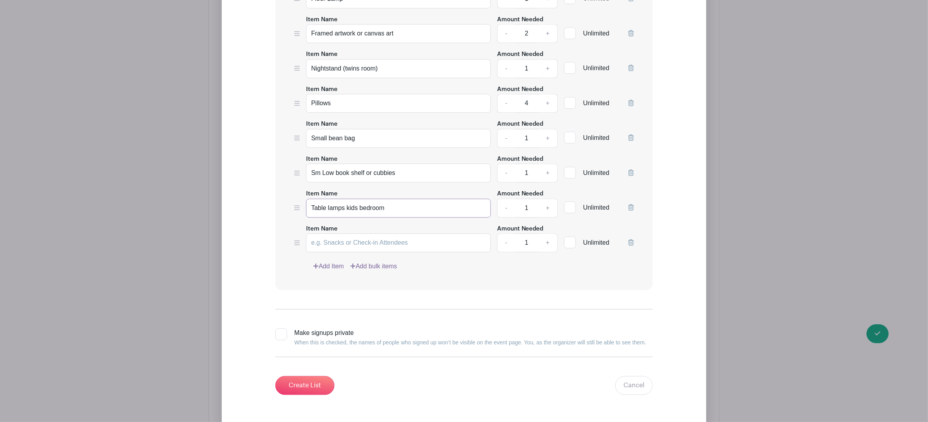
type input "Table lamps kids bedroom"
click at [336, 271] on link "Add Item" at bounding box center [328, 266] width 31 height 9
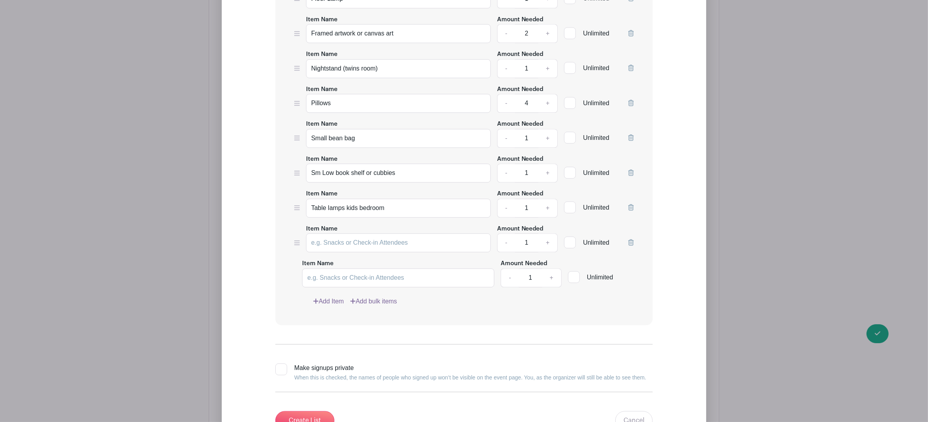
click at [334, 268] on label "Item Name" at bounding box center [318, 263] width 32 height 9
click at [336, 271] on input "Item Name" at bounding box center [398, 277] width 192 height 19
click at [334, 305] on link "Add Item" at bounding box center [328, 301] width 31 height 9
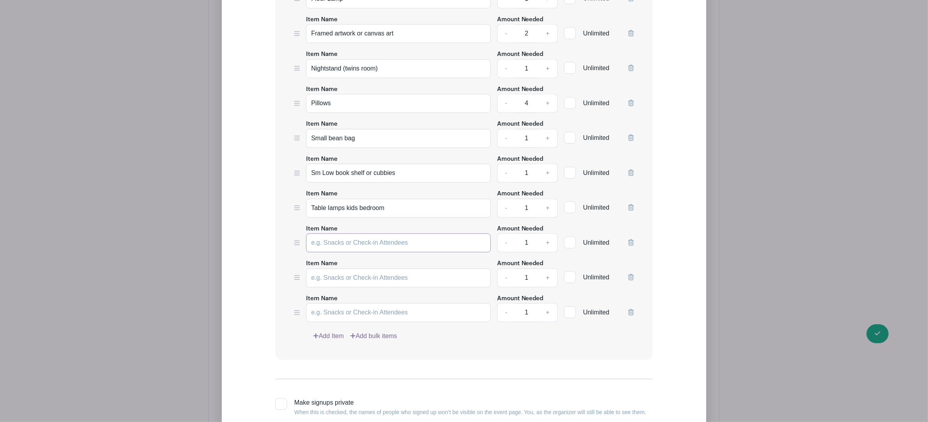
click at [334, 249] on input "Item Name" at bounding box center [398, 242] width 185 height 19
paste input "Tall Dresser"
type input "Tall Dresser"
click at [357, 285] on input "Item Name" at bounding box center [398, 277] width 185 height 19
paste input "Twin blanket -(new) (boy, blue or gray)"
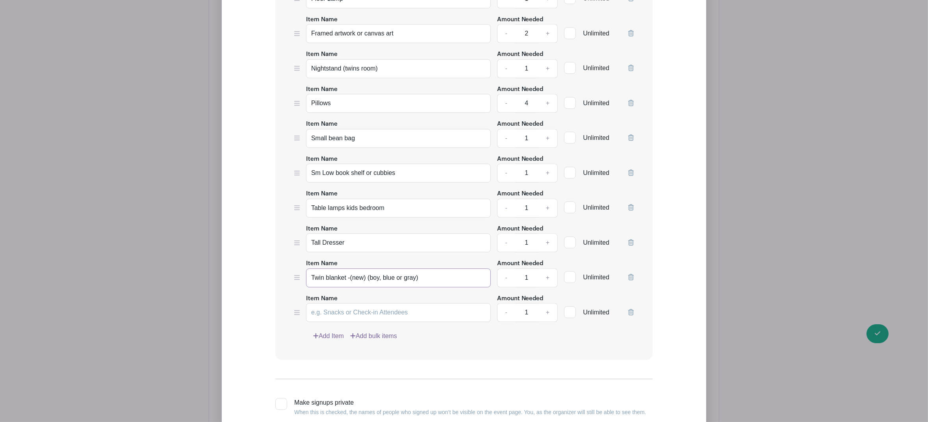
type input "Twin blanket -(new) (boy, blue or gray)"
click at [339, 320] on input "Item Name" at bounding box center [398, 312] width 185 height 19
paste input "Twin blanket - (white or pink)"
type input "Twin blanket - (white or pink)"
click at [336, 339] on link "Add Item" at bounding box center [328, 335] width 31 height 9
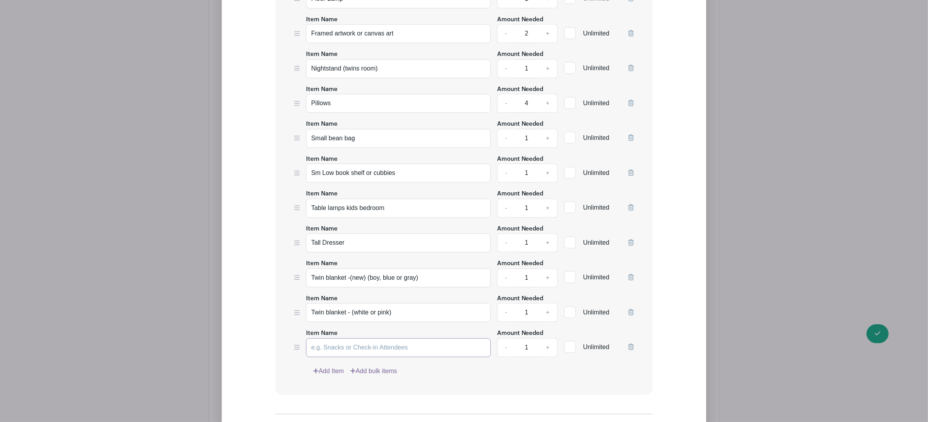
click at [333, 353] on input "Item Name" at bounding box center [398, 347] width 185 height 19
paste input "Twin comforter set (girls, light pink)"
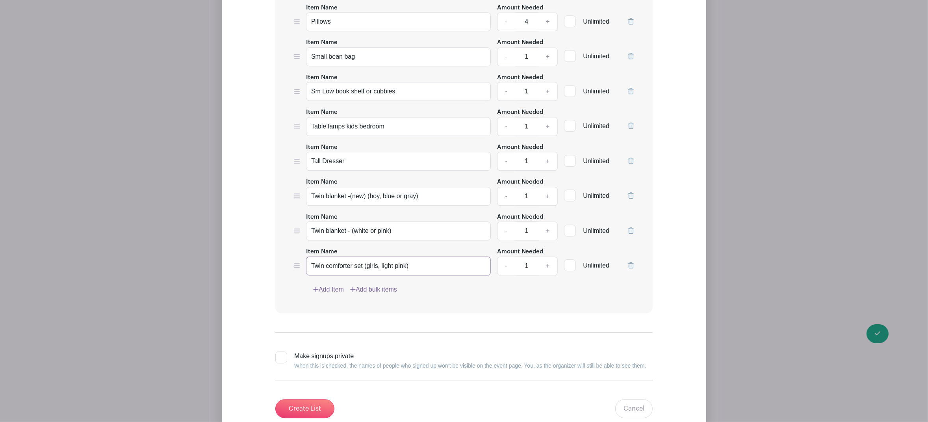
scroll to position [2474, 0]
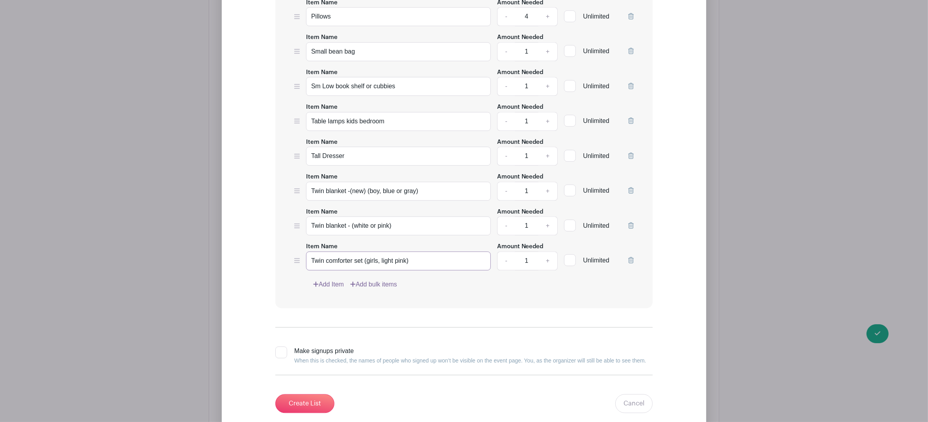
type input "Twin comforter set (girls, light pink)"
click at [331, 289] on link "Add Item" at bounding box center [328, 284] width 31 height 9
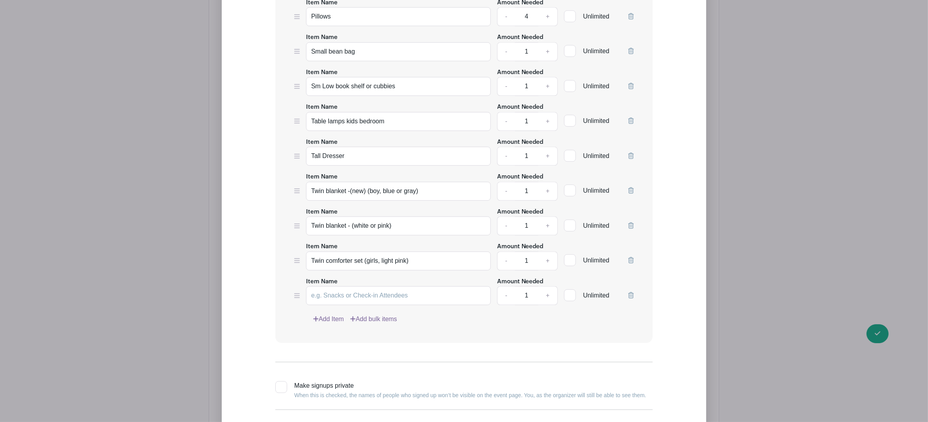
click at [334, 324] on link "Add Item" at bounding box center [328, 318] width 31 height 9
click at [335, 356] on link "Add Item" at bounding box center [328, 353] width 31 height 9
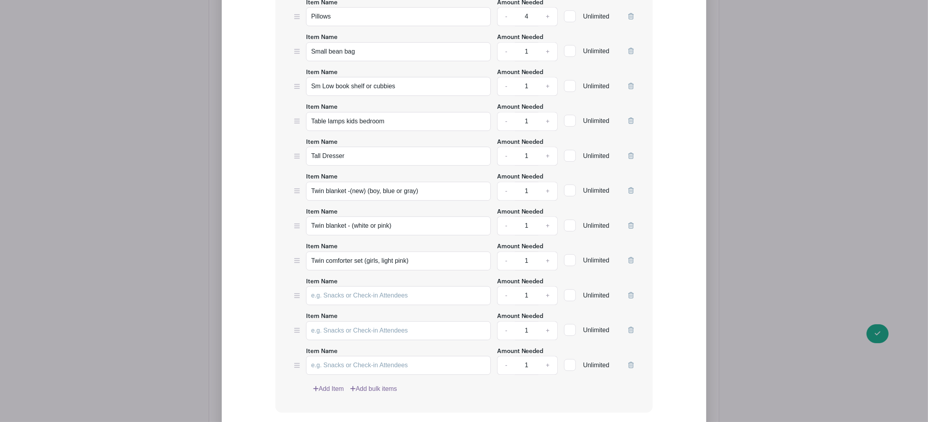
click at [333, 394] on link "Add Item" at bounding box center [328, 388] width 31 height 9
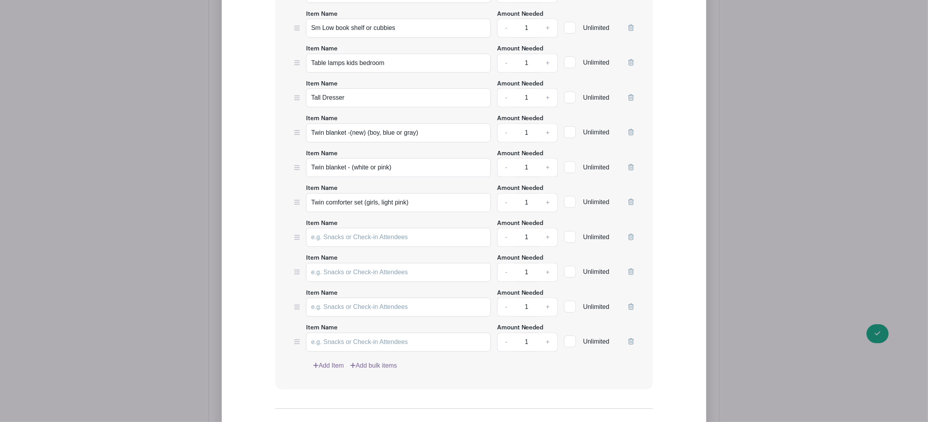
scroll to position [2544, 0]
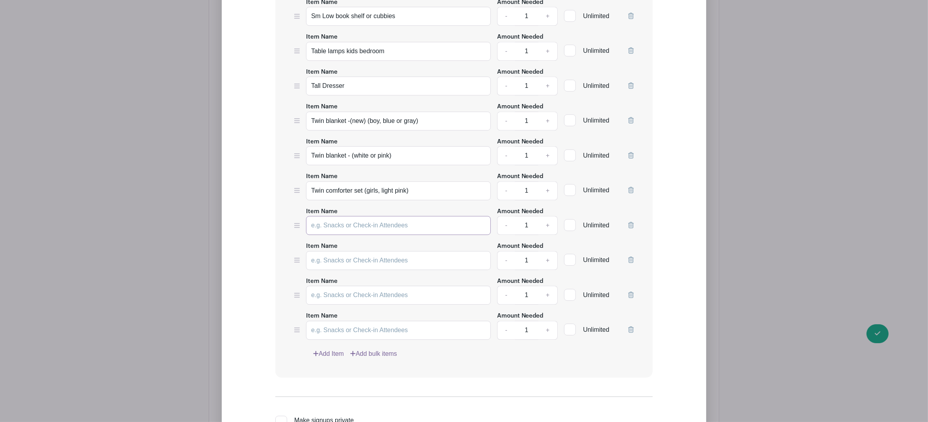
click at [336, 230] on input "Item Name" at bounding box center [398, 225] width 185 height 19
paste input "Twin comforter set (new) (boy, blue or gray)"
type input "Twin comforter set (new) (boy, blue or gray)"
click at [347, 269] on input "Item Name" at bounding box center [398, 260] width 185 height 19
paste input "Twin Mattress Cover (New)"
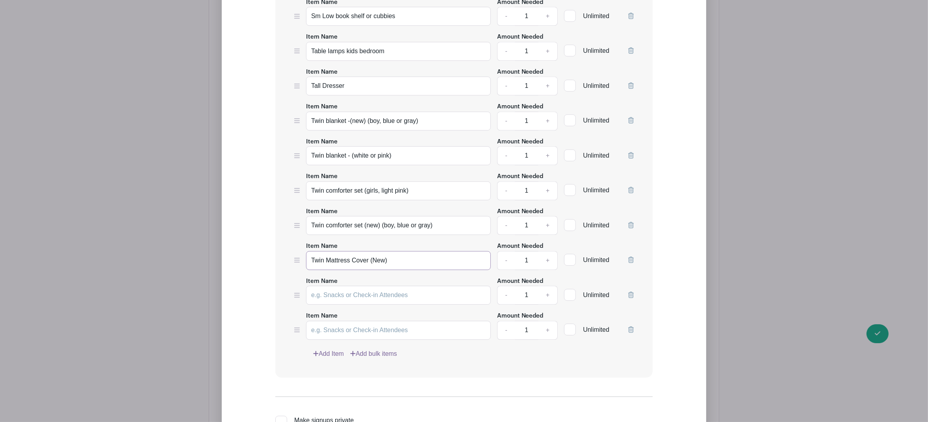
type input "Twin Mattress Cover (New)"
click at [549, 265] on link "+" at bounding box center [548, 260] width 20 height 19
type input "2"
click at [401, 297] on input "Item Name" at bounding box center [398, 295] width 185 height 19
paste input "Twin sheets (new) boy, blue or gray)"
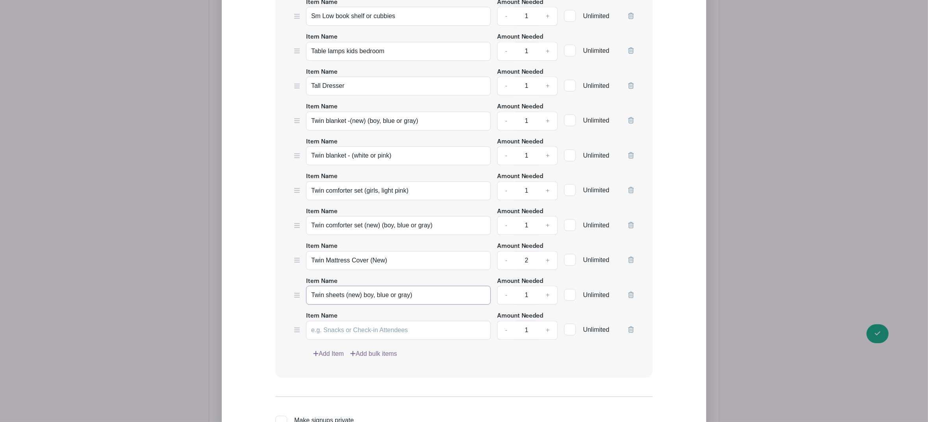
type input "Twin sheets (new) boy, blue or gray)"
click at [362, 338] on input "Item Name" at bounding box center [398, 330] width 185 height 19
paste input "Twin sheets (new) (girls, light pink)"
type input "Twin sheets (new) (girls, light pink)"
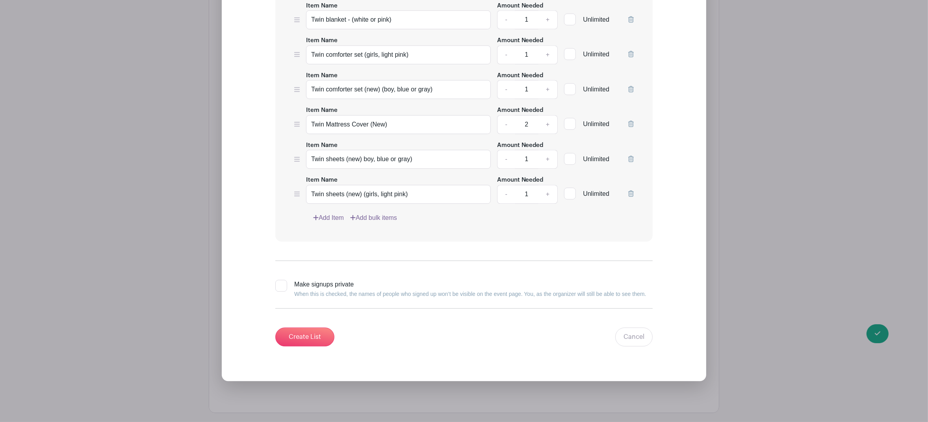
scroll to position [2692, 0]
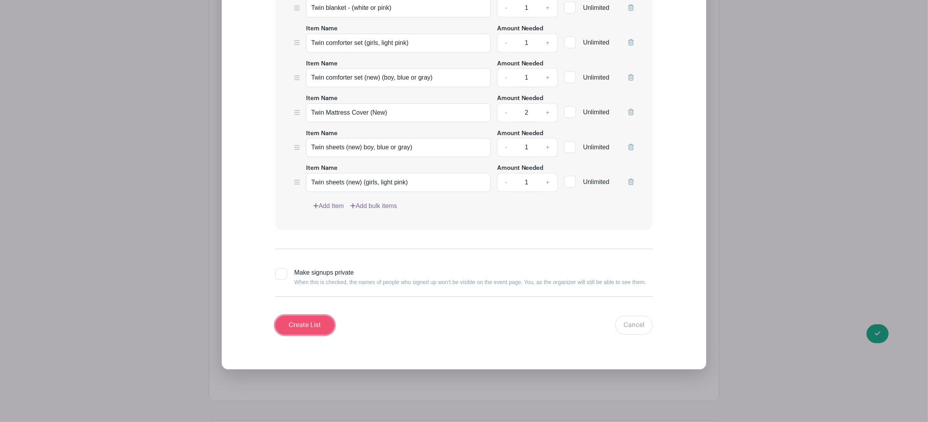
click at [314, 330] on input "Create List" at bounding box center [304, 325] width 59 height 19
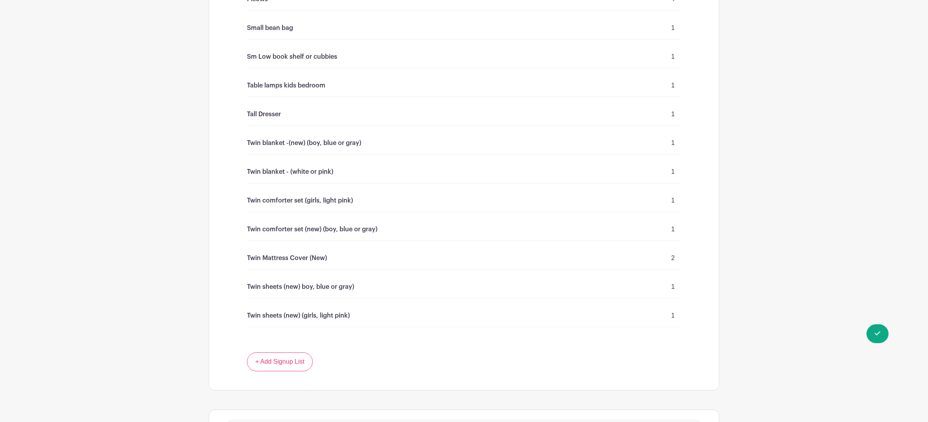
scroll to position [2447, 0]
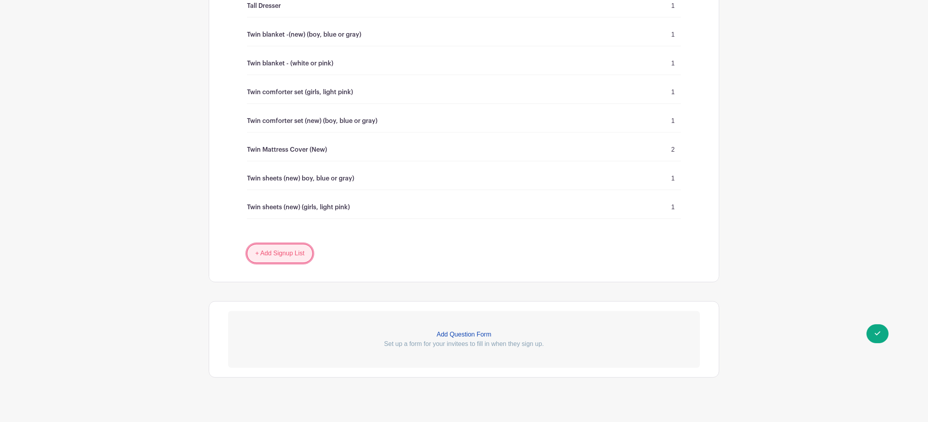
click at [282, 251] on link "+ Add Signup List" at bounding box center [280, 253] width 66 height 19
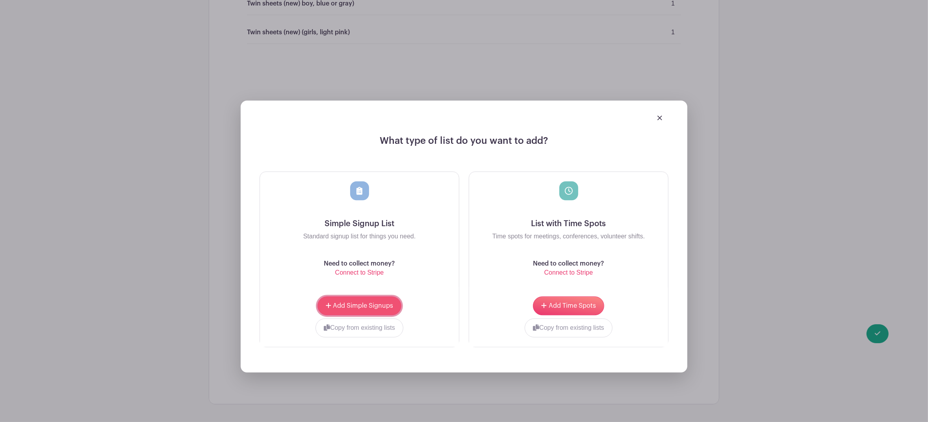
click at [358, 303] on span "Add Simple Signups" at bounding box center [363, 306] width 60 height 6
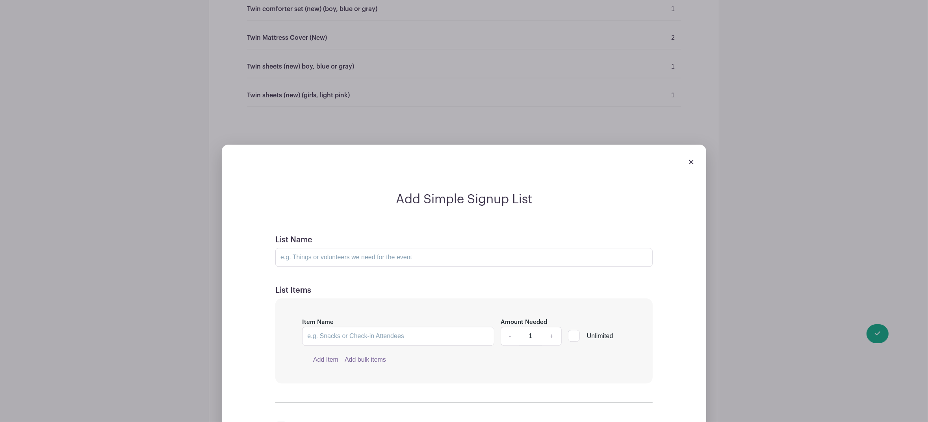
scroll to position [2685, 0]
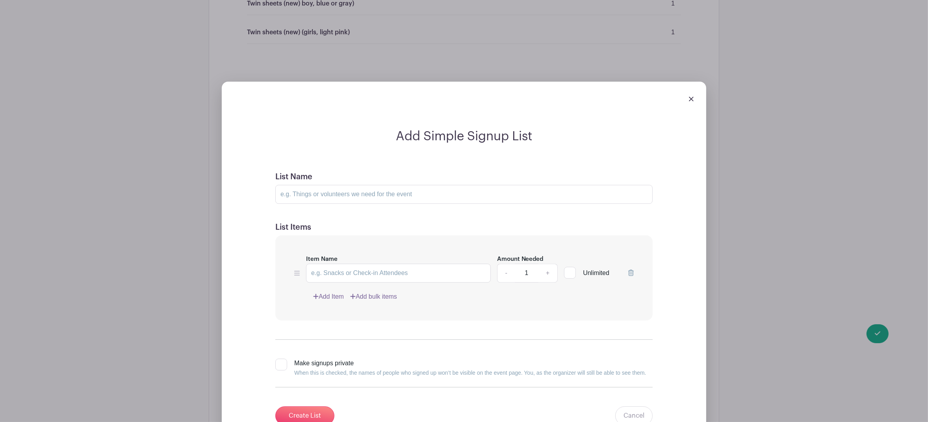
click at [693, 97] on img at bounding box center [691, 99] width 5 height 5
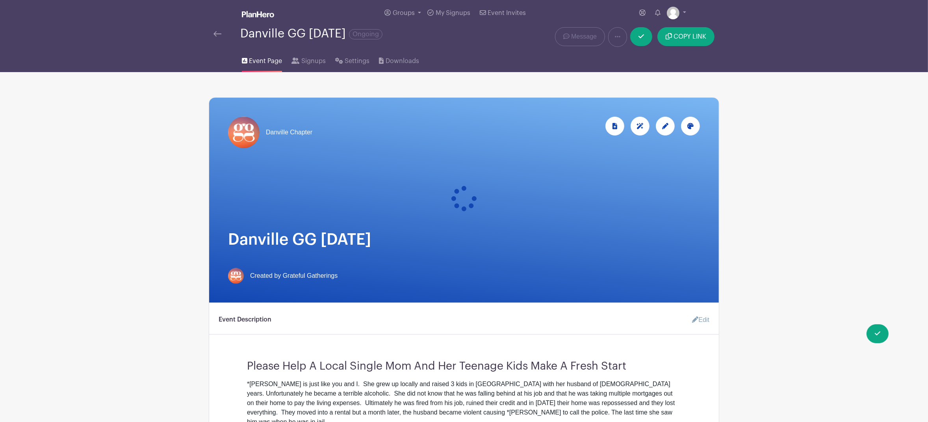
scroll to position [0, 0]
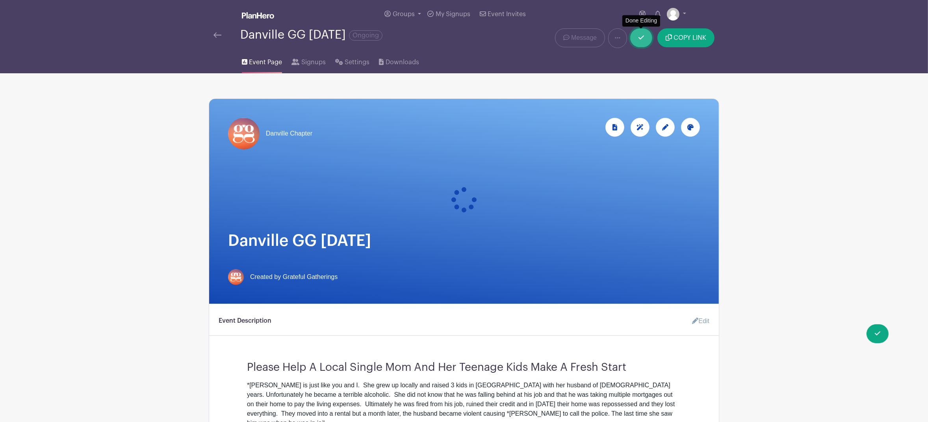
click at [639, 38] on icon at bounding box center [642, 37] width 6 height 6
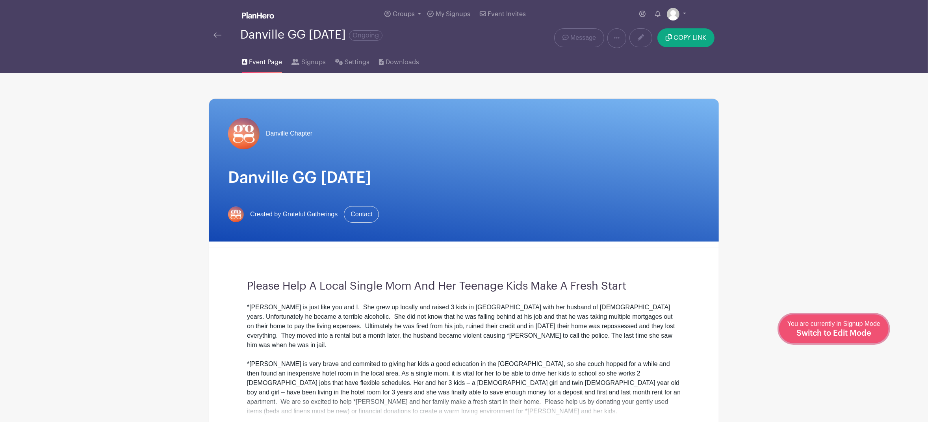
click at [859, 332] on span "Switch to Edit Mode" at bounding box center [833, 333] width 75 height 8
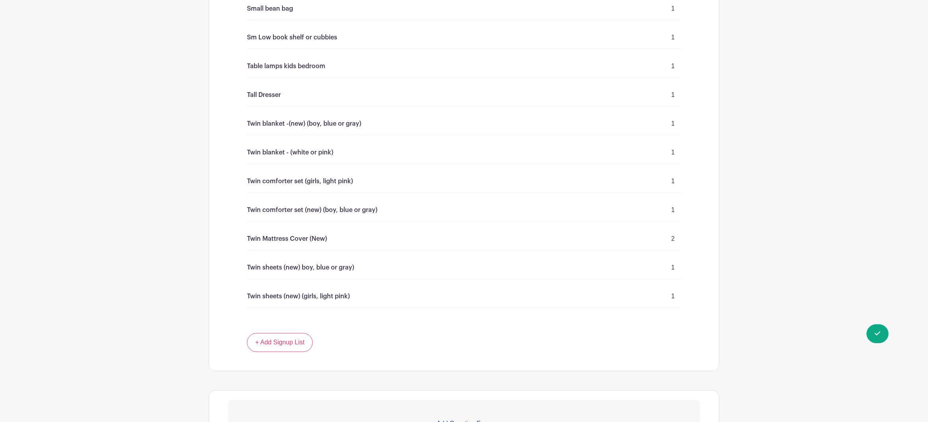
scroll to position [2447, 0]
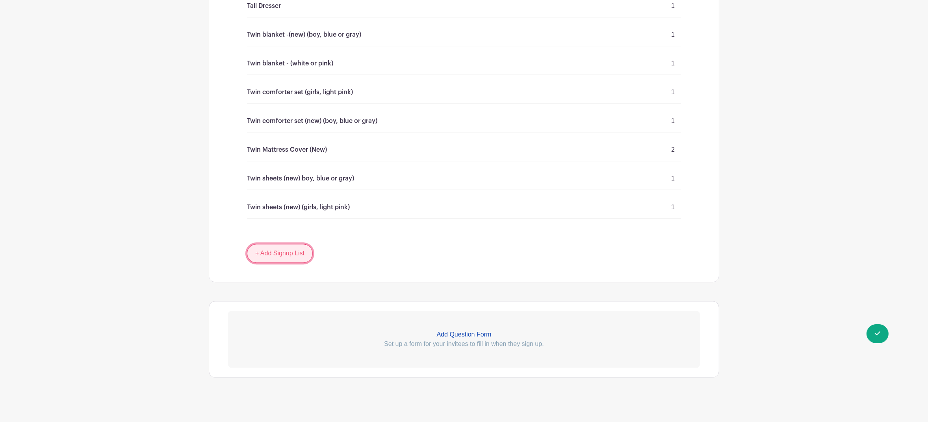
click at [290, 250] on link "+ Add Signup List" at bounding box center [280, 253] width 66 height 19
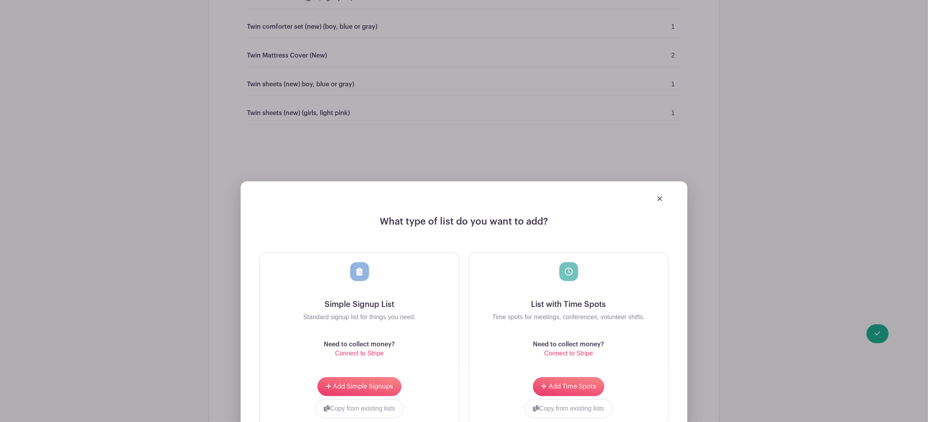
scroll to position [2650, 0]
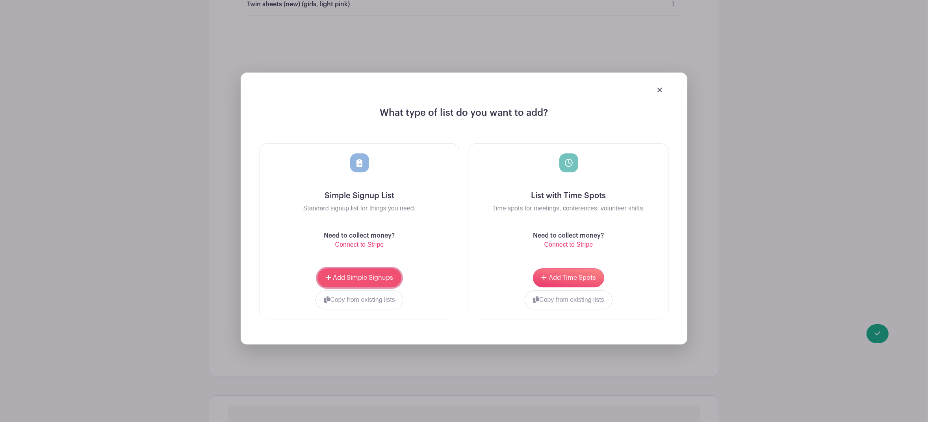
click at [369, 275] on span "Add Simple Signups" at bounding box center [363, 278] width 60 height 6
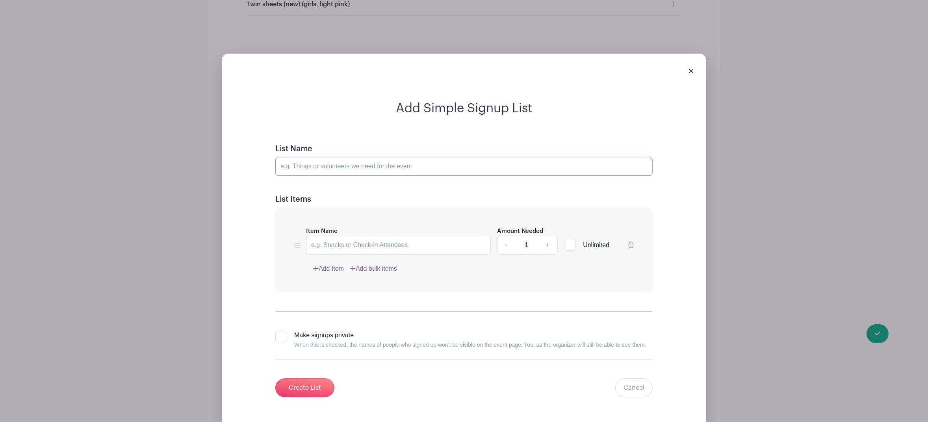
click at [347, 160] on input "List Name" at bounding box center [463, 166] width 377 height 19
type input "FAMILY ROOM / LIVING ROOM 🛋"
click at [364, 241] on input "Item Name" at bounding box center [398, 245] width 185 height 19
paste input "Area rug (8' x 10') - family room"
type input "Area rug (8' x 10') - family room"
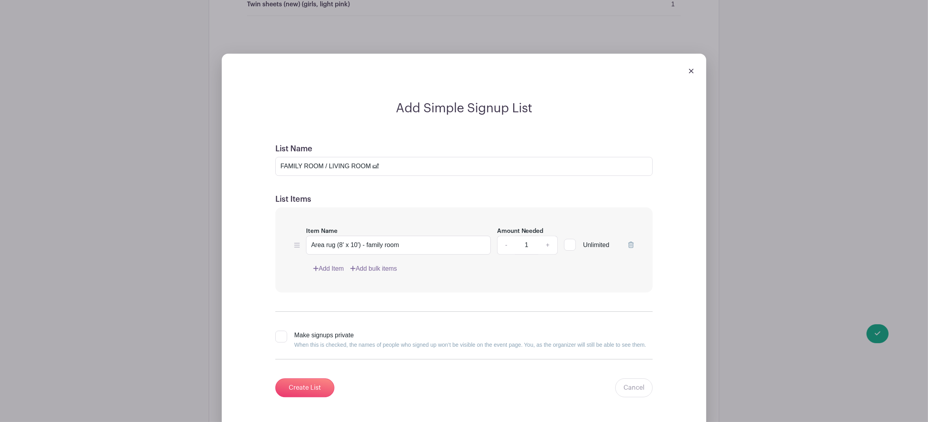
click at [338, 264] on link "Add Item" at bounding box center [328, 268] width 31 height 9
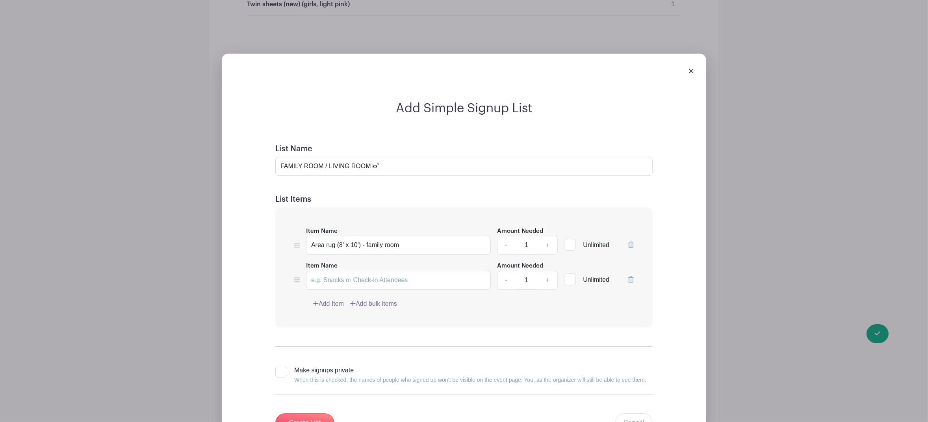
click at [325, 300] on link "Add Item" at bounding box center [328, 303] width 31 height 9
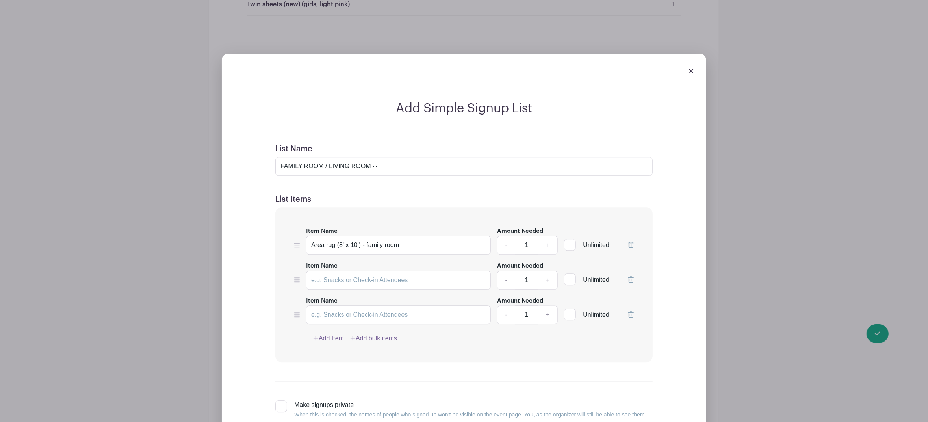
click at [325, 334] on link "Add Item" at bounding box center [328, 338] width 31 height 9
click at [333, 369] on link "Add Item" at bounding box center [328, 373] width 31 height 9
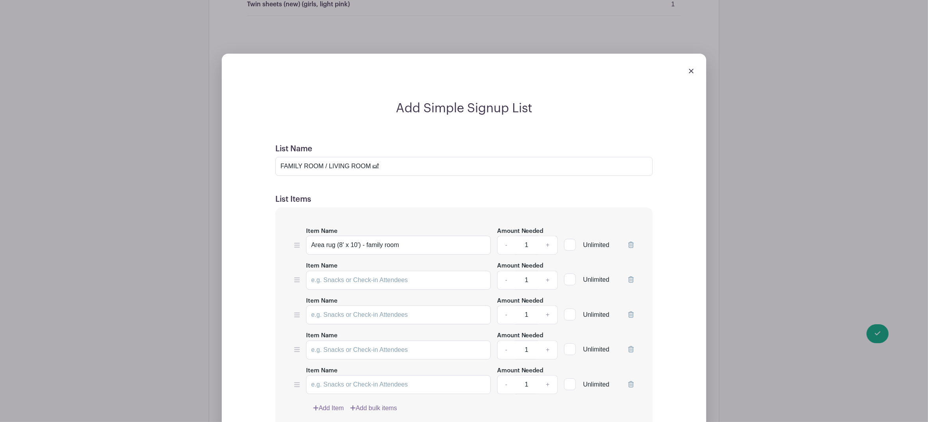
click at [336, 403] on link "Add Item" at bounding box center [328, 407] width 31 height 9
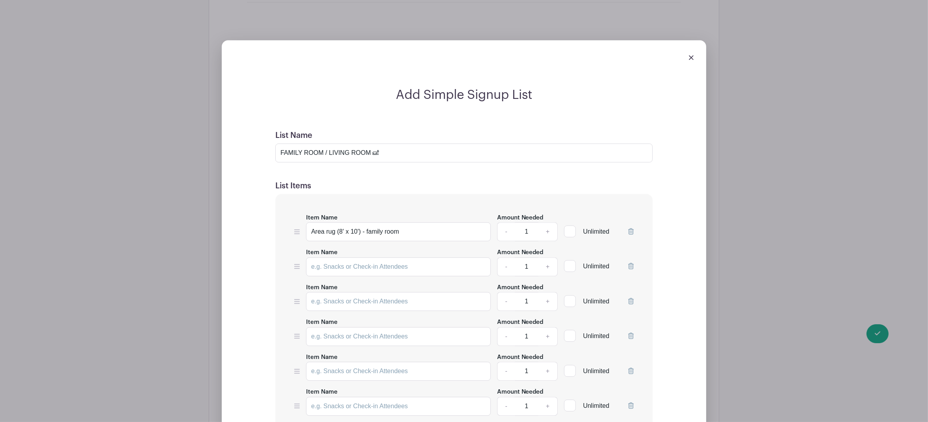
scroll to position [2724, 0]
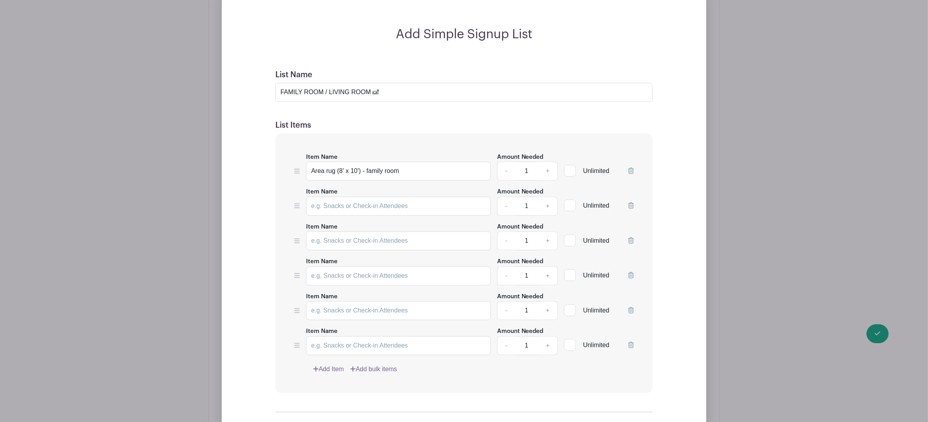
click at [335, 364] on link "Add Item" at bounding box center [328, 368] width 31 height 9
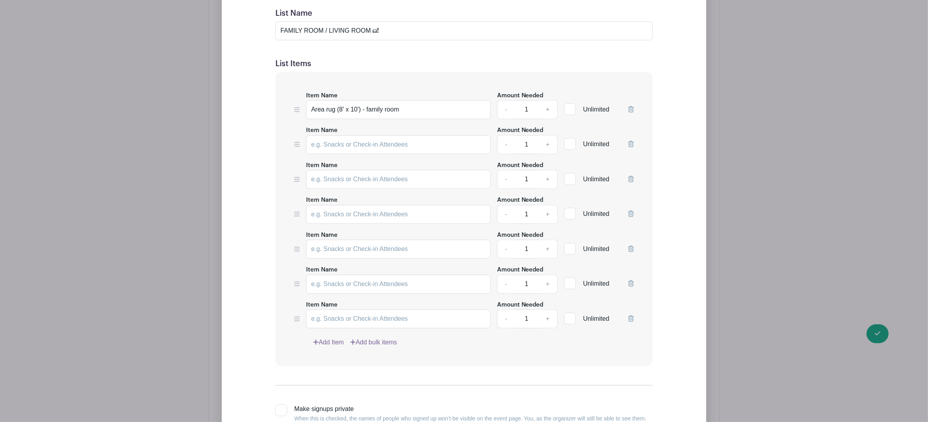
scroll to position [2798, 0]
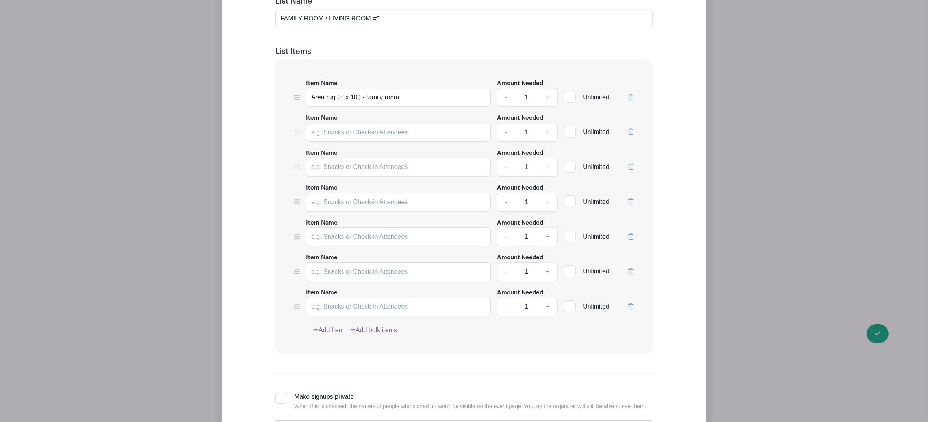
click at [334, 326] on link "Add Item" at bounding box center [328, 329] width 31 height 9
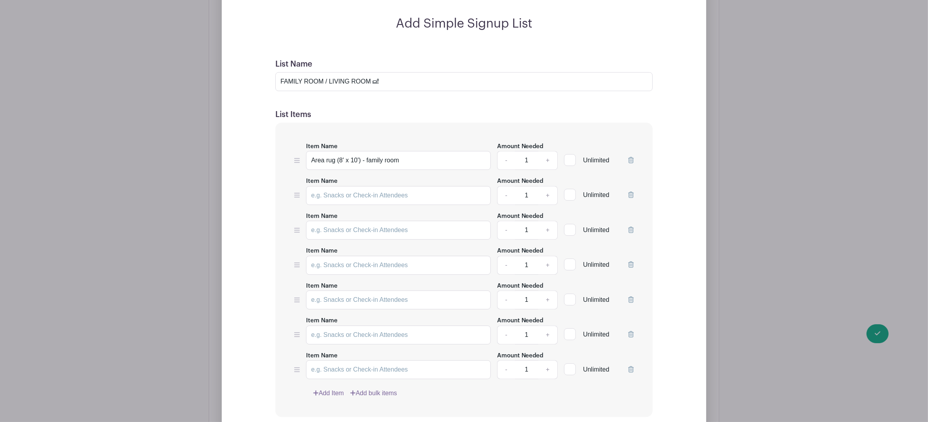
scroll to position [2861, 0]
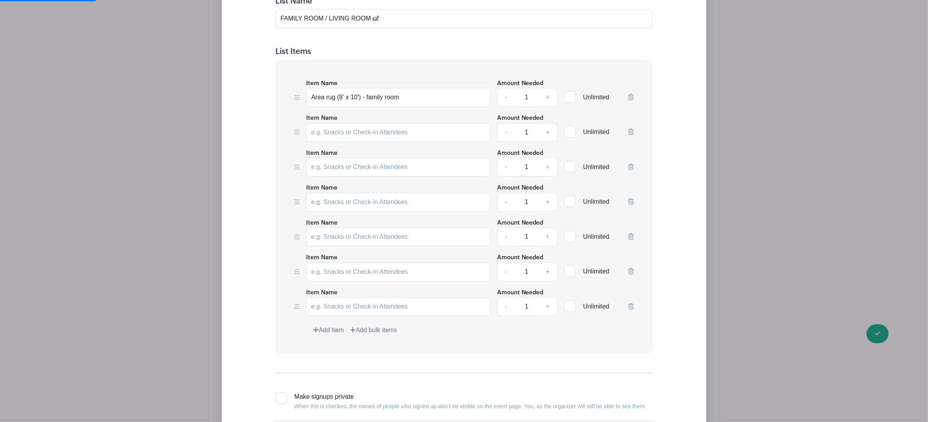
click at [332, 325] on link "Add Item" at bounding box center [328, 329] width 31 height 9
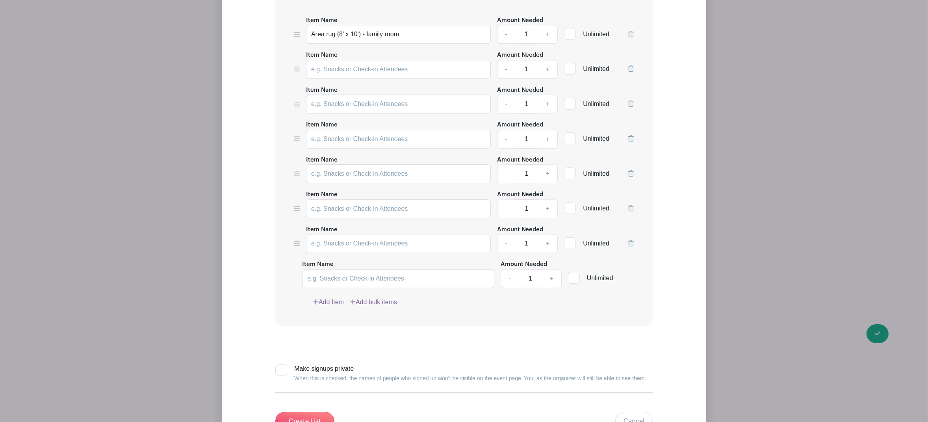
scroll to position [2798, 0]
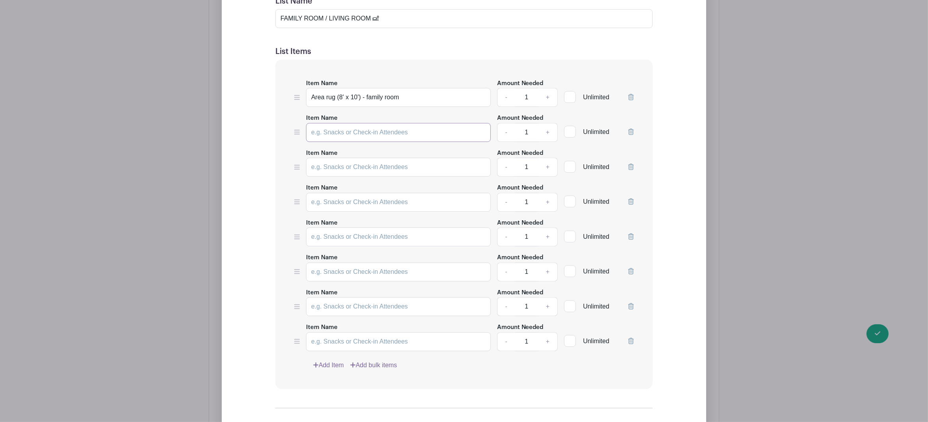
click at [349, 123] on input "Item Name" at bounding box center [398, 132] width 185 height 19
paste input "book shelf"
type input "book shelf"
click at [382, 164] on input "Item Name" at bounding box center [398, 167] width 185 height 19
paste input "Coffee table square or circle (send pictures and dimensions)"
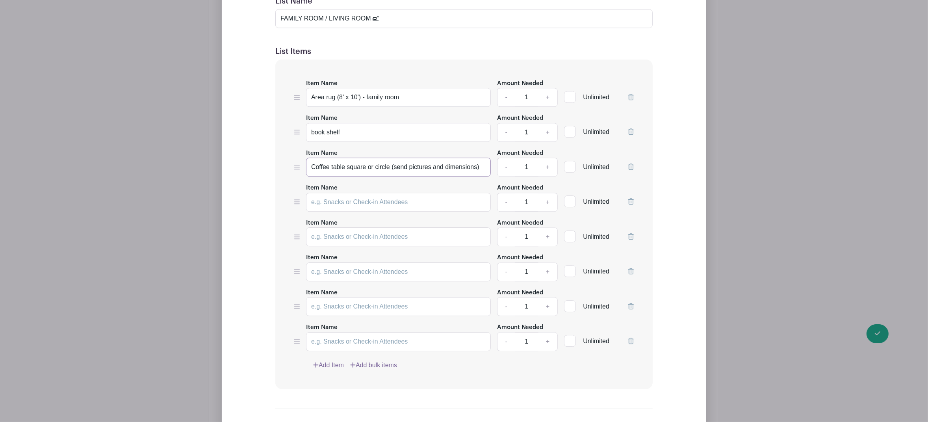
type input "Coffee table square or circle (send pictures and dimensions)"
click at [347, 196] on input "Item Name" at bounding box center [398, 202] width 185 height 19
paste input "Console for a TV to sit on"
type input "Console for a TV to sit on"
click at [326, 236] on input "Item Name" at bounding box center [398, 236] width 185 height 19
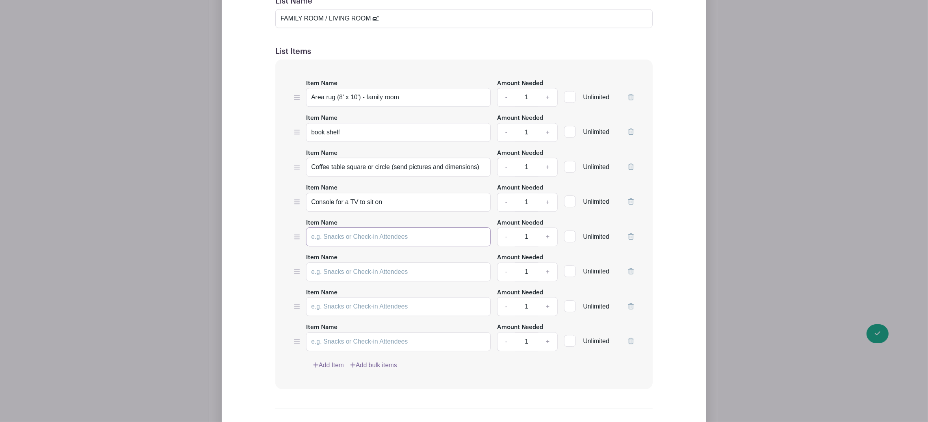
paste input "Curtain Rod"
type input "Curtain Rod"
click at [336, 269] on input "Item Name" at bounding box center [398, 271] width 185 height 19
paste input "Curtain Rod"
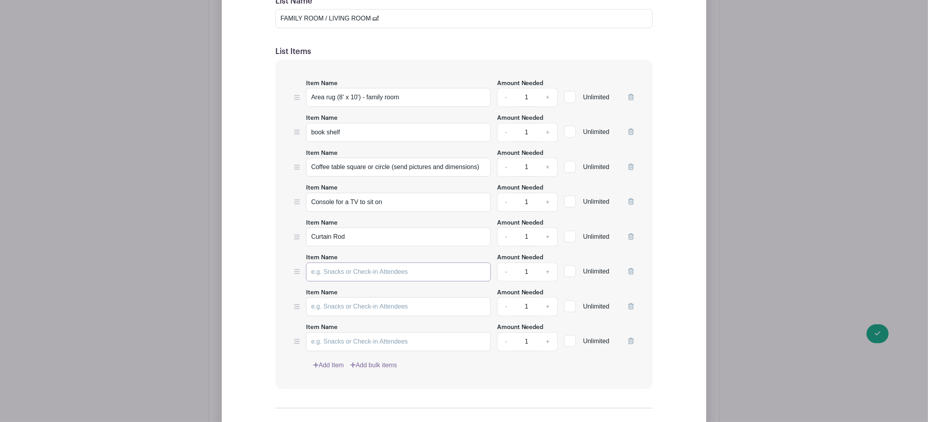
type input "Curtain Rod"
drag, startPoint x: 336, startPoint y: 266, endPoint x: 289, endPoint y: 267, distance: 47.3
click at [289, 267] on div "Item Name Area rug (8' x 10') - family room Amount Needed - 1 + Unlimited Item …" at bounding box center [463, 223] width 377 height 329
paste input "Desk Chair (small)"
type input "Desk Chair (small)"
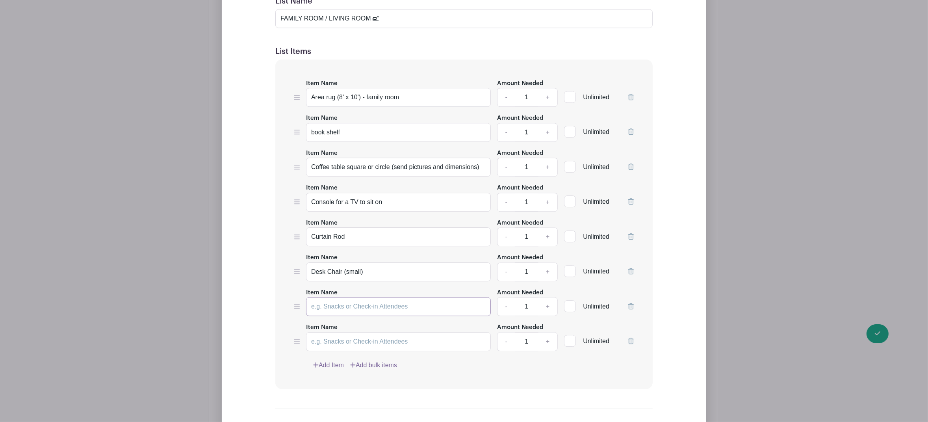
click at [356, 303] on input "Item Name" at bounding box center [398, 306] width 185 height 19
paste input "End tables - living room"
type input "End tables - living room"
click at [353, 334] on input "Item Name" at bounding box center [398, 341] width 185 height 19
paste input "Floor lamp"
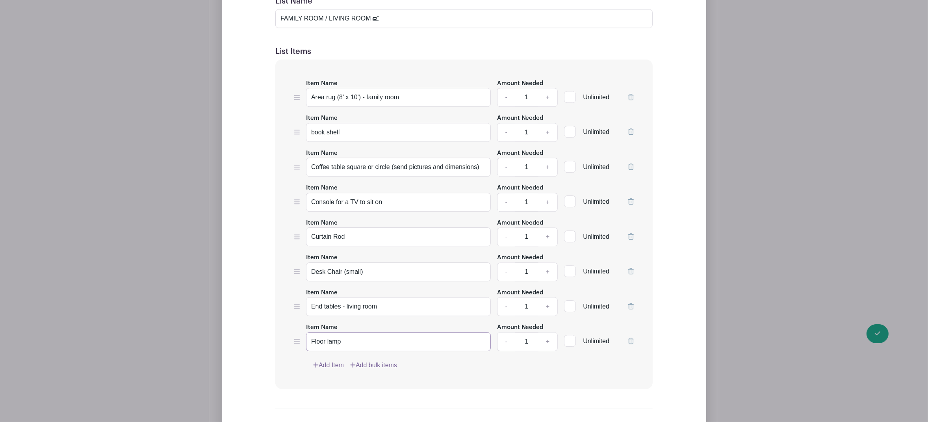
type input "Floor lamp"
click at [332, 360] on link "Add Item" at bounding box center [328, 364] width 31 height 9
click at [332, 360] on label "Item Name" at bounding box center [322, 362] width 32 height 9
click at [332, 367] on input "Item Name" at bounding box center [398, 376] width 185 height 19
click at [334, 395] on link "Add Item" at bounding box center [328, 399] width 31 height 9
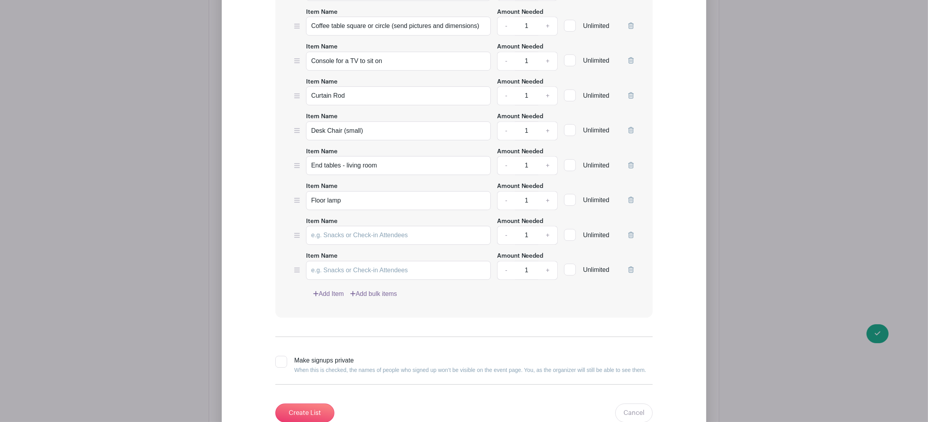
click at [326, 289] on link "Add Item" at bounding box center [328, 293] width 31 height 9
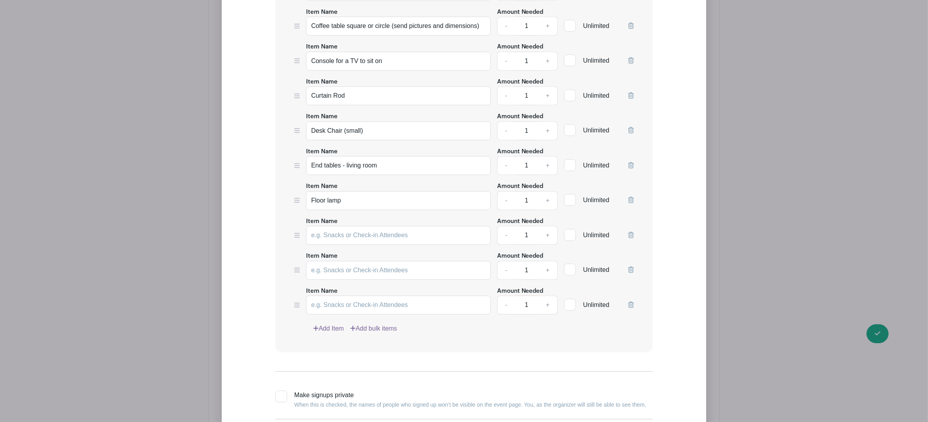
click at [332, 324] on link "Add Item" at bounding box center [328, 328] width 31 height 9
click at [335, 359] on link "Add Item" at bounding box center [328, 363] width 31 height 9
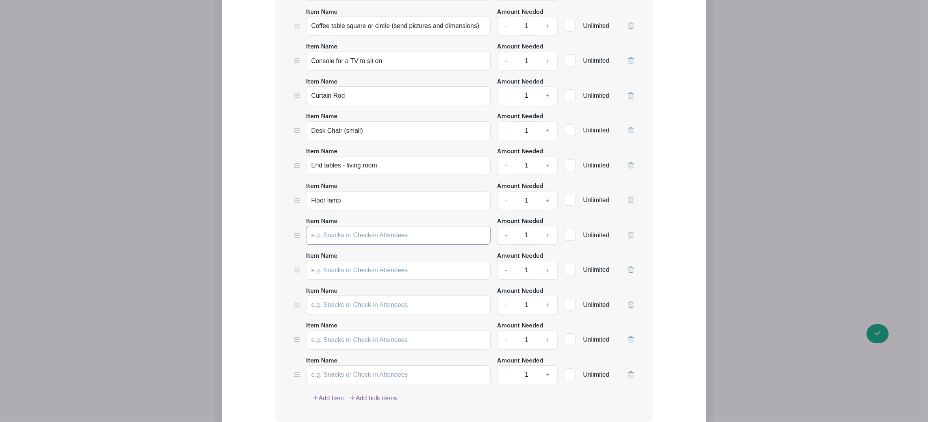
click at [337, 230] on input "Item Name" at bounding box center [398, 235] width 185 height 19
paste input "Framed artwork or canvas art - living room"
type input "Framed artwork or canvas art - living room"
click at [546, 230] on link "+" at bounding box center [548, 235] width 20 height 19
type input "2"
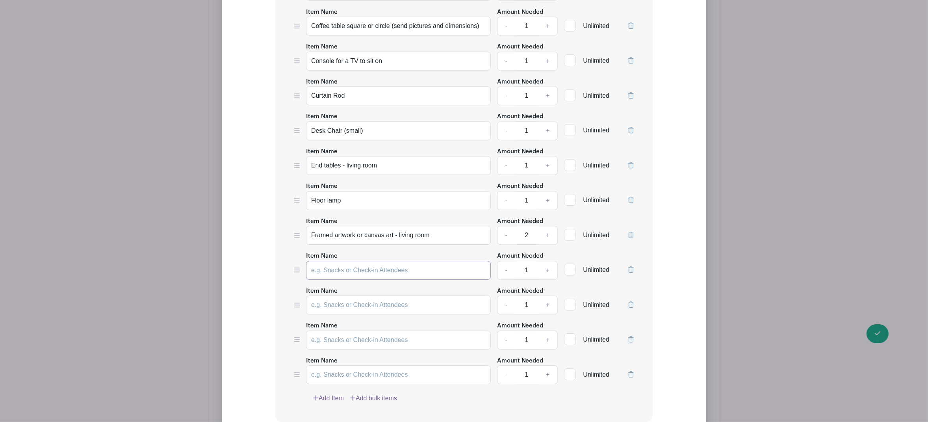
click at [400, 270] on input "Item Name" at bounding box center [398, 270] width 185 height 19
paste input "Lounge Chair"
click at [333, 266] on input "Lounge Chair" at bounding box center [398, 270] width 185 height 19
type input "Lounge/Side Chair"
click at [363, 302] on input "Item Name" at bounding box center [398, 304] width 185 height 19
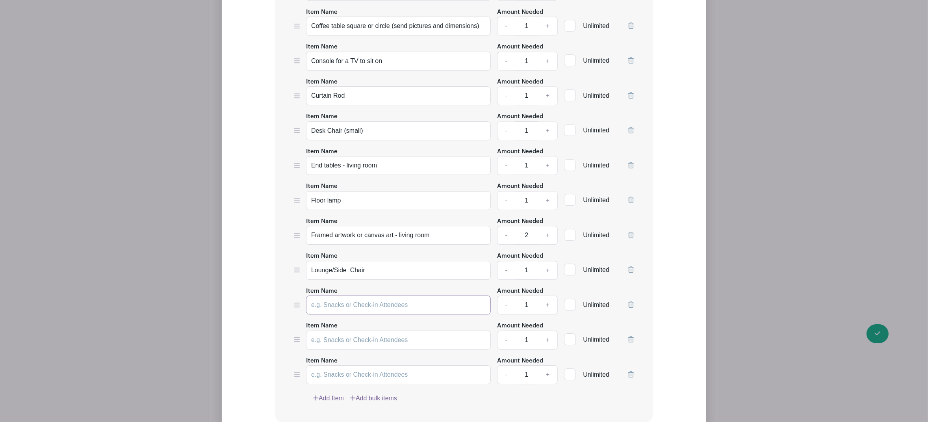
paste input "Small desk"
type input "Small desk"
click at [370, 337] on input "Item Name" at bounding box center [398, 339] width 185 height 19
paste input "Smart TV for living room- needs to have stand or mounting hardware"
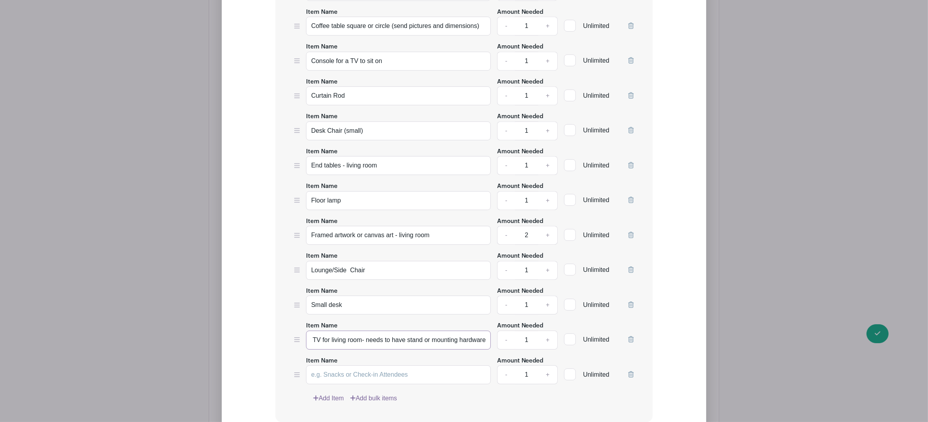
type input "Smart TV for living room- needs to have stand or mounting hardware"
click at [355, 371] on input "Item Name" at bounding box center [398, 374] width 185 height 19
paste input "Sofa or sectional (send pics and dimensions)"
type input "Sofa or sectional (send pics and dimensions)"
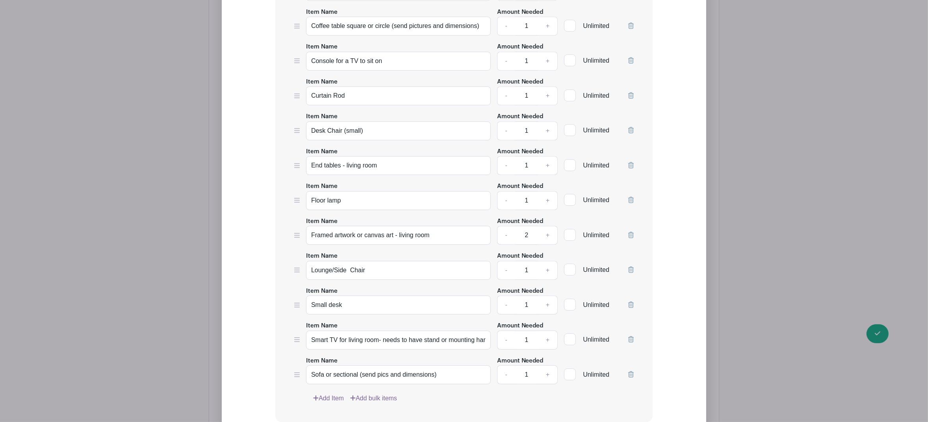
click at [337, 395] on link "Add Item" at bounding box center [328, 398] width 31 height 9
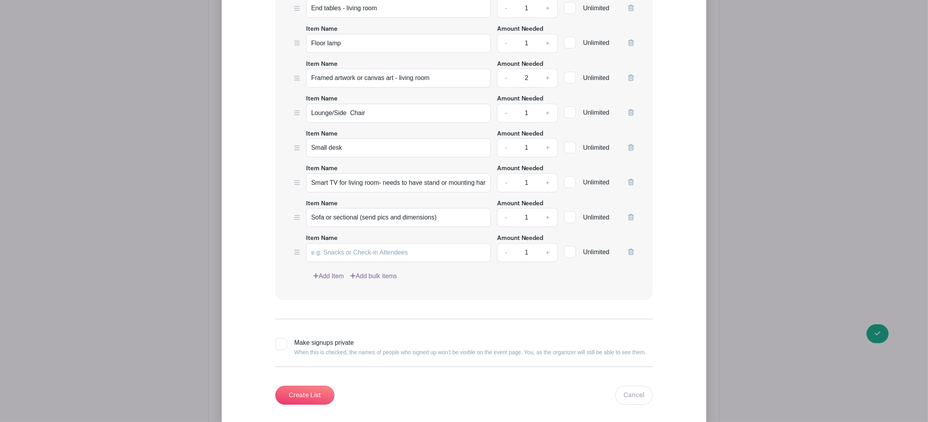
scroll to position [3124, 0]
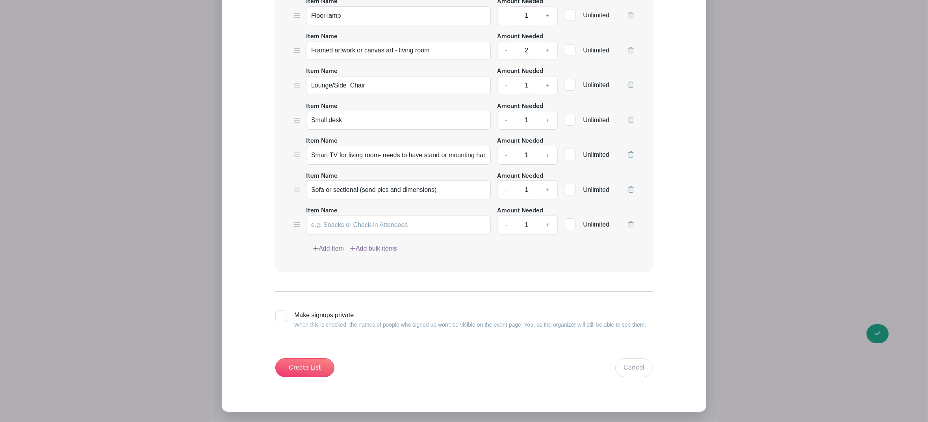
click at [340, 245] on link "Add Item" at bounding box center [328, 248] width 31 height 9
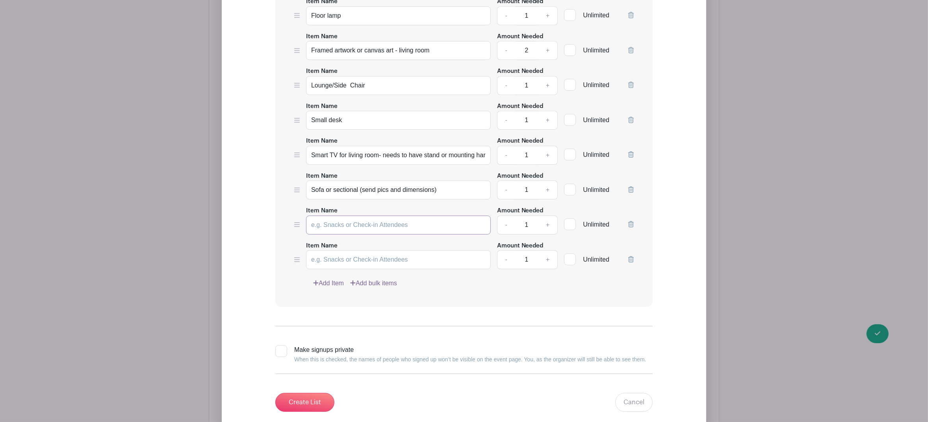
click at [348, 220] on input "Item Name" at bounding box center [398, 224] width 185 height 19
paste input "Table lamp - living room"
type input "Table lamp - living room"
click at [546, 219] on link "+" at bounding box center [548, 224] width 20 height 19
type input "2"
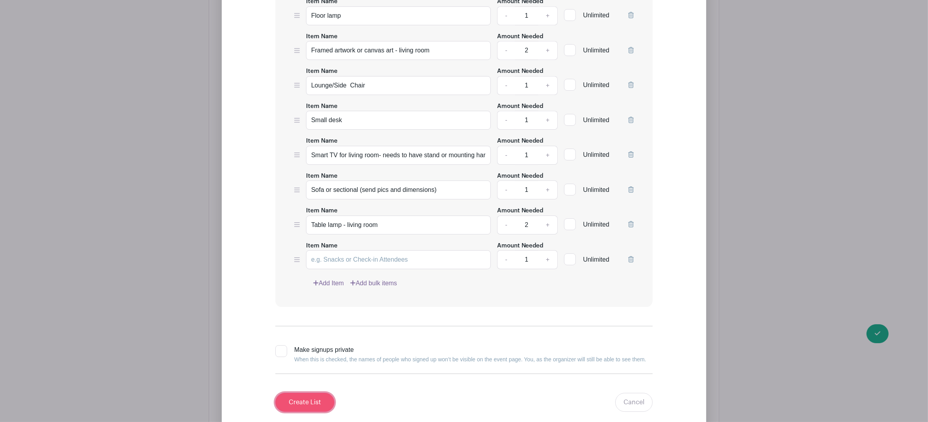
click at [284, 394] on input "Create List" at bounding box center [304, 402] width 59 height 19
click at [631, 256] on icon at bounding box center [631, 259] width 6 height 6
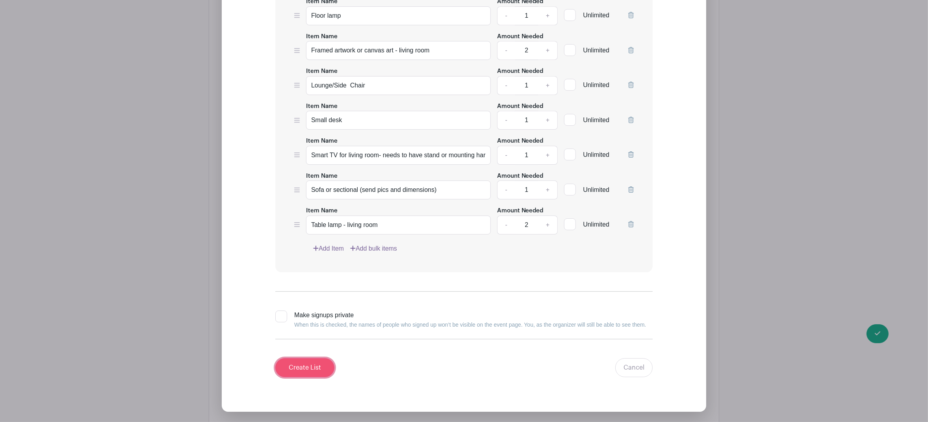
click at [320, 363] on input "Create List" at bounding box center [304, 367] width 59 height 19
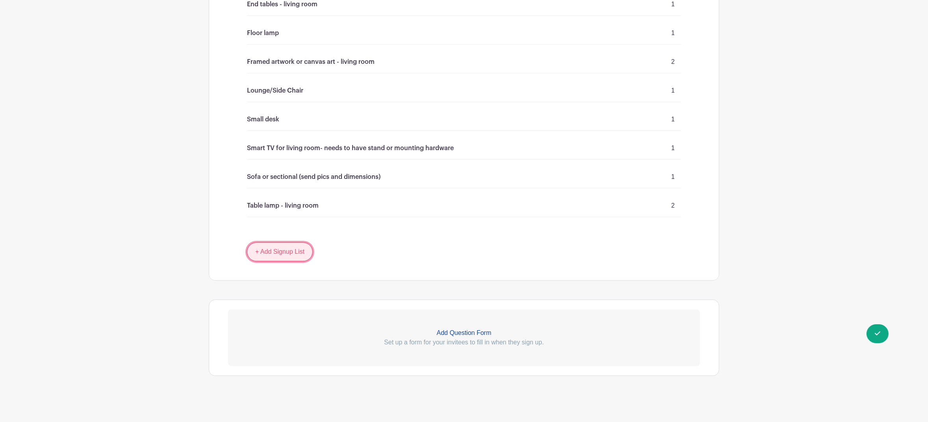
click at [284, 251] on link "+ Add Signup List" at bounding box center [280, 251] width 66 height 19
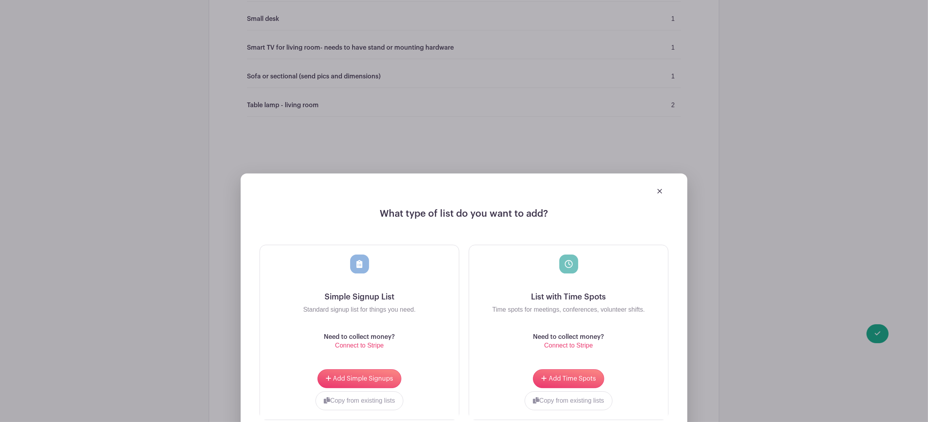
scroll to position [3121, 0]
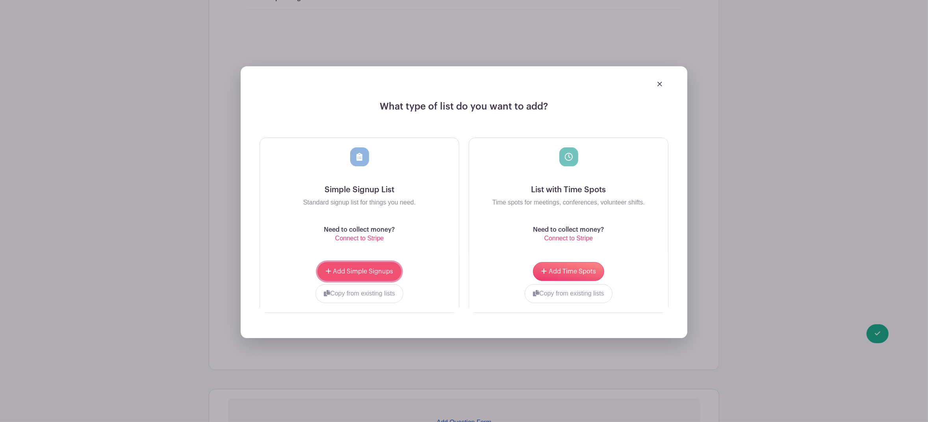
click at [362, 268] on span "Add Simple Signups" at bounding box center [363, 271] width 60 height 6
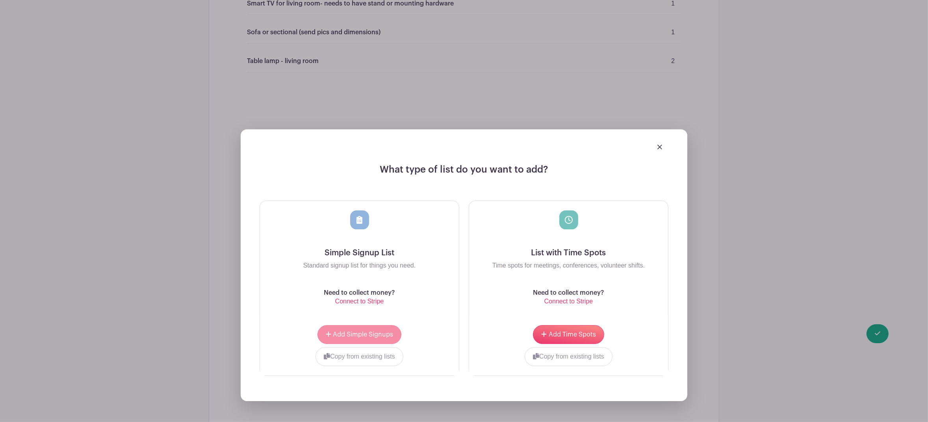
scroll to position [3184, 0]
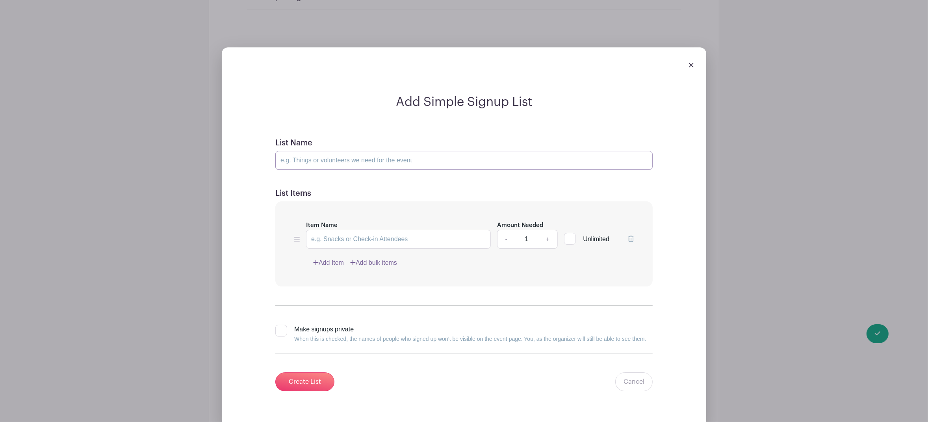
click at [320, 157] on input "List Name" at bounding box center [463, 160] width 377 height 19
type input "KITCHEN 🎛"
click at [352, 235] on input "Item Name" at bounding box center [398, 239] width 185 height 19
click at [340, 258] on link "Add Item" at bounding box center [328, 262] width 31 height 9
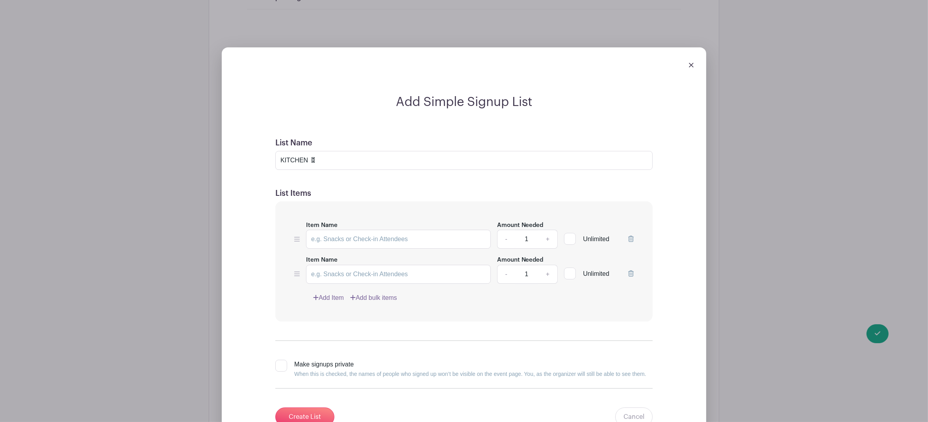
click at [332, 293] on link "Add Item" at bounding box center [328, 297] width 31 height 9
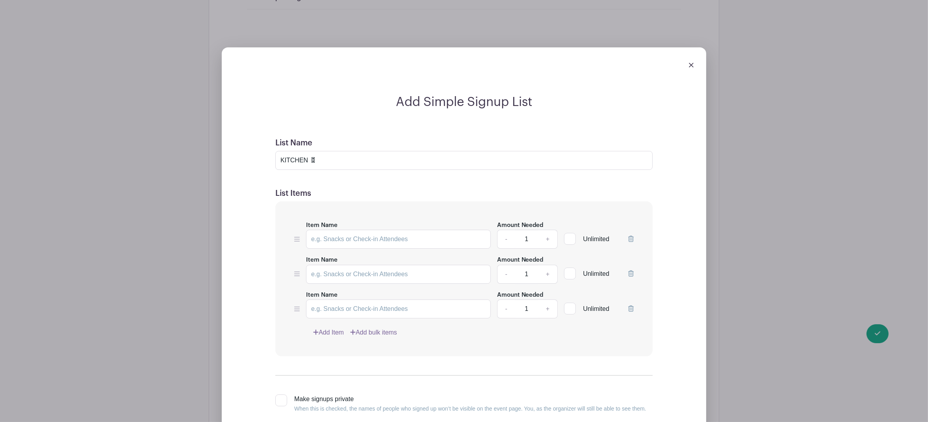
click at [336, 329] on link "Add Item" at bounding box center [328, 332] width 31 height 9
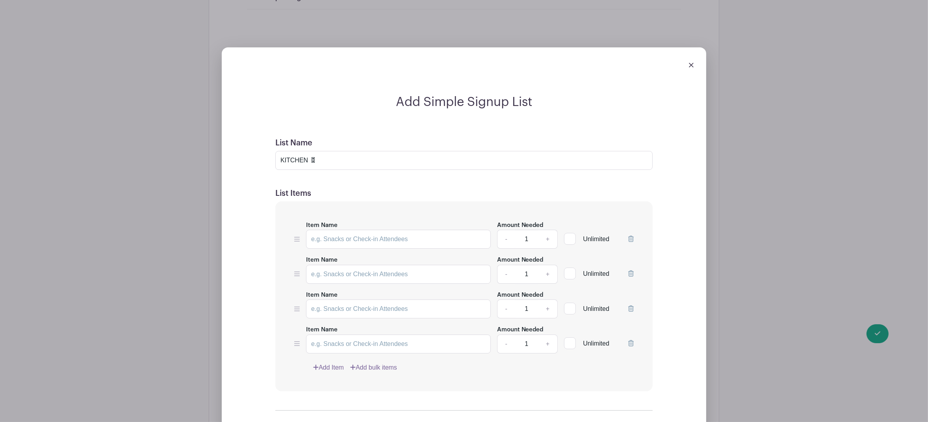
click at [338, 363] on link "Add Item" at bounding box center [328, 367] width 31 height 9
click at [337, 398] on link "Add Item" at bounding box center [328, 401] width 31 height 9
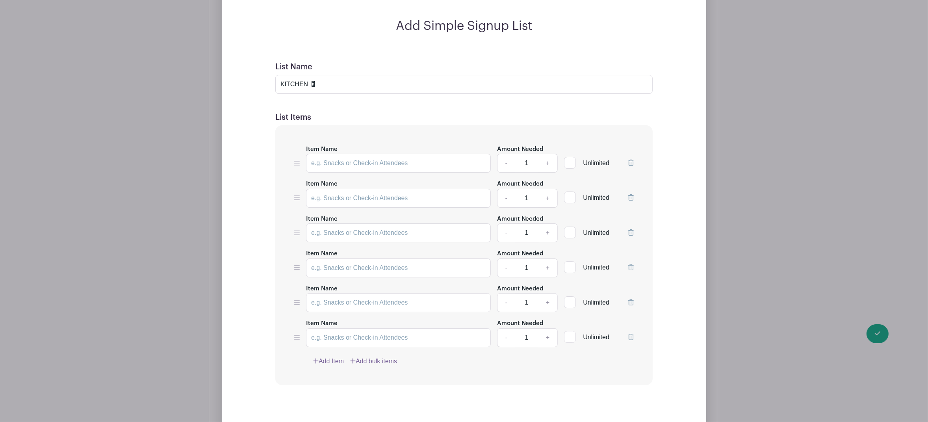
scroll to position [3307, 0]
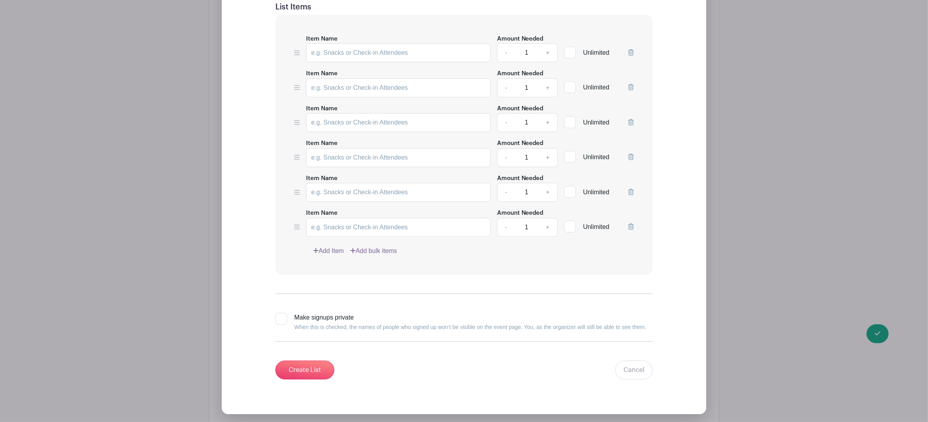
click at [330, 246] on link "Add Item" at bounding box center [328, 250] width 31 height 9
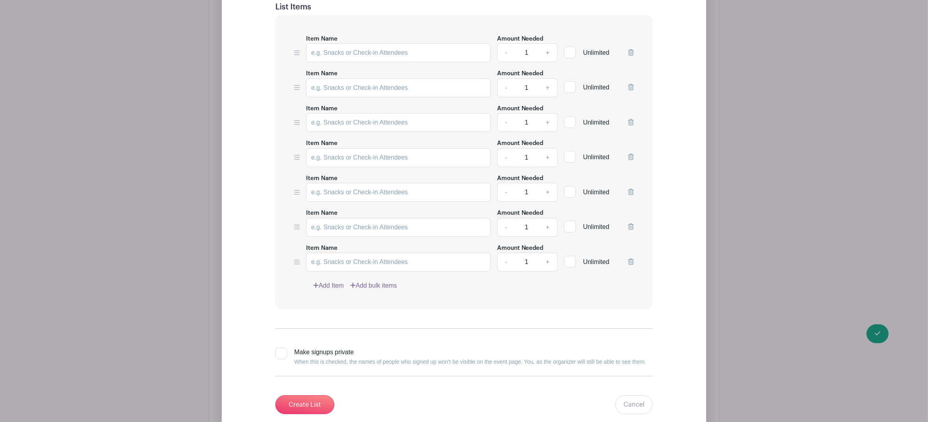
click at [333, 284] on link "Add Item" at bounding box center [328, 285] width 31 height 9
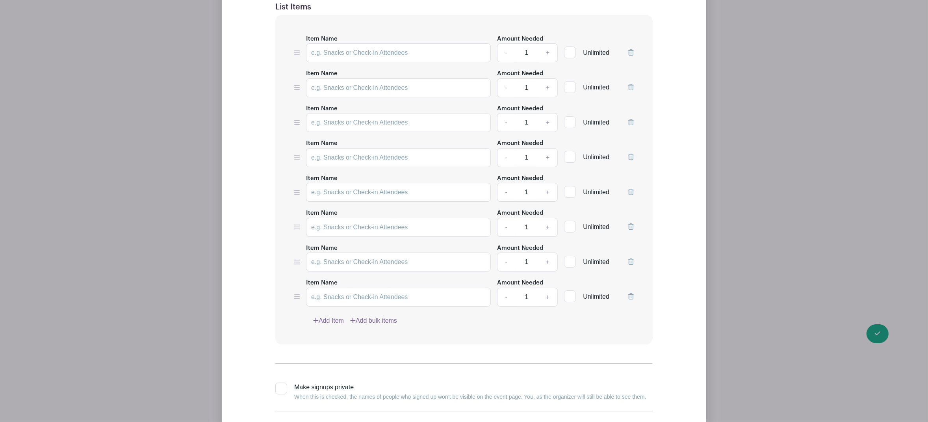
click at [335, 316] on link "Add Item" at bounding box center [328, 320] width 31 height 9
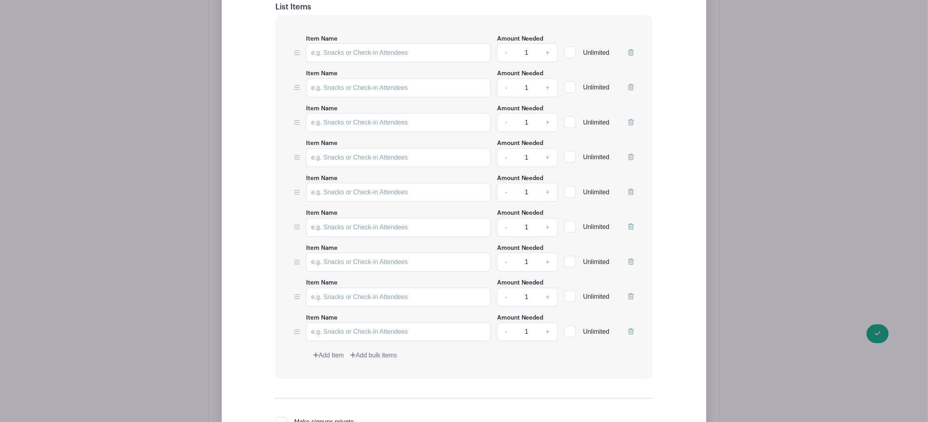
click at [335, 353] on link "Add Item" at bounding box center [328, 355] width 31 height 9
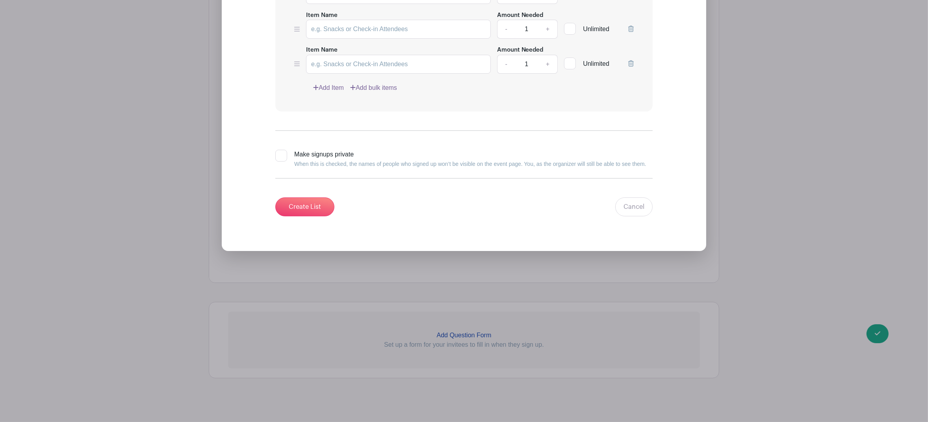
scroll to position [3611, 0]
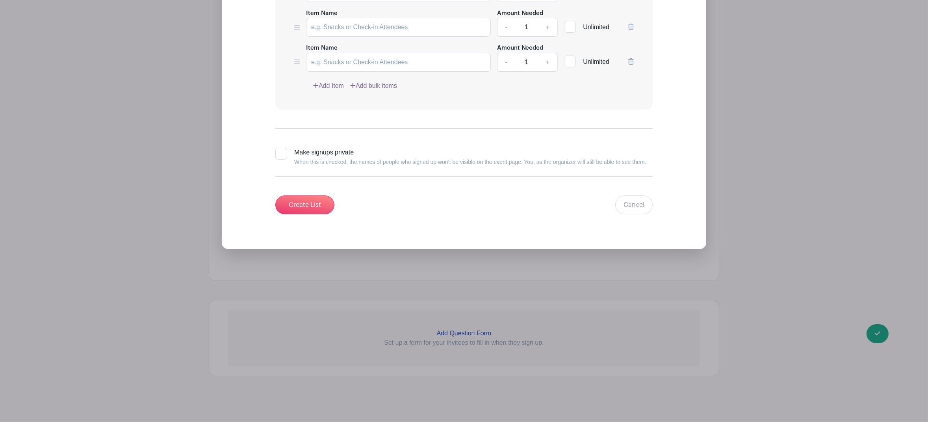
click at [334, 81] on link "Add Item" at bounding box center [328, 85] width 31 height 9
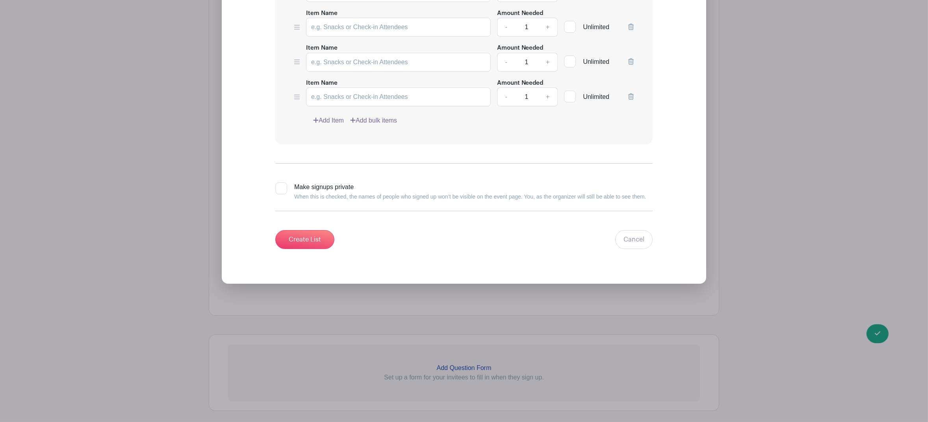
click at [334, 116] on link "Add Item" at bounding box center [328, 120] width 31 height 9
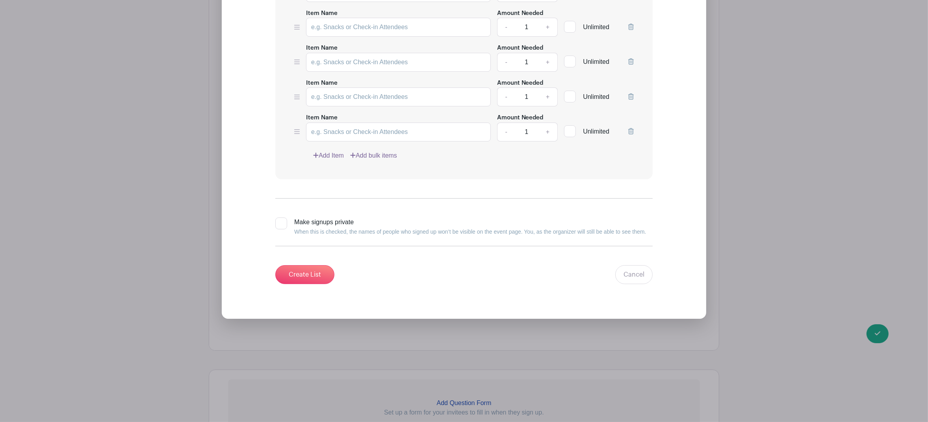
click at [337, 152] on link "Add Item" at bounding box center [328, 155] width 31 height 9
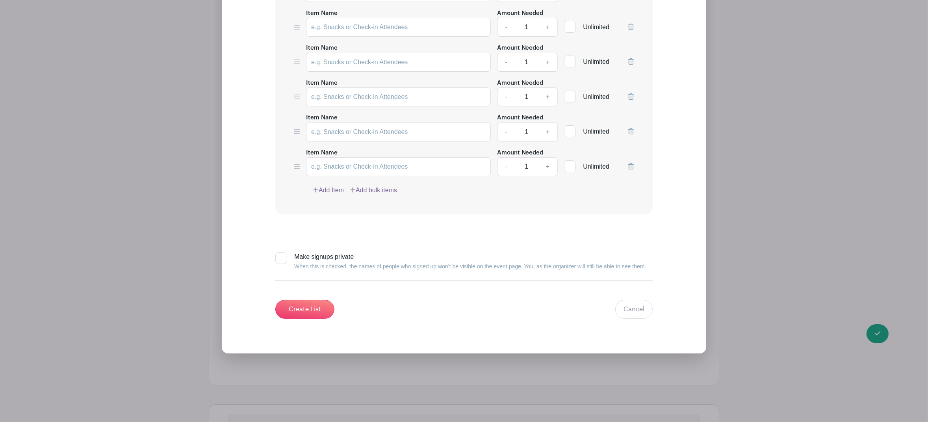
click at [333, 187] on link "Add Item" at bounding box center [328, 190] width 31 height 9
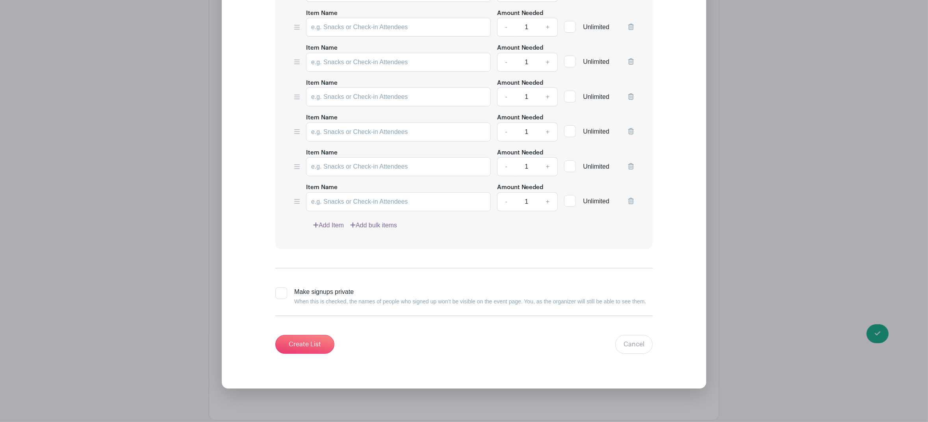
click at [338, 221] on link "Add Item" at bounding box center [328, 225] width 31 height 9
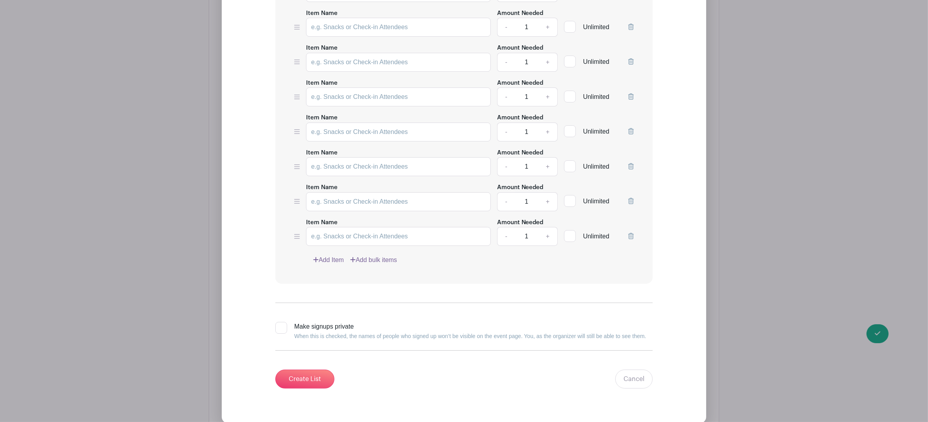
click at [338, 256] on link "Add Item" at bounding box center [328, 259] width 31 height 9
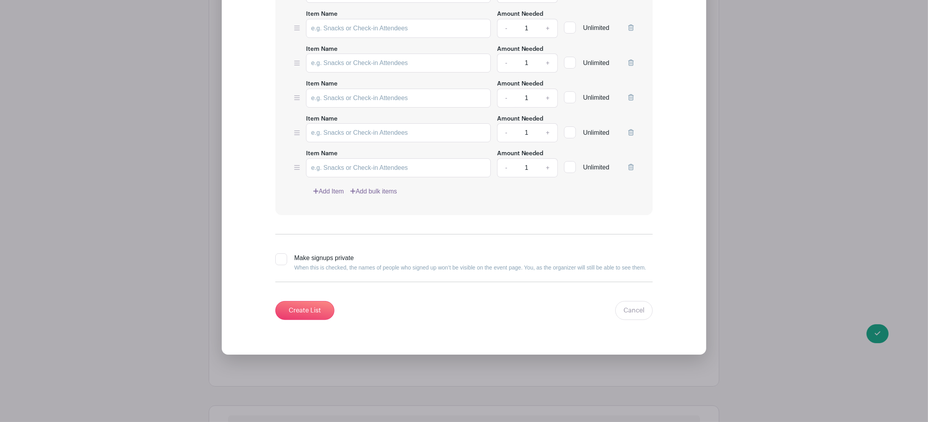
scroll to position [3820, 0]
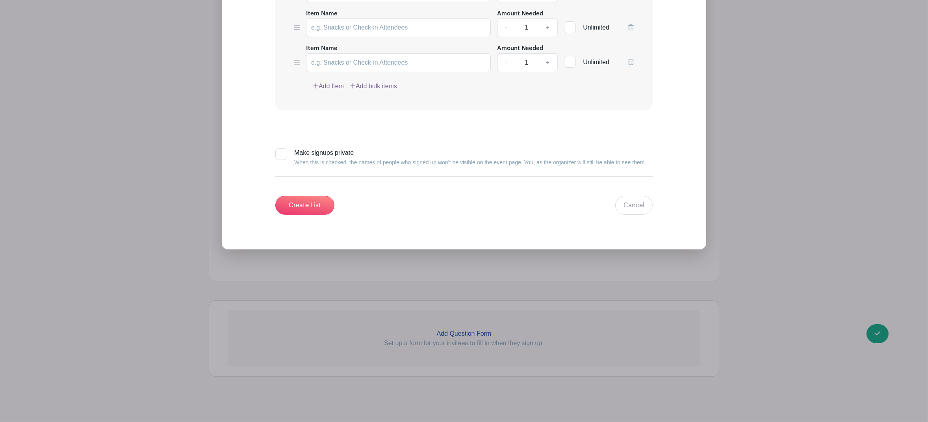
click at [329, 82] on link "Add Item" at bounding box center [328, 86] width 31 height 9
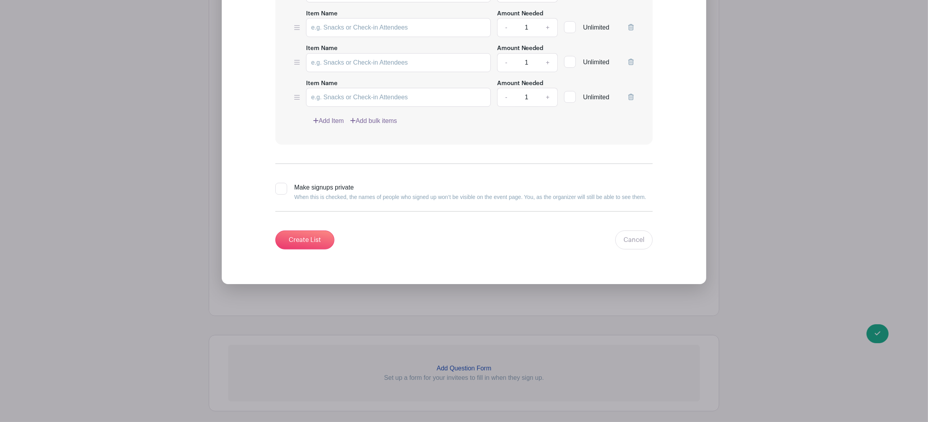
click at [340, 119] on link "Add Item" at bounding box center [328, 120] width 31 height 9
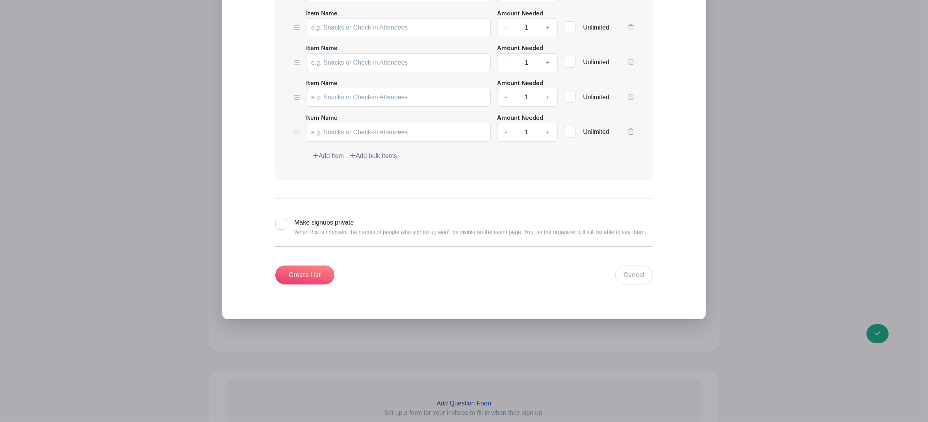
click at [336, 151] on link "Add Item" at bounding box center [328, 155] width 31 height 9
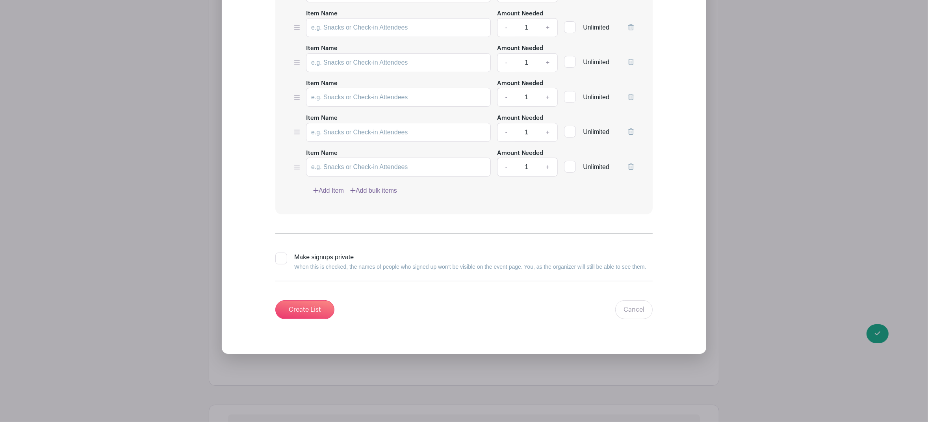
click at [337, 187] on link "Add Item" at bounding box center [328, 190] width 31 height 9
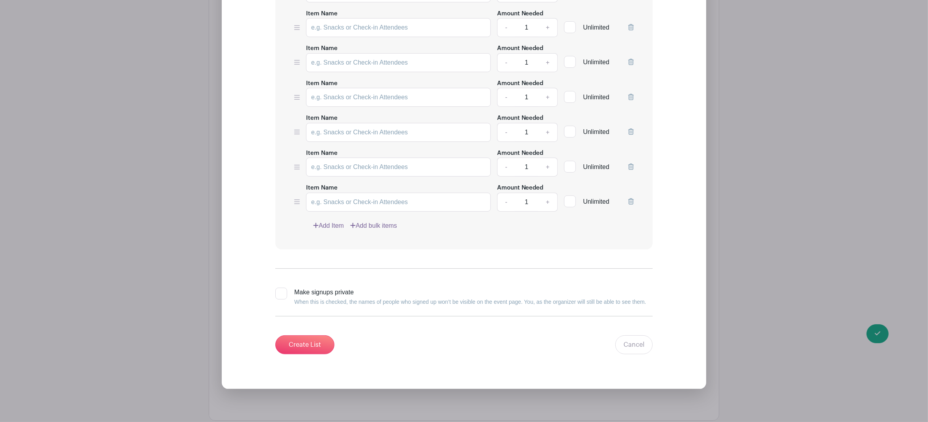
click at [335, 221] on link "Add Item" at bounding box center [328, 225] width 31 height 9
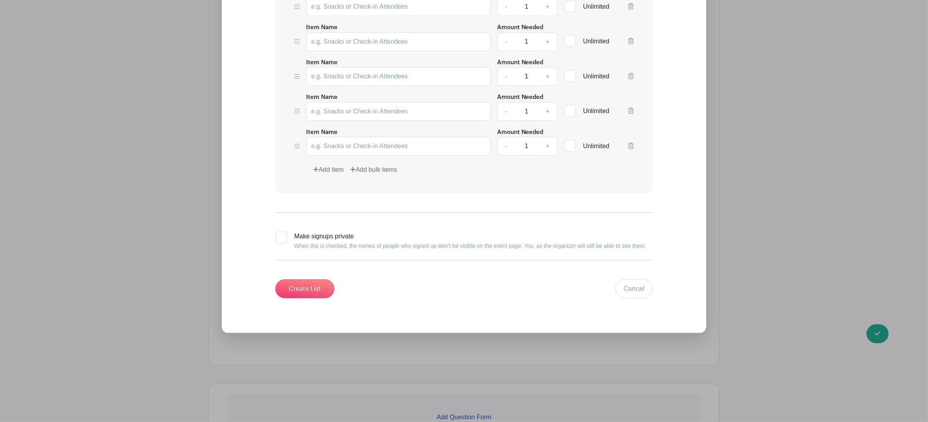
click at [339, 165] on link "Add Item" at bounding box center [328, 169] width 31 height 9
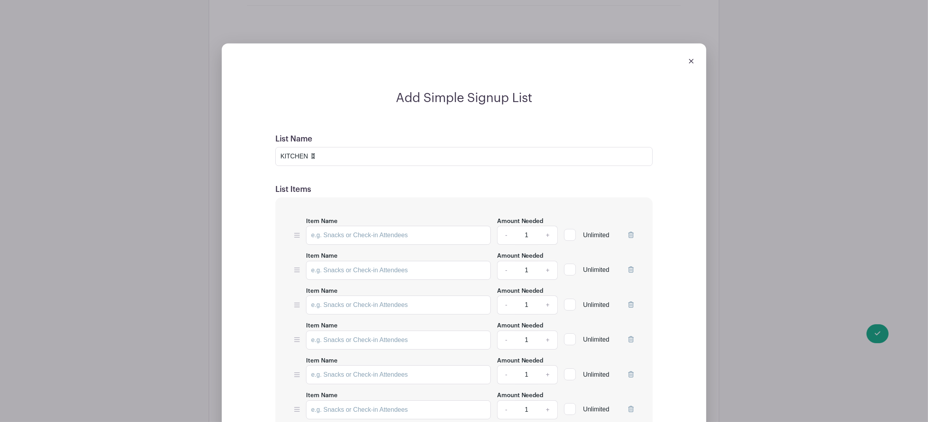
scroll to position [3125, 0]
click at [342, 233] on input "Item Name" at bounding box center [398, 234] width 185 height 19
paste input "Area Rug ( 5 x 8) neutral"
type input "Area Rug ( 5 x 8) neutral"
click at [336, 266] on input "Item Name" at bounding box center [398, 269] width 185 height 19
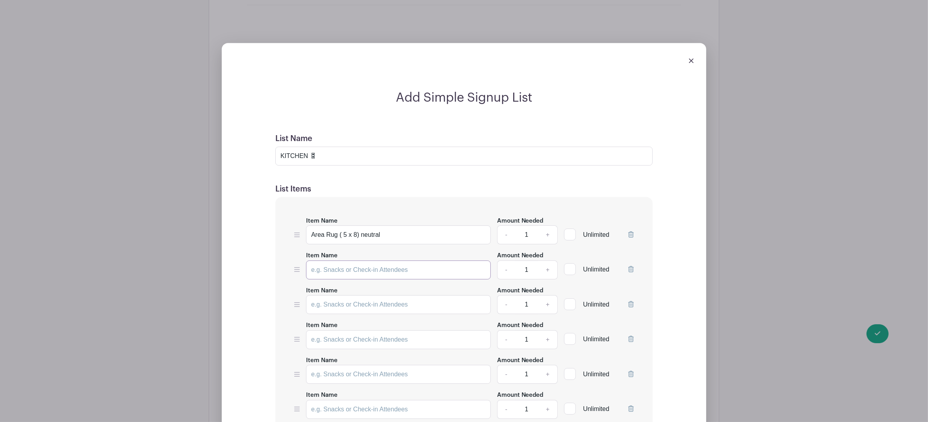
paste input "Baking pans/Cookie Sheets"
type input "Baking pans/Cookie Sheets"
click at [362, 301] on input "Item Name" at bounding box center [398, 304] width 185 height 19
paste input "Casserole dish"
type input "Casserole dish"
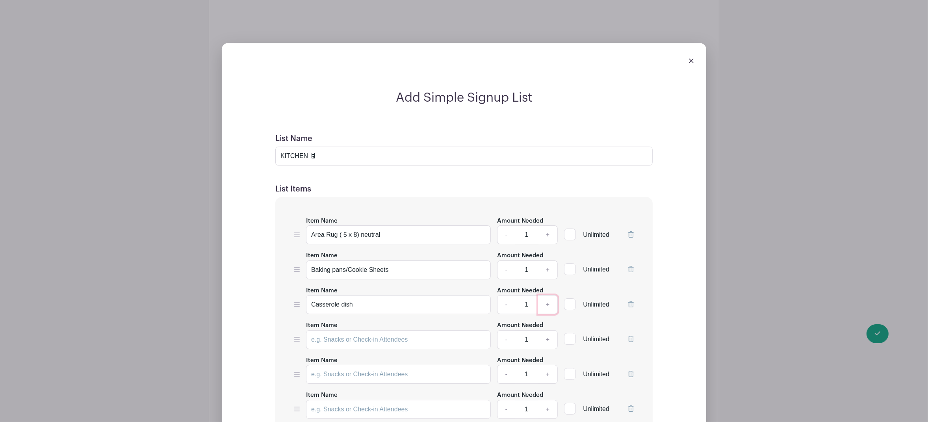
click at [549, 301] on link "+" at bounding box center [548, 304] width 20 height 19
type input "2"
click at [333, 337] on input "Item Name" at bounding box center [398, 339] width 185 height 19
paste input "Coffee maker"
type input "Coffee maker"
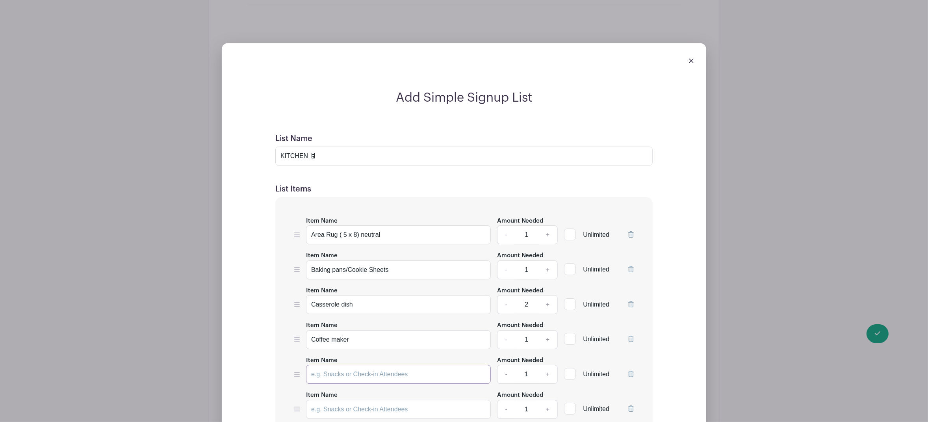
click at [327, 373] on input "Item Name" at bounding box center [398, 374] width 185 height 19
paste input "colandar"
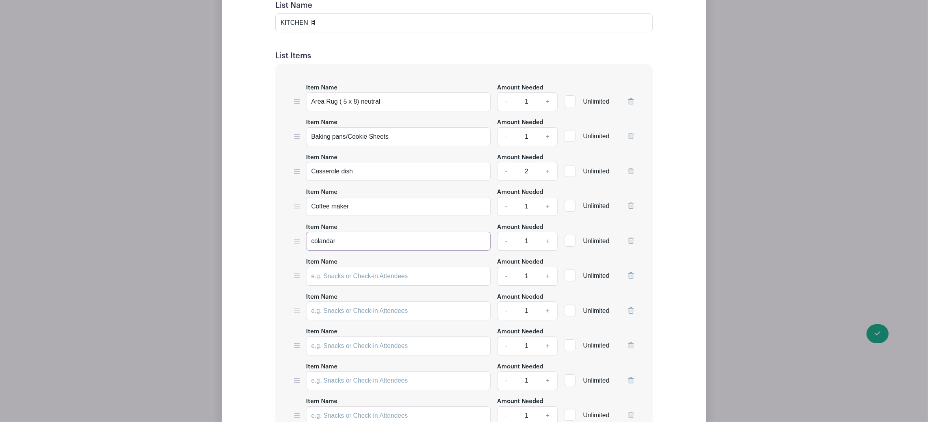
scroll to position [3295, 0]
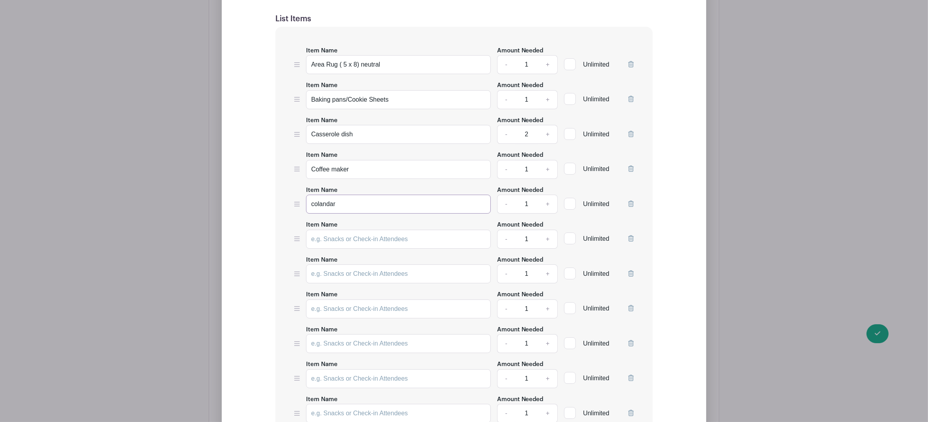
type input "colandar"
click at [332, 233] on input "Item Name" at bounding box center [398, 239] width 185 height 19
paste input "Cutting Boards"
type input "Cutting Boards"
click at [339, 272] on input "Item Name" at bounding box center [398, 273] width 185 height 19
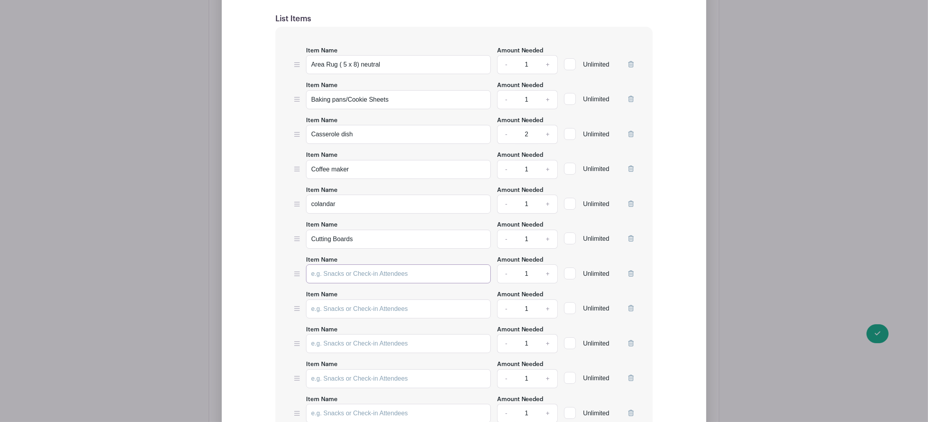
paste input "Dining table (small round, oval or rectangle) send pictures and dimensions"
type input "Dining table (small round, oval or rectangle) send pictures and dimensions"
click at [323, 305] on input "Item Name" at bounding box center [398, 308] width 185 height 19
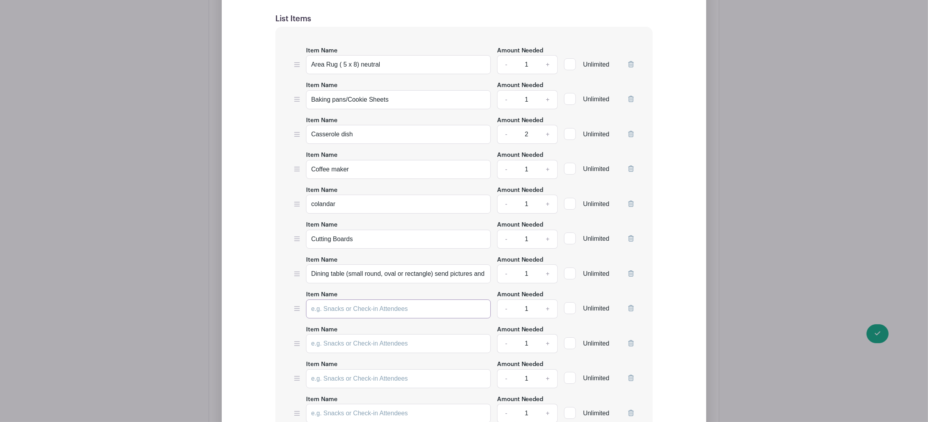
paste input "Dining chairs (set of 4)"
type input "Dining chairs (set of 4)"
click at [328, 340] on input "Item Name" at bounding box center [398, 343] width 185 height 19
paste input "Dishes (set of 8)"
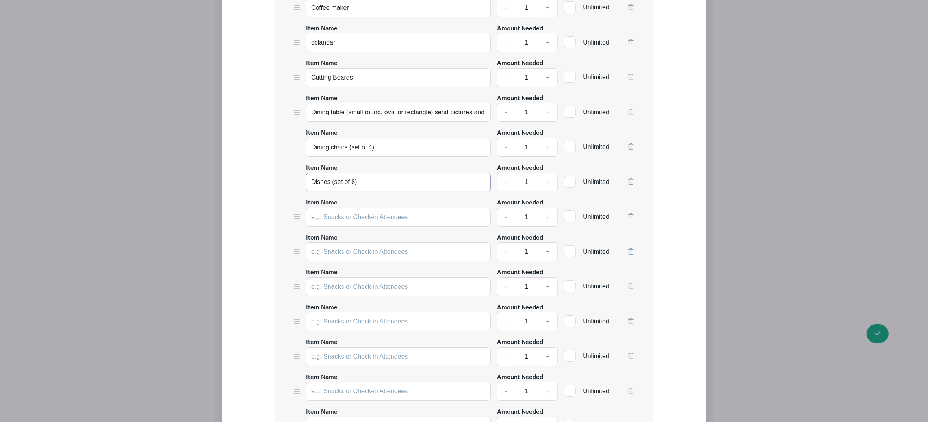
scroll to position [3471, 0]
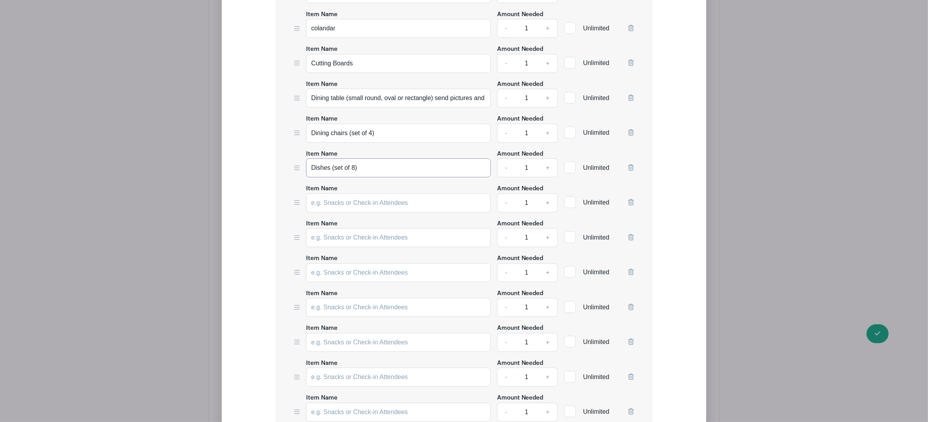
type input "Dishes (set of 8)"
click at [335, 200] on input "Item Name" at bounding box center [398, 202] width 185 height 19
paste input "Dish rack and Drying mat"
type input "Dish rack and Drying mat"
click at [345, 240] on input "Item Name" at bounding box center [398, 237] width 185 height 19
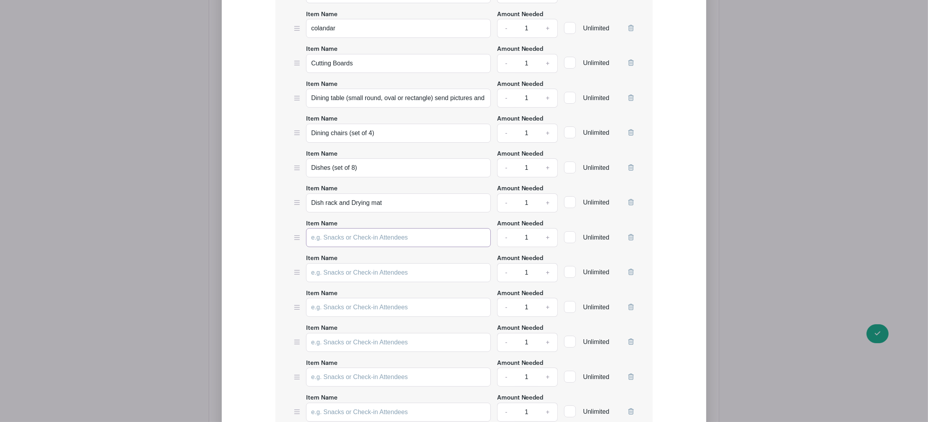
paste input "Dish towels"
type input "Dish towels"
click at [343, 268] on input "Item Name" at bounding box center [398, 272] width 185 height 19
paste input "Dishwashing soap and hand soap"
type input "Dishwashing soap and hand soap"
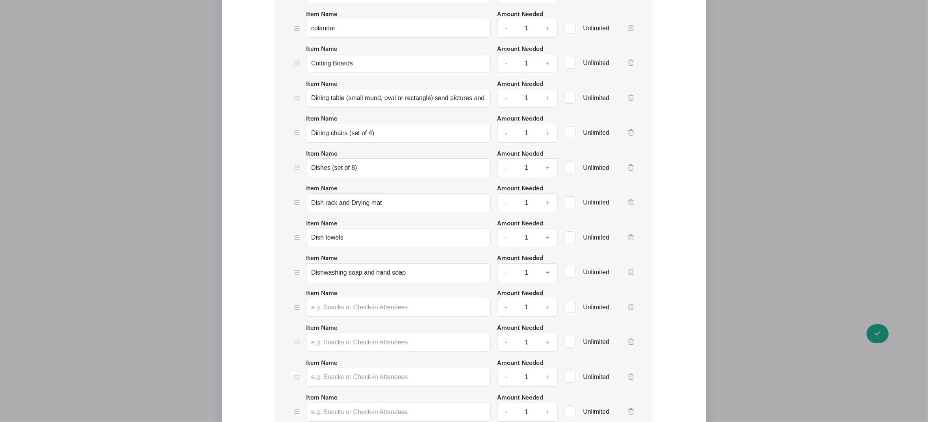
drag, startPoint x: 353, startPoint y: 315, endPoint x: 353, endPoint y: 311, distance: 4.0
click at [353, 315] on div "Item Name Area Rug ( 5 x 8) neutral Amount Needed - 1 + Unlimited Item Name Bak…" at bounding box center [463, 259] width 377 height 817
click at [352, 309] on input "Item Name" at bounding box center [398, 307] width 185 height 19
paste input "Framed artwork or canvas art (kitchen)"
type input "Framed artwork or canvas art (kitchen)"
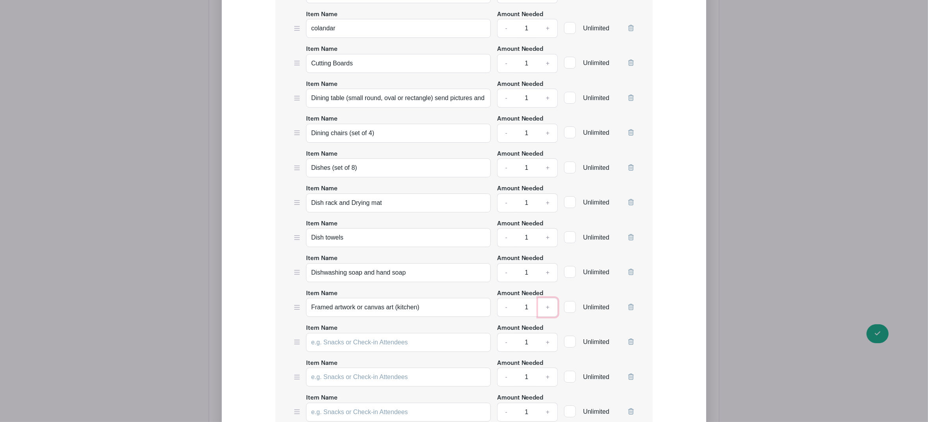
click at [549, 304] on link "+" at bounding box center [548, 307] width 20 height 19
type input "2"
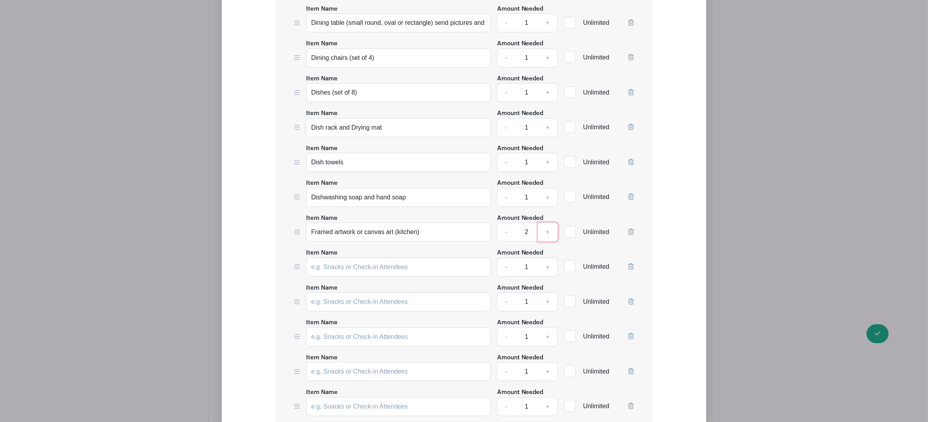
scroll to position [3551, 0]
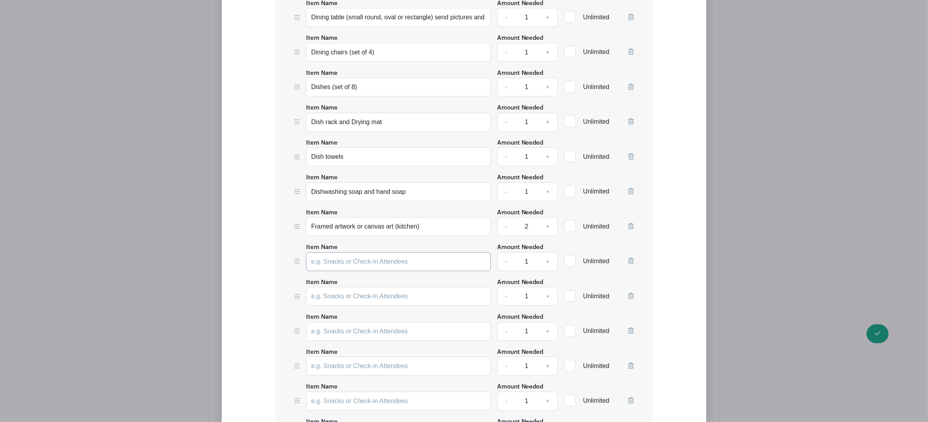
click at [340, 254] on input "Item Name" at bounding box center [398, 261] width 185 height 19
paste input "Glasses (set of 8)"
type input "Glasses (set of 8)"
click at [338, 290] on input "Item Name" at bounding box center [398, 296] width 185 height 19
paste input "Ice trays"
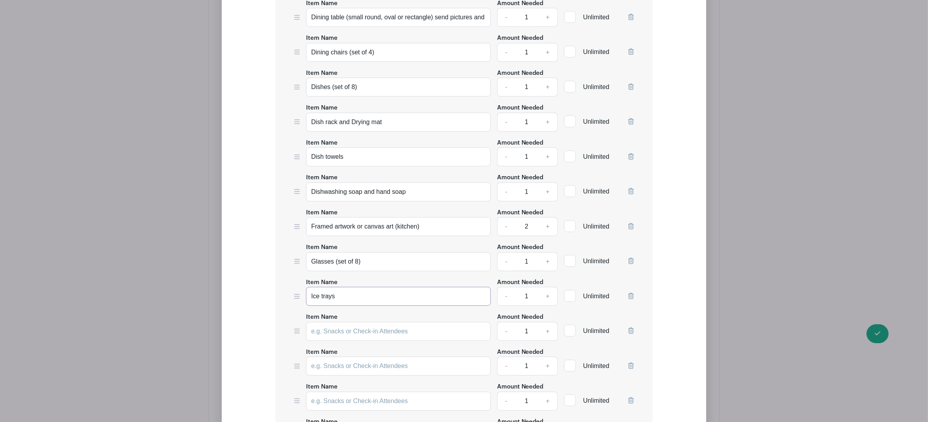
type input "Ice trays"
click at [314, 341] on div "Item Name Area Rug ( 5 x 8) neutral Amount Needed - 1 + Unlimited Item Name Bak…" at bounding box center [463, 178] width 377 height 817
click at [321, 327] on input "Item Name" at bounding box center [398, 331] width 185 height 19
paste input "Instapot or Crock Pot"
type input "Instapot or Crock Pot"
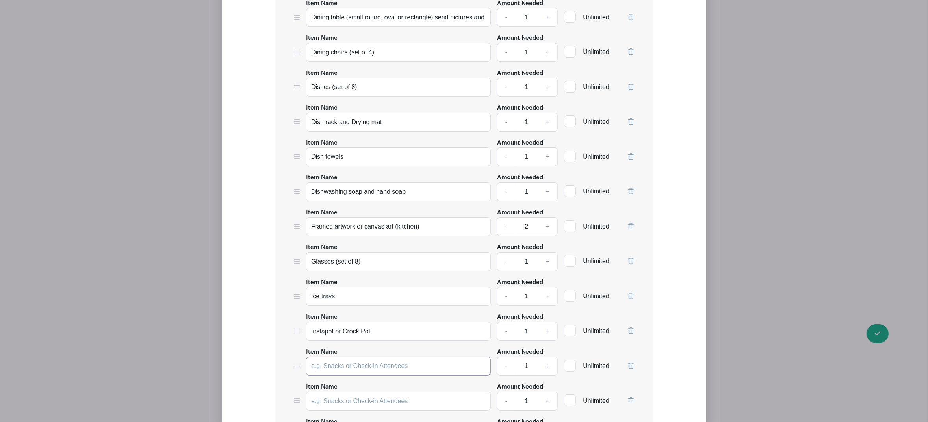
click at [336, 364] on input "Item Name" at bounding box center [398, 365] width 185 height 19
paste input "Kitchen floor mat"
type input "Kitchen floor mat"
click at [351, 397] on input "Item Name" at bounding box center [398, 401] width 185 height 19
paste input "Kitchen garbage can with liners"
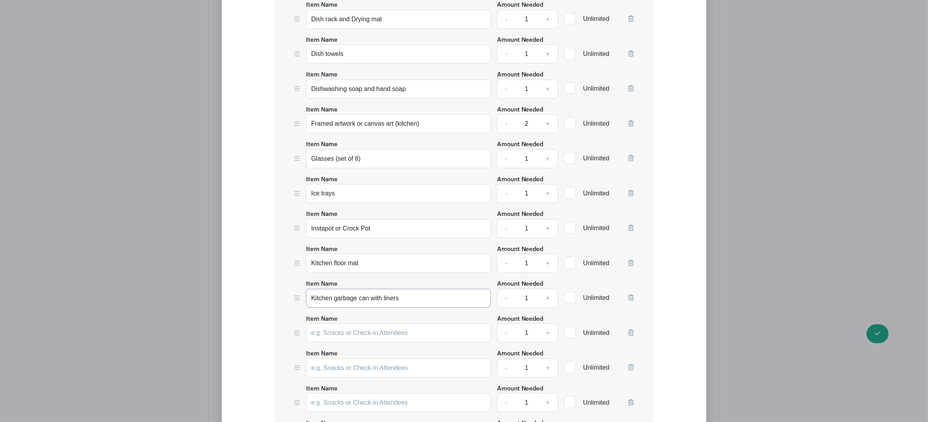
scroll to position [3865, 0]
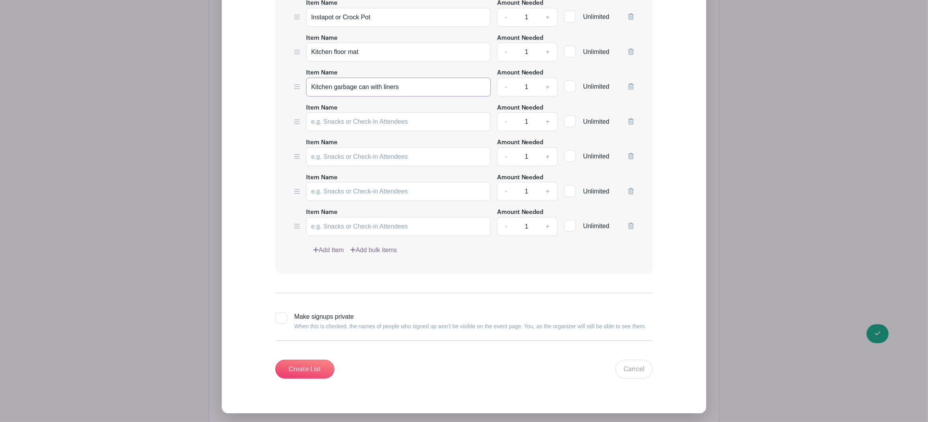
type input "Kitchen garbage can with liners"
click at [351, 117] on input "Item Name" at bounding box center [398, 121] width 185 height 19
paste input "Knife set"
type input "Knife set"
click at [334, 154] on input "Item Name" at bounding box center [398, 156] width 185 height 19
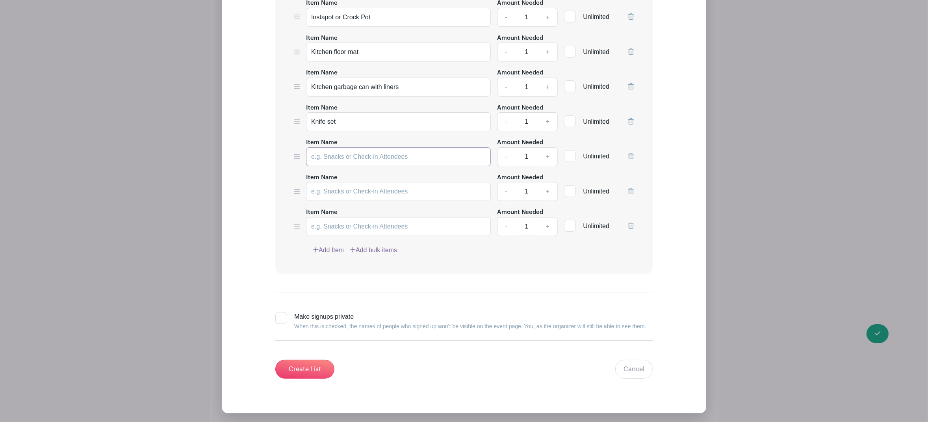
paste input "pop up style toaster"
type input "pop up style toaster"
click at [353, 189] on input "Item Name" at bounding box center [398, 191] width 185 height 19
paste input "Pot holders"
type input "Pot holders"
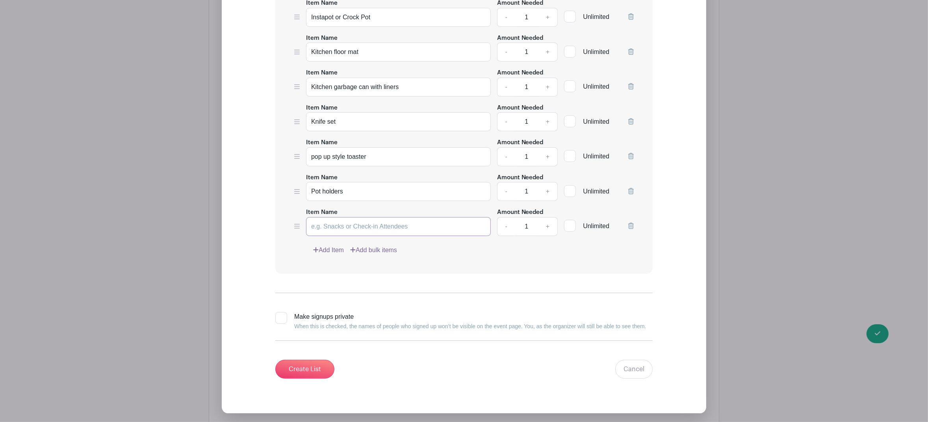
click at [336, 225] on input "Item Name" at bounding box center [398, 226] width 185 height 19
paste input "Pots and pans"
type input "Pots and pans"
click at [340, 245] on link "Add Item" at bounding box center [328, 249] width 31 height 9
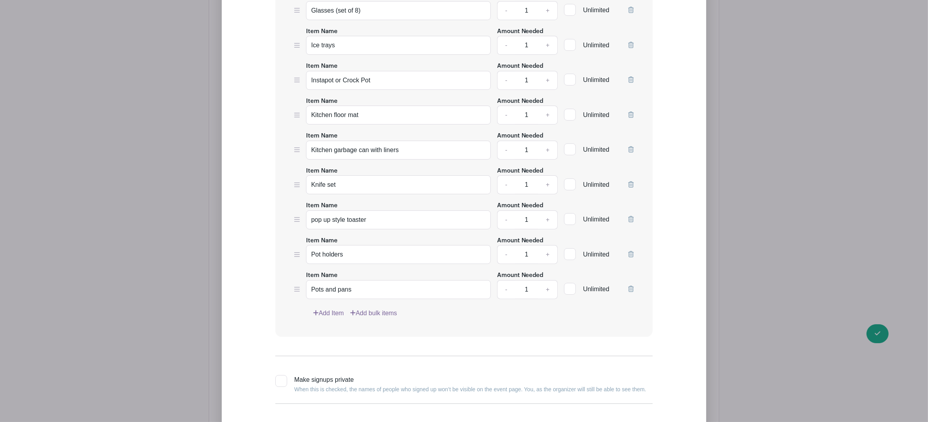
scroll to position [3928, 0]
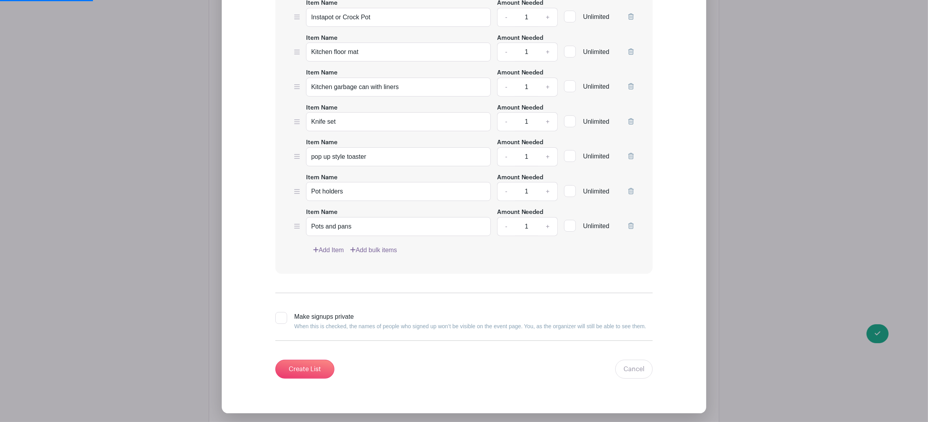
click at [336, 247] on link "Add Item" at bounding box center [328, 249] width 31 height 9
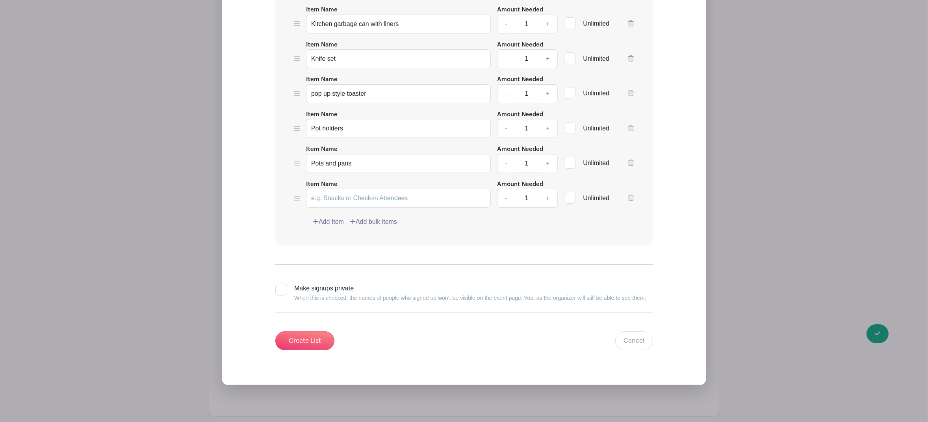
scroll to position [3865, 0]
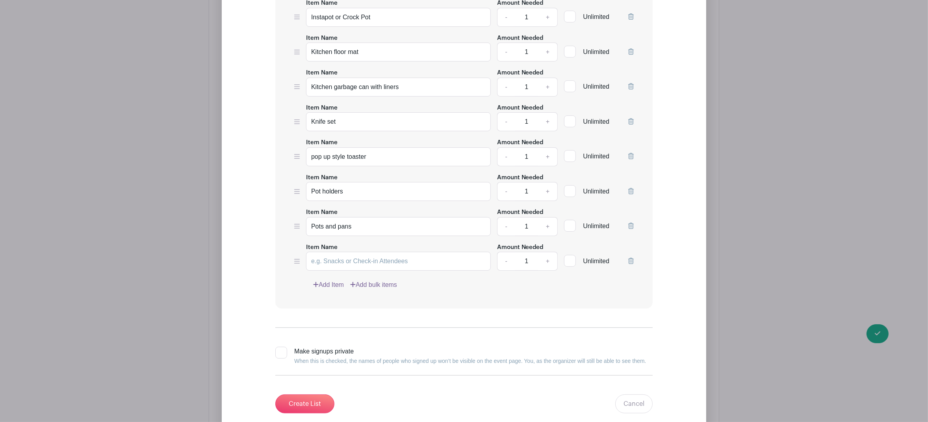
click at [327, 280] on link "Add Item" at bounding box center [328, 284] width 31 height 9
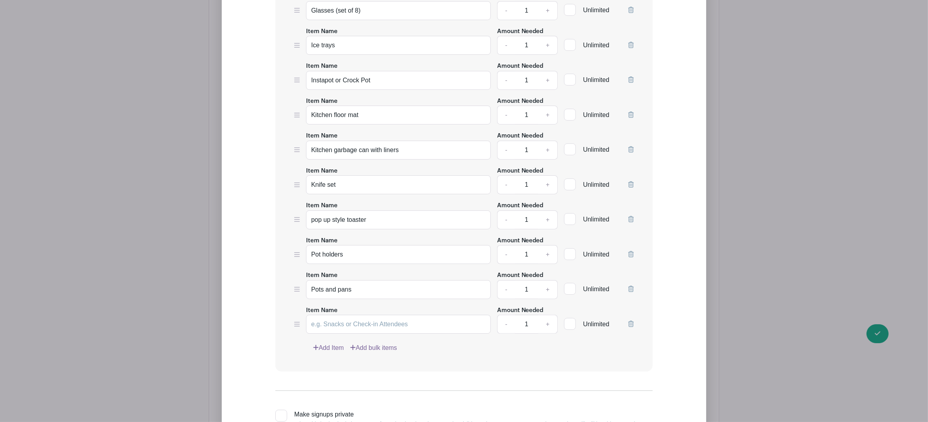
scroll to position [3928, 0]
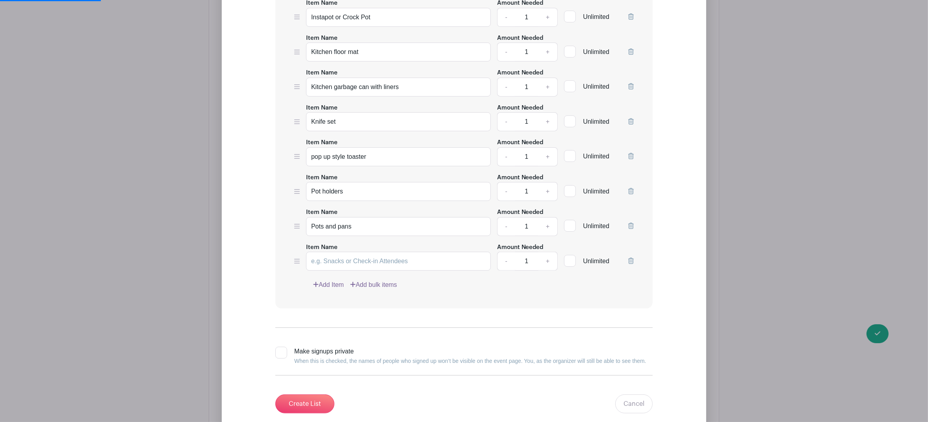
click at [327, 281] on link "Add Item" at bounding box center [328, 284] width 31 height 9
click at [328, 282] on link "Add Item" at bounding box center [328, 284] width 31 height 9
click at [332, 257] on input "Item Name" at bounding box center [398, 261] width 185 height 19
paste input "Serving bowls"
type input "Serving bowls"
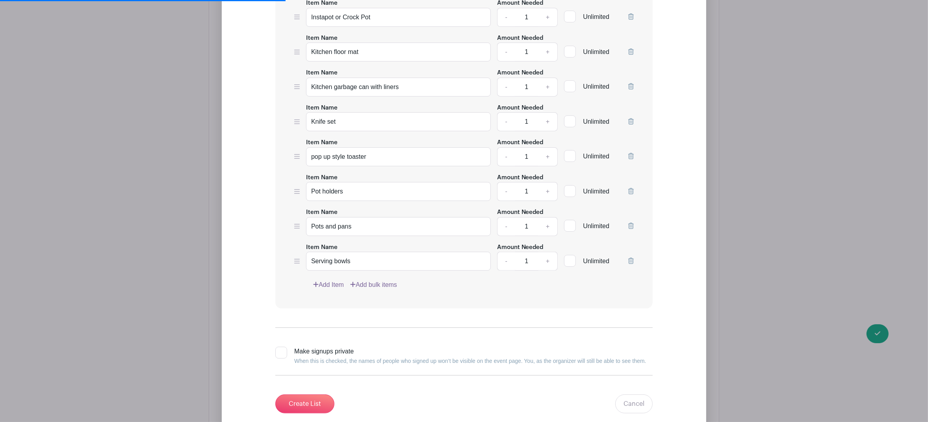
click at [321, 280] on link "Add Item" at bounding box center [328, 284] width 31 height 9
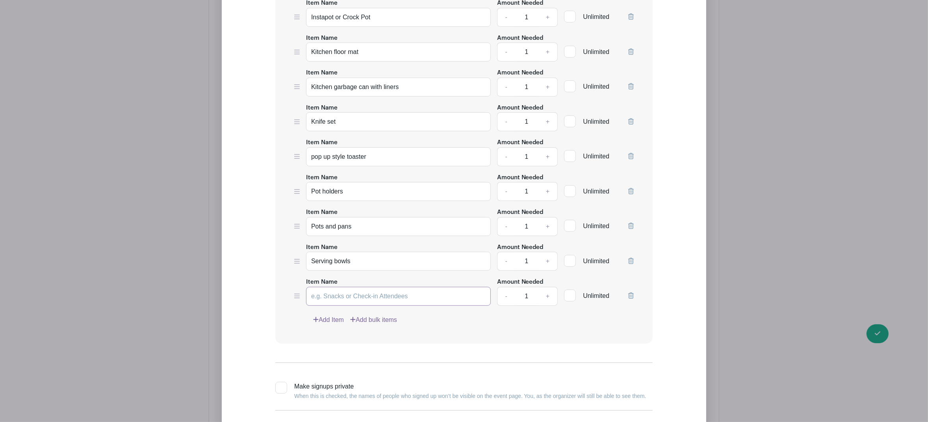
click at [327, 293] on input "Item Name" at bounding box center [398, 296] width 185 height 19
paste input "Silverware holder"
type input "Silverware holder"
click at [327, 316] on link "Add Item" at bounding box center [328, 319] width 31 height 9
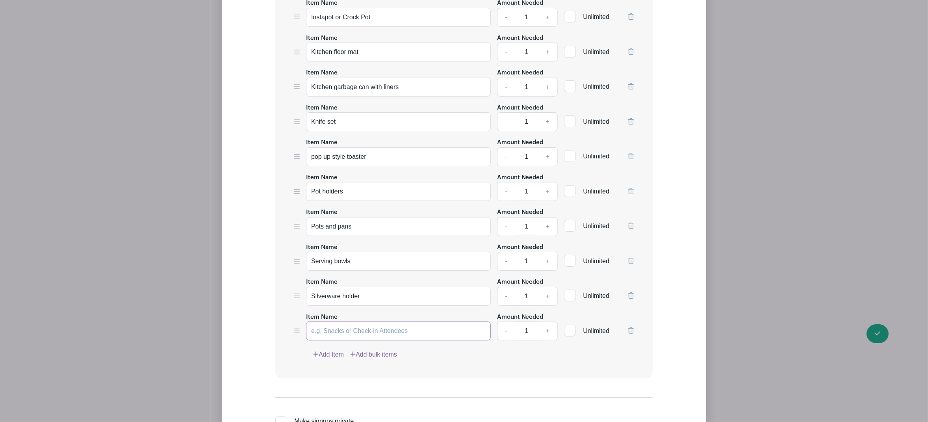
click at [375, 332] on input "Item Name" at bounding box center [398, 330] width 185 height 19
paste input "Silverware (set of 8)"
type input "Silverware (set of 8)"
click at [334, 351] on link "Add Item" at bounding box center [328, 354] width 31 height 9
click at [341, 363] on input "Item Name" at bounding box center [398, 365] width 185 height 19
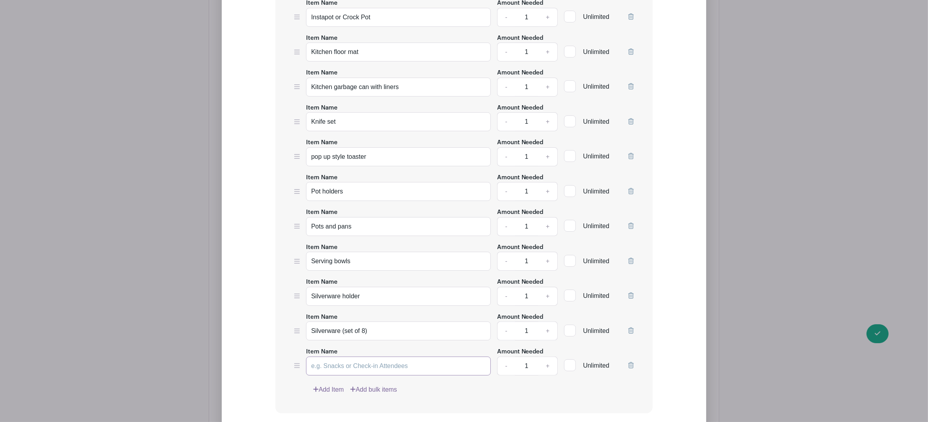
paste input "small square or rectangular baskets for shelves"
type input "small square or rectangular baskets for shelves"
click at [334, 386] on link "Add Item" at bounding box center [328, 389] width 31 height 9
click at [333, 394] on input "Item Name" at bounding box center [398, 400] width 185 height 19
paste input "Utensil holder"
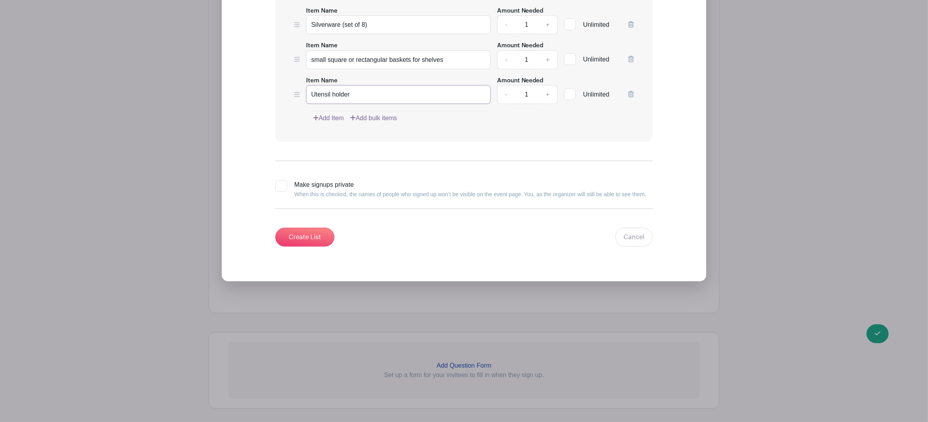
scroll to position [4187, 0]
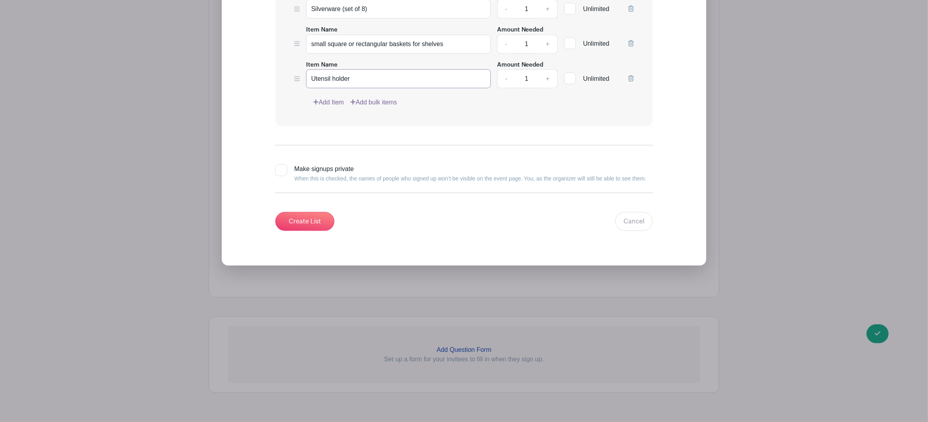
type input "Utensil holder"
click at [324, 98] on link "Add Item" at bounding box center [328, 102] width 31 height 9
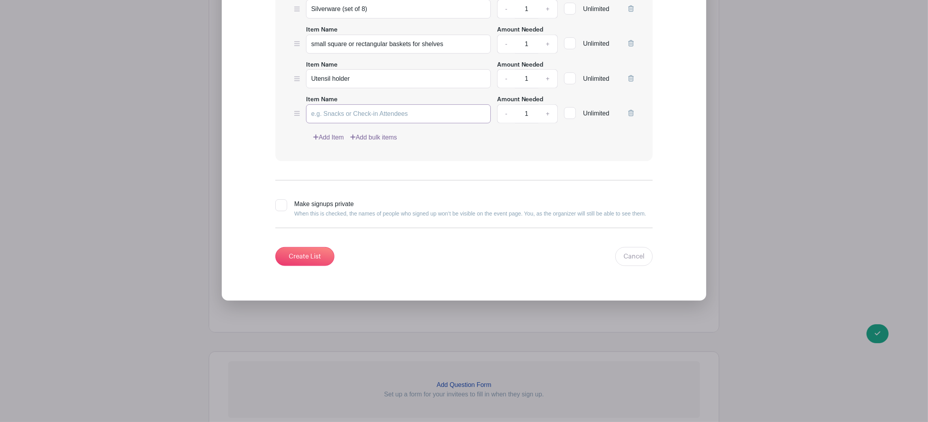
click at [336, 110] on input "Item Name" at bounding box center [398, 113] width 185 height 19
paste input "Utensils"
type input "Utensils"
click at [317, 253] on input "Create List" at bounding box center [304, 256] width 59 height 19
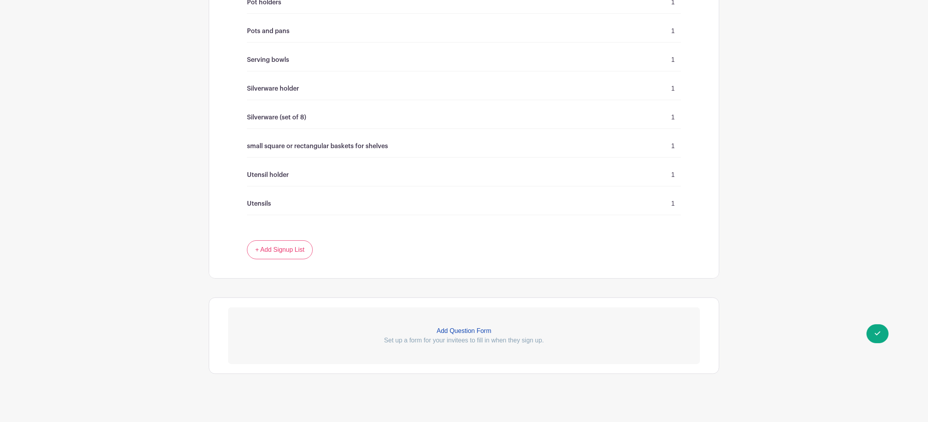
scroll to position [3782, 0]
click at [299, 251] on link "+ Add Signup List" at bounding box center [280, 249] width 66 height 19
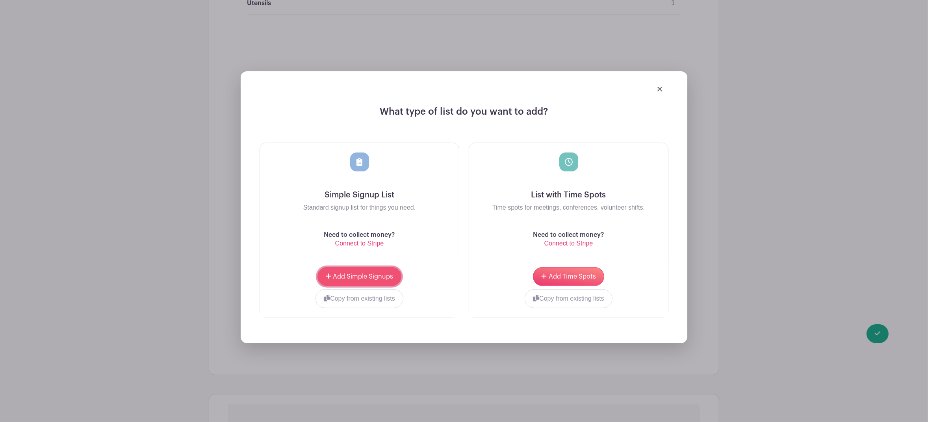
click at [340, 275] on span "Add Simple Signups" at bounding box center [363, 276] width 60 height 6
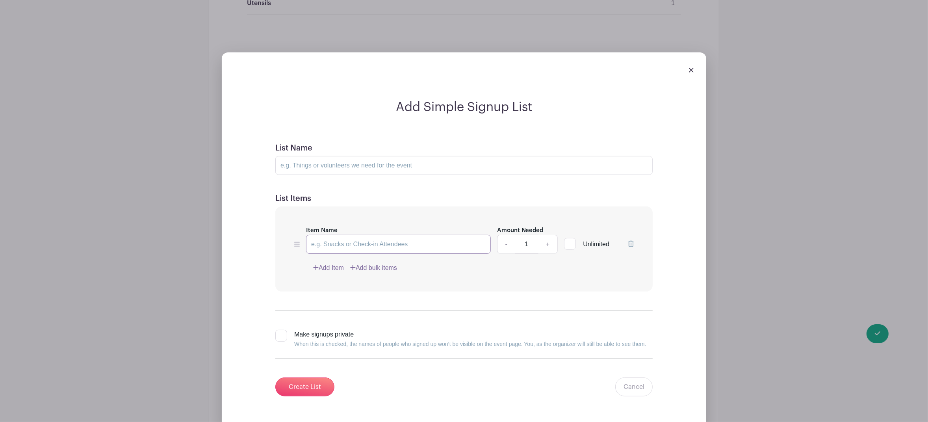
click at [346, 248] on input "Item Name" at bounding box center [398, 244] width 185 height 19
click at [328, 160] on input "List Name" at bounding box center [463, 165] width 377 height 19
type input "LAUNDRY & CLEANING 🧹"
click at [357, 243] on input "Item Name" at bounding box center [398, 244] width 185 height 19
paste input "Broom & dustpan"
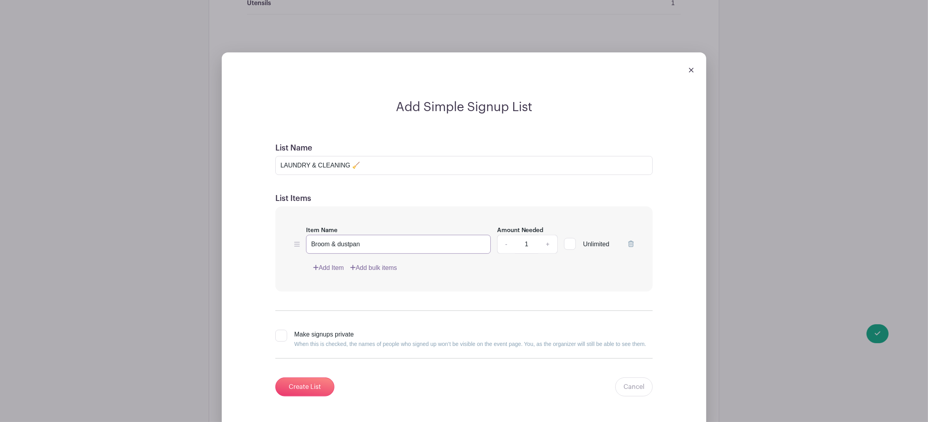
type input "Broom & dustpan"
click at [329, 265] on link "Add Item" at bounding box center [328, 267] width 31 height 9
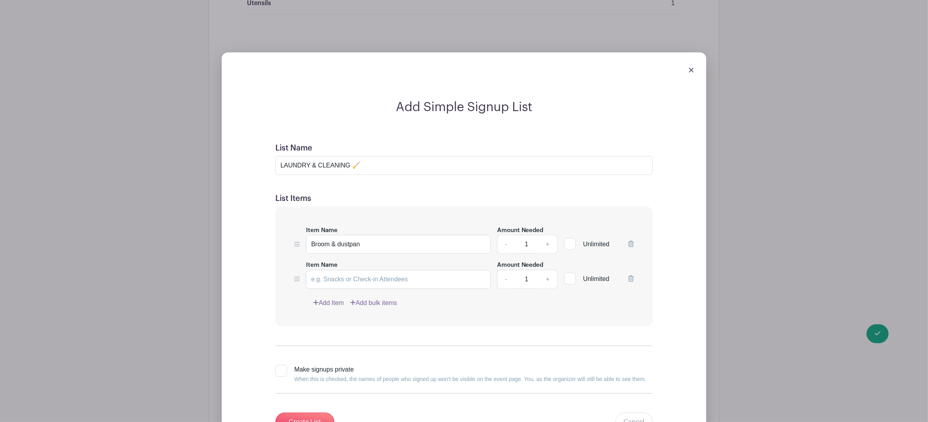
click at [337, 301] on link "Add Item" at bounding box center [328, 302] width 31 height 9
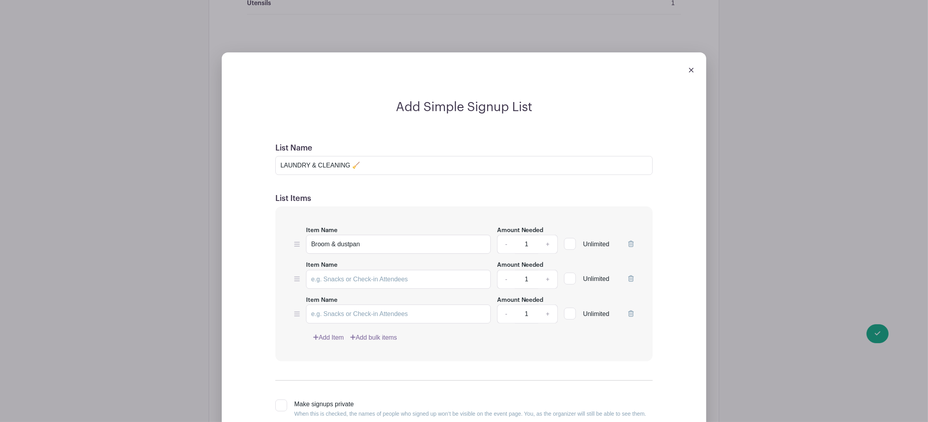
click at [339, 335] on link "Add Item" at bounding box center [328, 337] width 31 height 9
click at [338, 370] on link "Add Item" at bounding box center [328, 372] width 31 height 9
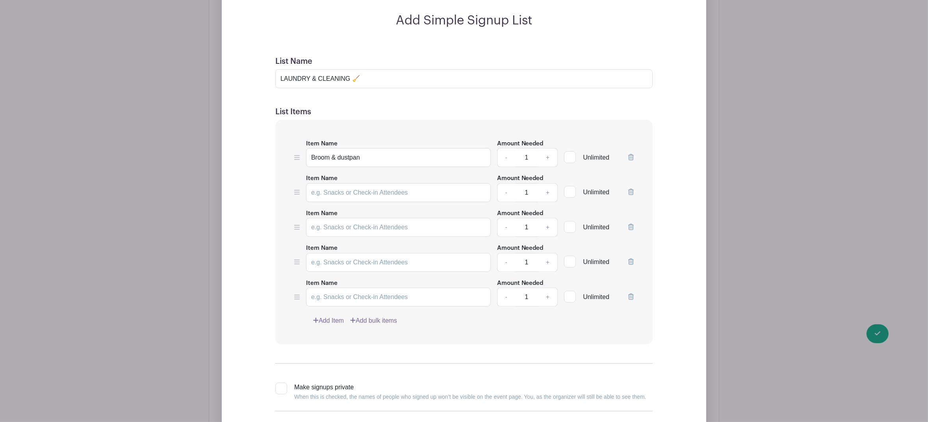
click at [327, 322] on link "Add Item" at bounding box center [328, 320] width 31 height 9
click at [340, 316] on link "Add Item" at bounding box center [328, 320] width 31 height 9
click at [344, 195] on input "Item Name" at bounding box center [398, 192] width 185 height 19
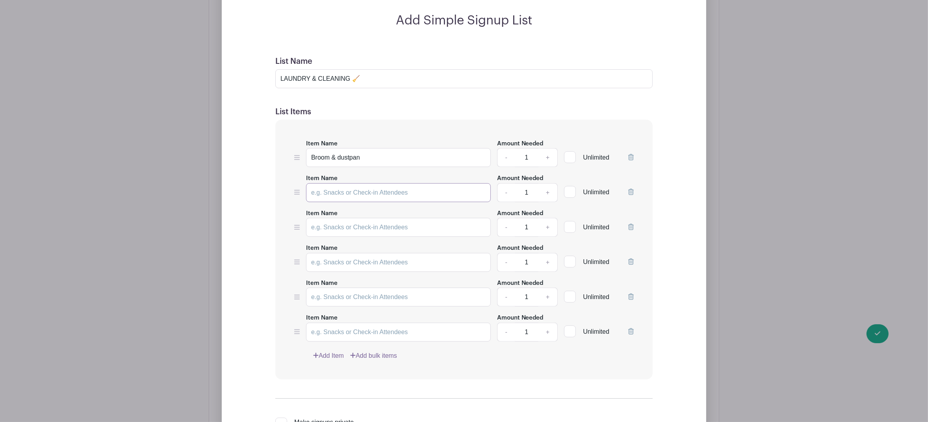
paste input "Cleaning supplies and bucket"
type input "Cleaning supplies and bucket"
click at [334, 228] on input "Item Name" at bounding box center [398, 227] width 185 height 19
paste input "Laundry supplies: detergent, bleach, spot remover"
type input "Laundry supplies: detergent, bleach, spot remover"
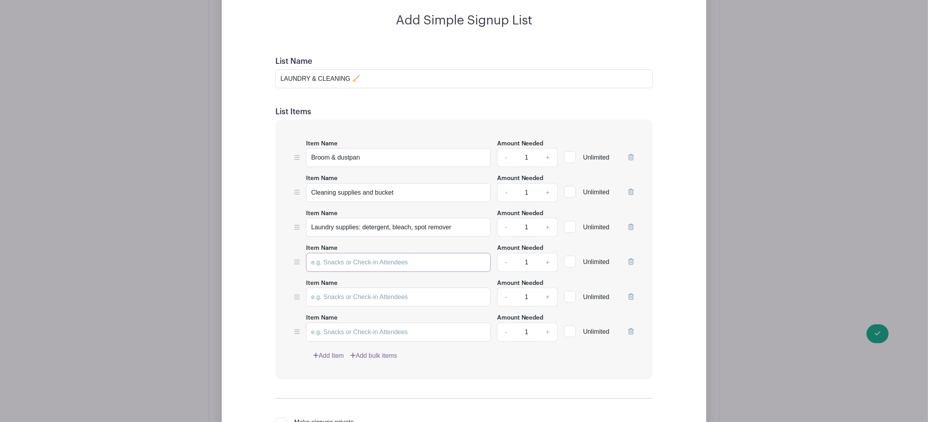
click at [343, 261] on input "Item Name" at bounding box center [398, 262] width 185 height 19
paste input "Swiffer"
type input "Swiffer"
click at [334, 294] on input "Item Name" at bounding box center [398, 297] width 185 height 19
paste input "Tall laundry baskets for closets"
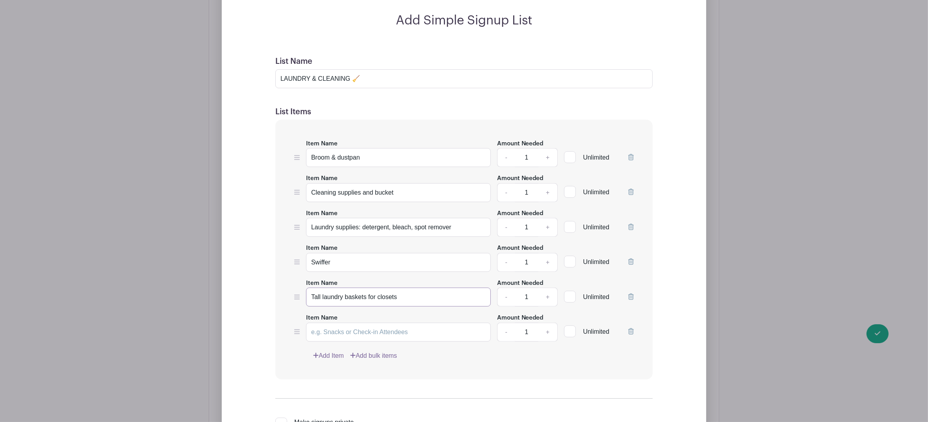
type input "Tall laundry baskets for closets"
click at [547, 294] on link "+" at bounding box center [548, 297] width 20 height 19
click at [548, 295] on link "+" at bounding box center [548, 297] width 20 height 19
type input "4"
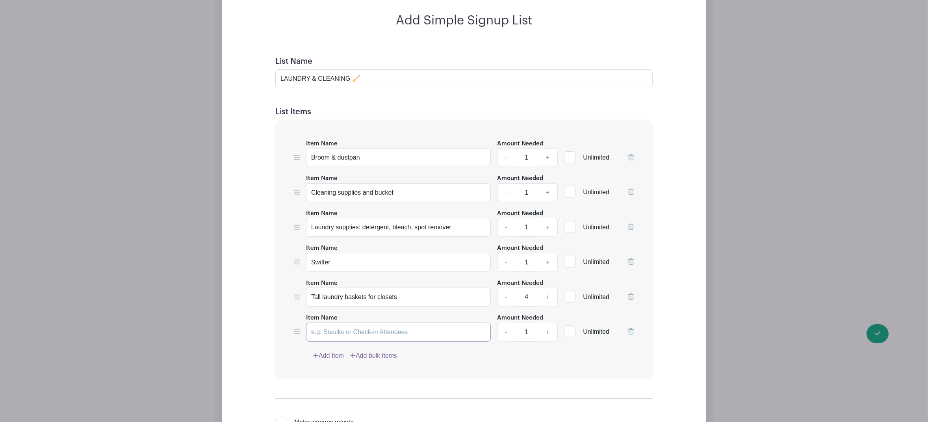
click at [413, 332] on input "Item Name" at bounding box center [398, 332] width 185 height 19
paste input "Vacuum (new)"
type input "Vacuum (new)"
click at [331, 353] on link "Add Item" at bounding box center [328, 355] width 31 height 9
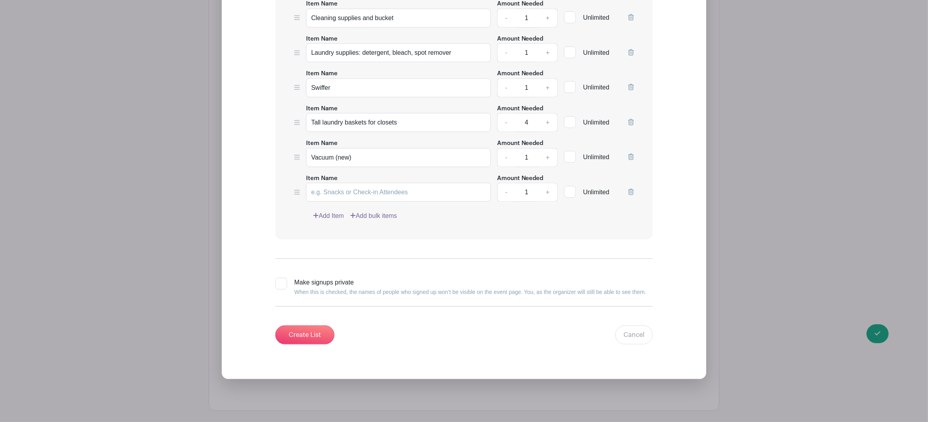
scroll to position [4265, 0]
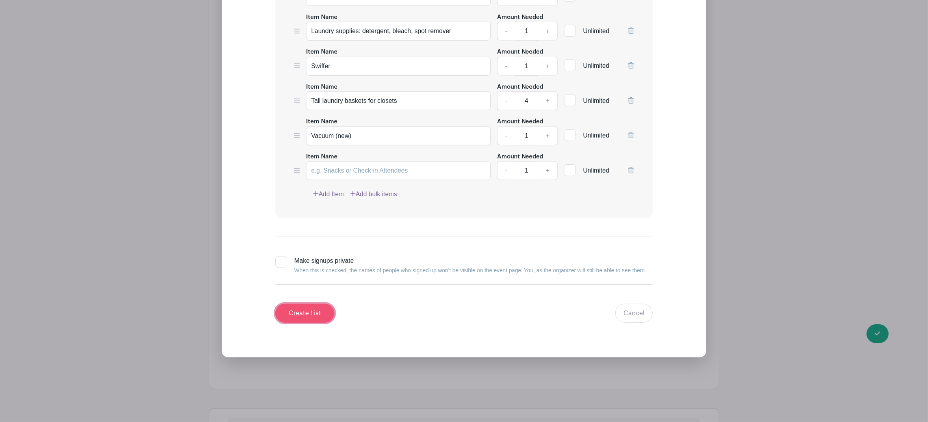
click at [321, 316] on input "Create List" at bounding box center [304, 313] width 59 height 19
click at [628, 170] on icon at bounding box center [631, 170] width 6 height 6
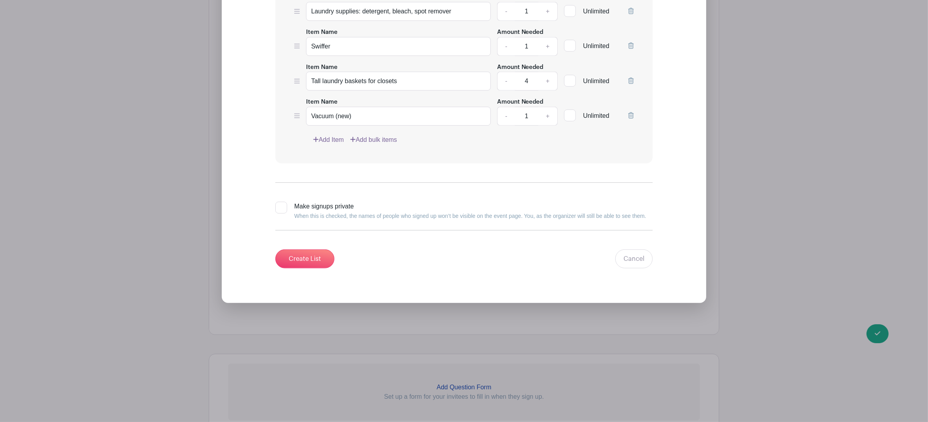
scroll to position [4299, 0]
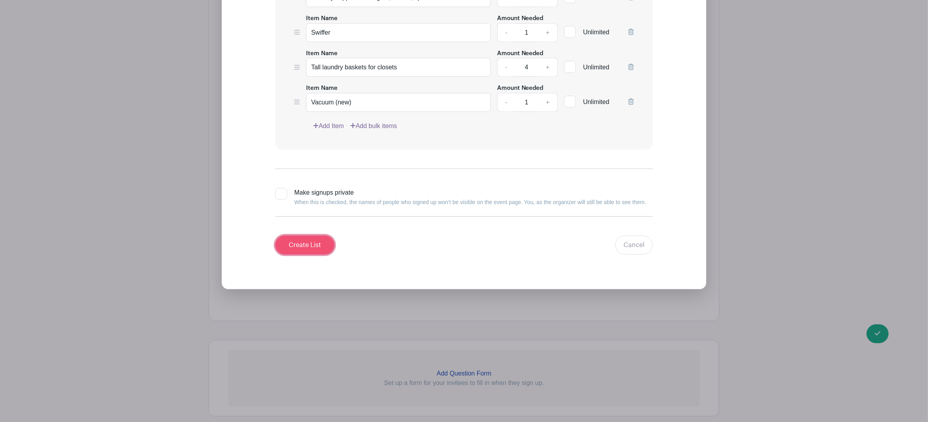
click at [312, 243] on input "Create List" at bounding box center [304, 245] width 59 height 19
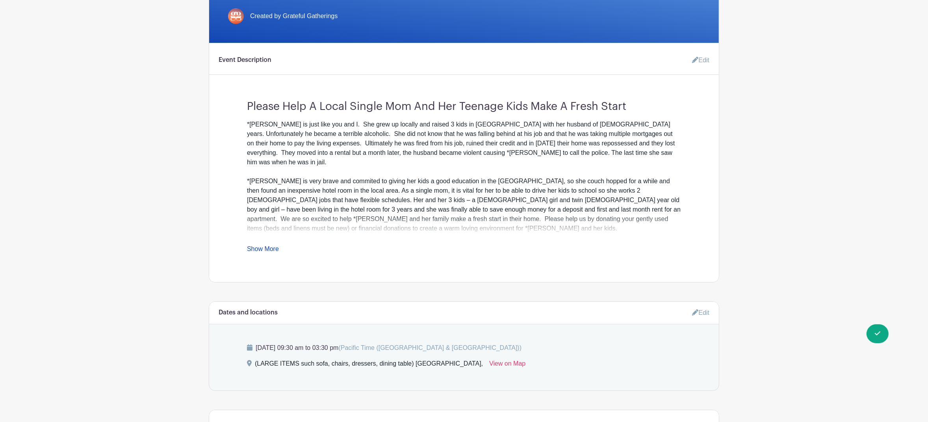
scroll to position [198, 0]
click at [254, 249] on link "Show More" at bounding box center [263, 250] width 32 height 10
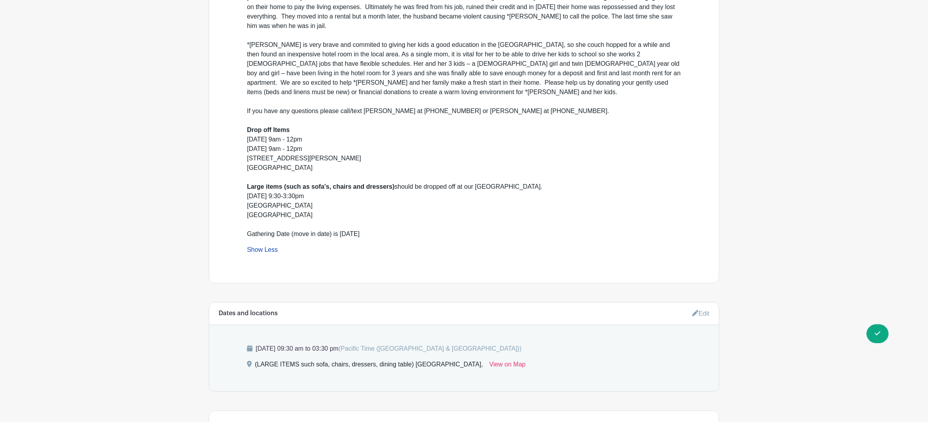
scroll to position [551, 0]
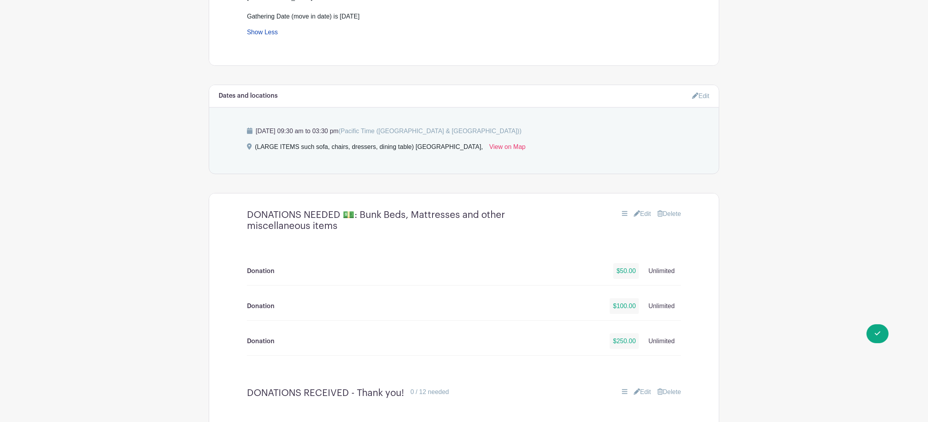
click at [702, 89] on link "Edit" at bounding box center [700, 95] width 17 height 13
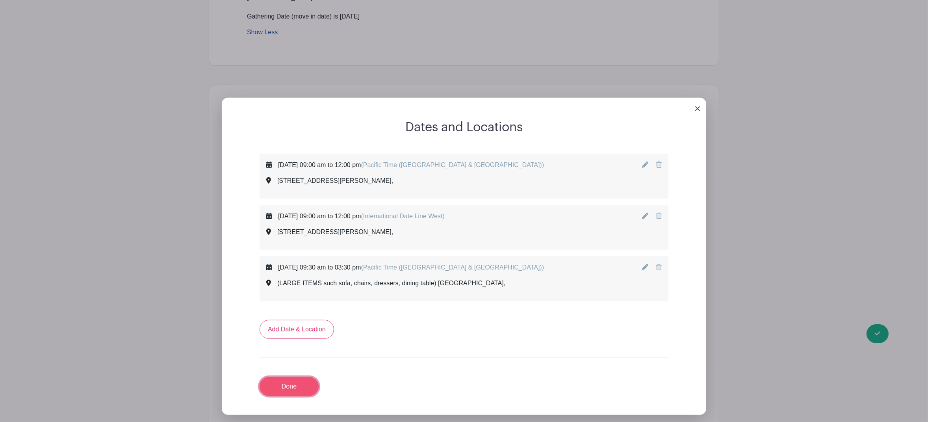
click at [286, 383] on link "Done" at bounding box center [289, 386] width 59 height 19
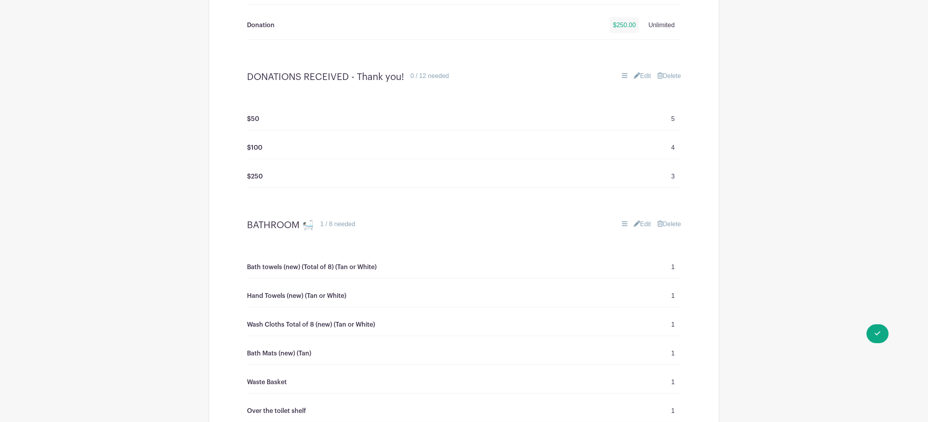
scroll to position [0, 0]
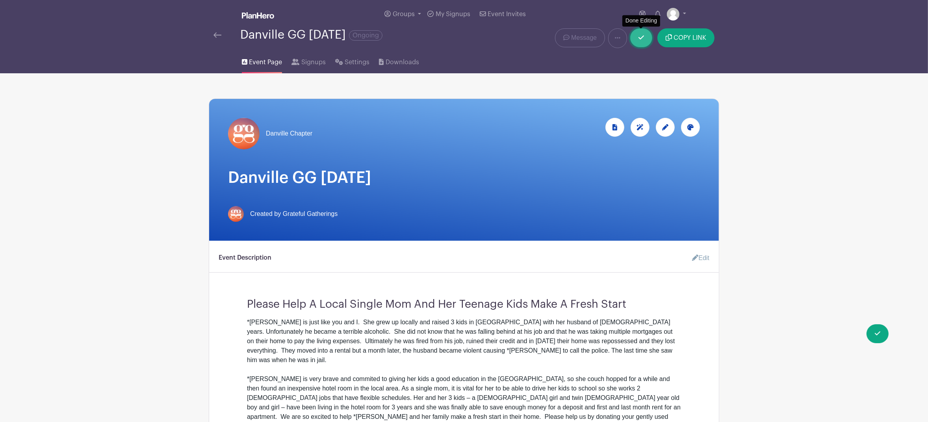
click at [643, 41] on icon at bounding box center [642, 37] width 6 height 6
